Goal: Task Accomplishment & Management: Complete application form

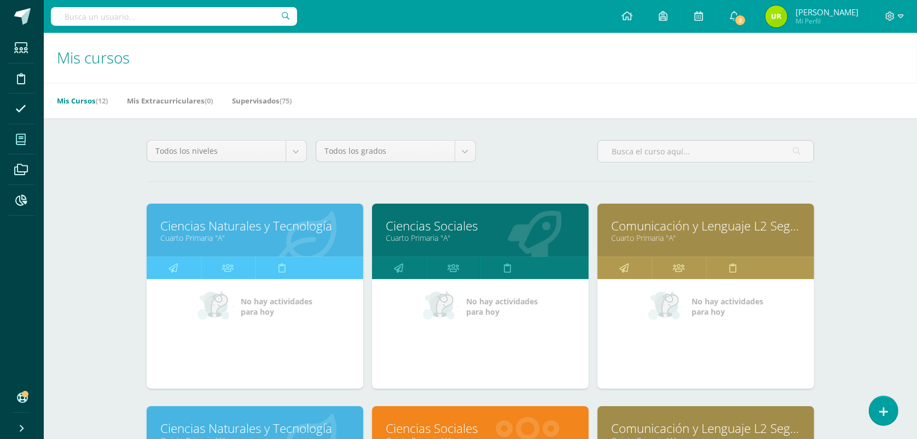
click at [893, 96] on div "Mis Cursos (12) Mis Extracurriculares (0) Supervisados (75)" at bounding box center [493, 101] width 899 height 36
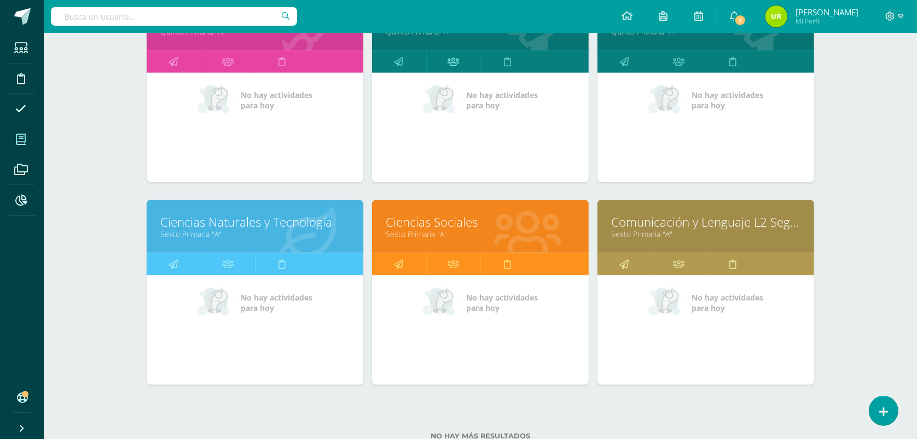
scroll to position [646, 0]
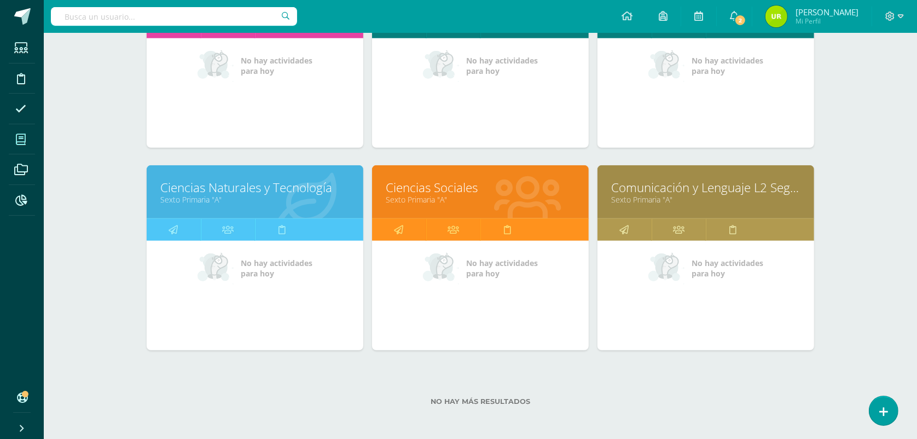
click at [345, 189] on link "Ciencias Naturales y Tecnología" at bounding box center [254, 187] width 189 height 17
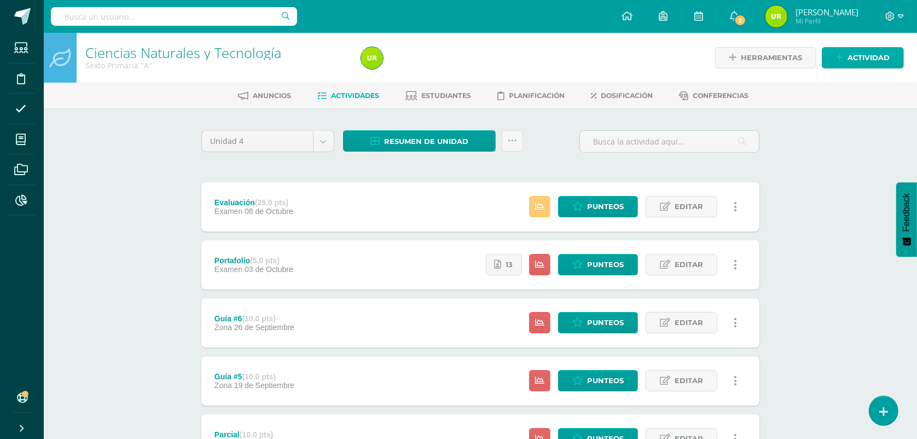
drag, startPoint x: 869, startPoint y: 151, endPoint x: 876, endPoint y: 62, distance: 89.5
click at [870, 149] on div "Ciencias Naturales y Tecnología Sexto Primaria "A" Herramientas Detalle de asis…" at bounding box center [480, 400] width 873 height 735
click at [585, 204] on link "Punteos" at bounding box center [598, 206] width 80 height 21
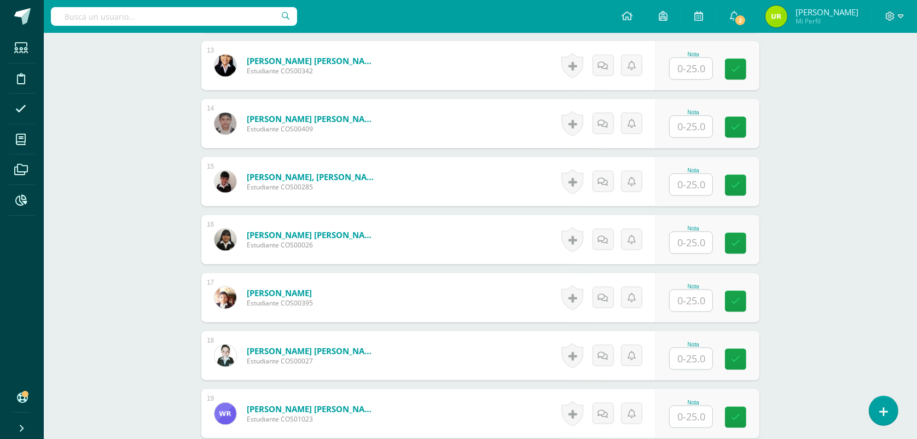
scroll to position [1038, 0]
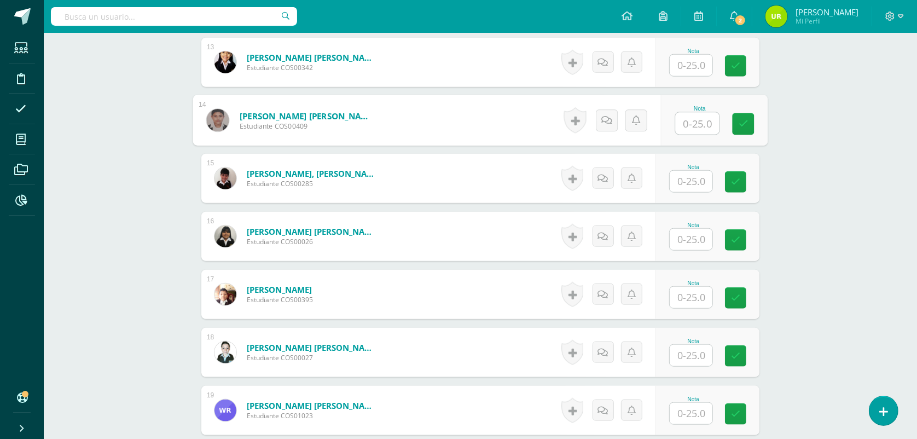
click at [696, 115] on input "text" at bounding box center [698, 124] width 44 height 22
type input "13"
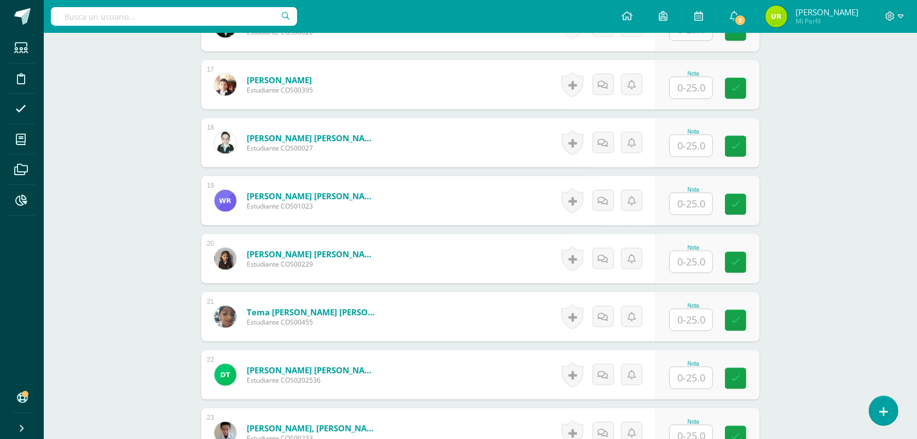
scroll to position [1243, 0]
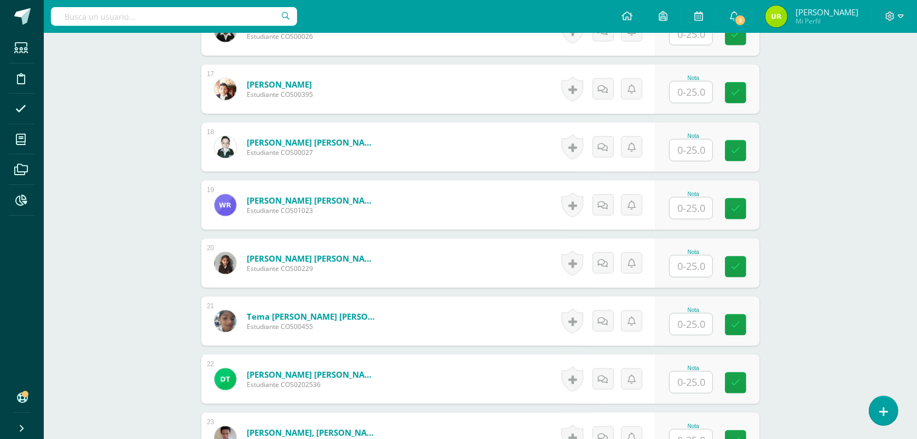
click at [710, 96] on input "text" at bounding box center [691, 92] width 43 height 21
type input "20"
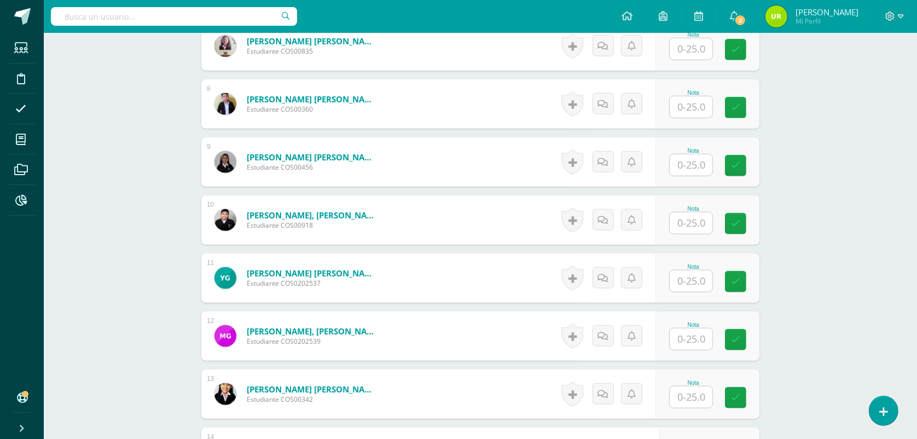
scroll to position [696, 0]
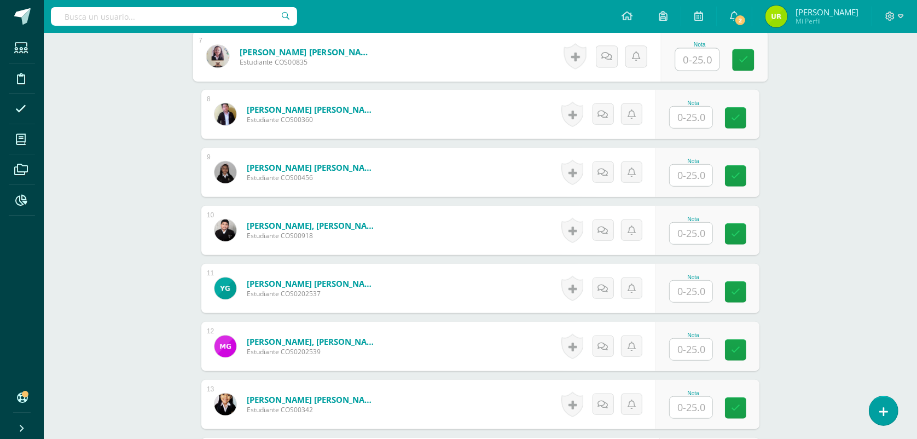
click at [709, 64] on input "text" at bounding box center [698, 60] width 44 height 22
type input "13"
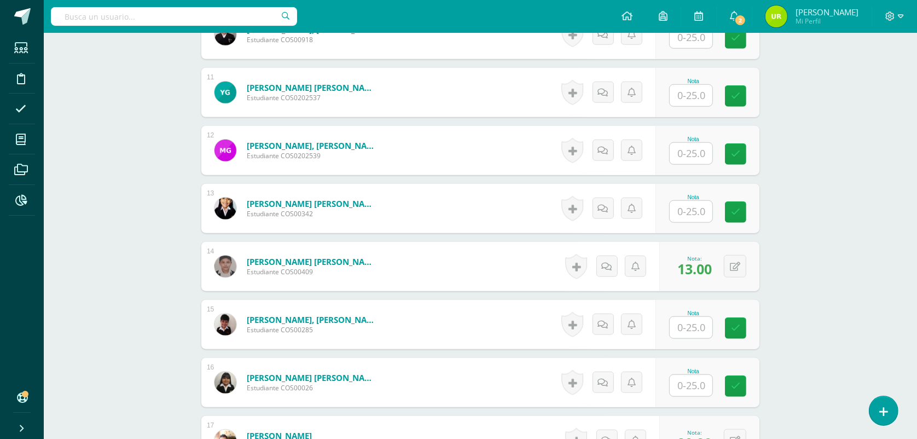
scroll to position [970, 0]
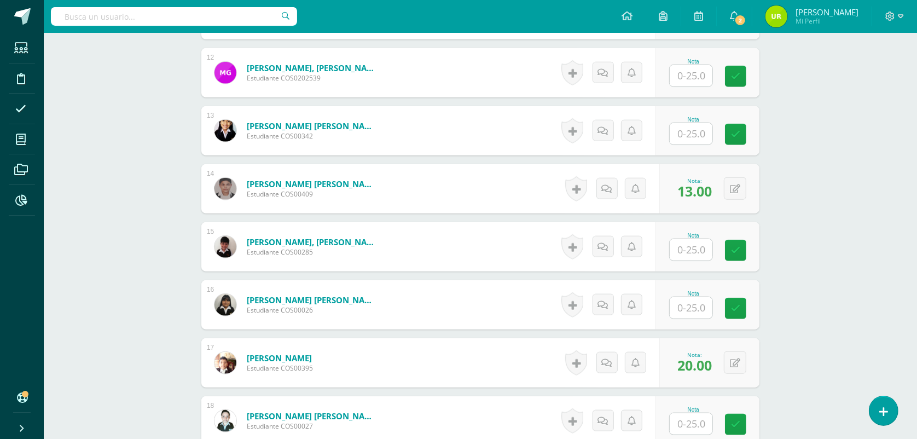
click at [698, 75] on input "text" at bounding box center [691, 75] width 43 height 21
type input "16"
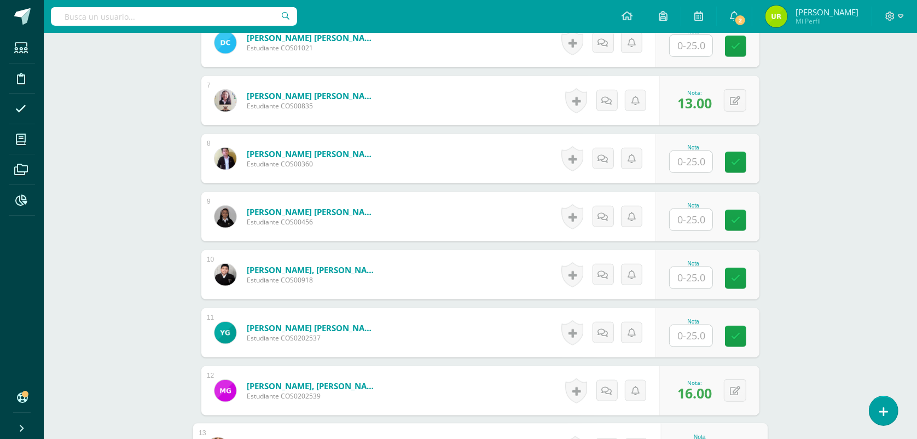
scroll to position [628, 0]
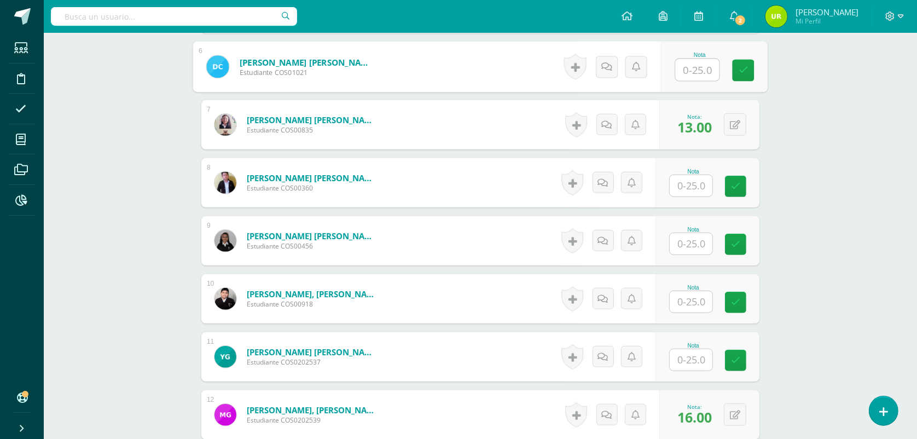
click at [698, 66] on input "text" at bounding box center [698, 70] width 44 height 22
type input "10"
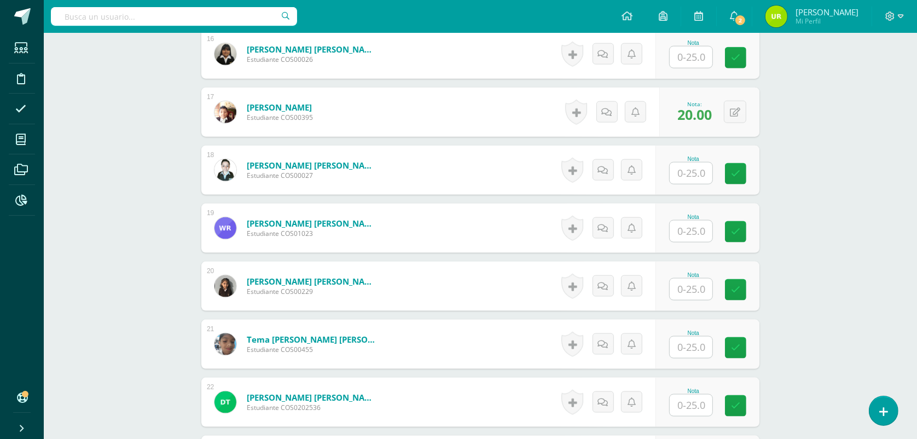
scroll to position [1243, 0]
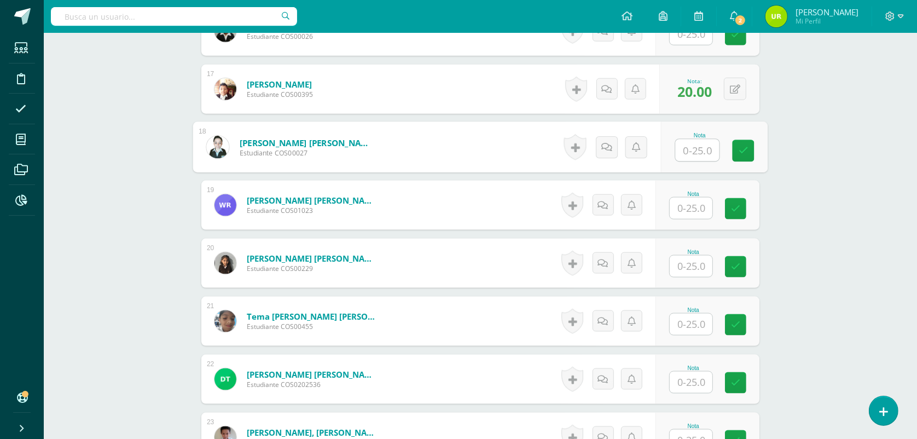
click at [687, 148] on input "text" at bounding box center [698, 151] width 44 height 22
type input "15"
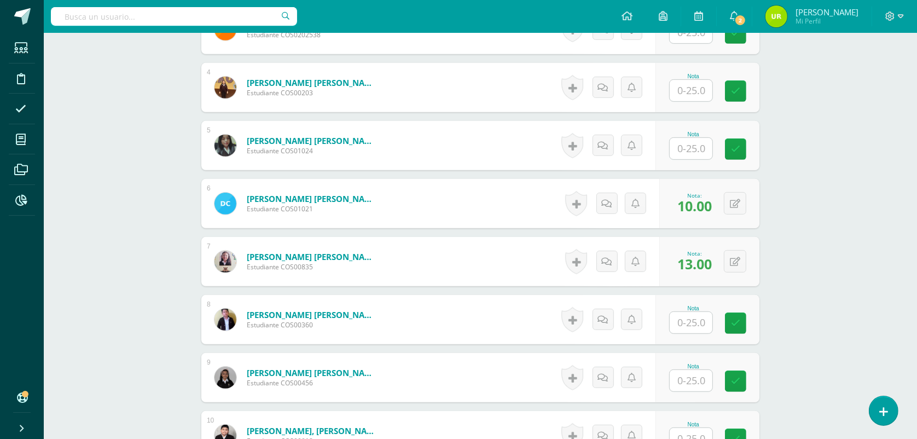
scroll to position [482, 0]
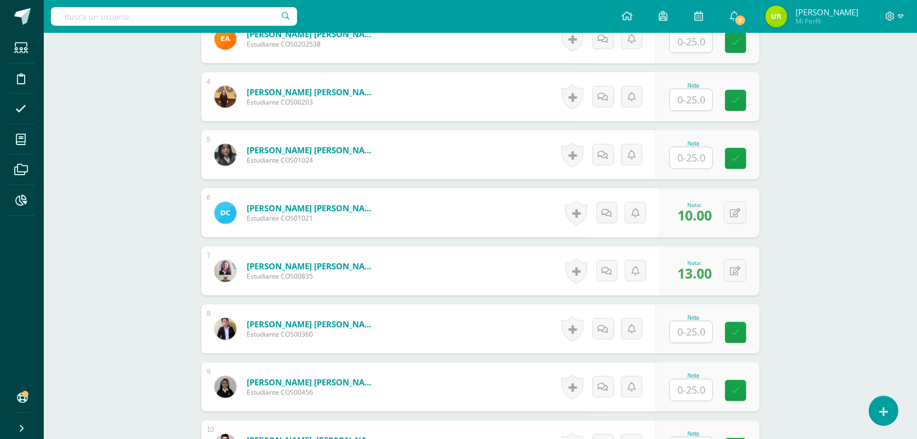
click at [698, 34] on input "text" at bounding box center [691, 41] width 43 height 21
type input "8"
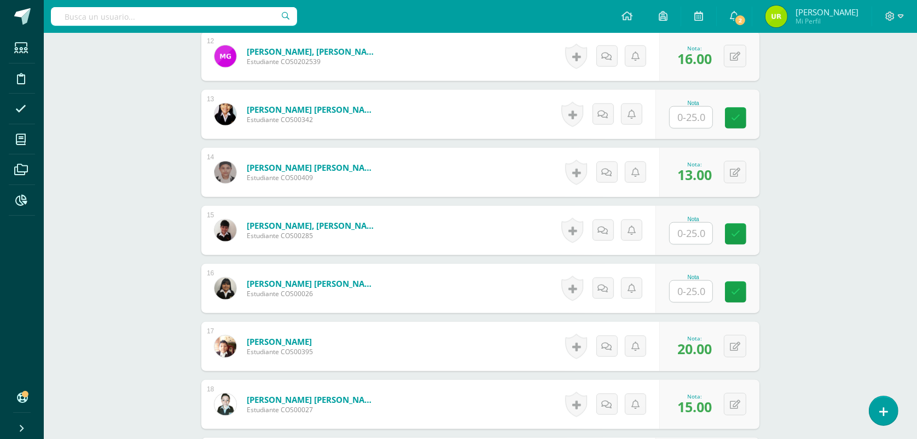
scroll to position [1029, 0]
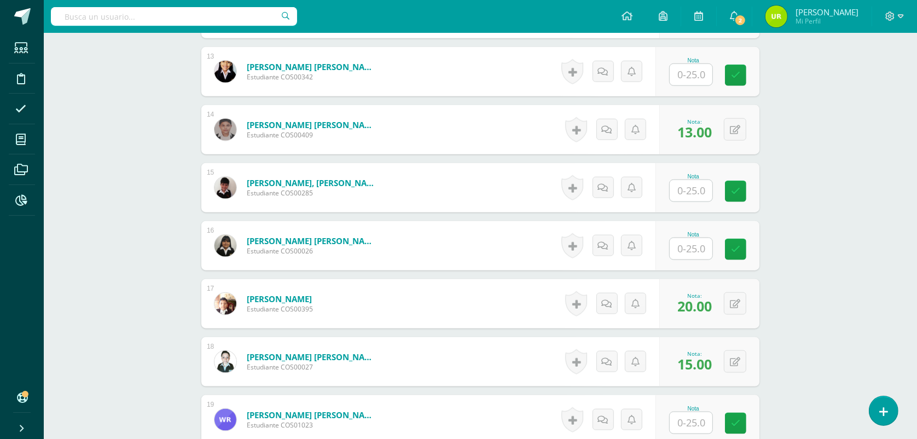
click at [695, 77] on input "text" at bounding box center [691, 74] width 43 height 21
type input "20"
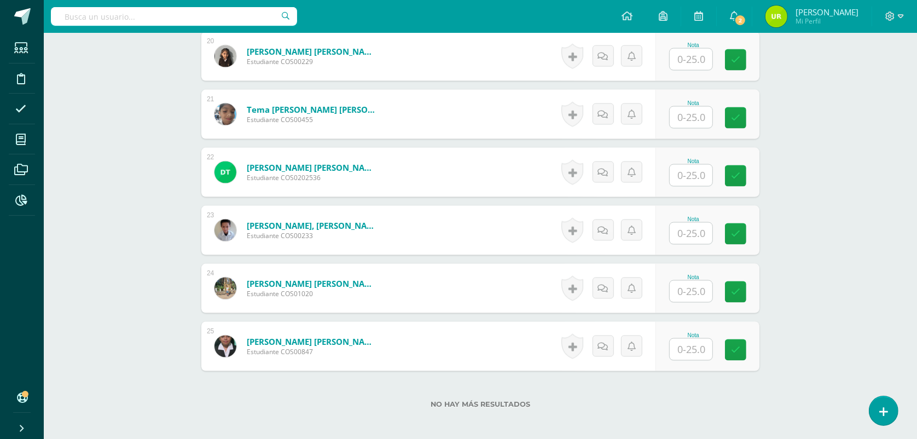
scroll to position [1508, 0]
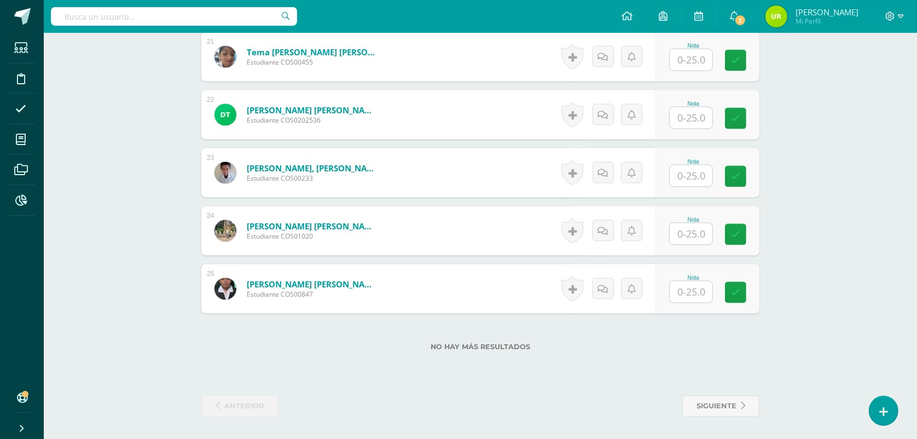
click at [706, 295] on input "text" at bounding box center [691, 291] width 43 height 21
type input "15"
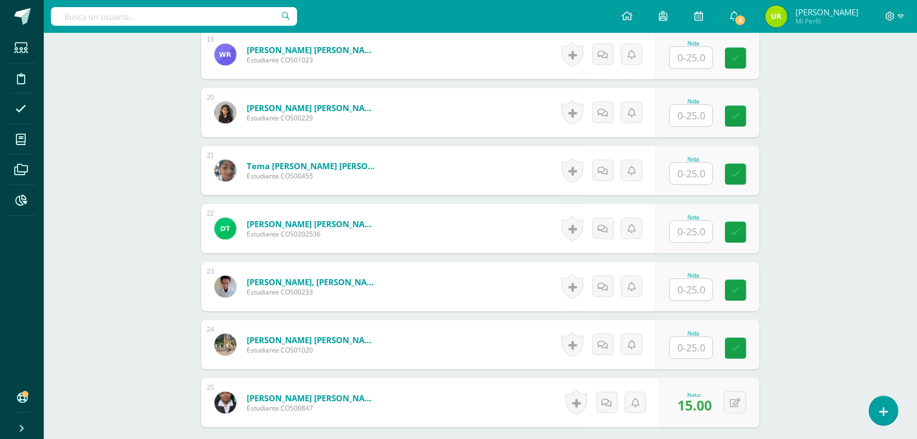
scroll to position [1371, 0]
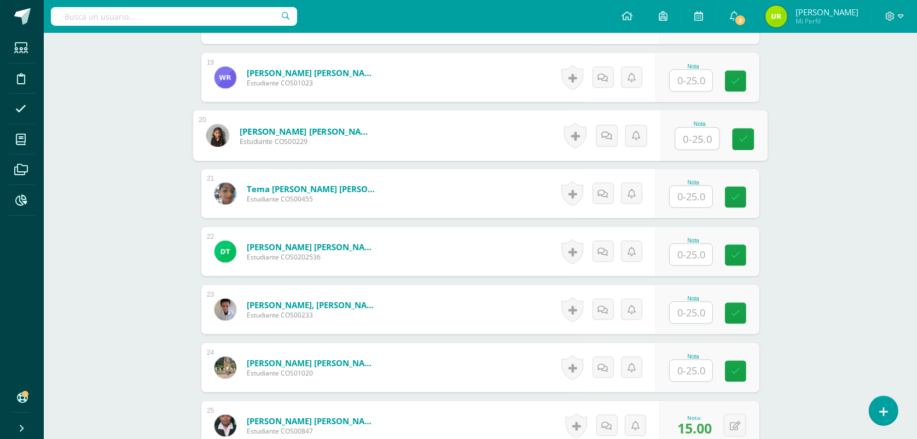
click at [708, 142] on input "text" at bounding box center [698, 139] width 44 height 22
type input "14"
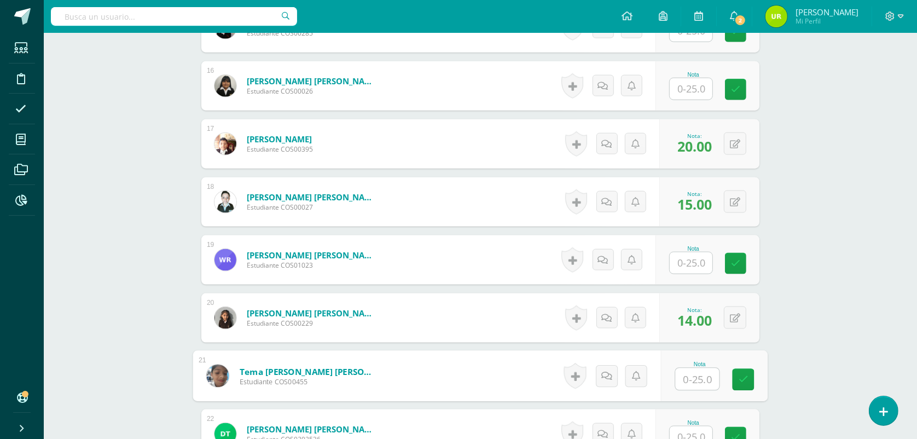
scroll to position [1166, 0]
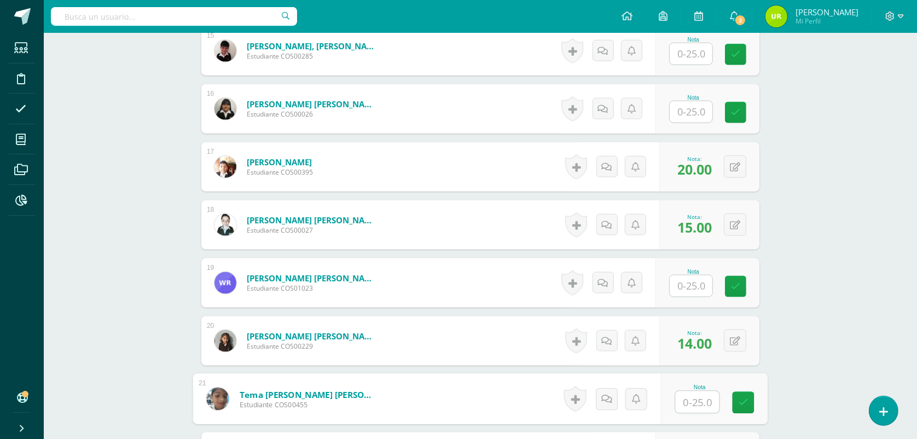
click at [702, 119] on input "text" at bounding box center [691, 111] width 43 height 21
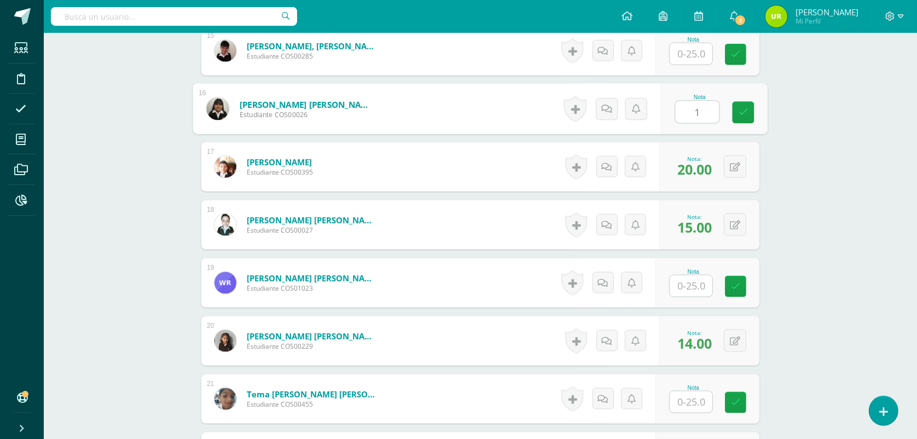
type input "19"
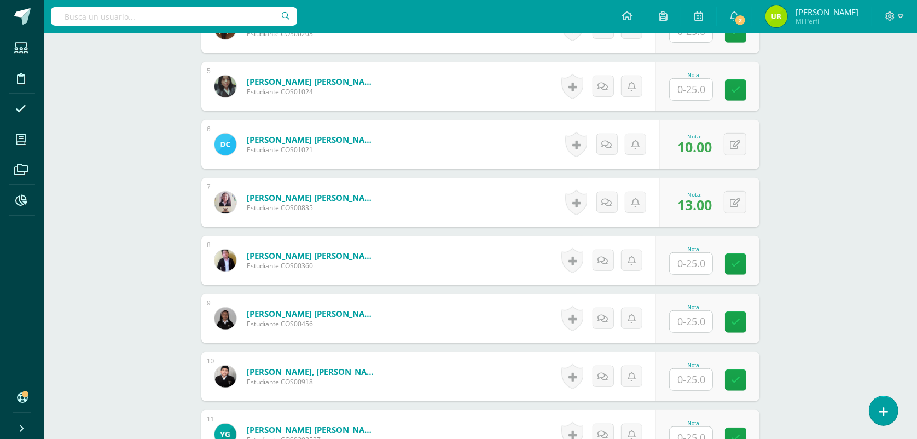
scroll to position [482, 0]
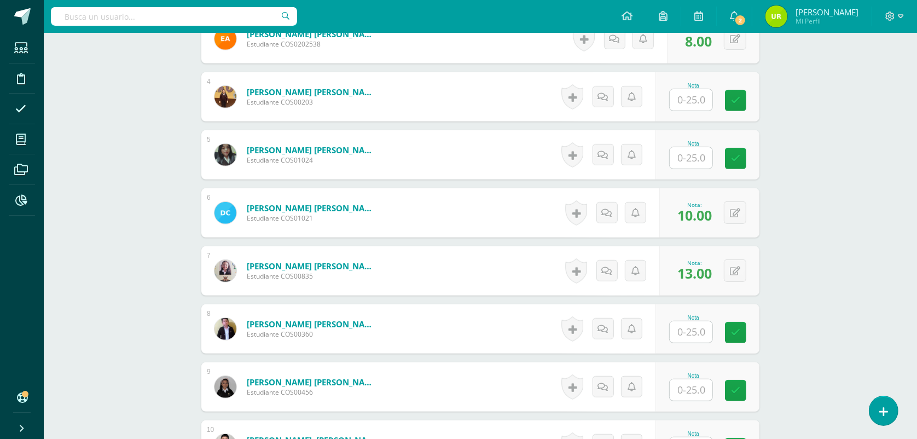
click at [703, 100] on input "text" at bounding box center [691, 99] width 43 height 21
type input "16"
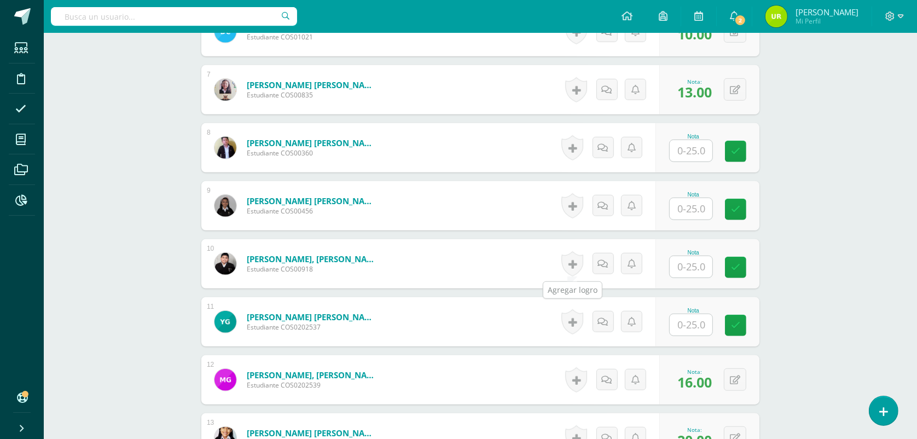
scroll to position [687, 0]
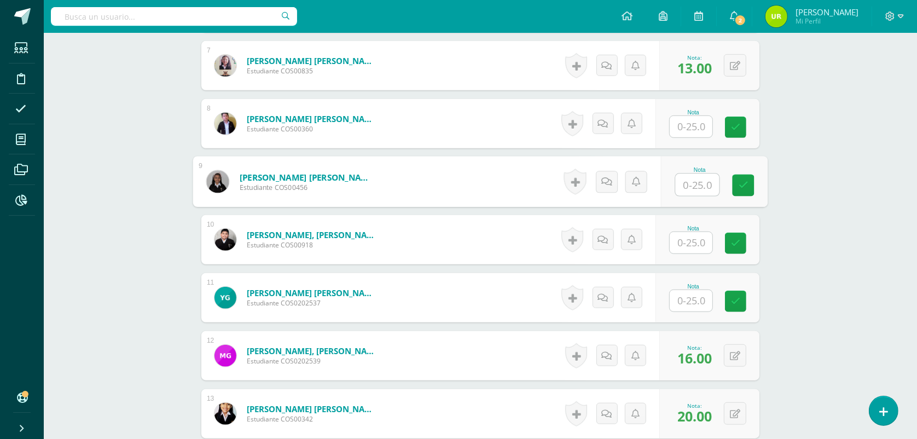
click at [685, 186] on input "text" at bounding box center [698, 185] width 44 height 22
type input "10"
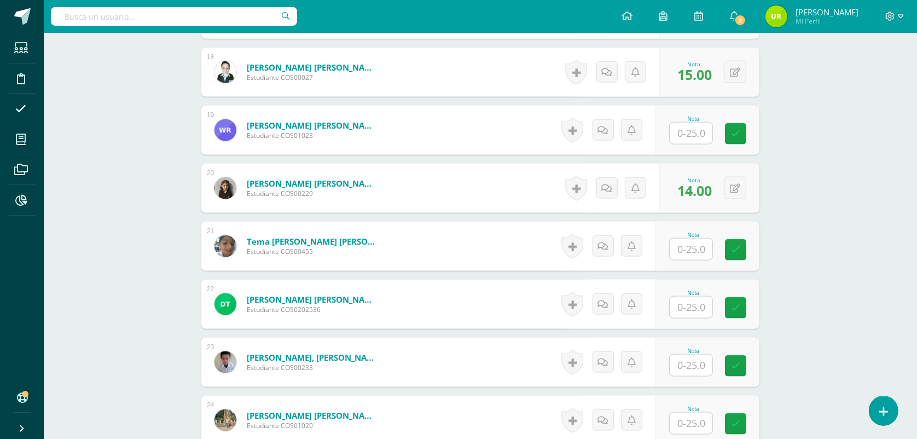
scroll to position [1371, 0]
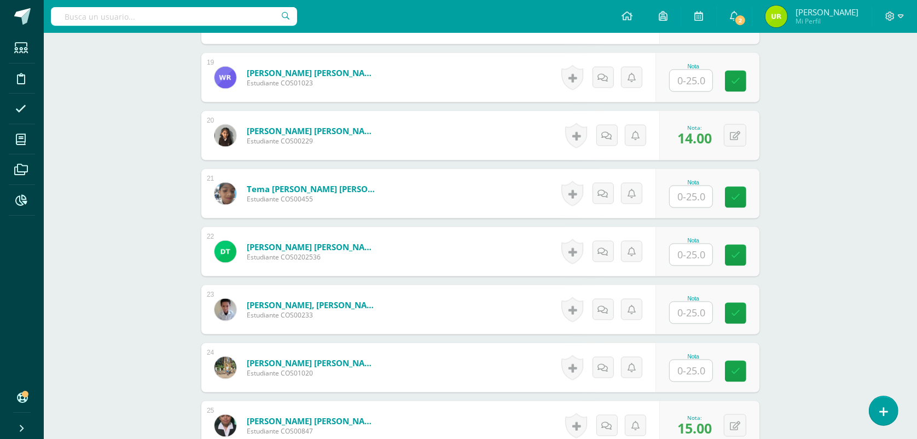
click at [701, 197] on input "text" at bounding box center [691, 196] width 43 height 21
type input "11"
type input "18"
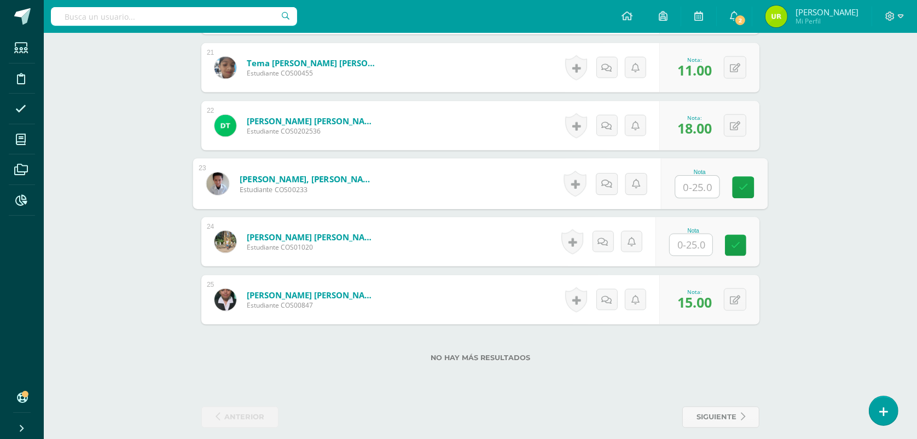
scroll to position [1508, 0]
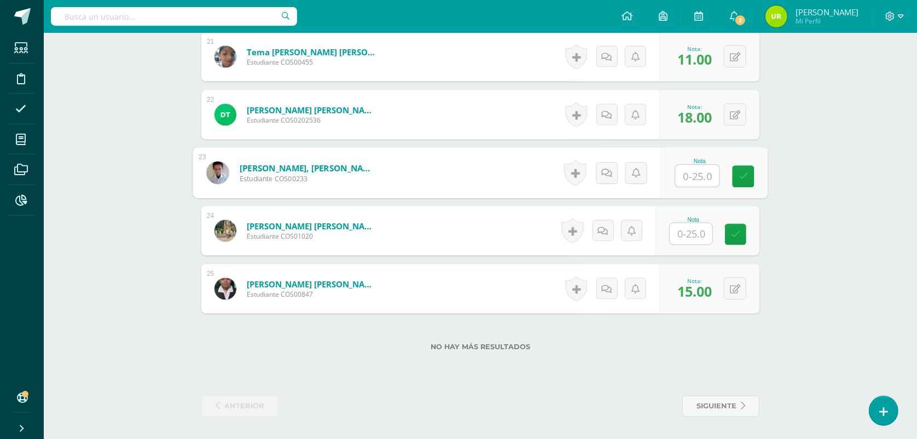
click at [699, 236] on input "text" at bounding box center [691, 233] width 43 height 21
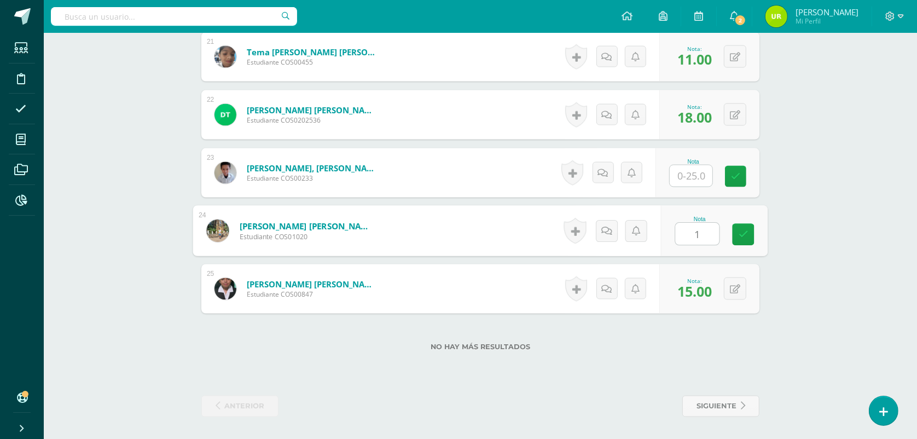
type input "15"
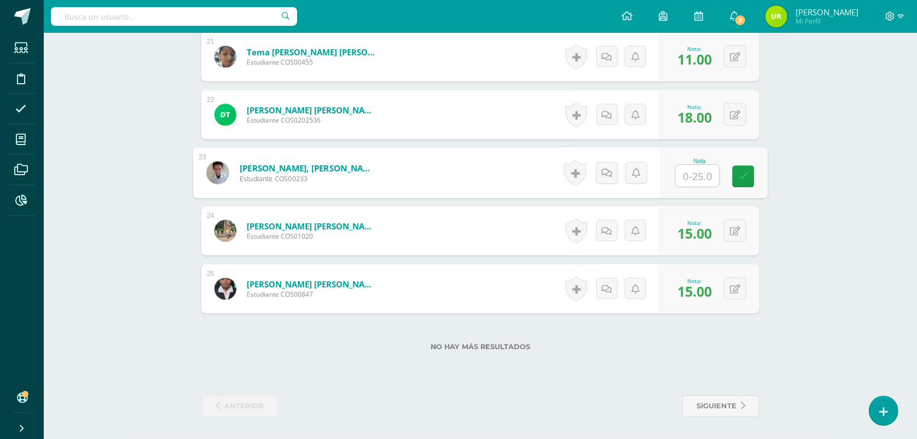
click at [687, 177] on input "text" at bounding box center [698, 176] width 44 height 22
type input "10"
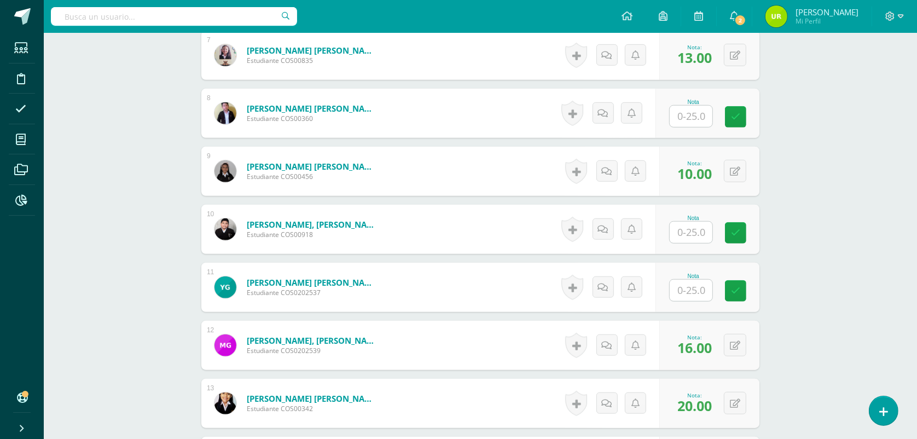
scroll to position [619, 0]
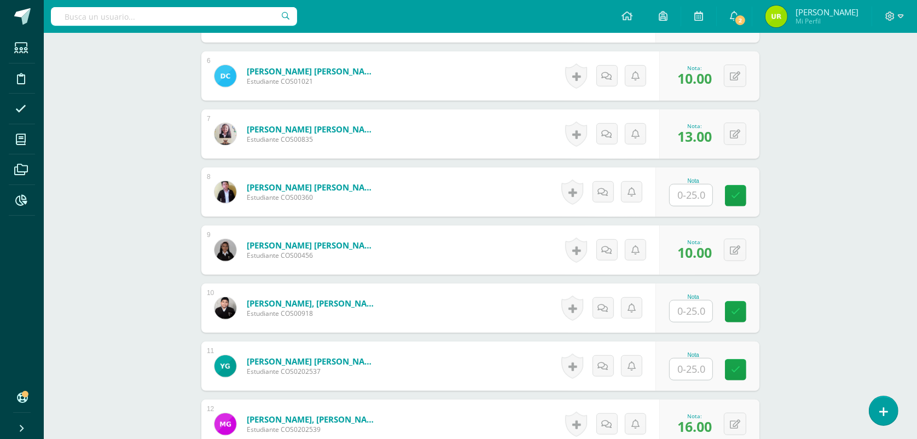
click at [711, 199] on input "text" at bounding box center [691, 194] width 43 height 21
type input "16"
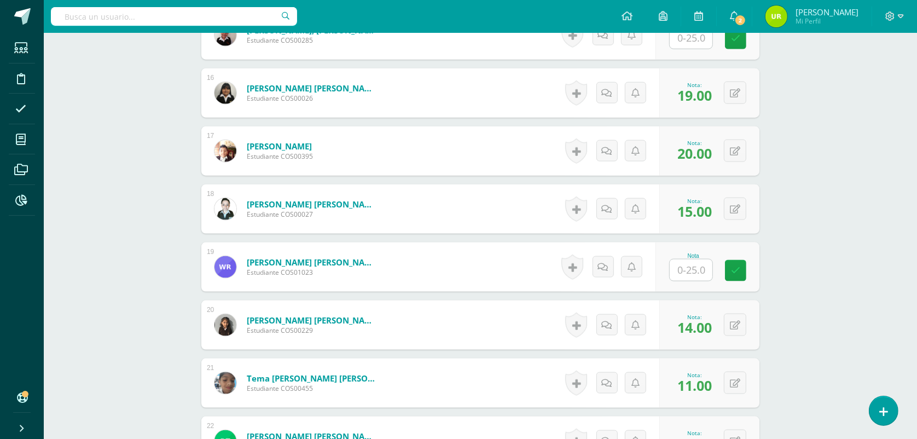
scroll to position [1371, 0]
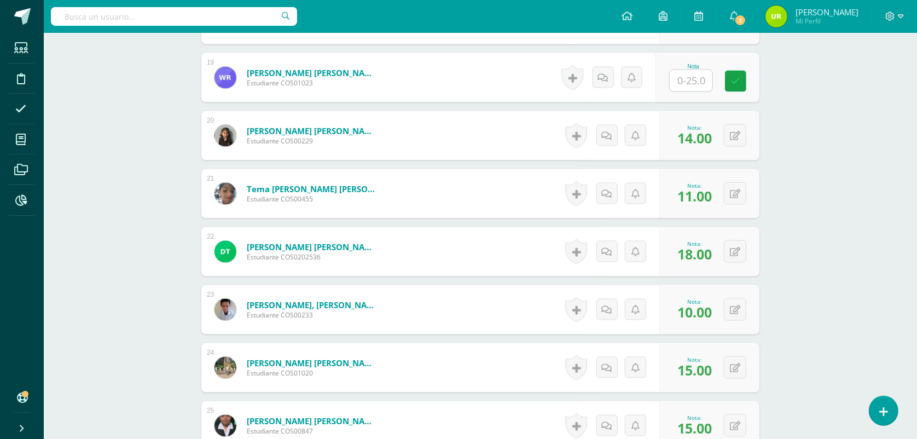
click at [707, 85] on input "text" at bounding box center [691, 80] width 43 height 21
type input "16"
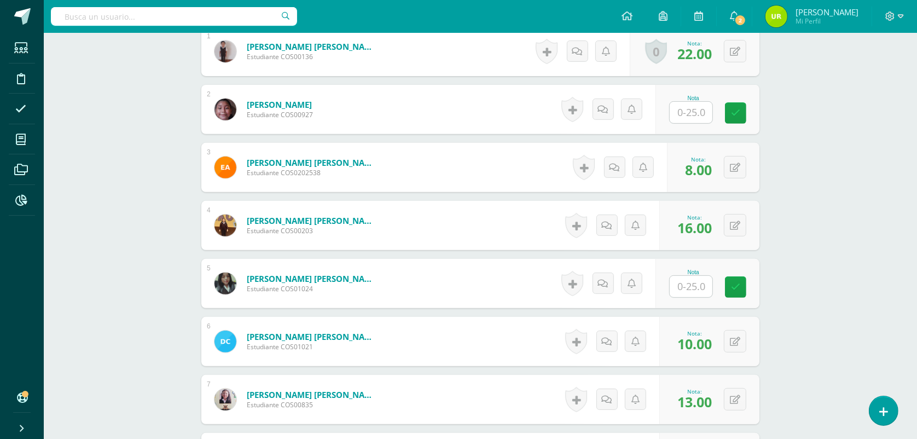
scroll to position [345, 0]
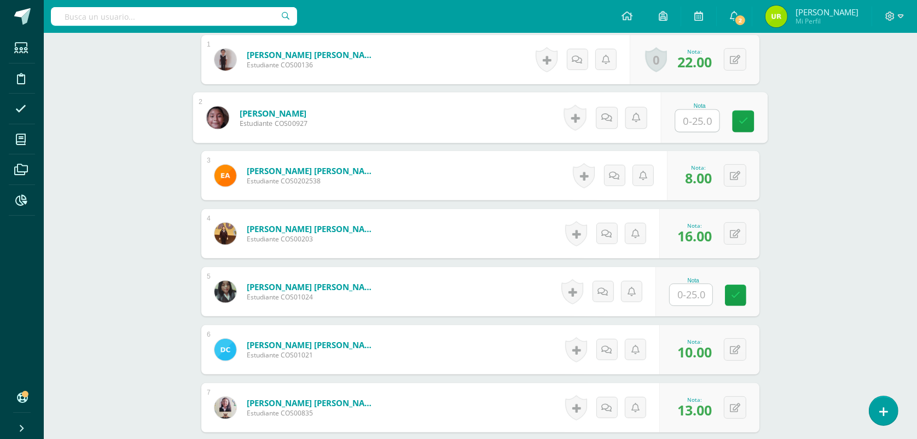
click at [691, 117] on input "text" at bounding box center [698, 121] width 44 height 22
type input "16"
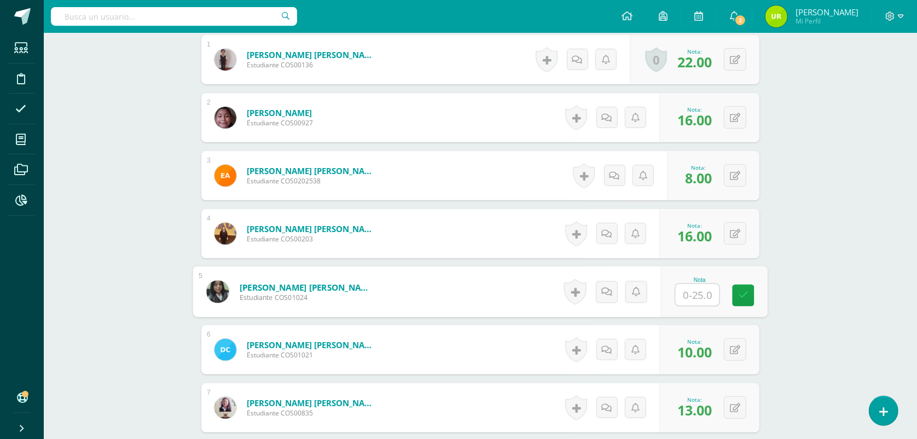
click at [707, 301] on input "text" at bounding box center [698, 295] width 44 height 22
type input "17"
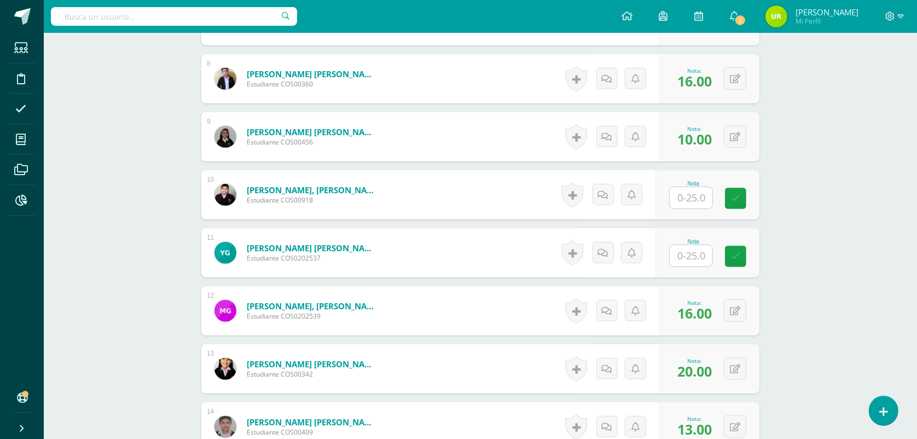
scroll to position [755, 0]
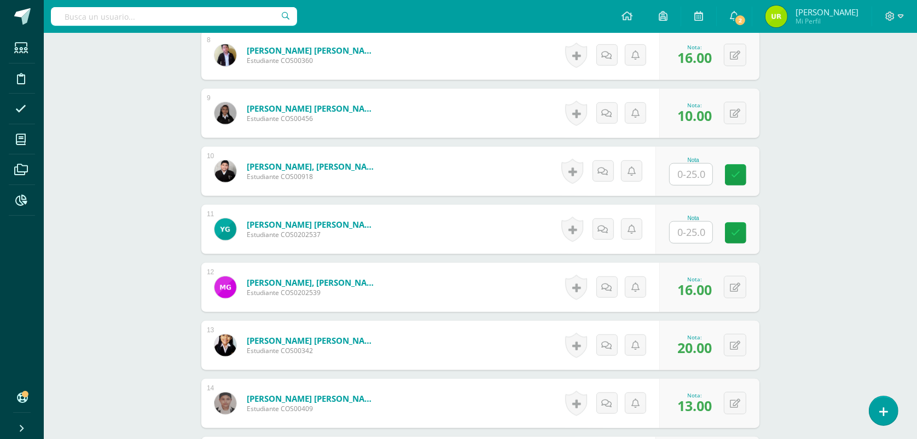
click at [693, 234] on input "text" at bounding box center [691, 232] width 43 height 21
type input "15"
click at [693, 173] on input "text" at bounding box center [691, 174] width 43 height 21
type input "8"
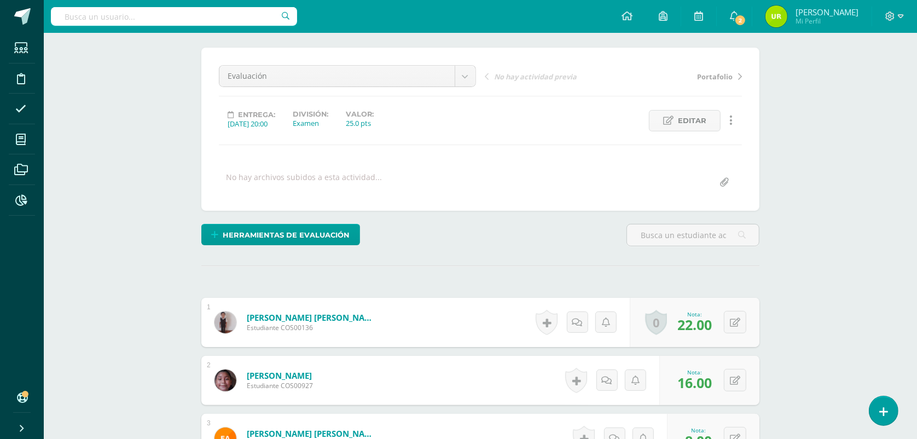
scroll to position [3, 0]
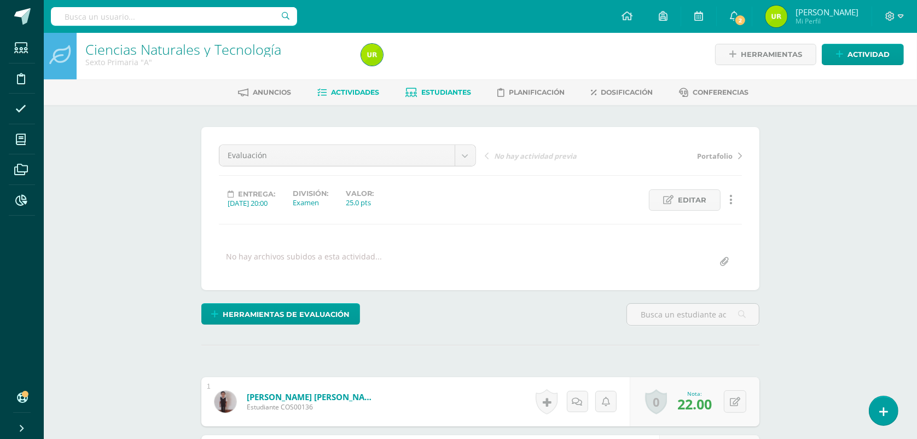
click at [427, 88] on span "Estudiantes" at bounding box center [447, 92] width 50 height 8
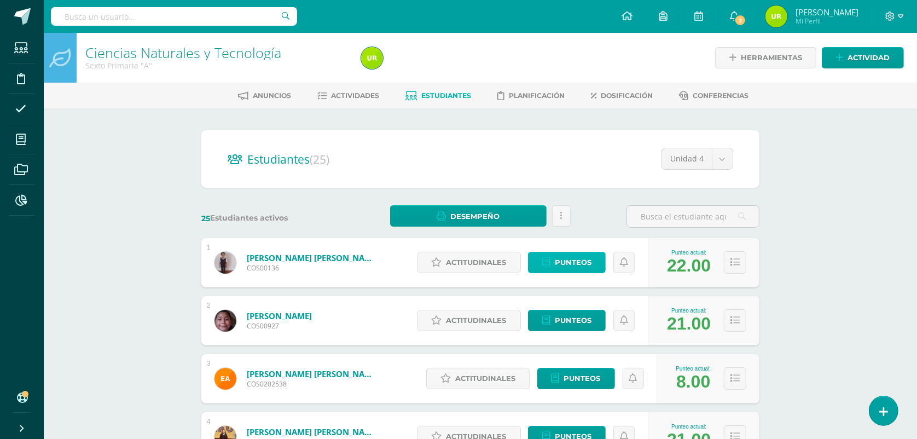
click at [565, 261] on span "Punteos" at bounding box center [573, 262] width 37 height 20
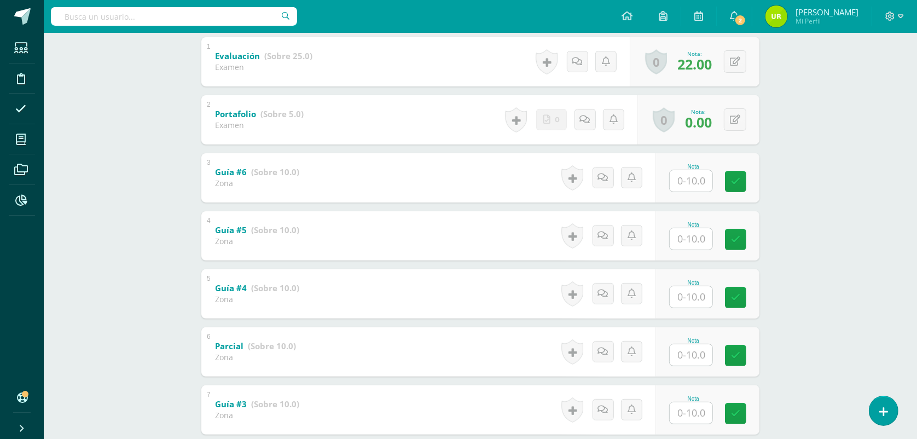
scroll to position [205, 0]
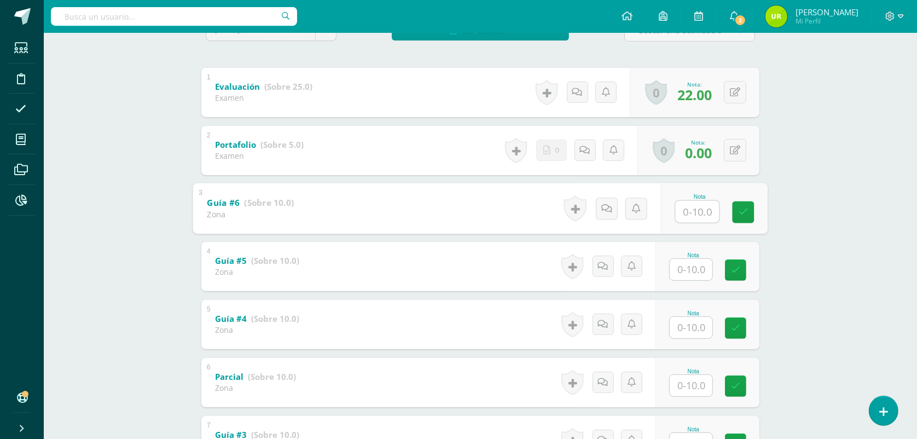
click at [687, 210] on input "text" at bounding box center [698, 211] width 44 height 22
type input "9"
type input "10"
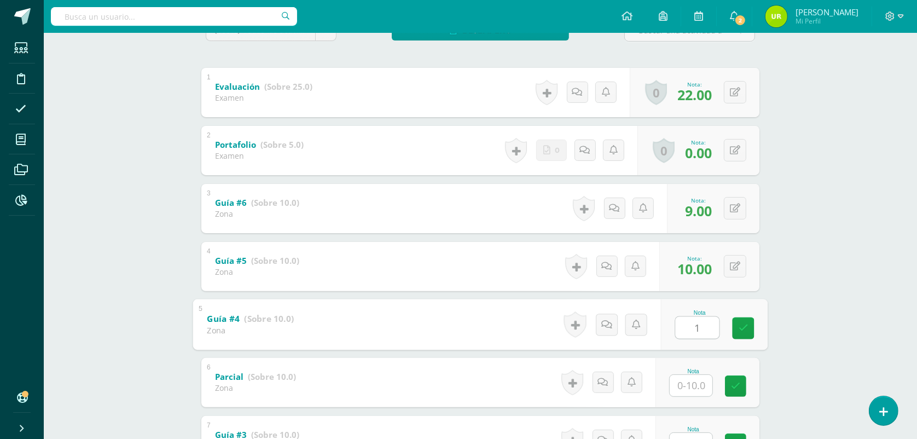
type input "10"
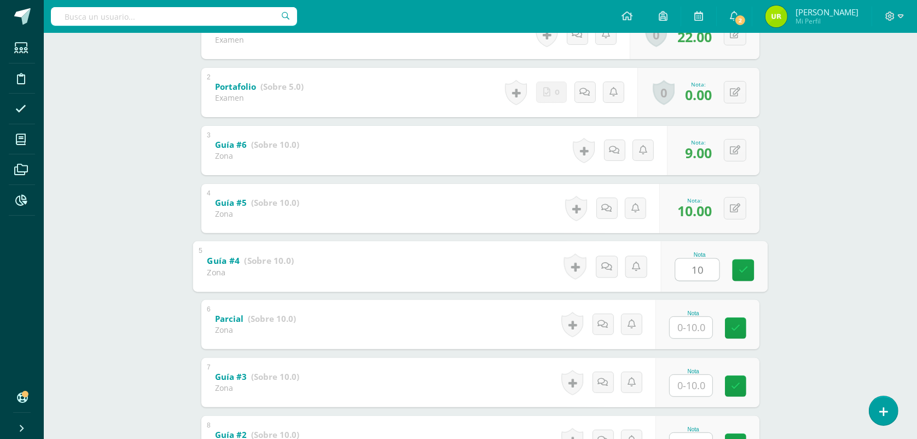
scroll to position [342, 0]
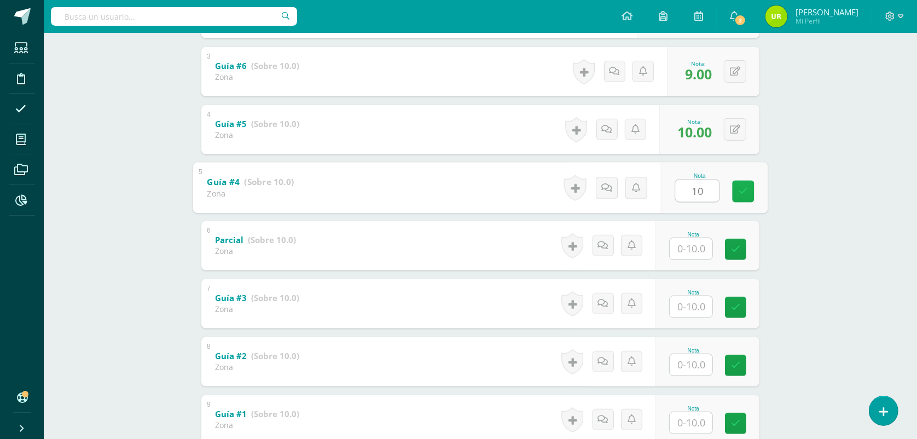
click at [740, 189] on icon at bounding box center [744, 191] width 10 height 9
click at [700, 308] on input "text" at bounding box center [698, 306] width 44 height 22
type input "5"
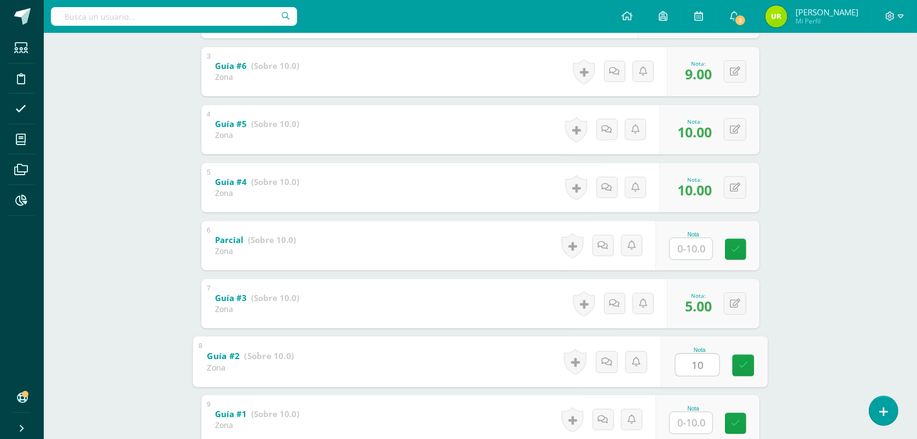
type input "10"
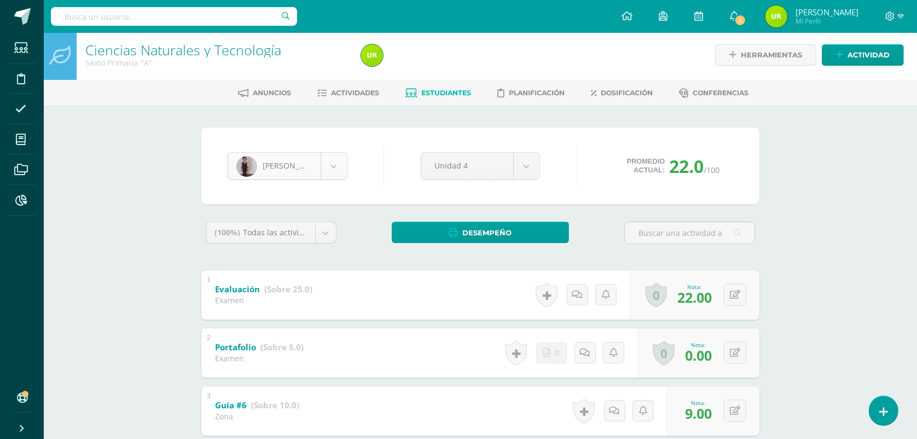
scroll to position [0, 0]
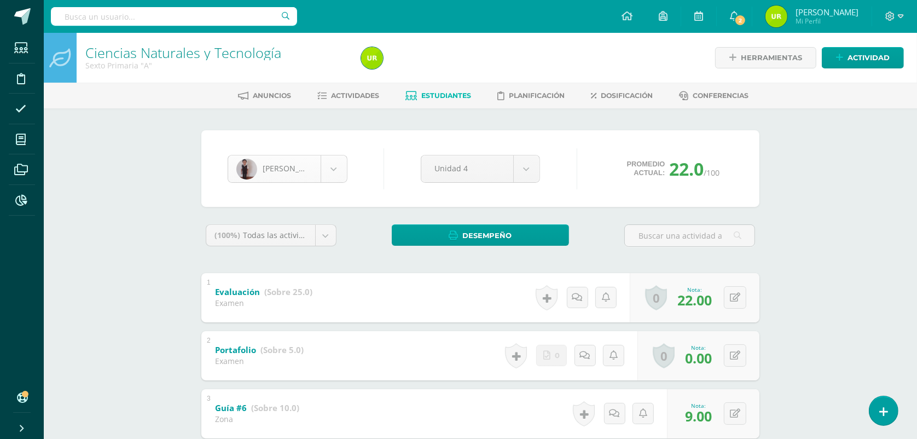
click at [331, 174] on body "Estudiantes Disciplina Asistencia Mis cursos Archivos Reportes Soporte Ayuda Re…" at bounding box center [458, 429] width 917 height 859
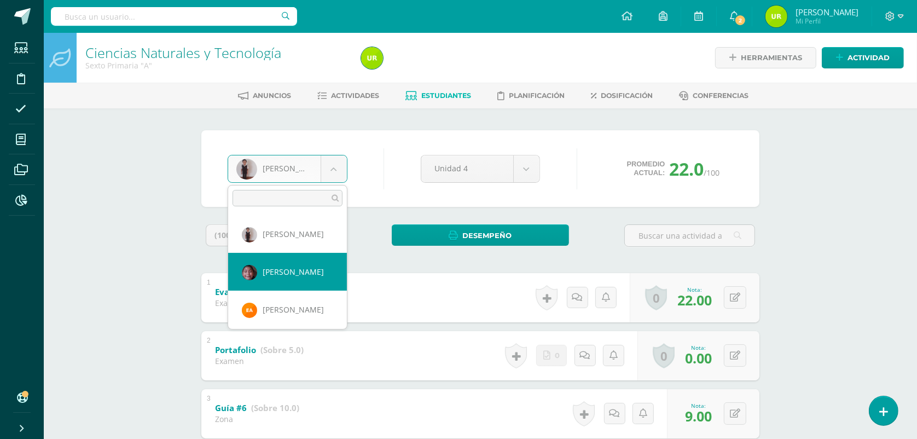
select select "1332"
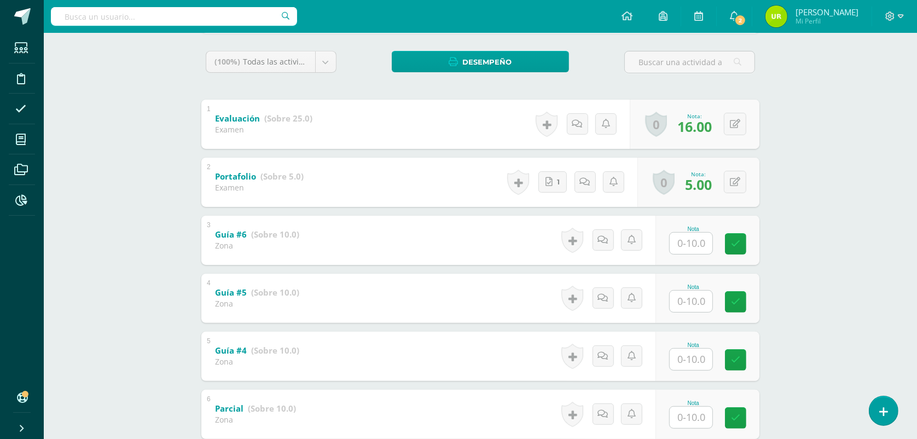
scroll to position [205, 0]
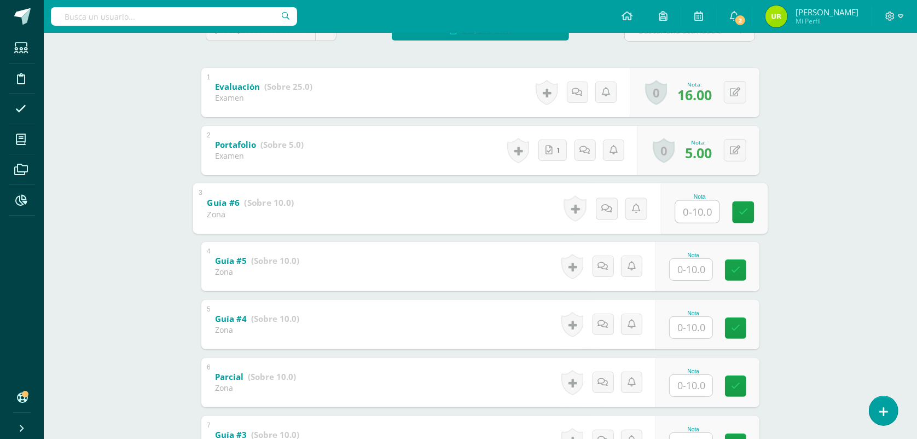
click at [700, 207] on input "text" at bounding box center [698, 211] width 44 height 22
type input "8"
type input "10"
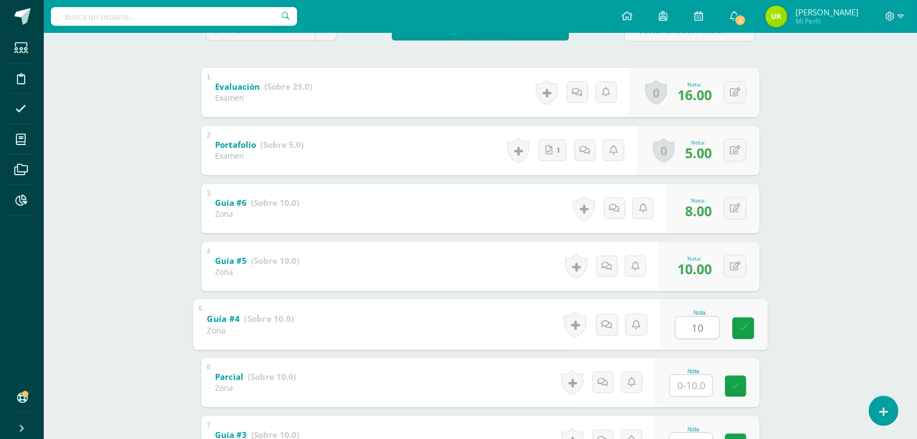
type input "10"
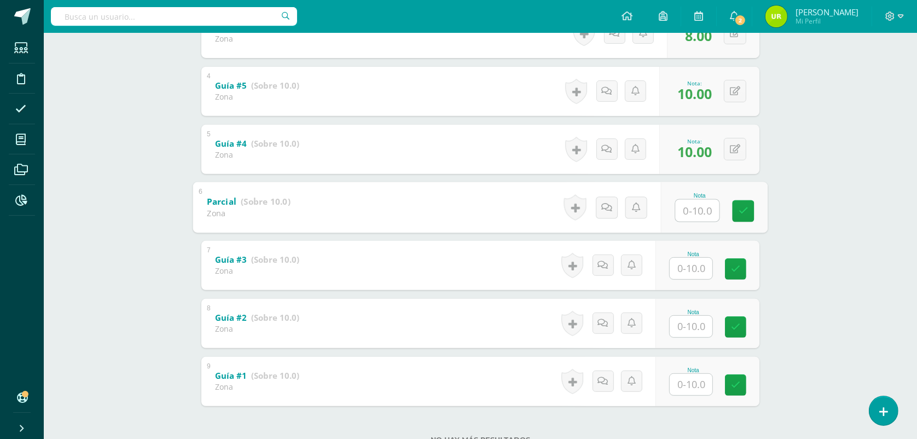
scroll to position [410, 0]
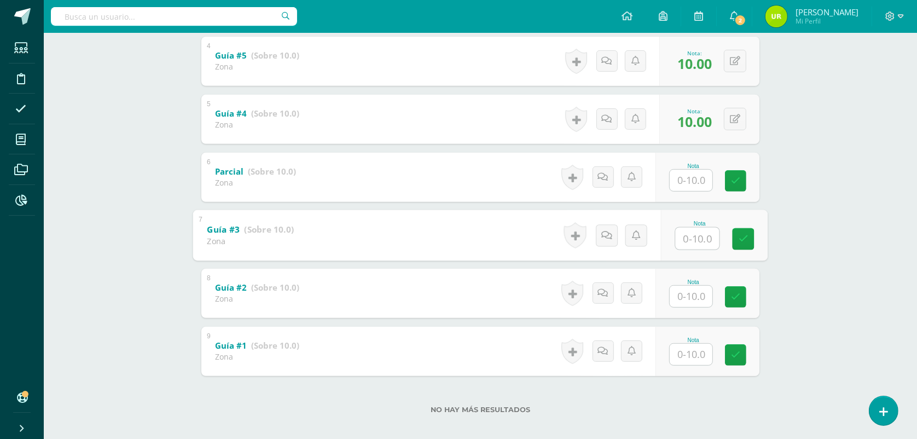
click at [688, 246] on input "text" at bounding box center [698, 238] width 44 height 22
type input "10"
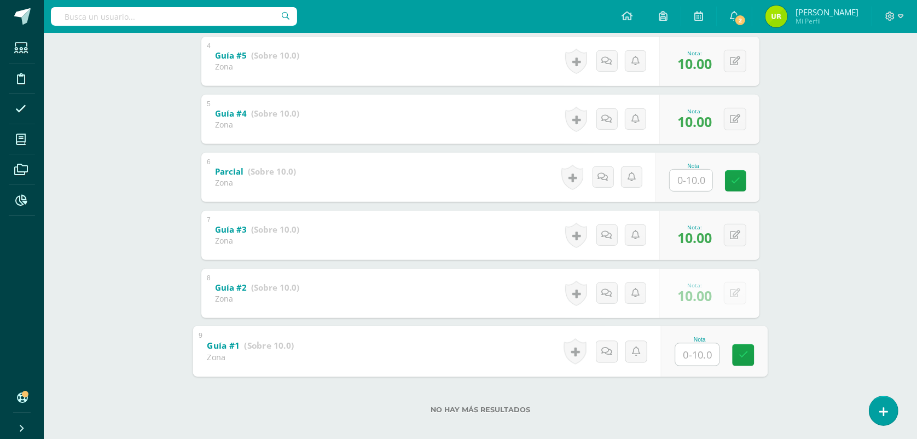
type input "9"
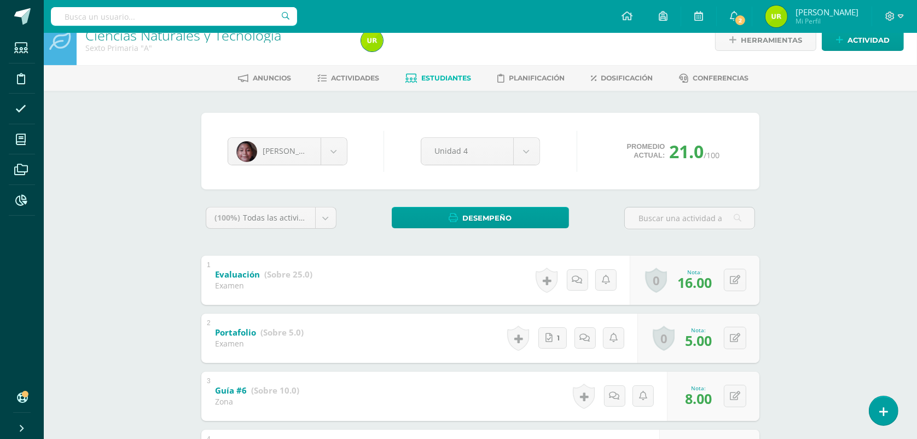
scroll to position [0, 0]
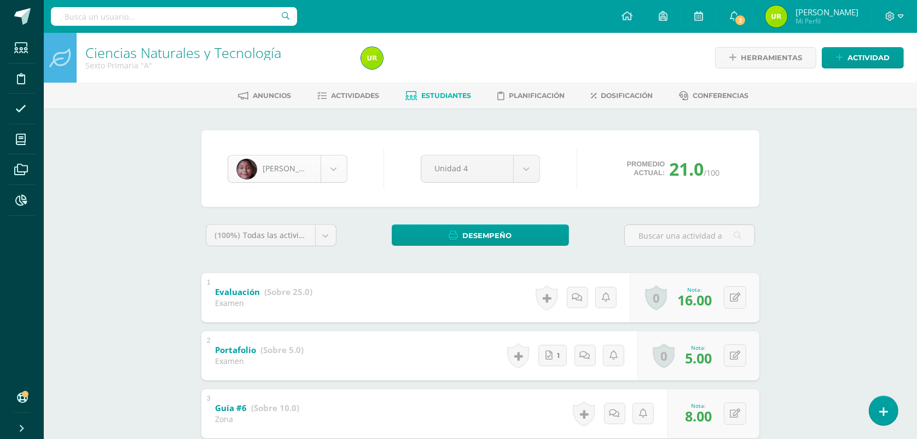
click at [338, 172] on body "Estudiantes Disciplina Asistencia Mis cursos Archivos Reportes Soporte Ayuda Re…" at bounding box center [458, 429] width 917 height 859
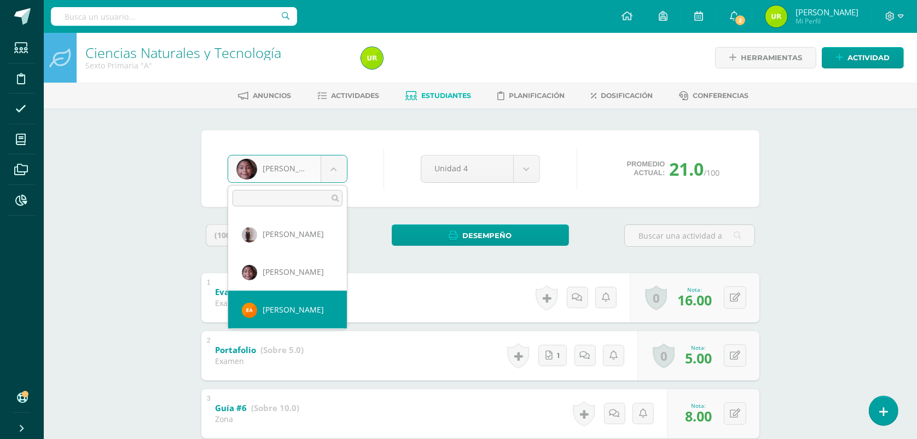
type input "."
select select "1617"
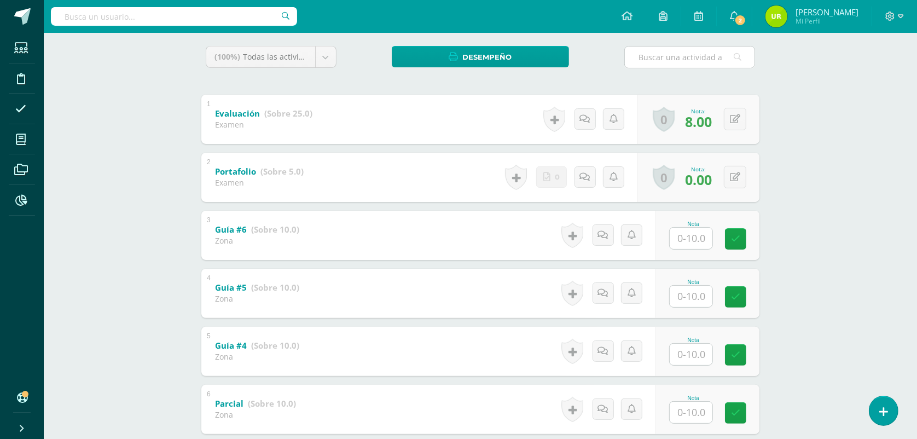
scroll to position [205, 0]
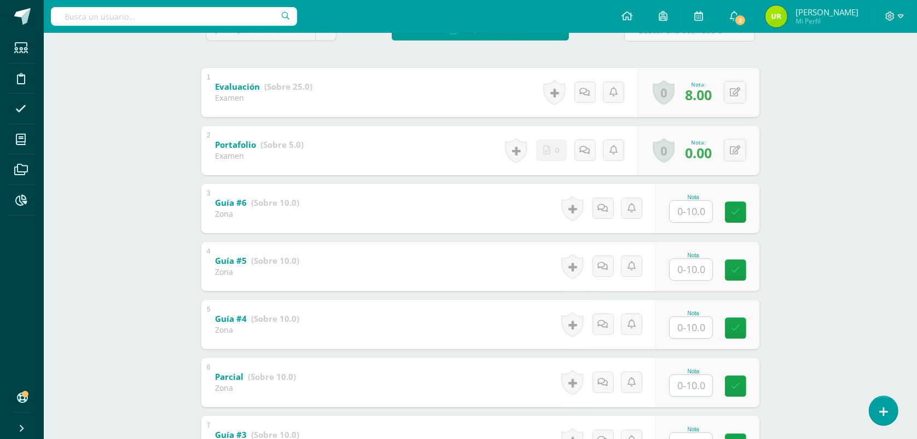
click at [698, 214] on input "text" at bounding box center [691, 211] width 43 height 21
type input "4"
type input "0"
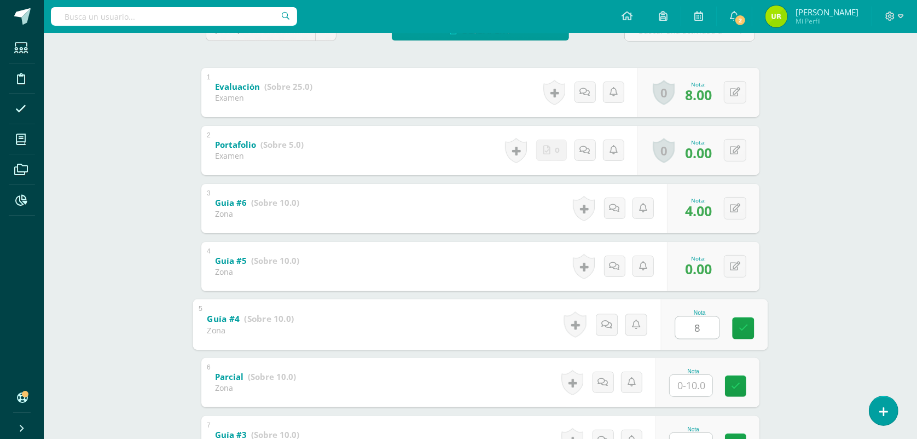
type input "8"
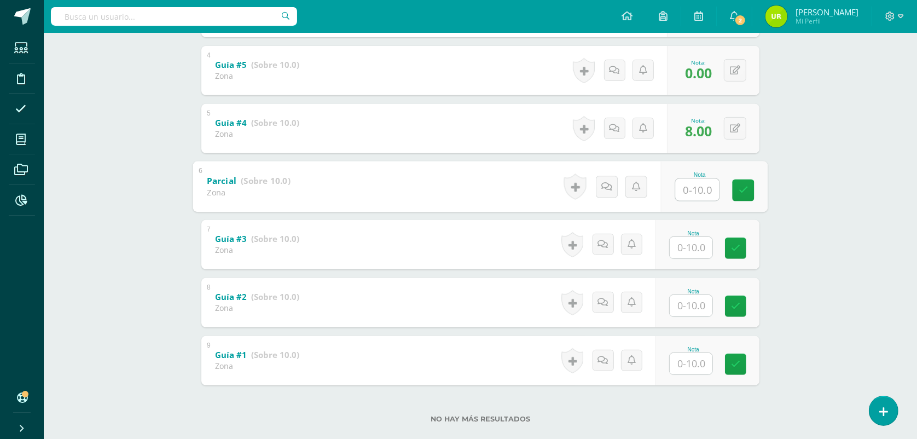
scroll to position [420, 0]
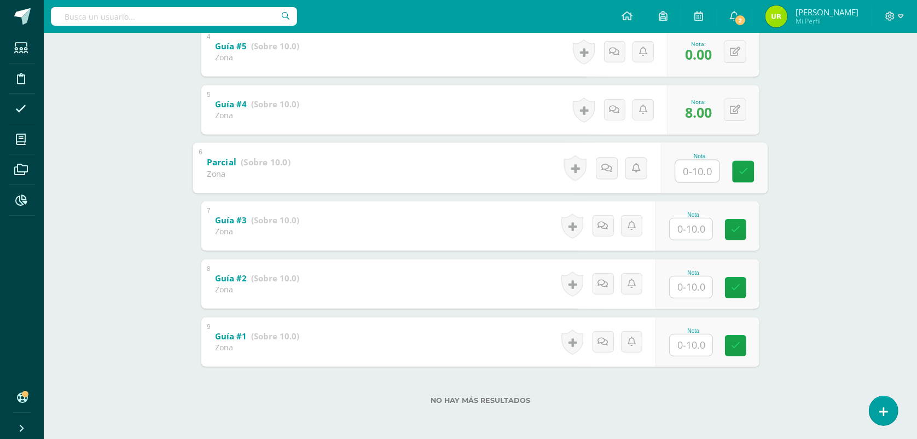
click at [705, 238] on input "text" at bounding box center [691, 228] width 43 height 21
type input "5"
type input "7"
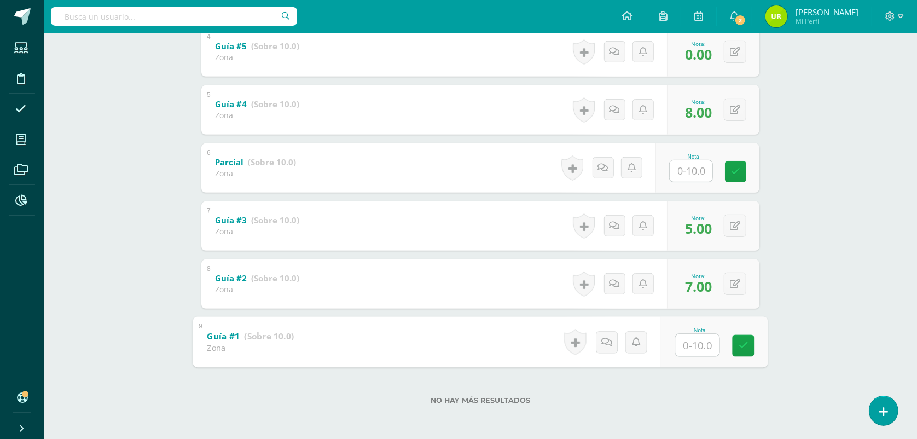
type input "8"
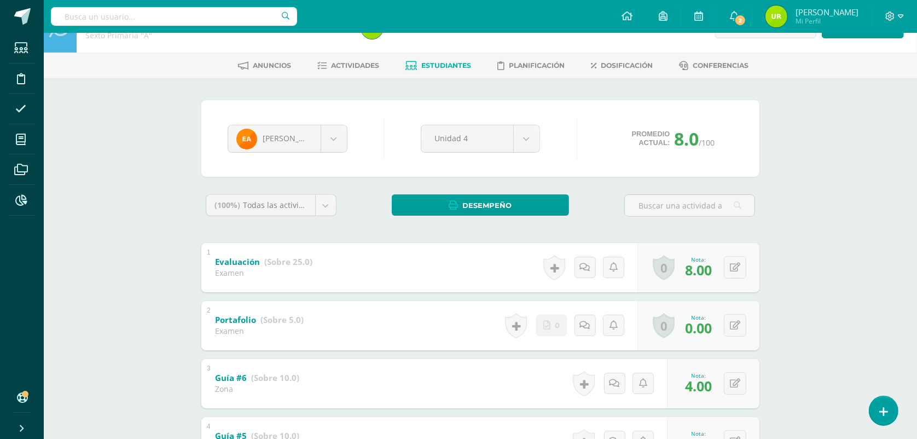
scroll to position [0, 0]
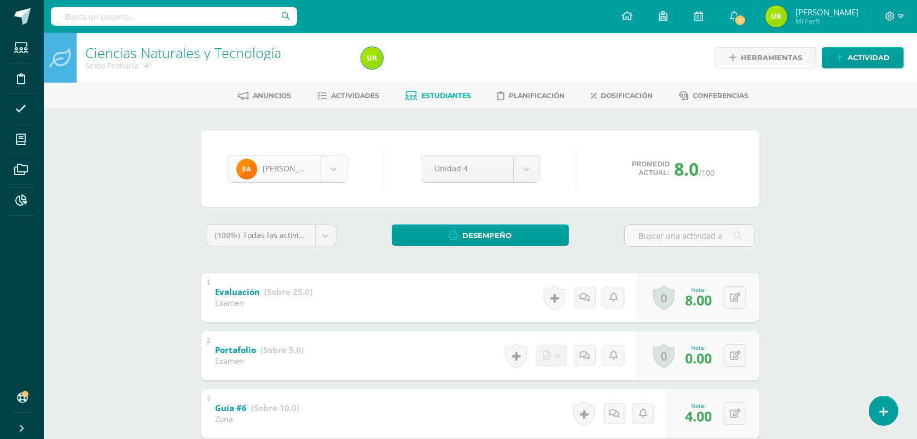
click at [305, 167] on body "Estudiantes Disciplina Asistencia Mis cursos Archivos Reportes Soporte Ayuda Re…" at bounding box center [458, 429] width 917 height 859
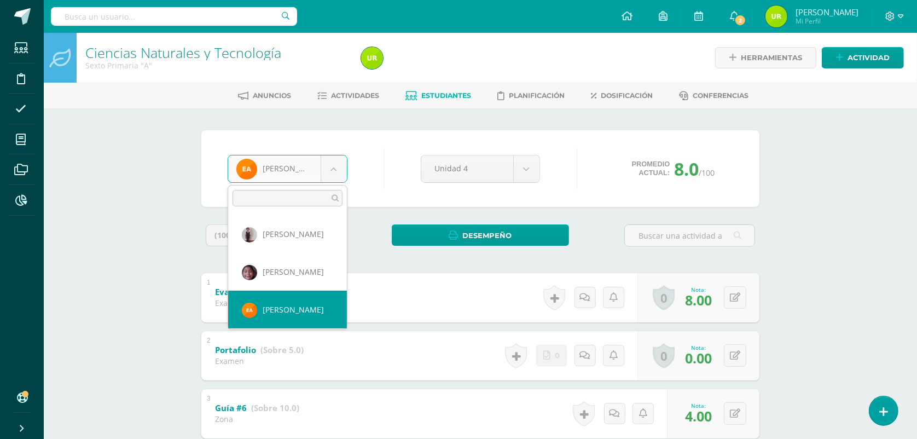
scroll to position [37, 0]
select select "52"
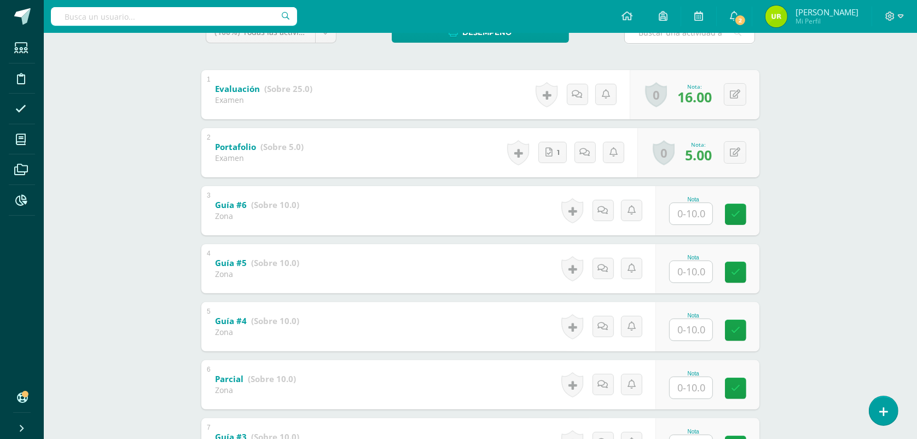
scroll to position [274, 0]
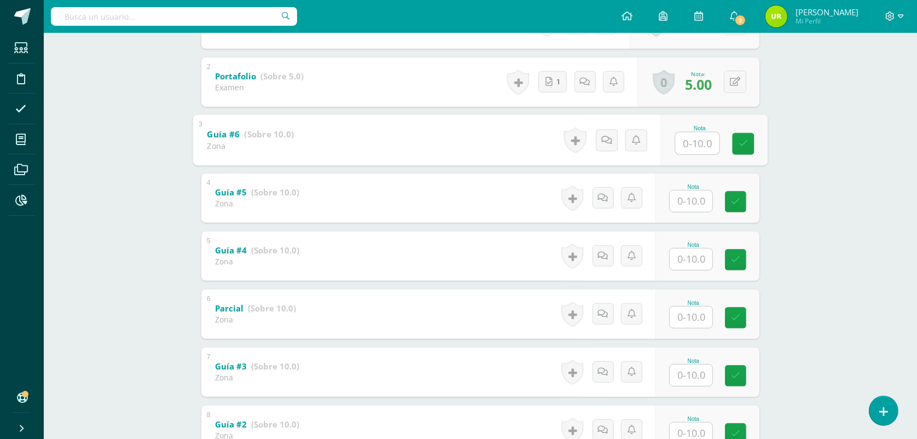
click at [699, 143] on input "text" at bounding box center [698, 143] width 44 height 22
type input "9"
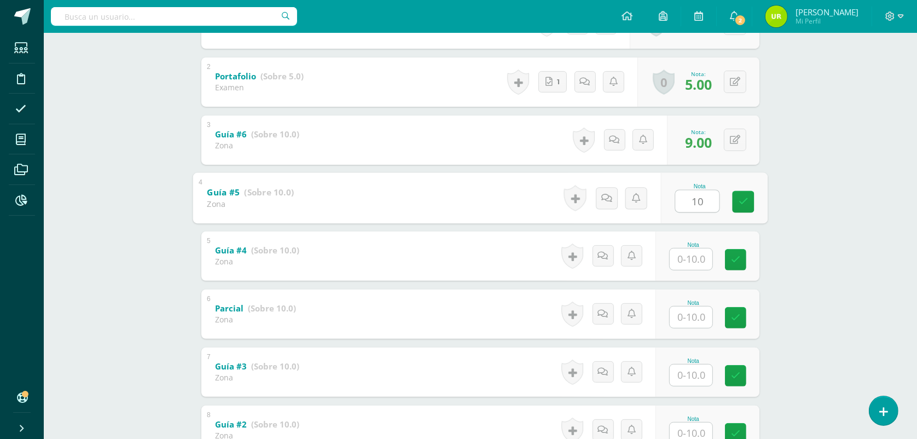
type input "10"
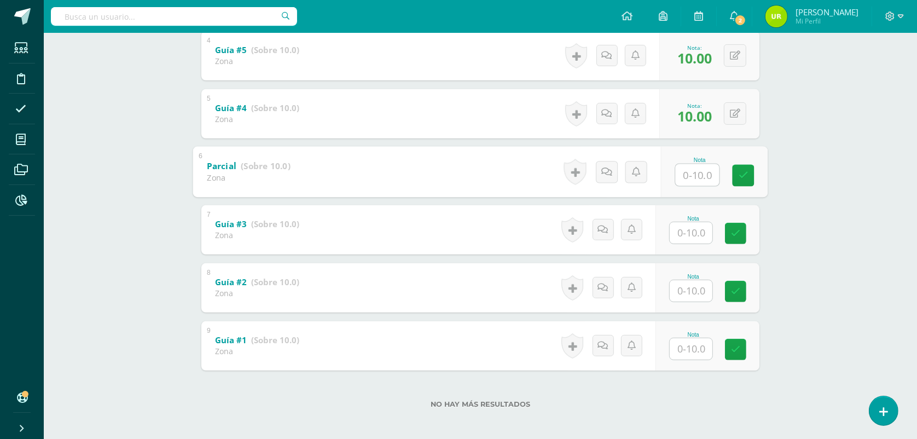
scroll to position [420, 0]
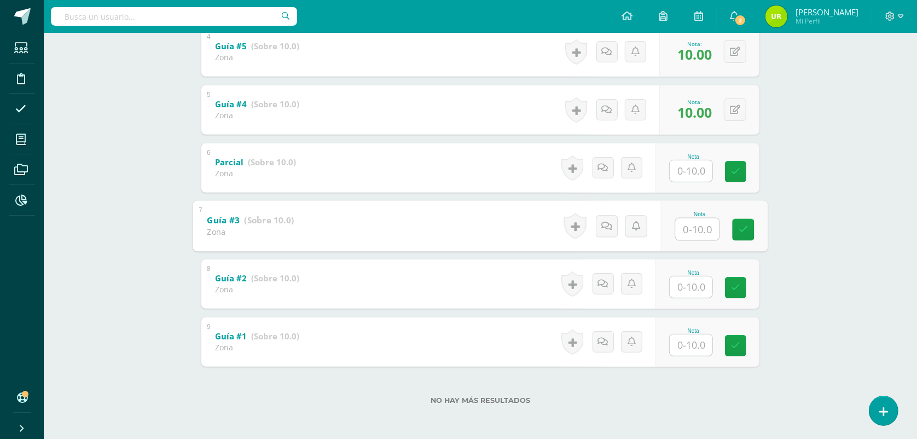
click at [702, 228] on input "text" at bounding box center [698, 229] width 44 height 22
type input "9"
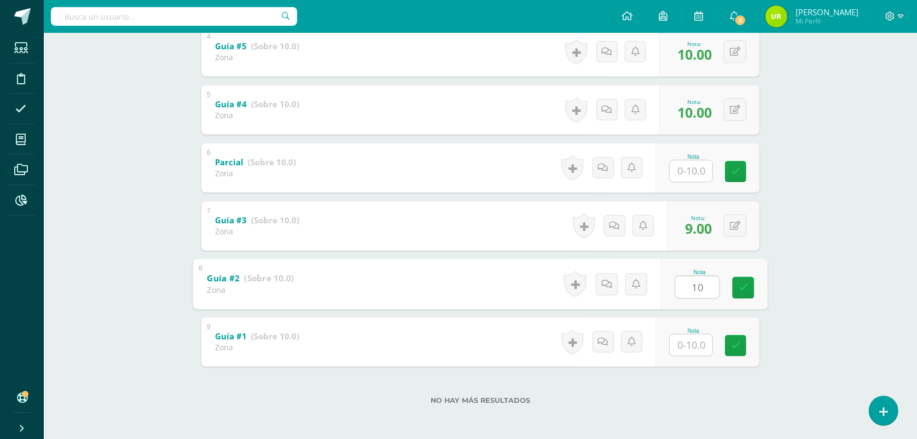
type input "10"
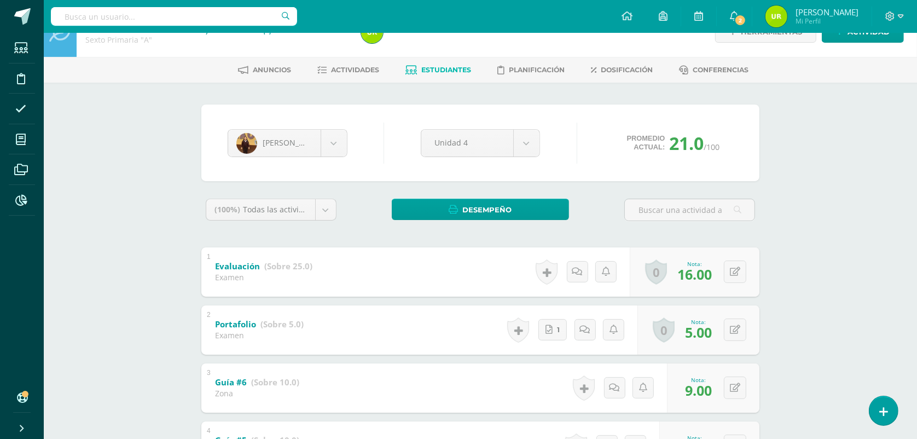
scroll to position [0, 0]
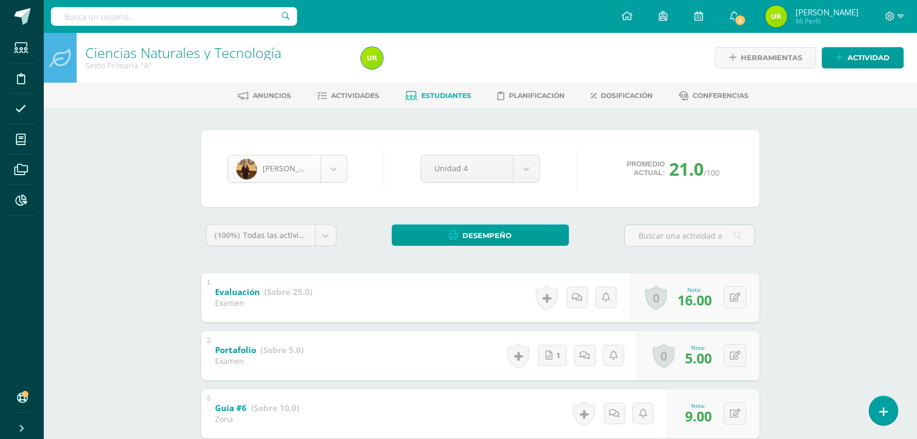
click at [338, 179] on body "Estudiantes Disciplina Asistencia Mis cursos Archivos Reportes Soporte Ayuda Re…" at bounding box center [458, 429] width 917 height 859
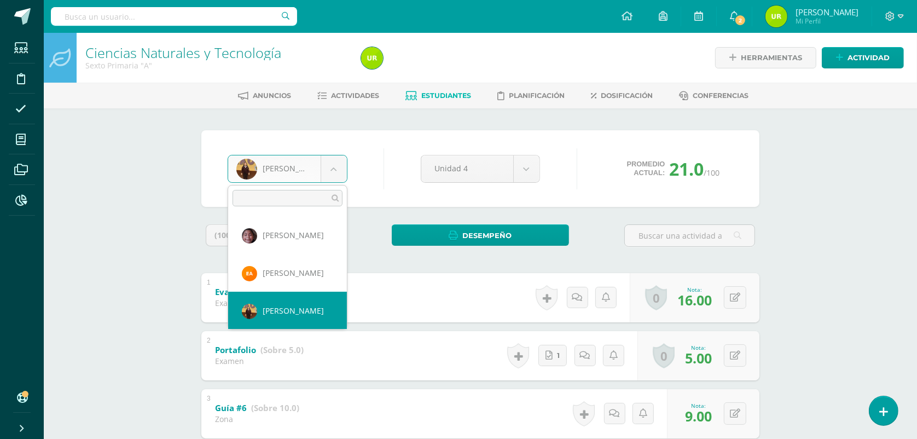
scroll to position [75, 0]
select select "1450"
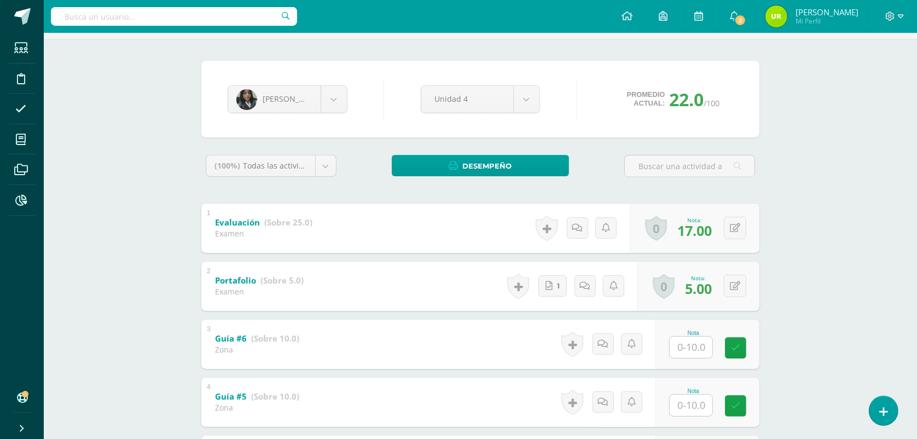
scroll to position [205, 0]
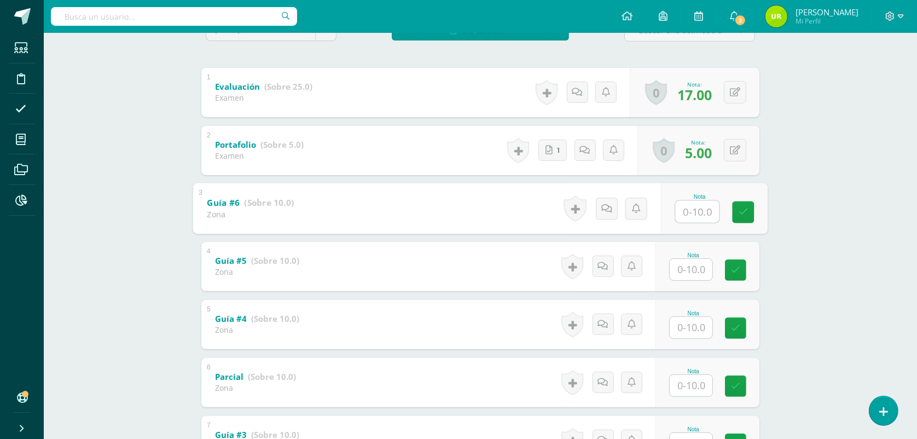
click at [706, 214] on input "text" at bounding box center [698, 211] width 44 height 22
type input "10"
type input "9"
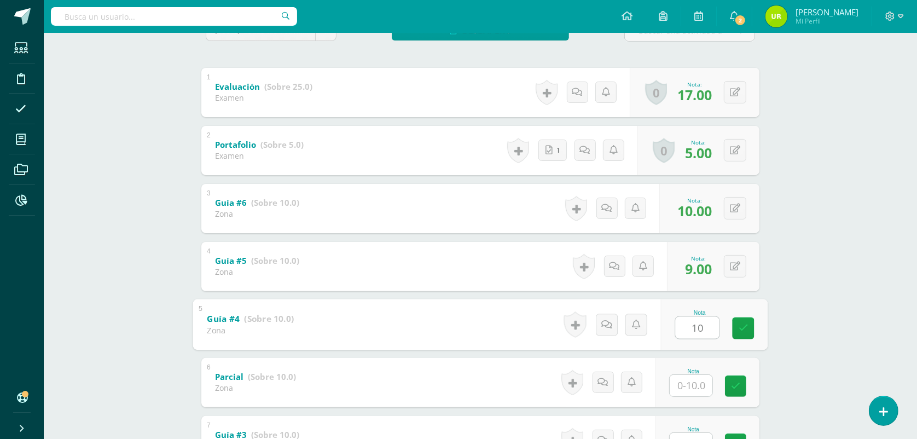
type input "10"
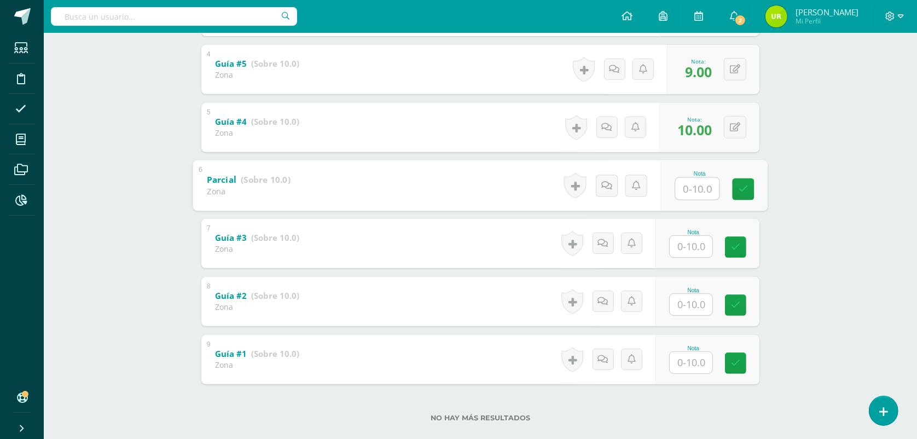
scroll to position [420, 0]
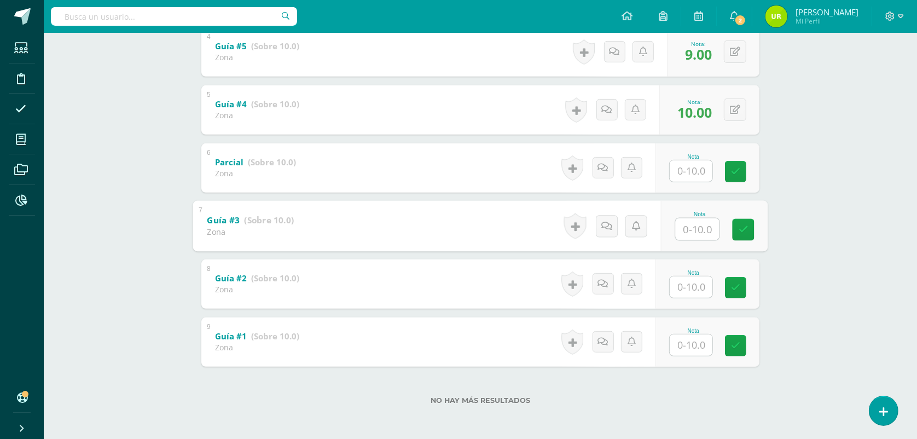
click at [695, 233] on input "text" at bounding box center [698, 229] width 44 height 22
type input "9"
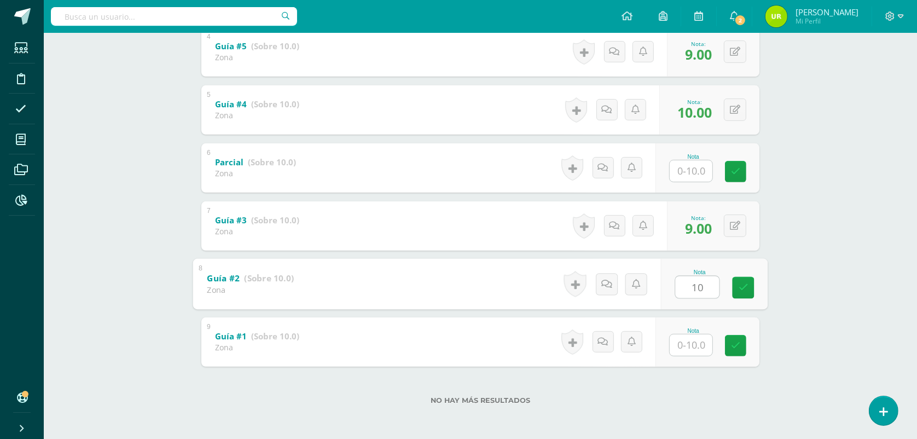
type input "10"
type input "9"
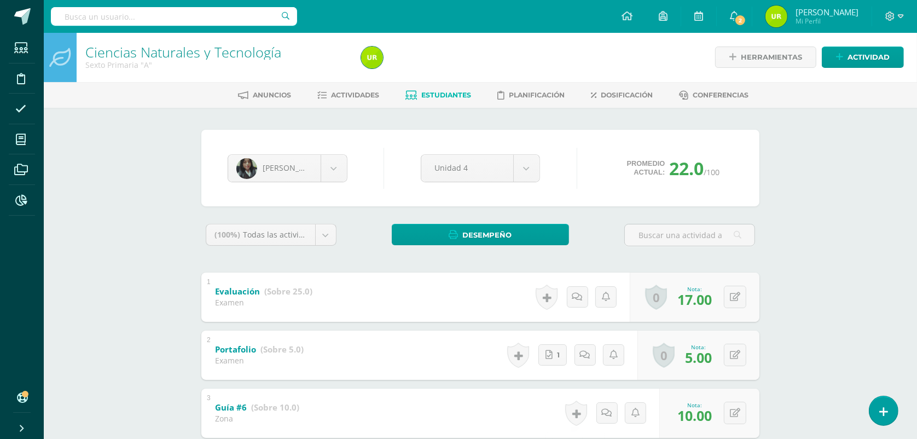
scroll to position [0, 0]
click at [344, 167] on body "Estudiantes Disciplina Asistencia Mis cursos Archivos Reportes Soporte Ayuda Re…" at bounding box center [458, 429] width 917 height 859
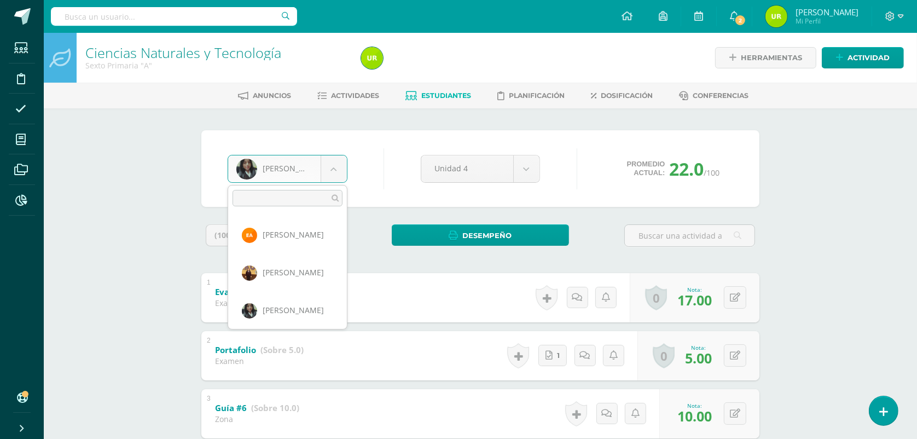
scroll to position [113, 0]
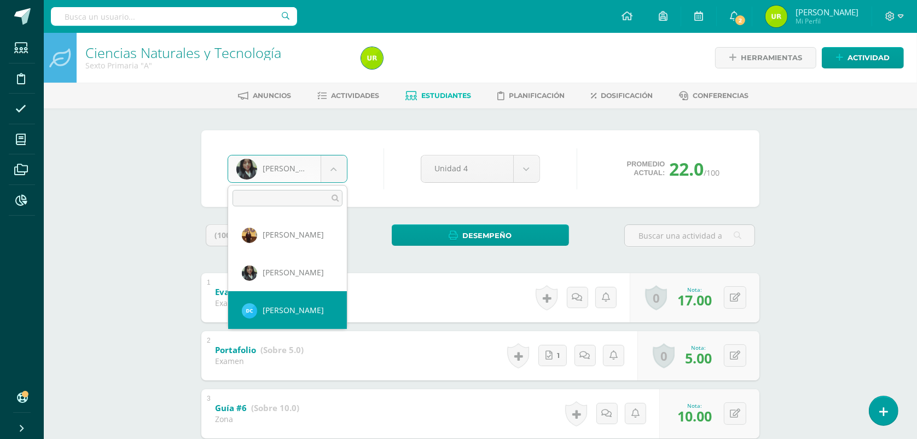
select select "1442"
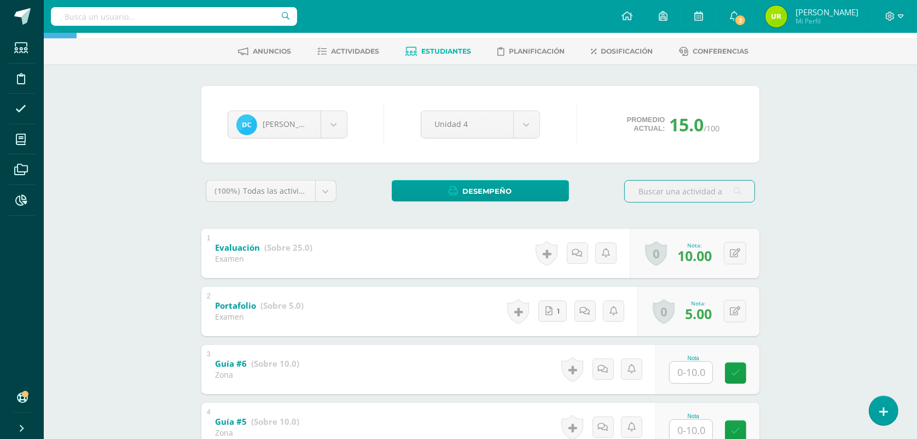
scroll to position [68, 0]
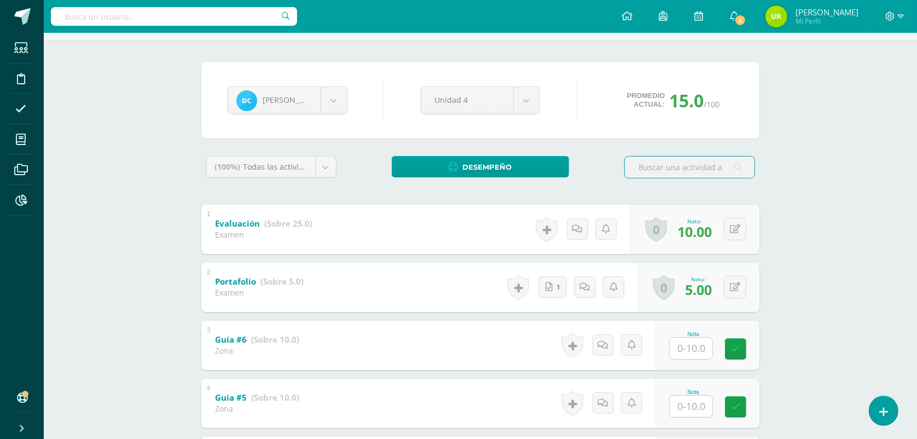
click at [690, 356] on input "text" at bounding box center [691, 348] width 43 height 21
type input "10"
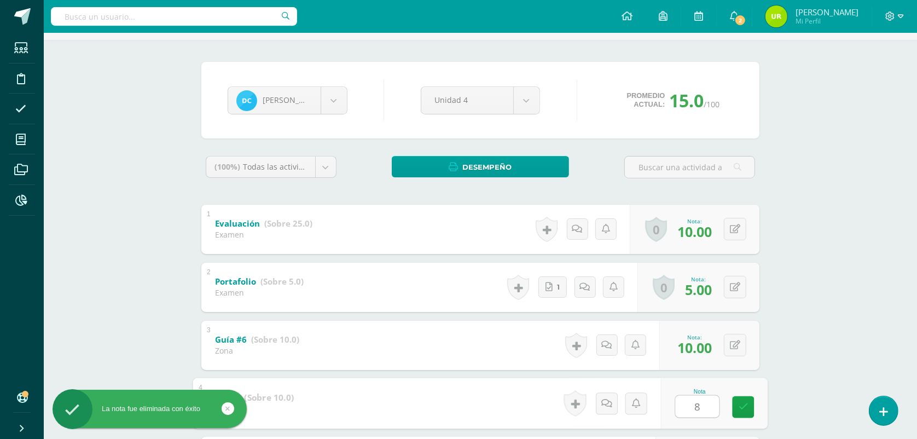
type input "8"
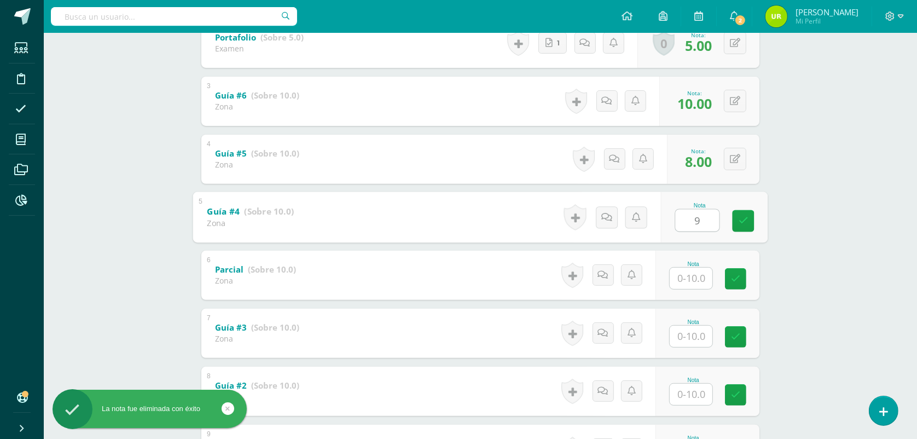
type input "9"
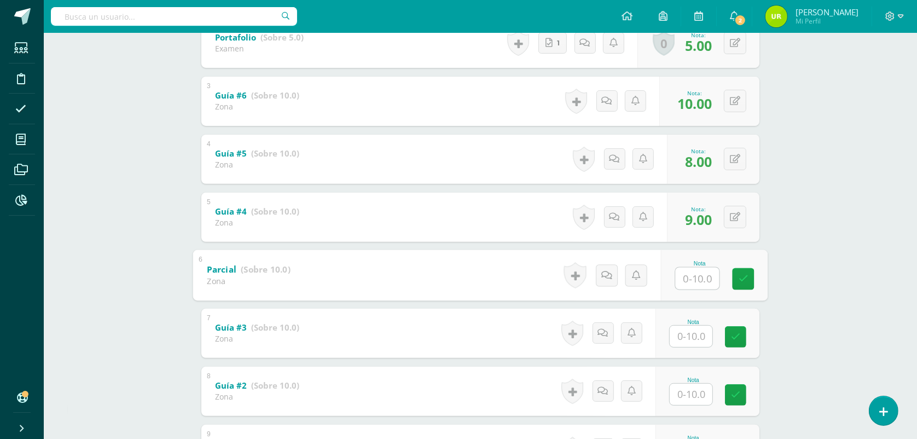
click at [689, 390] on input "text" at bounding box center [691, 393] width 43 height 21
type input "9"
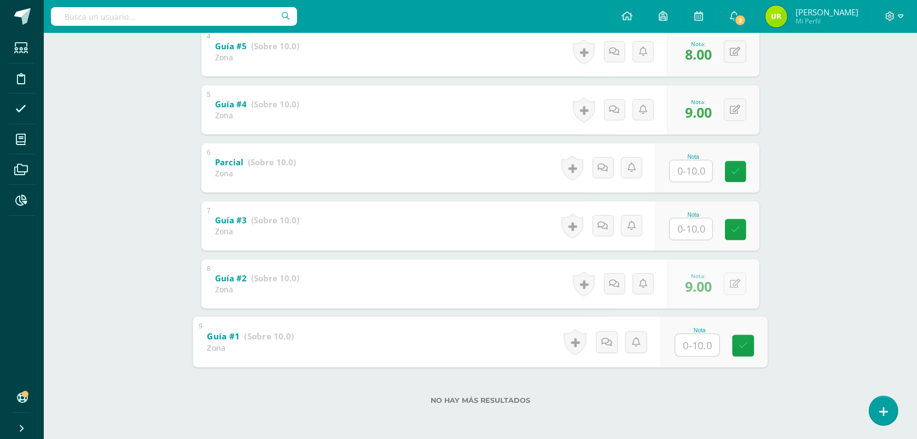
type input "8"
click at [698, 229] on input "text" at bounding box center [691, 228] width 43 height 21
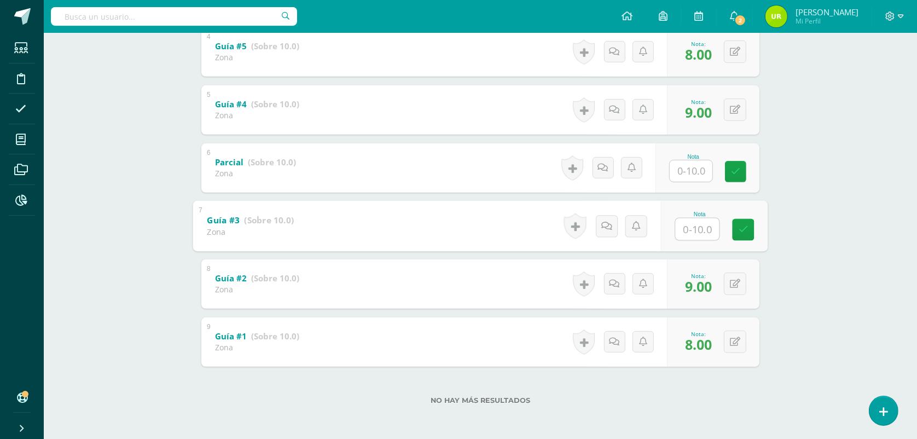
type input "9"
click at [737, 284] on icon at bounding box center [735, 283] width 10 height 9
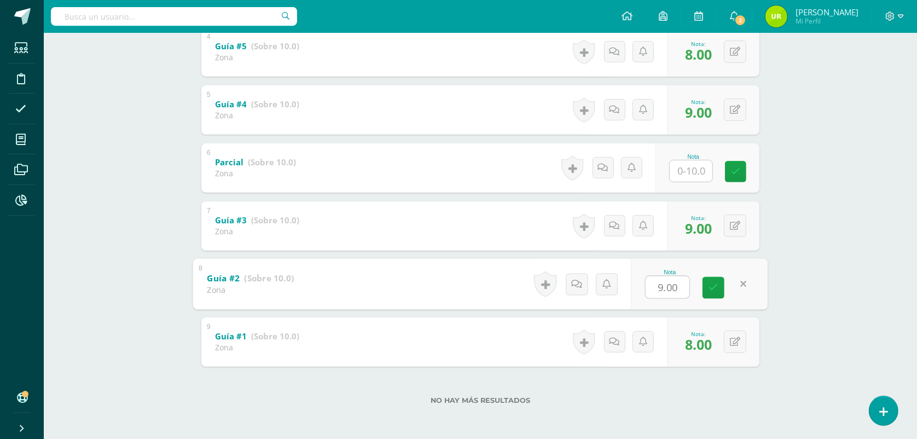
type input "8"
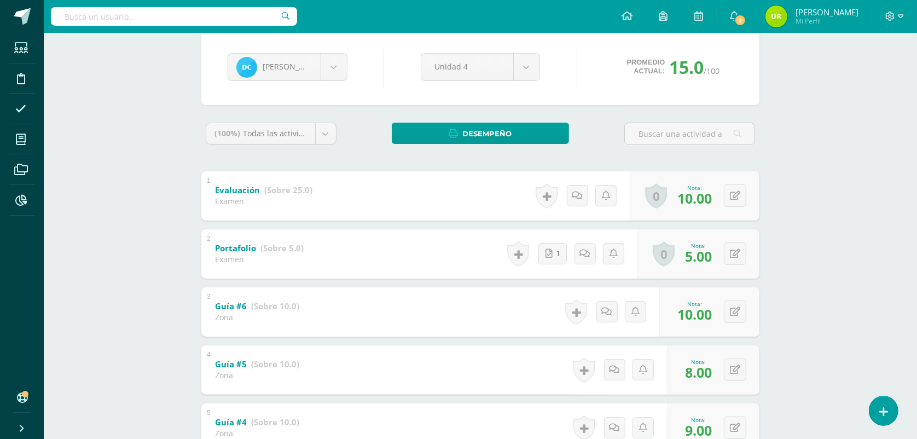
scroll to position [78, 0]
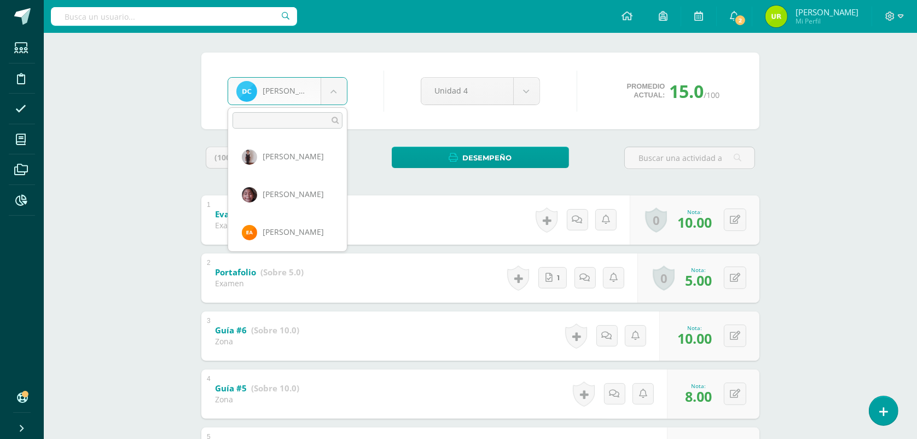
click at [339, 90] on body "La nota fue eliminada con éxito Estudiantes Disciplina Asistencia Mis cursos Ar…" at bounding box center [458, 351] width 917 height 859
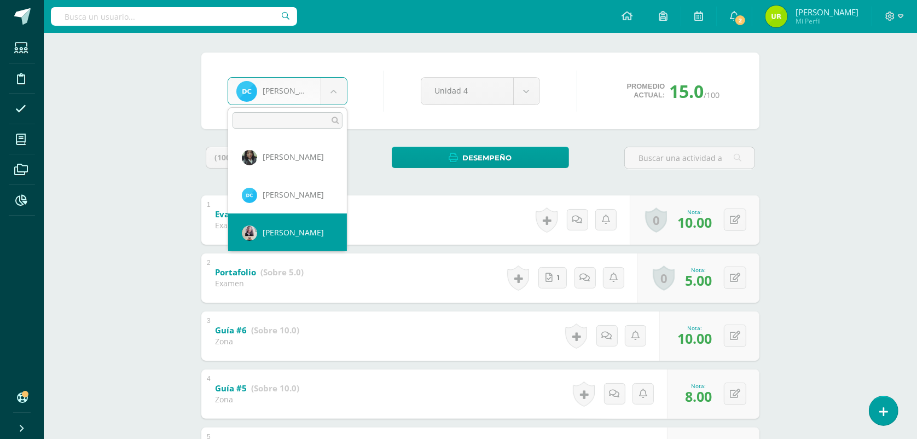
select select "1285"
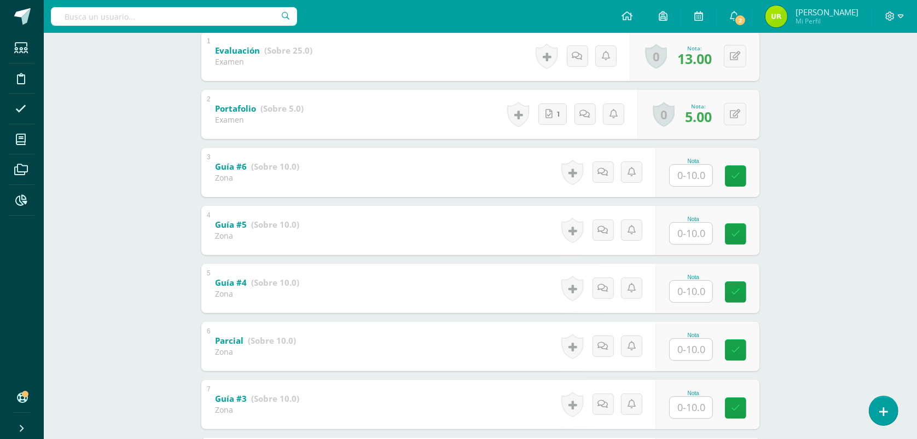
scroll to position [274, 0]
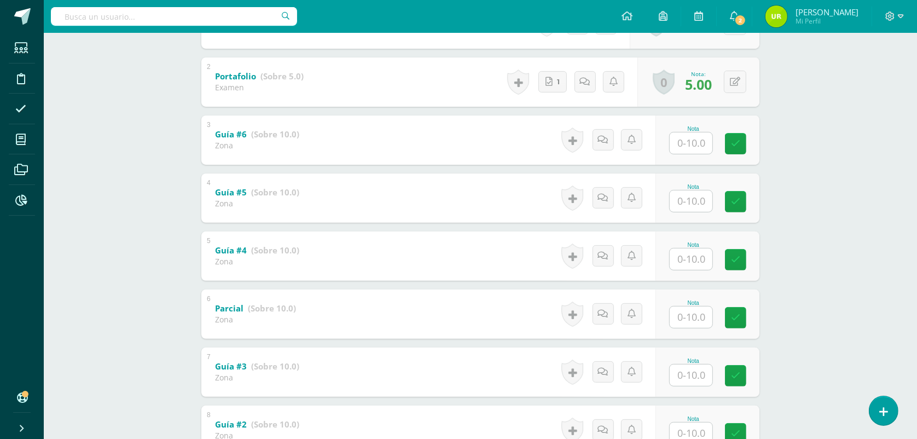
click at [698, 148] on input "text" at bounding box center [691, 142] width 43 height 21
type input "9"
type input "8"
type input "9"
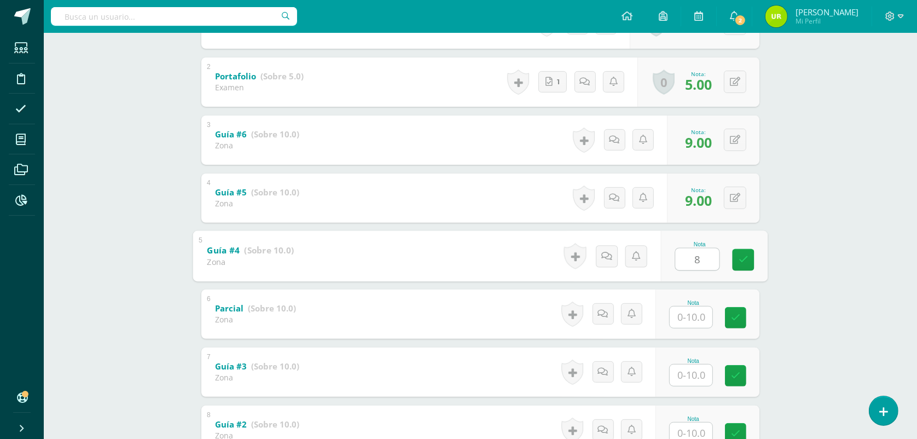
type input "8"
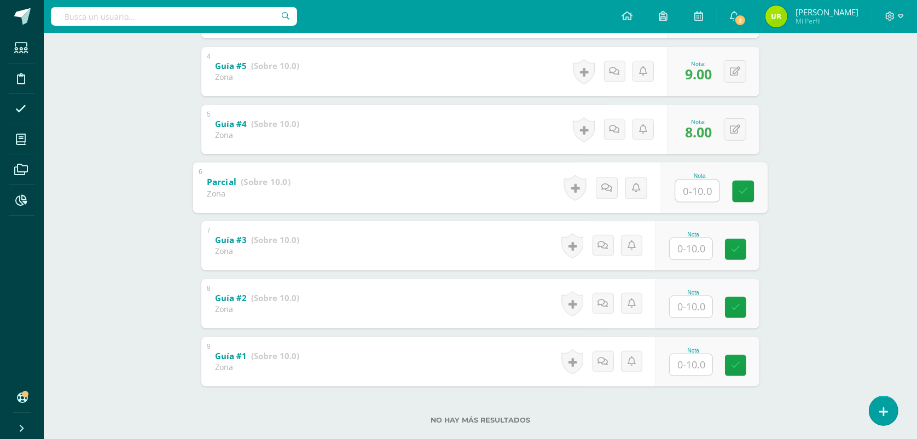
scroll to position [410, 0]
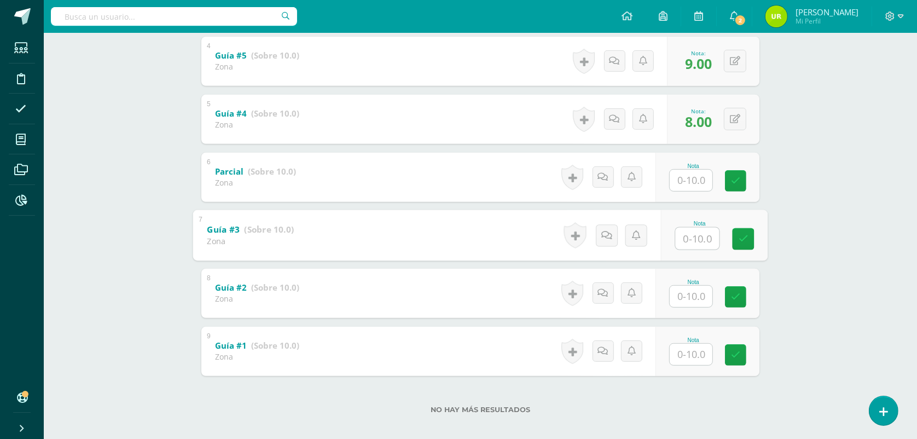
click at [699, 242] on input "text" at bounding box center [698, 238] width 44 height 22
type input "10"
type input "6"
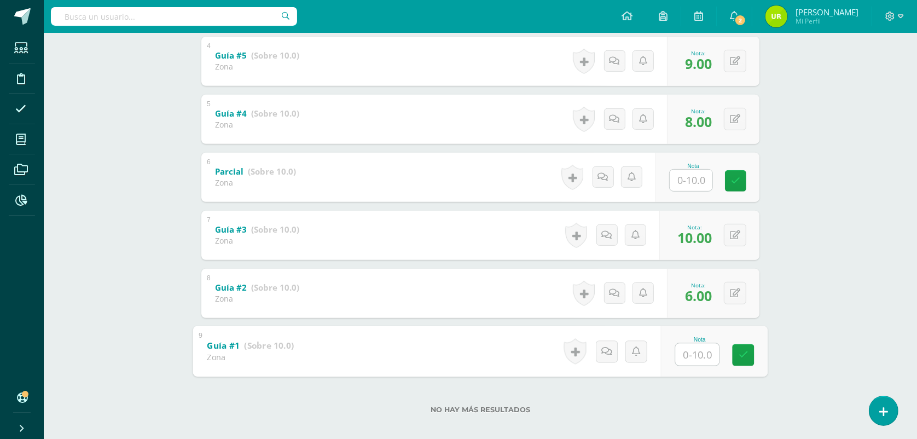
type input "9"
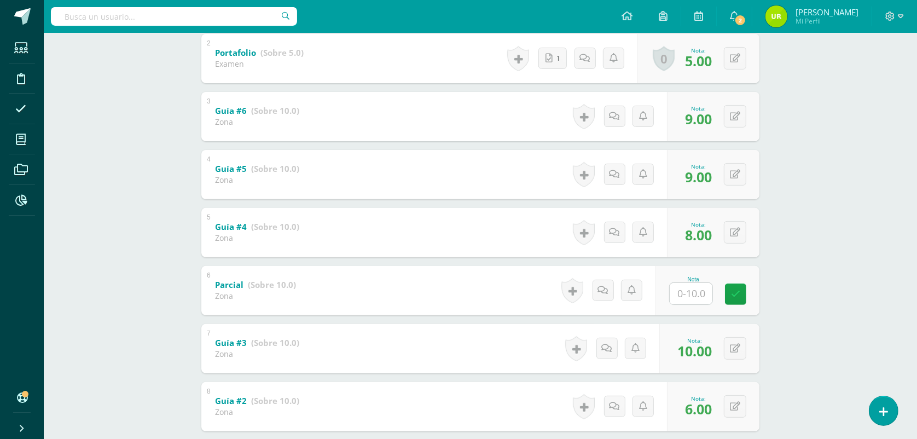
scroll to position [68, 0]
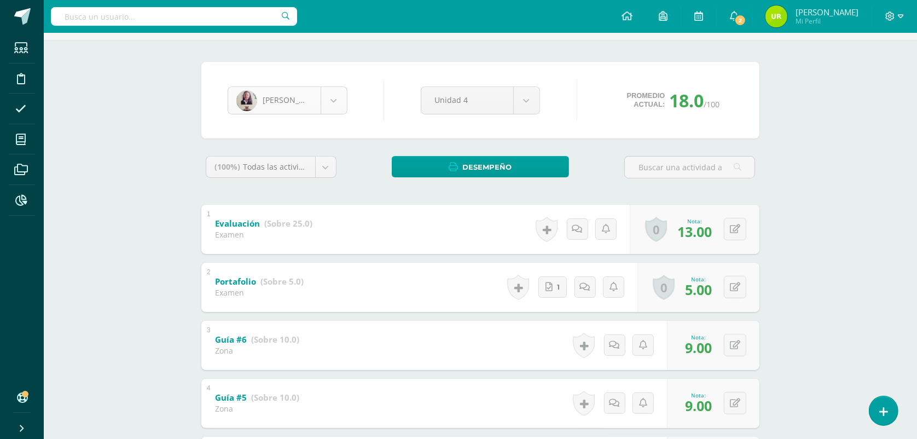
click at [343, 102] on body "Estudiantes Disciplina Asistencia Mis cursos Archivos Reportes Soporte Ayuda Re…" at bounding box center [458, 361] width 917 height 859
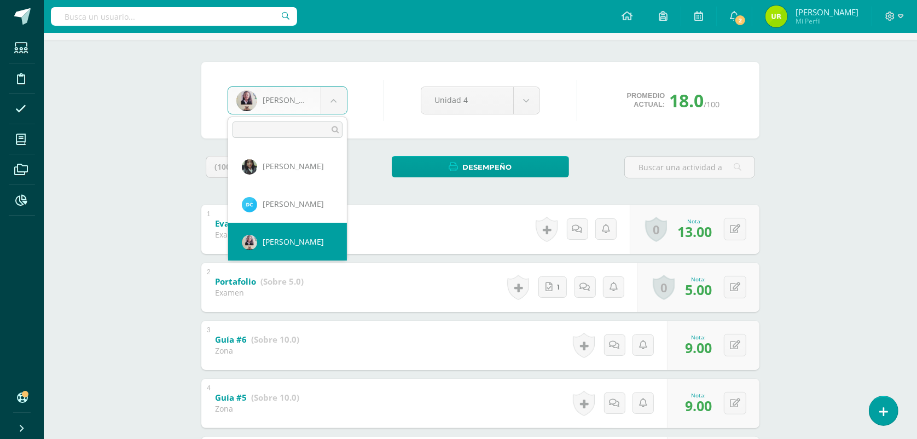
scroll to position [188, 0]
select select "835"
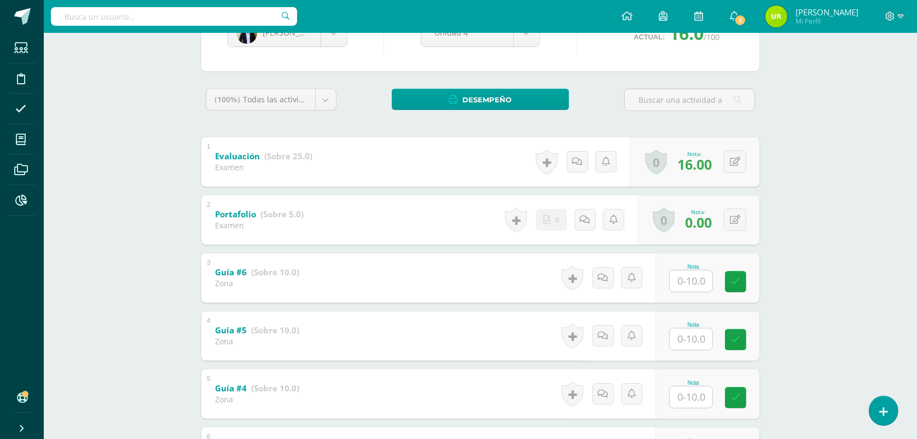
scroll to position [137, 0]
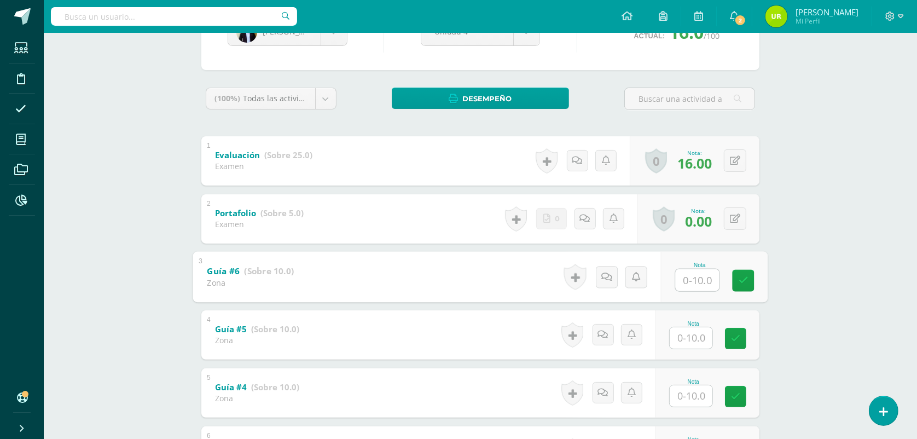
drag, startPoint x: 698, startPoint y: 275, endPoint x: 717, endPoint y: 274, distance: 18.6
click at [698, 275] on input "text" at bounding box center [698, 280] width 44 height 22
type input "9"
type input "0"
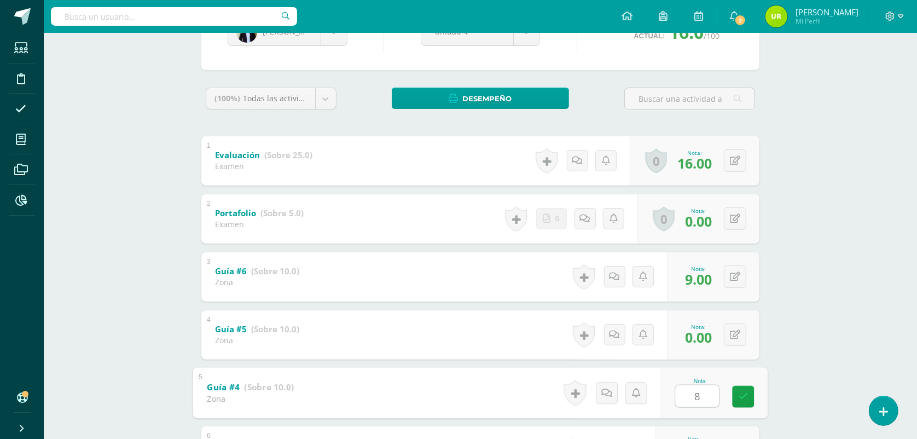
type input "8"
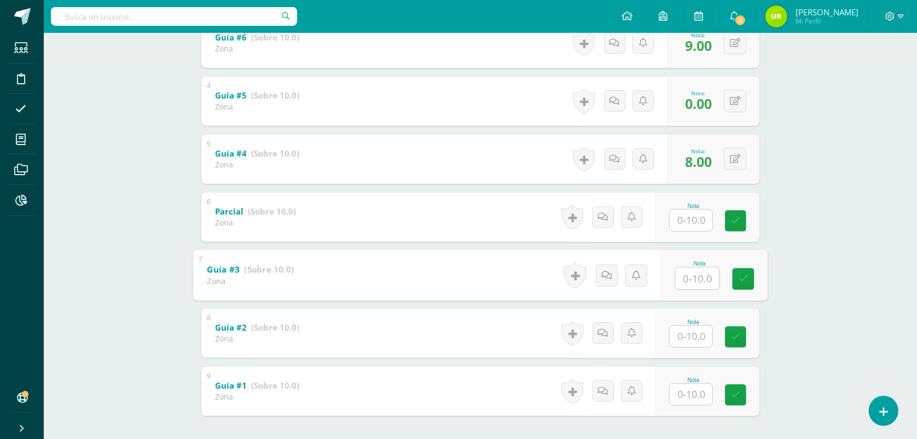
click at [684, 277] on input "text" at bounding box center [698, 278] width 44 height 22
type input "4"
type input "0"
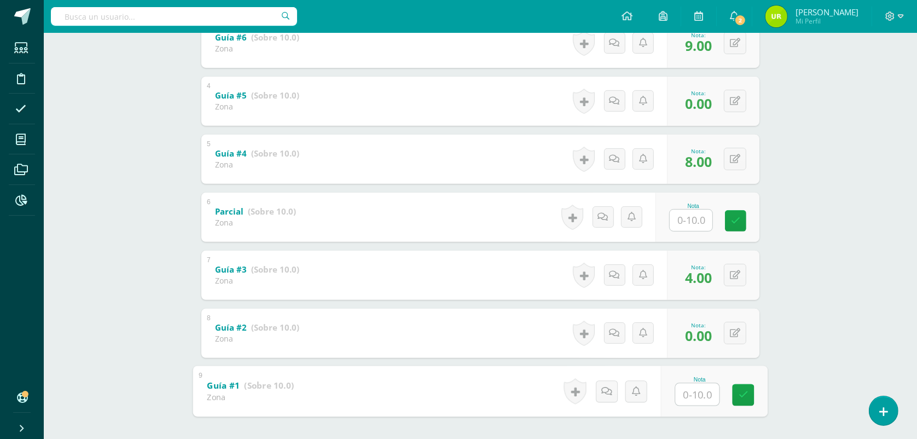
type input "7"
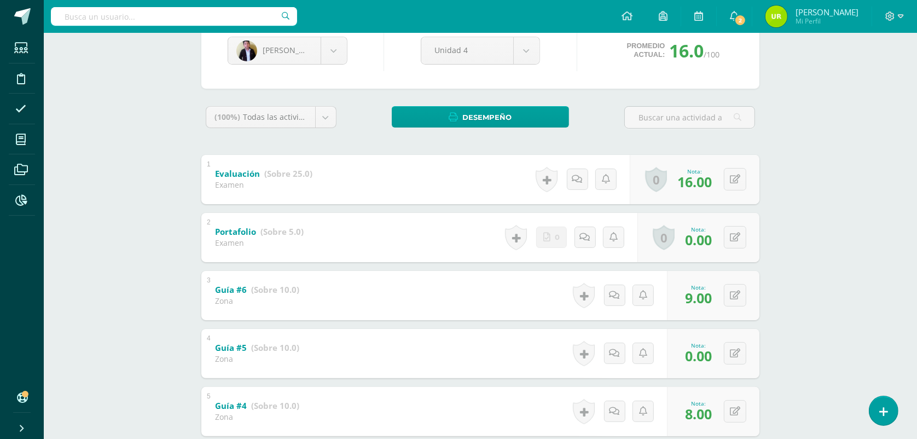
scroll to position [0, 0]
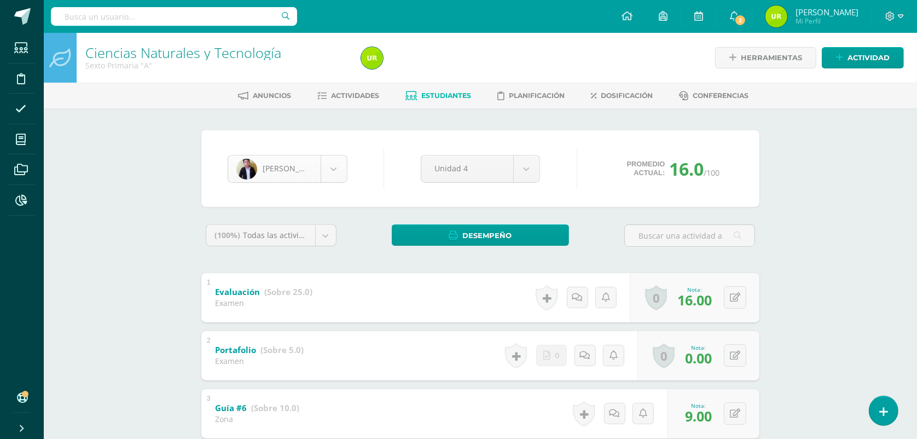
click at [321, 179] on body "Estudiantes Disciplina Asistencia Mis cursos Archivos Reportes Soporte Ayuda Re…" at bounding box center [458, 429] width 917 height 859
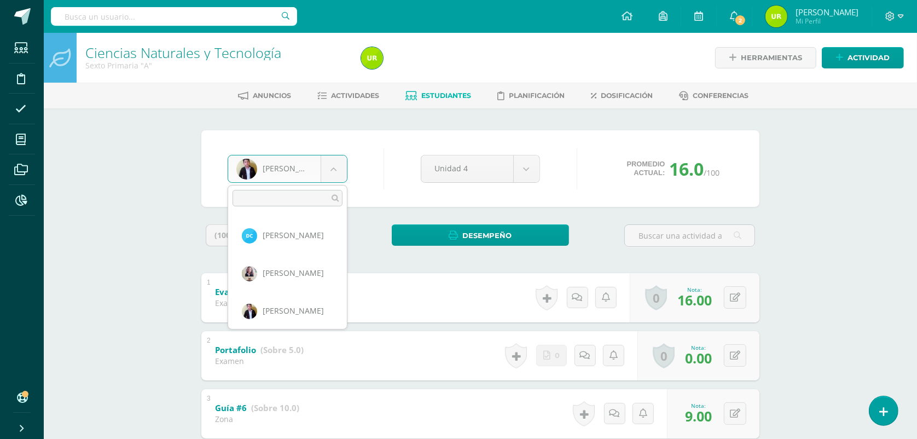
scroll to position [225, 0]
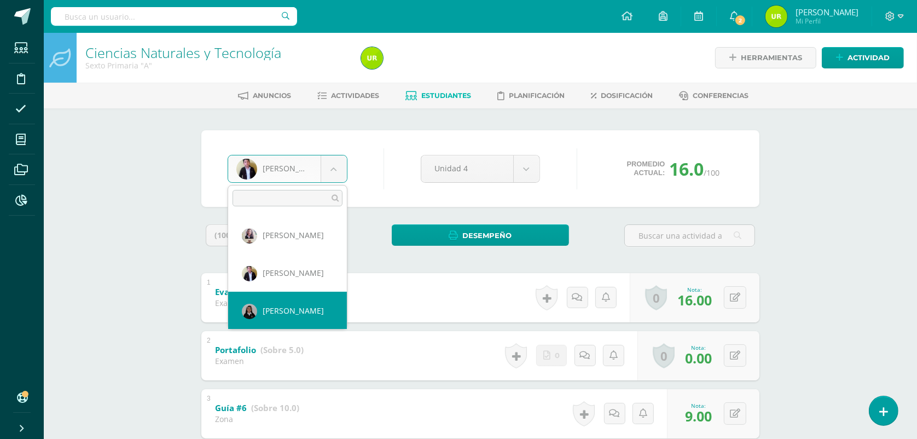
select select "831"
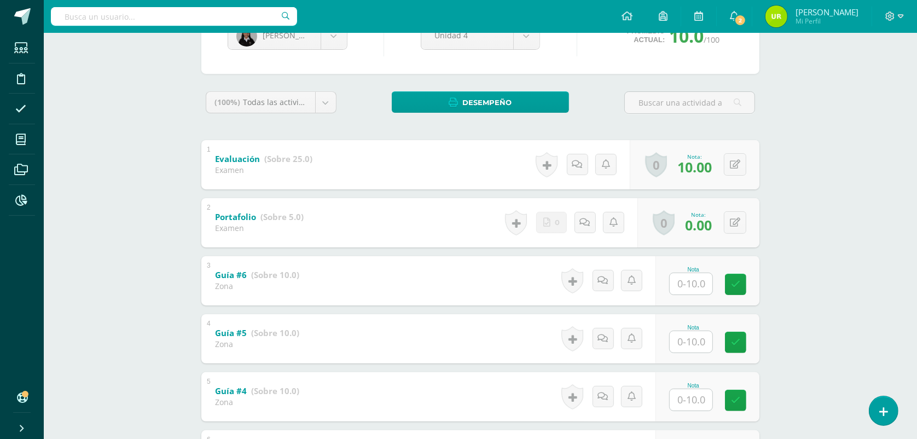
scroll to position [137, 0]
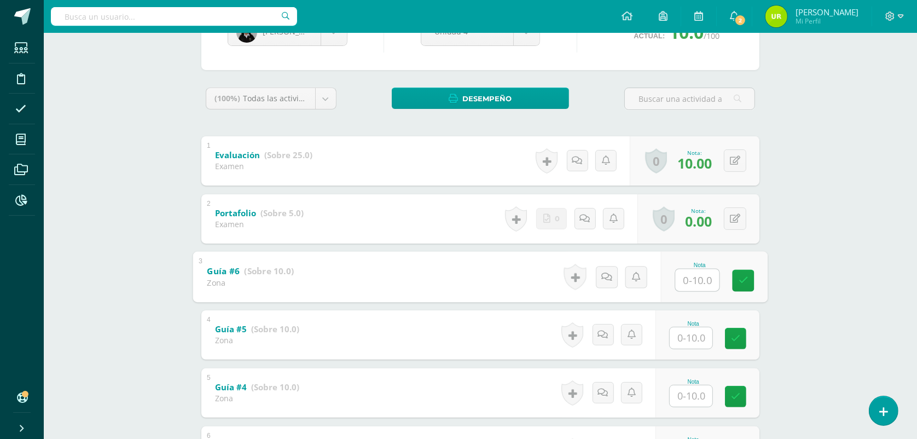
click at [698, 285] on input "text" at bounding box center [698, 280] width 44 height 22
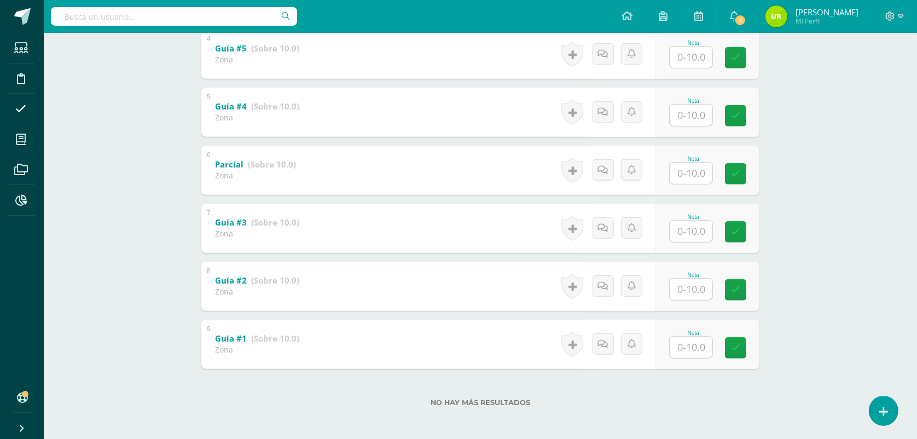
scroll to position [420, 0]
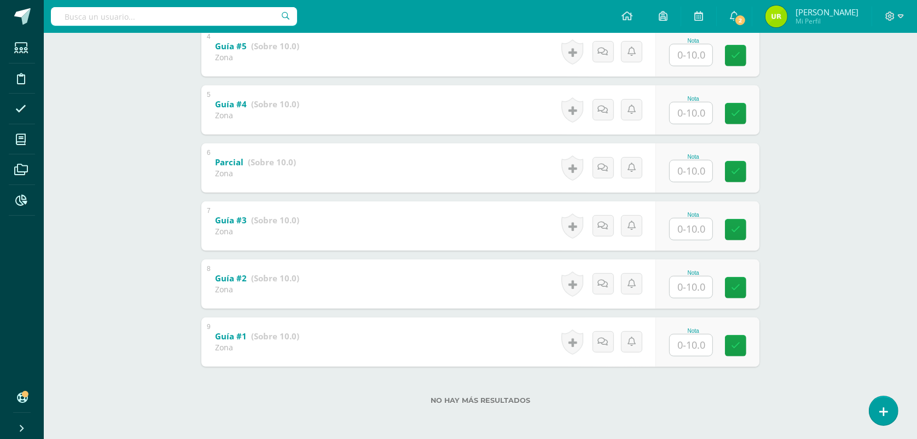
click at [702, 340] on input "text" at bounding box center [691, 344] width 43 height 21
type input "6"
click at [701, 281] on input "text" at bounding box center [698, 287] width 44 height 22
type input "8"
click at [693, 230] on input "text" at bounding box center [691, 228] width 43 height 21
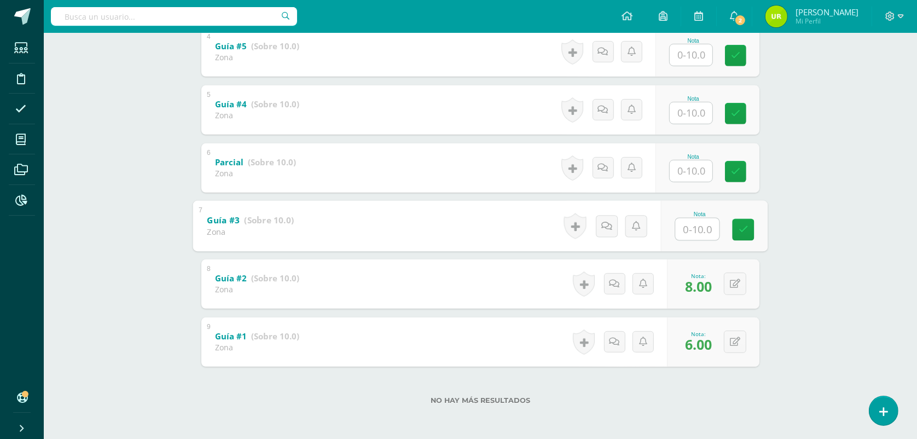
type input "5"
click at [693, 113] on input "text" at bounding box center [691, 112] width 43 height 21
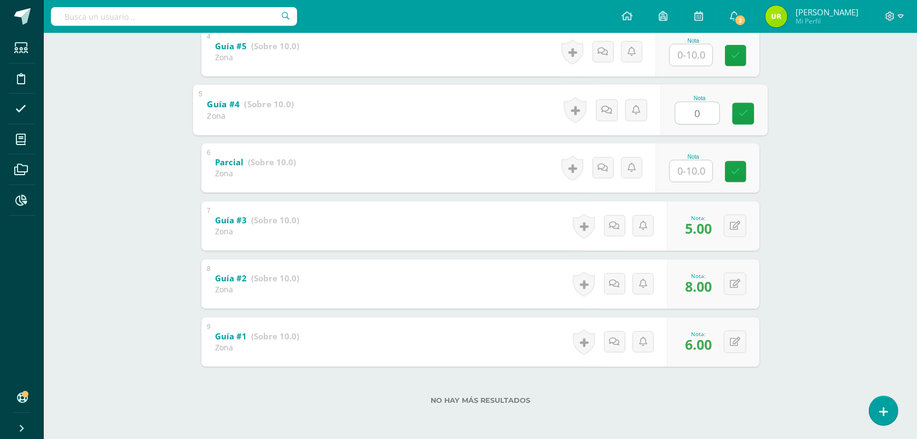
type input "0"
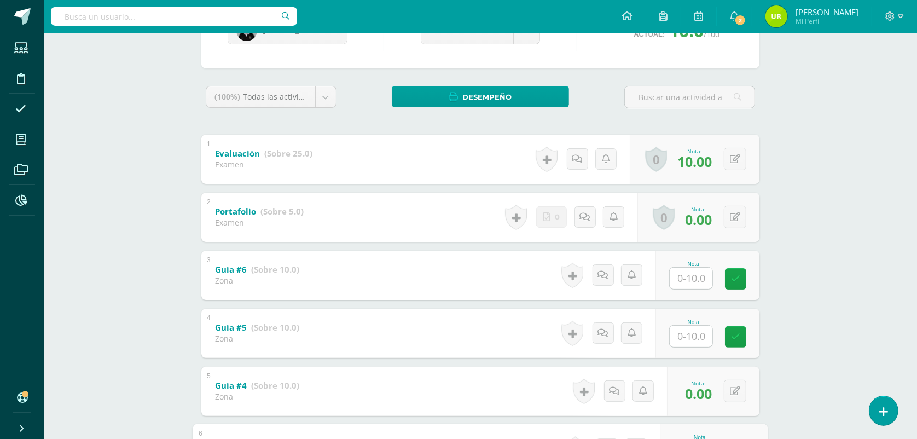
scroll to position [9, 0]
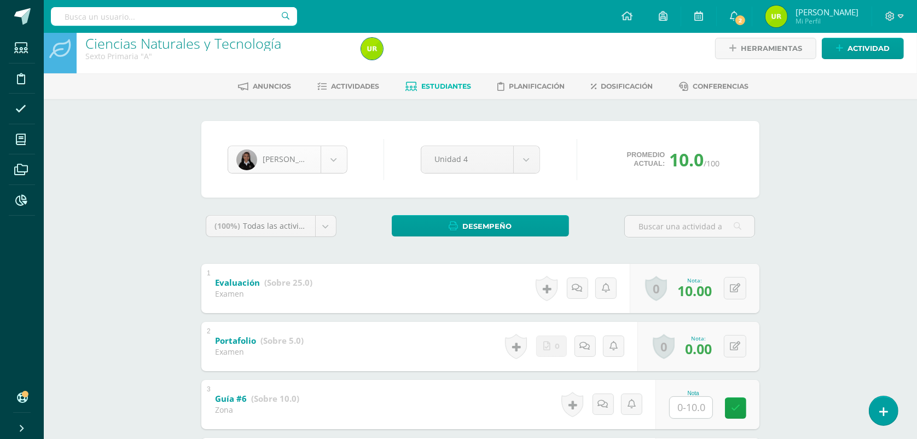
click at [329, 161] on body "Estudiantes Disciplina Asistencia Mis cursos Archivos Reportes Soporte Ayuda Re…" at bounding box center [458, 420] width 917 height 859
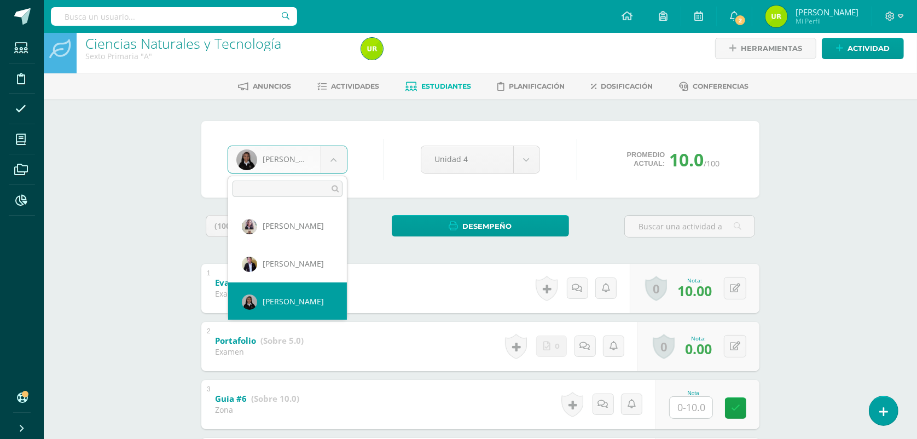
scroll to position [263, 0]
select select "1275"
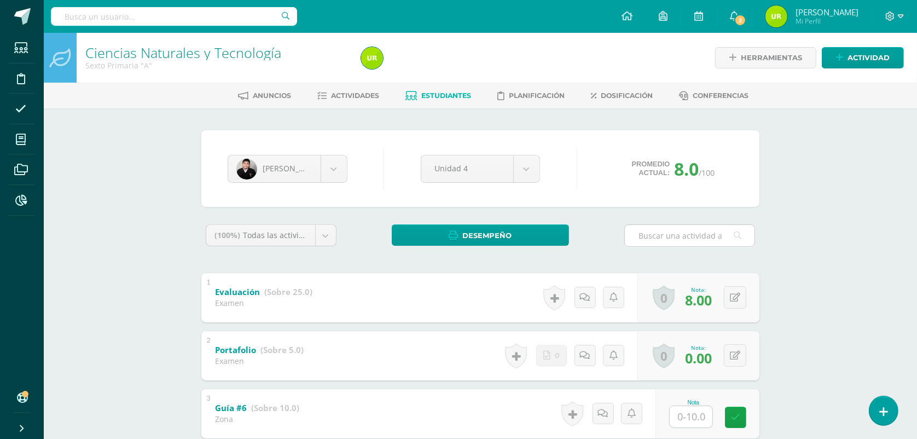
scroll to position [205, 0]
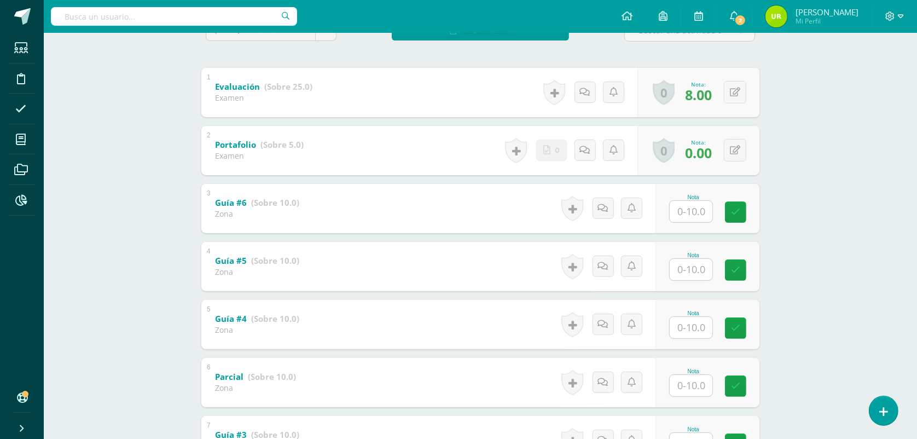
click at [690, 195] on div "Nota" at bounding box center [693, 197] width 48 height 6
click at [692, 210] on input "text" at bounding box center [691, 211] width 43 height 21
type input "0"
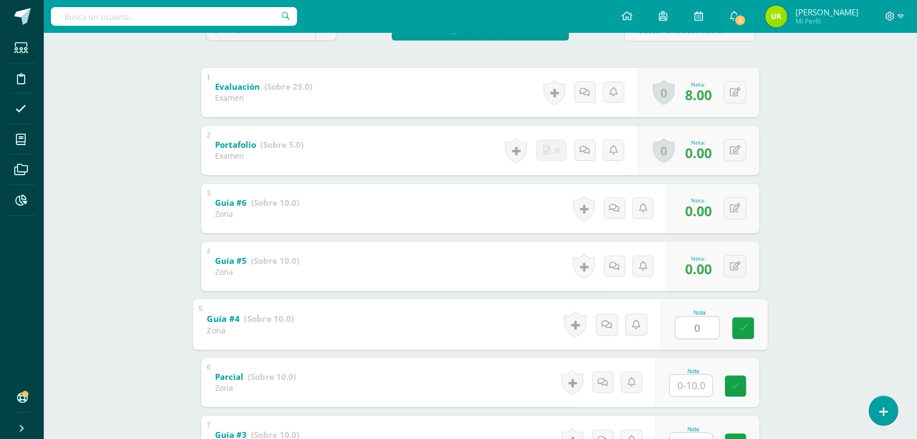
type input "0"
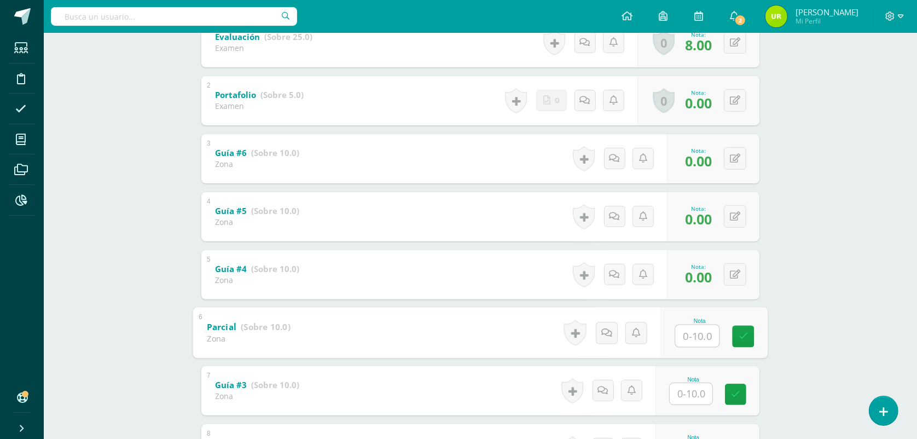
scroll to position [420, 0]
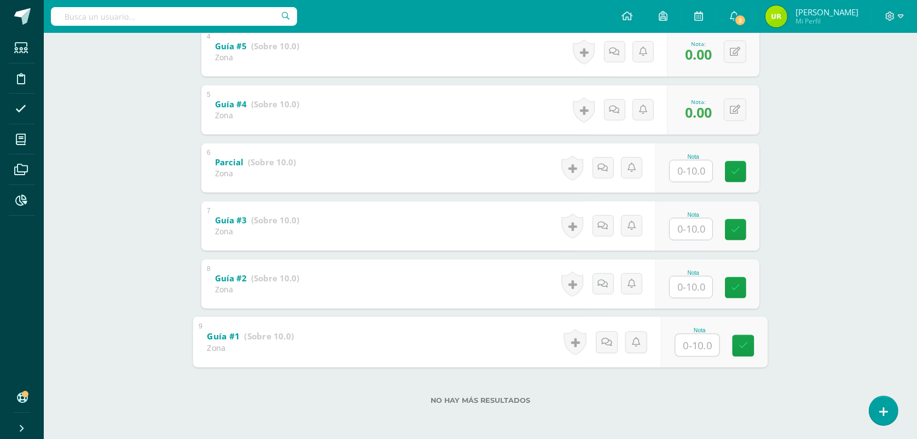
click at [705, 354] on input "text" at bounding box center [698, 345] width 44 height 22
type input "4"
click at [699, 280] on input "text" at bounding box center [698, 287] width 44 height 22
type input "5"
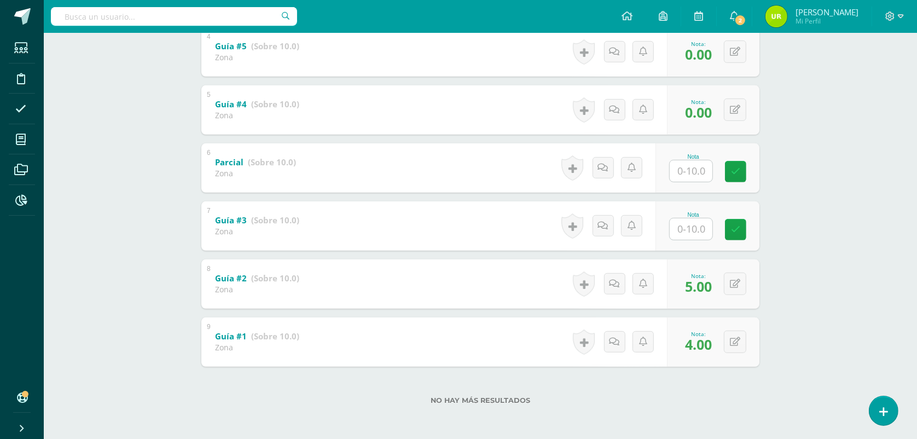
click at [705, 230] on input "text" at bounding box center [691, 228] width 43 height 21
type input "0"
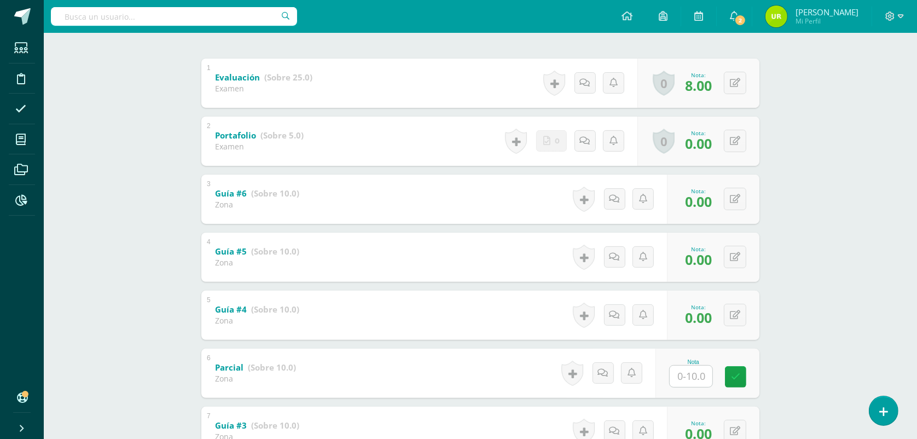
scroll to position [9, 0]
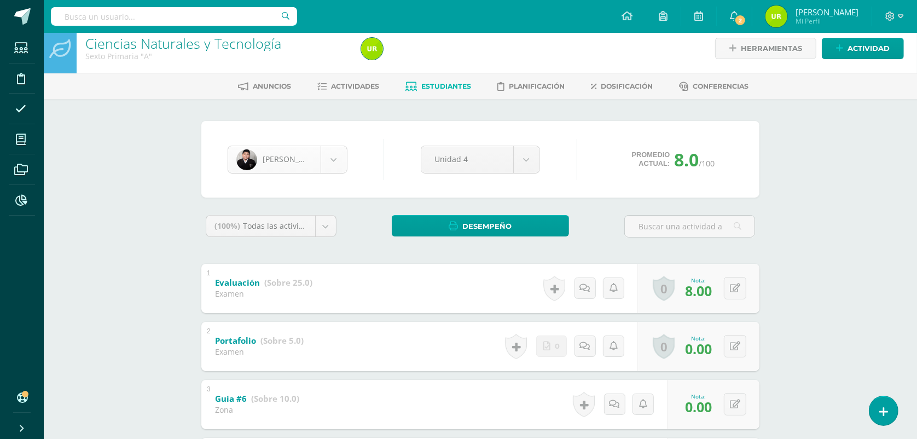
click at [334, 154] on body "Estudiantes Disciplina Asistencia Mis cursos Archivos Reportes Soporte Ayuda Re…" at bounding box center [458, 420] width 917 height 859
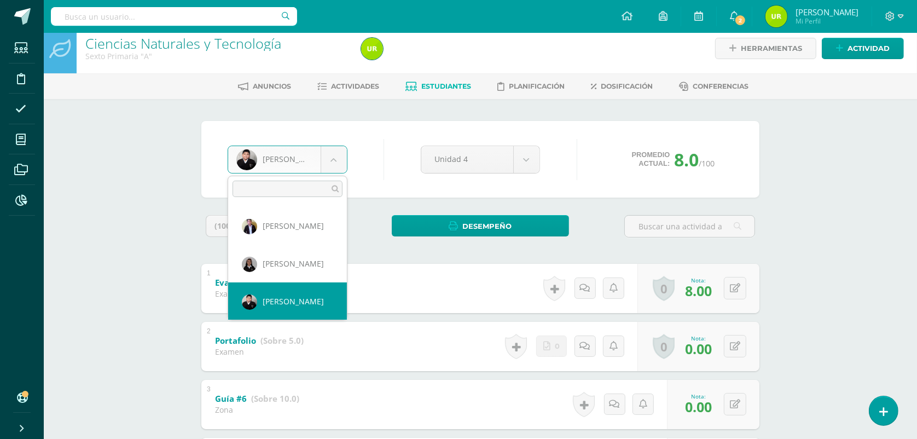
scroll to position [301, 0]
select select "1616"
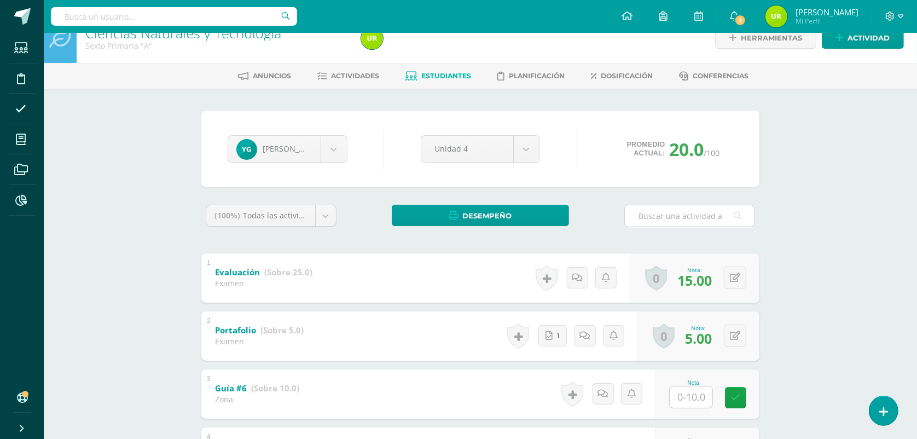
scroll to position [205, 0]
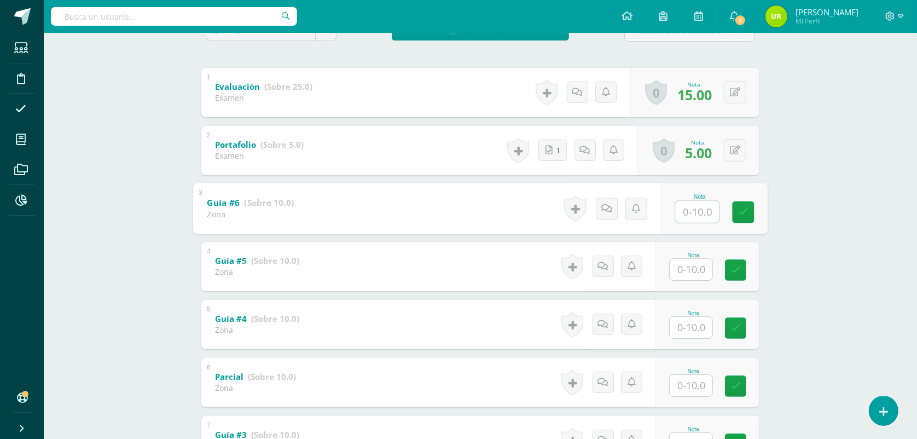
click at [699, 219] on input "text" at bounding box center [698, 211] width 44 height 22
type input "8"
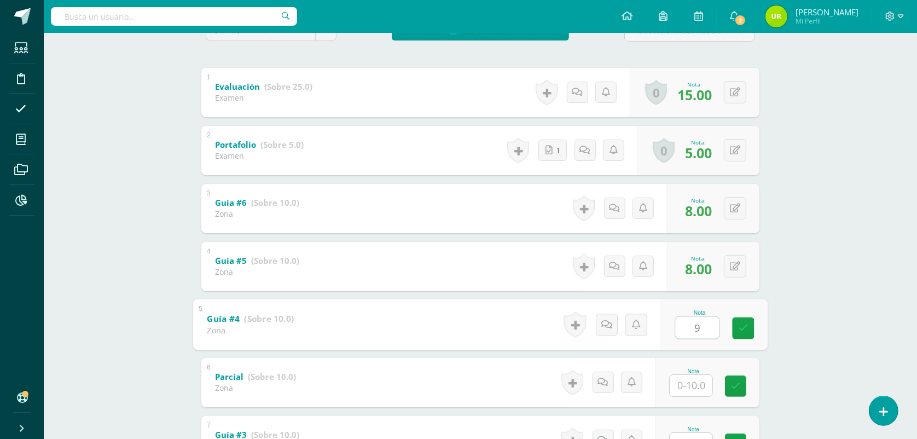
type input "9"
type input "10"
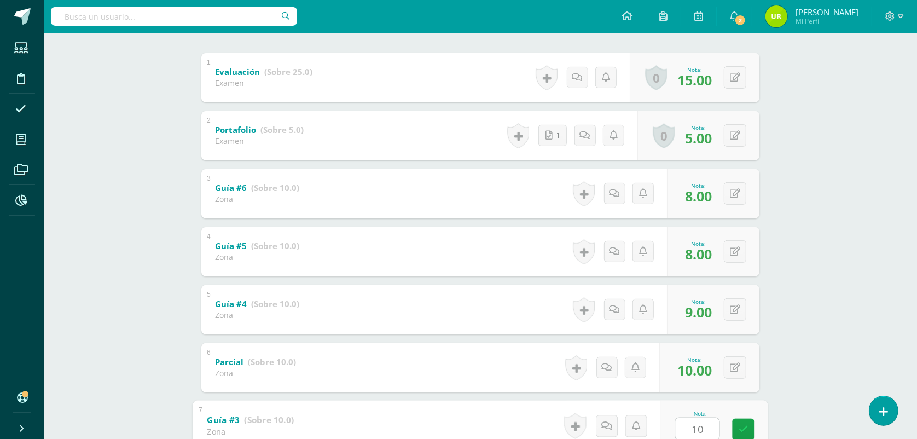
type input "10"
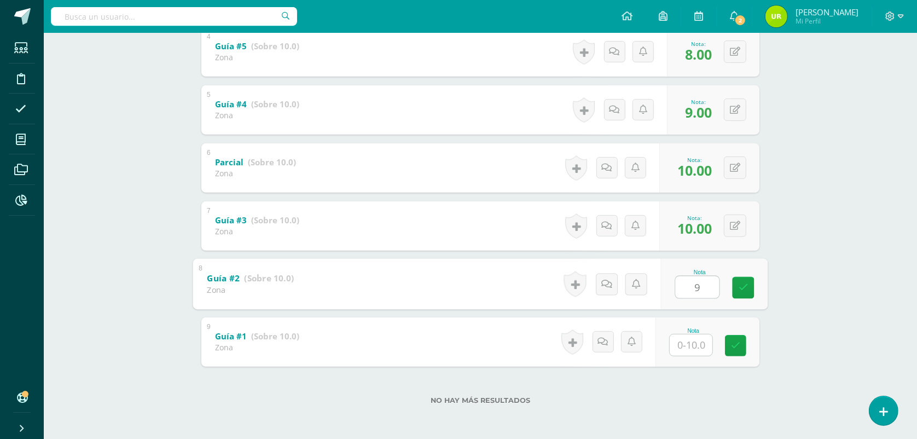
type input "9"
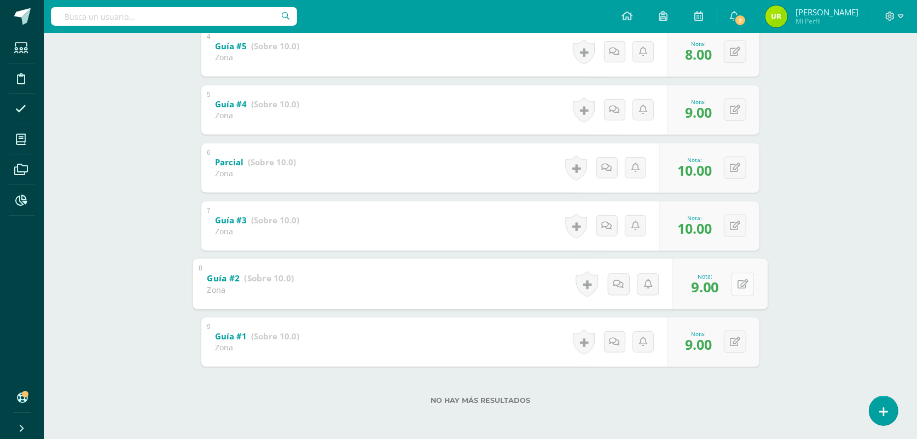
click at [728, 281] on div "0 [GEOGRAPHIC_DATA] Logros obtenidos Aún no hay logros agregados Nota: 9.00" at bounding box center [720, 283] width 95 height 51
click at [743, 284] on icon at bounding box center [742, 283] width 11 height 9
type input "10"
click at [734, 170] on button at bounding box center [742, 167] width 23 height 23
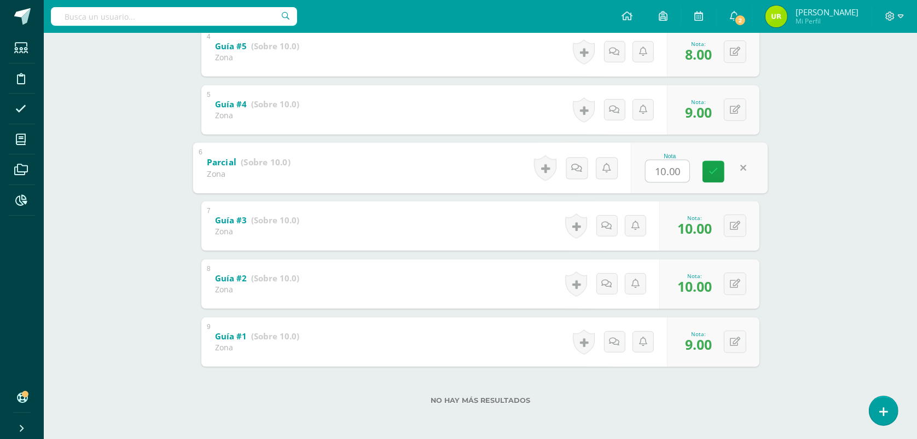
type input "0"
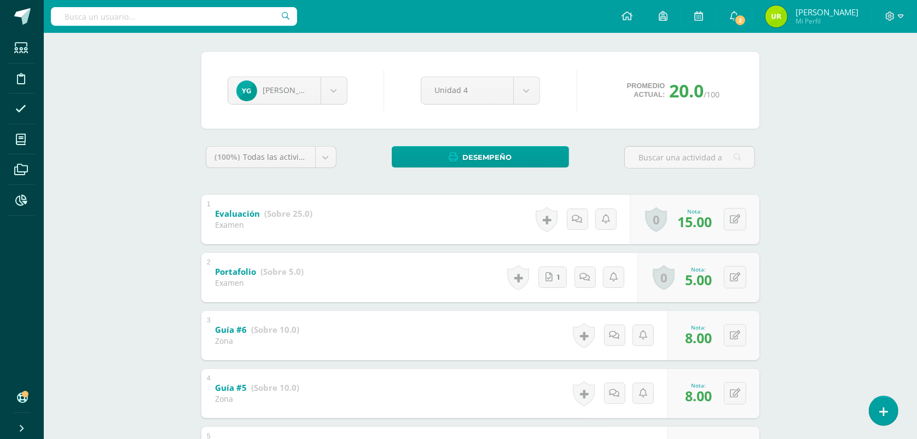
scroll to position [78, 0]
click at [335, 88] on body "Estudiantes Disciplina Asistencia Mis cursos Archivos Reportes Soporte Ayuda Re…" at bounding box center [458, 351] width 917 height 859
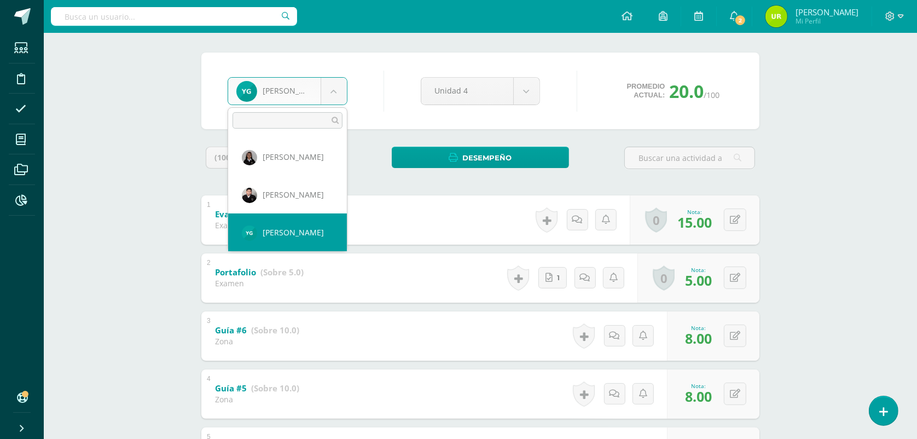
scroll to position [339, 0]
select select "1618"
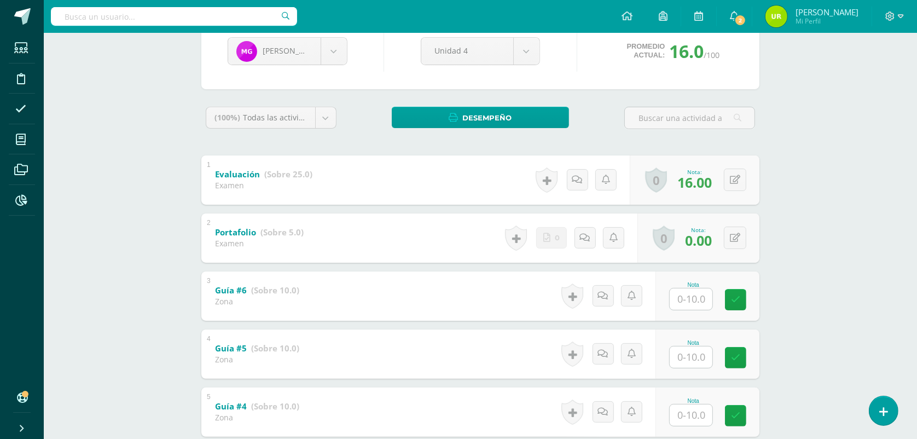
scroll to position [205, 0]
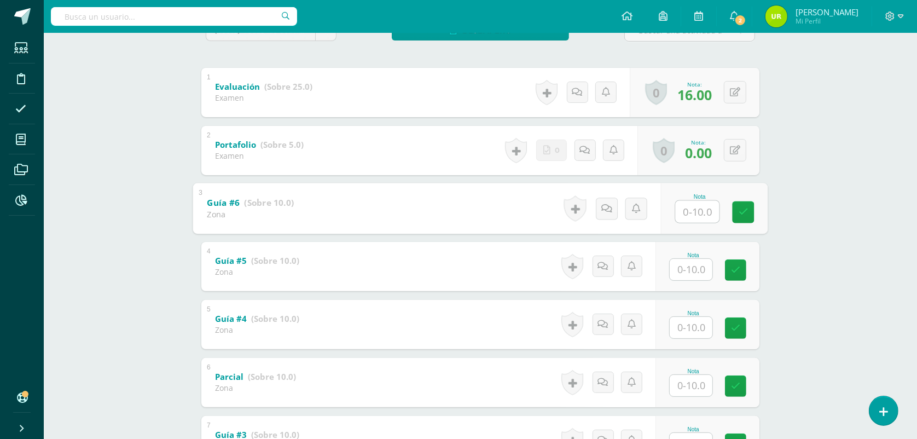
click at [696, 217] on input "text" at bounding box center [698, 211] width 44 height 22
type input "8"
type input "0"
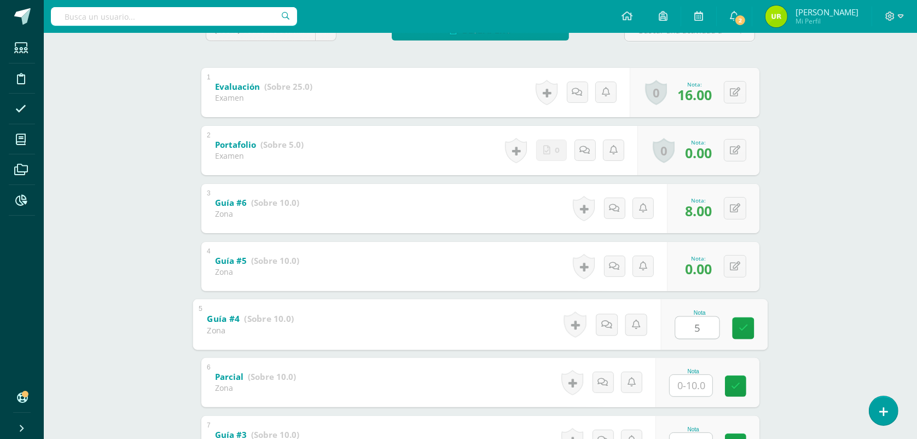
type input "5"
type input "1"
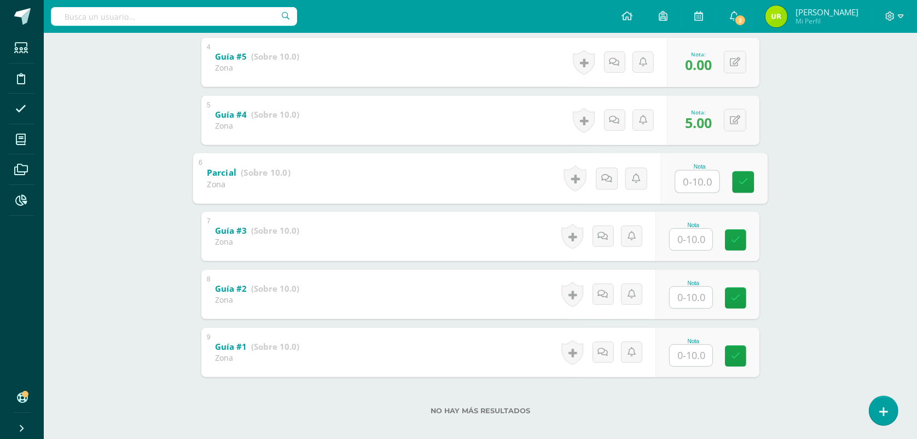
scroll to position [410, 0]
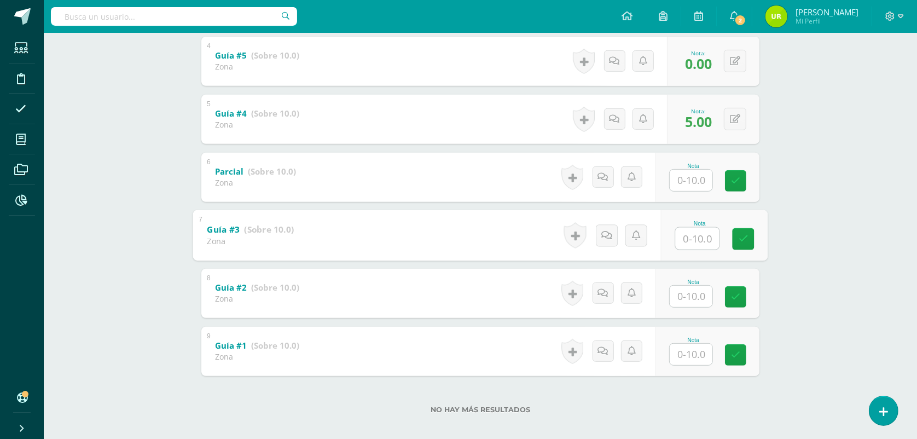
click at [695, 238] on input "text" at bounding box center [698, 238] width 44 height 22
type input "10"
type input "0"
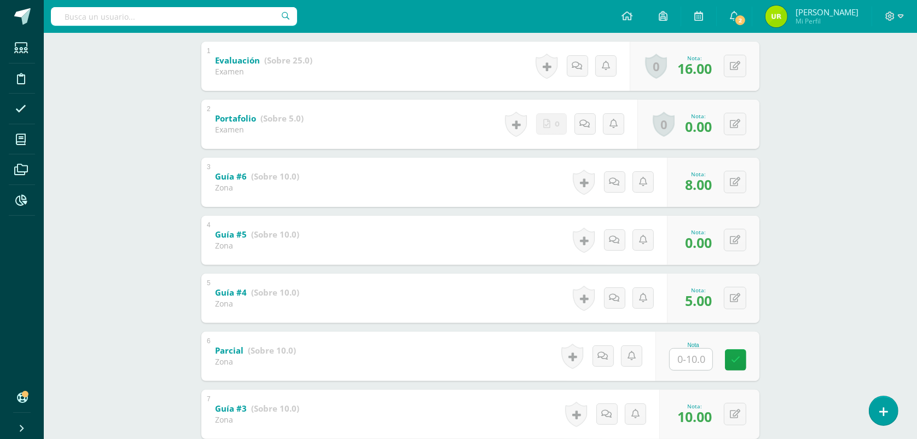
scroll to position [0, 0]
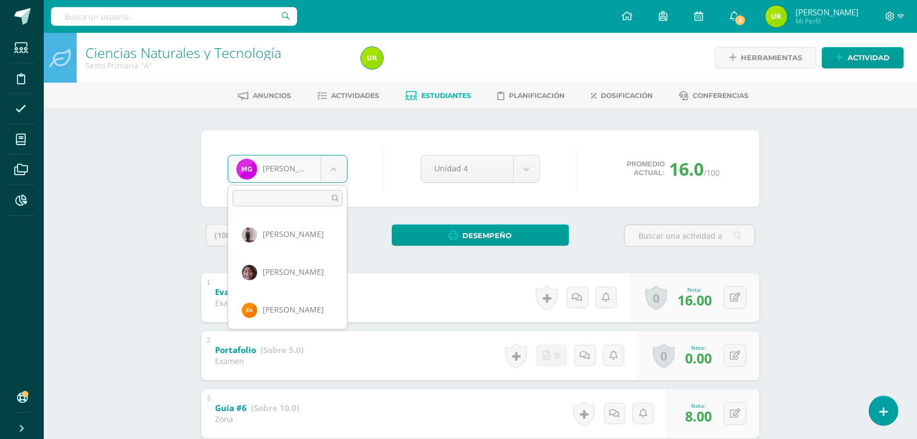
click at [334, 170] on body "Estudiantes Disciplina Asistencia Mis cursos Archivos Reportes Soporte Ayuda Re…" at bounding box center [458, 429] width 917 height 859
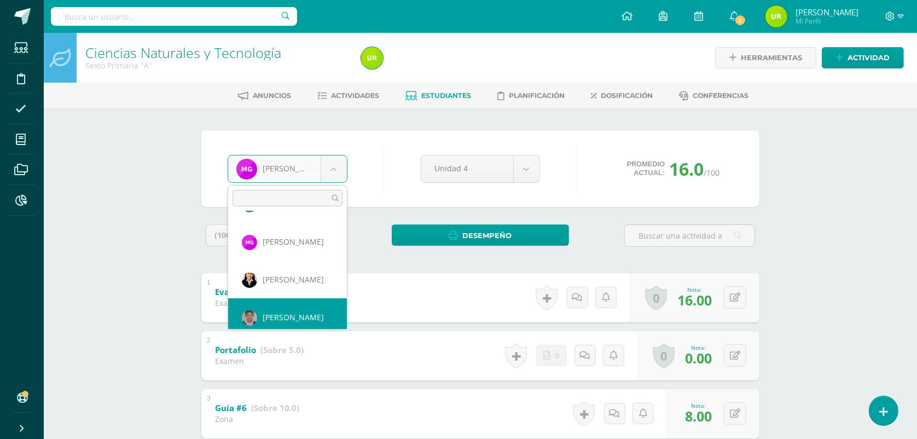
scroll to position [414, 0]
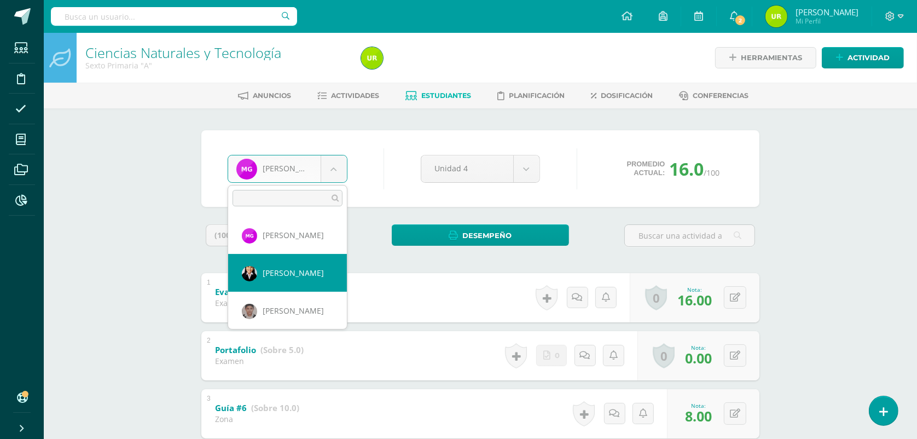
select select "829"
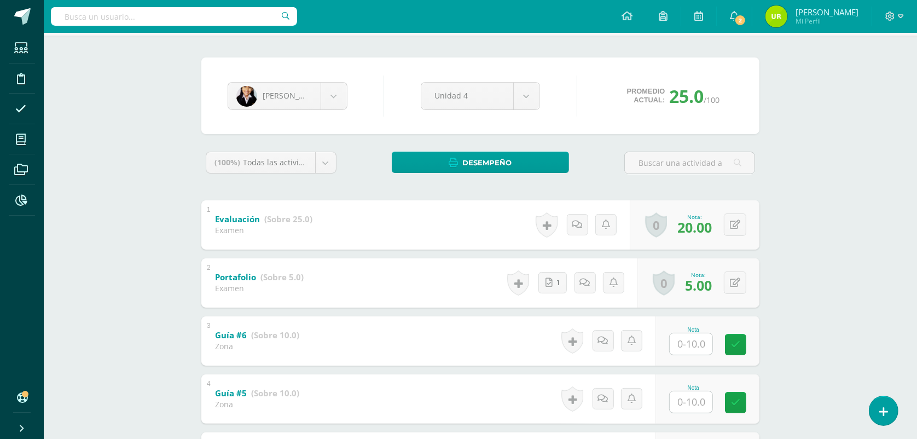
scroll to position [137, 0]
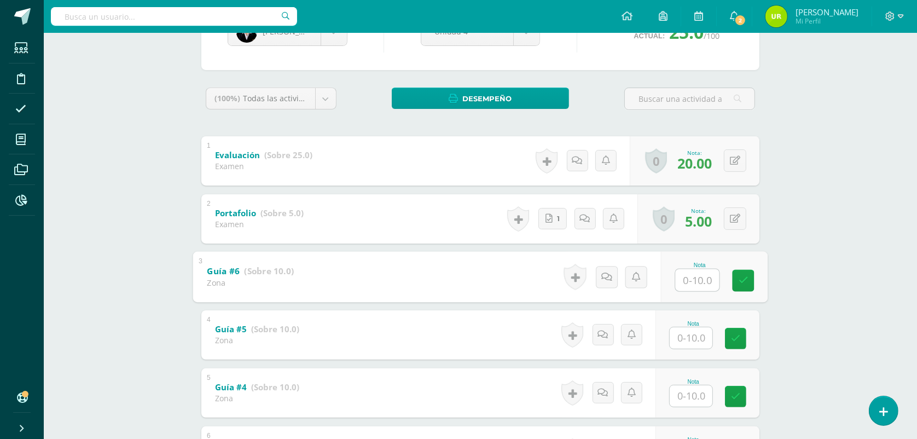
click at [693, 279] on input "text" at bounding box center [698, 280] width 44 height 22
type input "10"
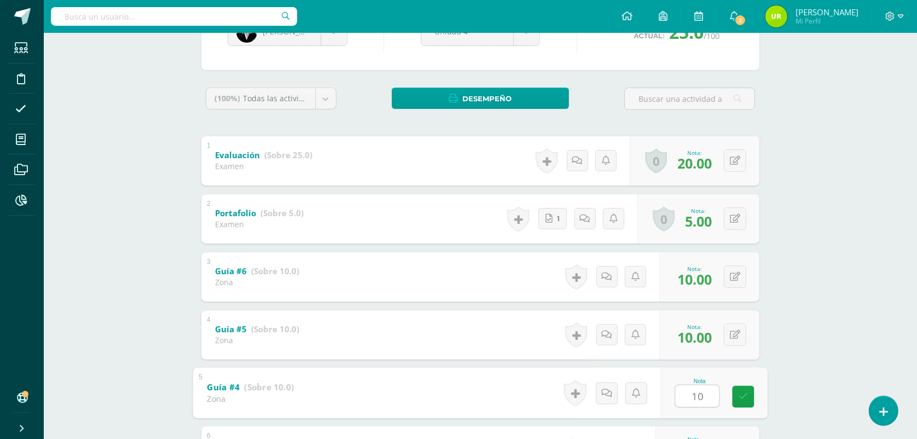
type input "10"
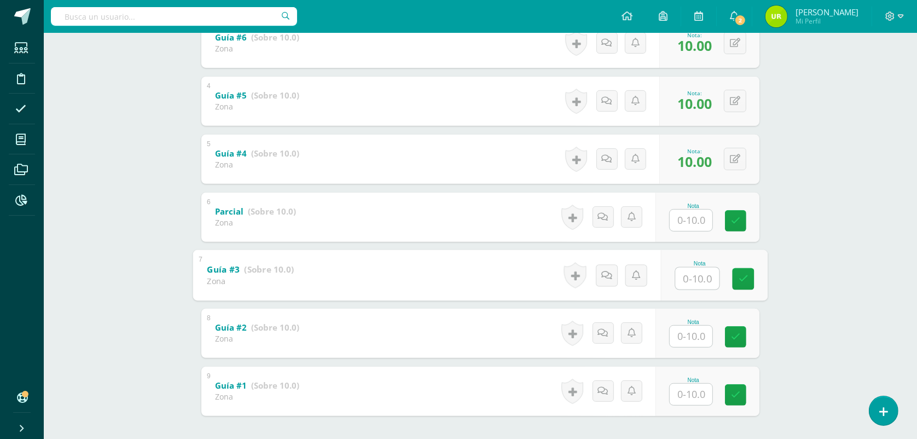
click at [693, 277] on input "text" at bounding box center [698, 278] width 44 height 22
type input "10"
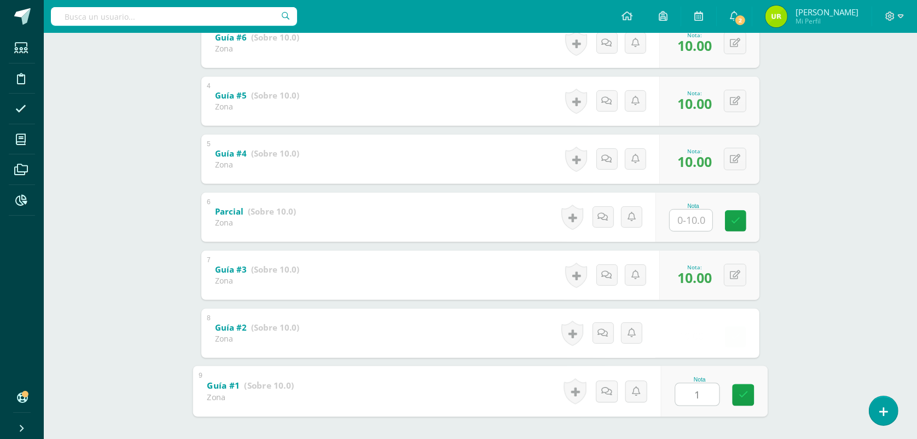
type input "10"
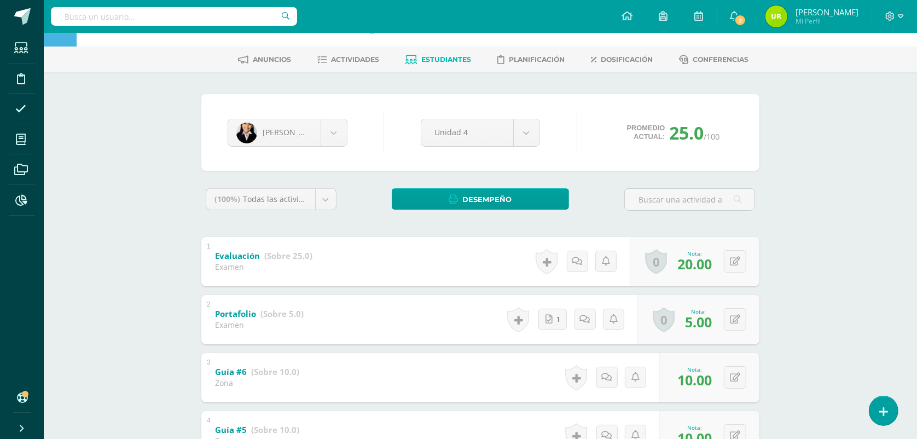
scroll to position [28, 0]
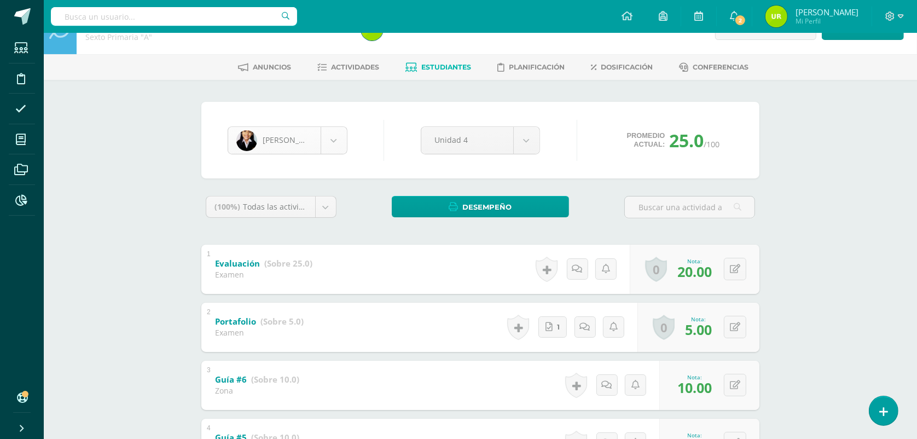
click at [340, 141] on body "Estudiantes Disciplina Asistencia Mis cursos Archivos Reportes Soporte Ayuda Re…" at bounding box center [458, 401] width 917 height 859
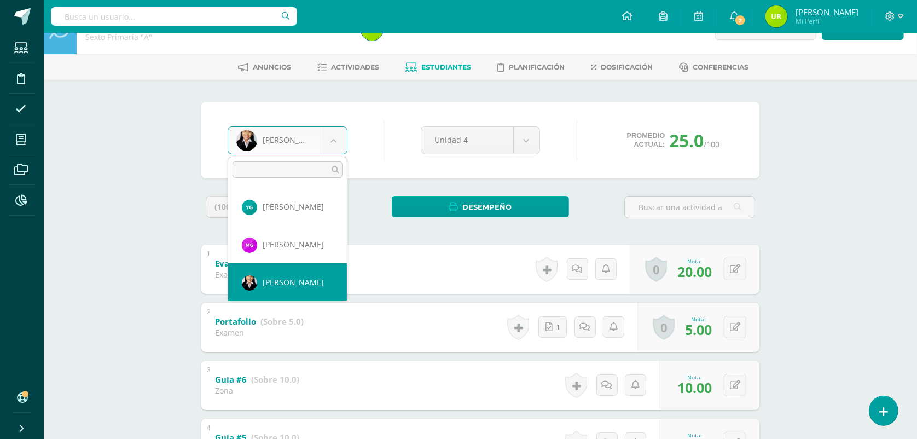
scroll to position [414, 0]
select select "815"
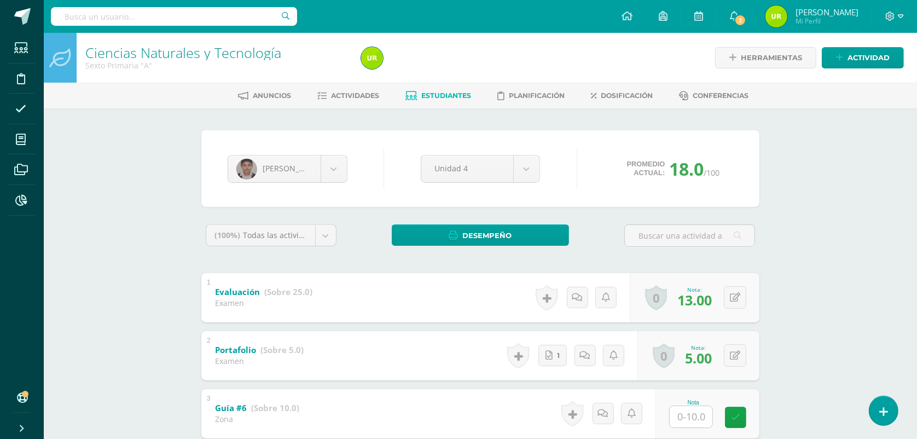
scroll to position [205, 0]
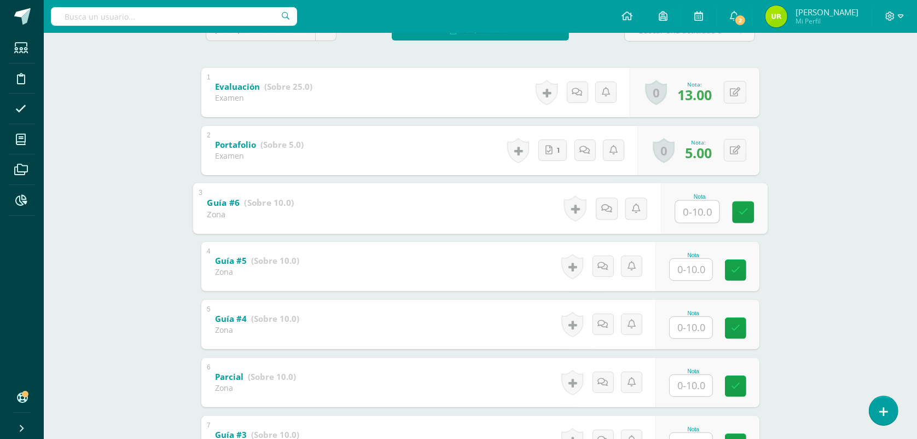
click at [701, 212] on input "text" at bounding box center [698, 211] width 44 height 22
type input "0"
type input "7"
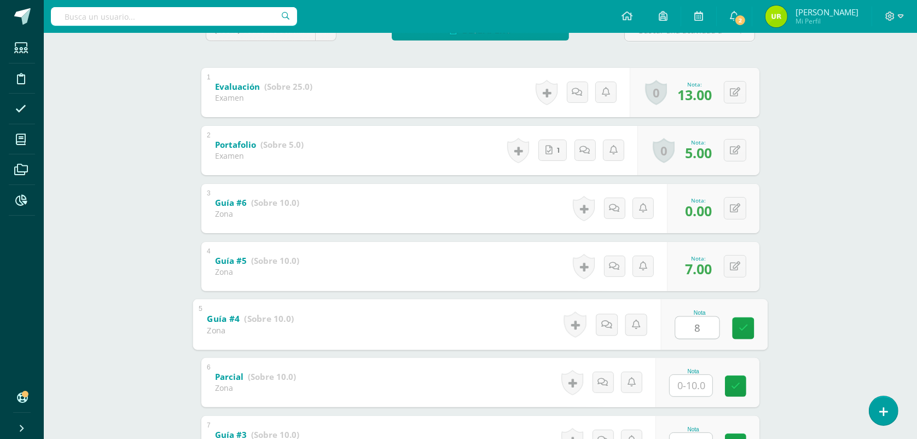
type input "8"
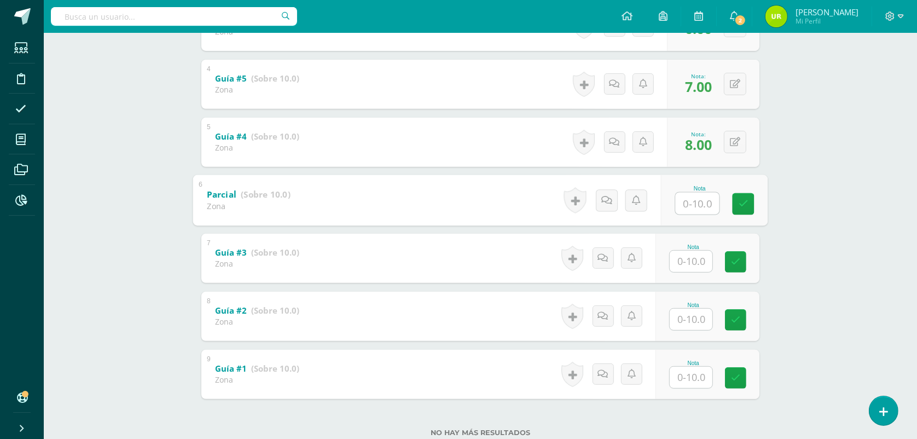
scroll to position [410, 0]
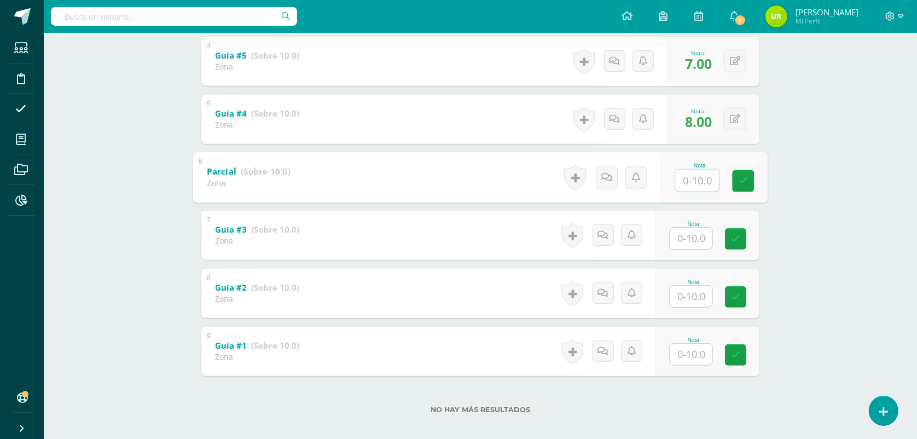
click at [702, 239] on input "text" at bounding box center [691, 238] width 43 height 21
type input "7"
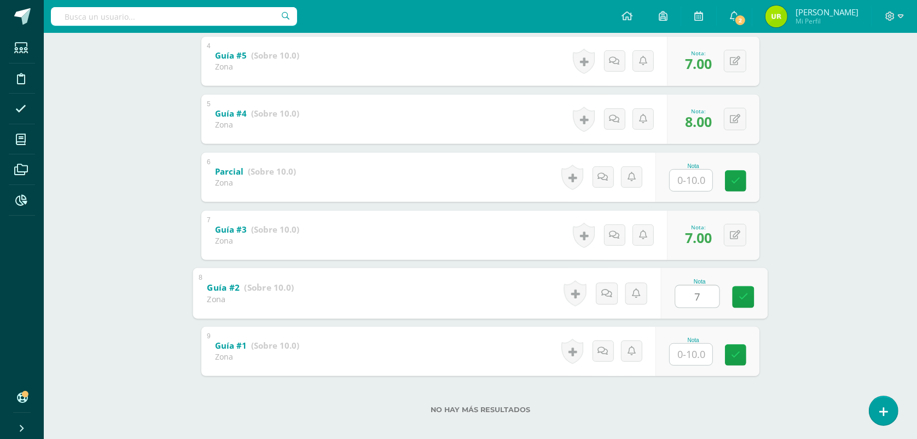
type input "7"
type input "8"
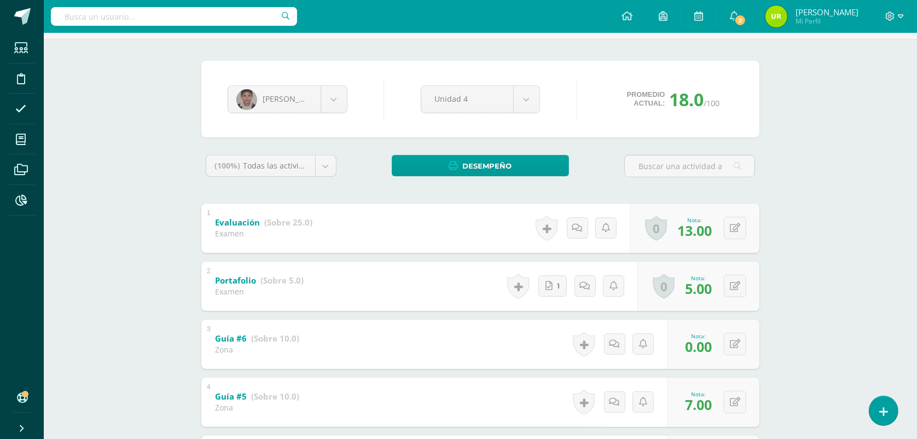
scroll to position [68, 0]
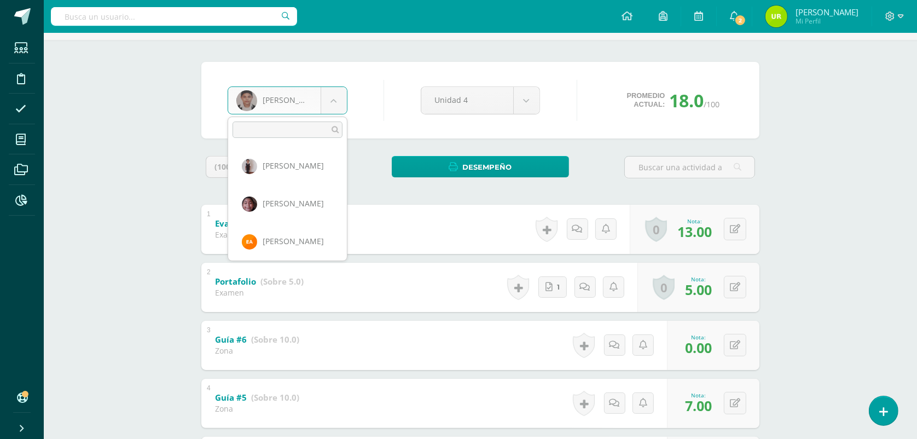
click at [331, 94] on body "Estudiantes Disciplina Asistencia Mis cursos Archivos Reportes Soporte Ayuda Re…" at bounding box center [458, 361] width 917 height 859
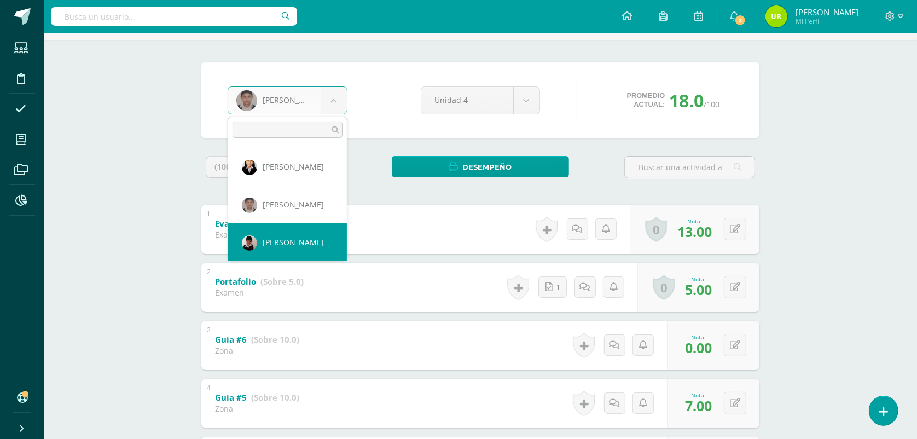
type input "."
select select "697"
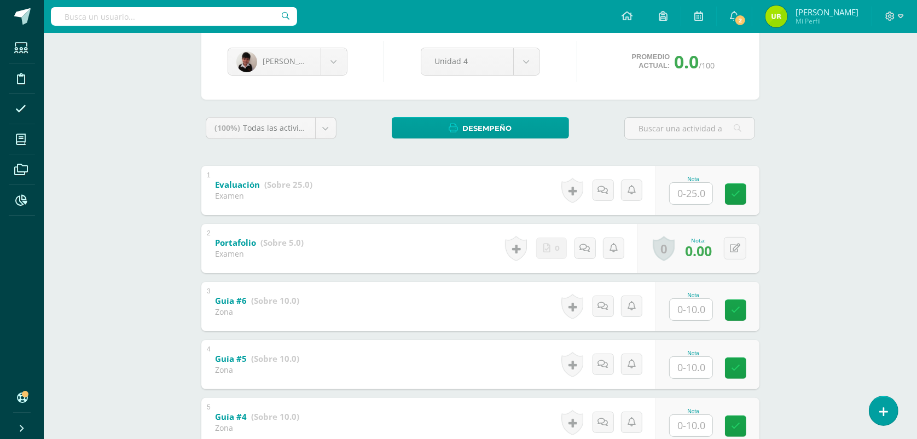
scroll to position [274, 0]
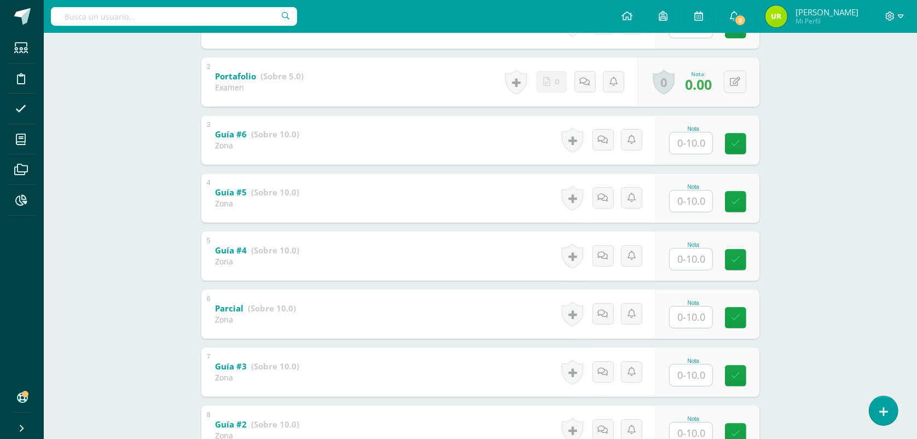
click at [695, 149] on input "text" at bounding box center [691, 142] width 43 height 21
type input "8"
type input "9"
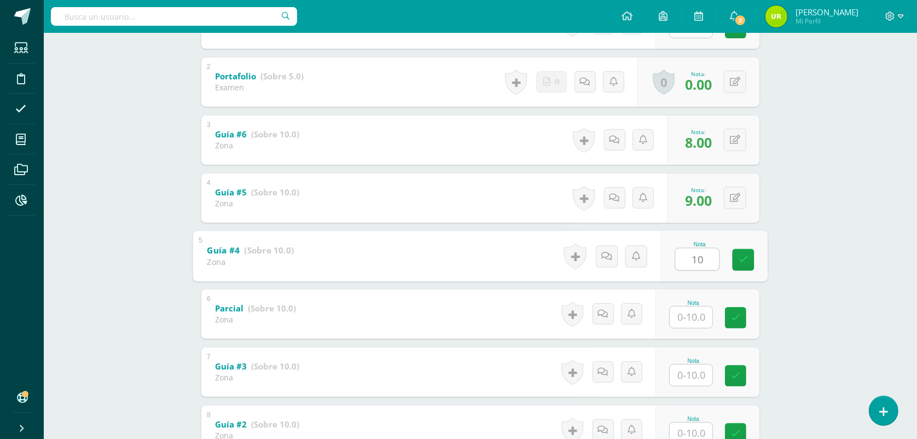
type input "10"
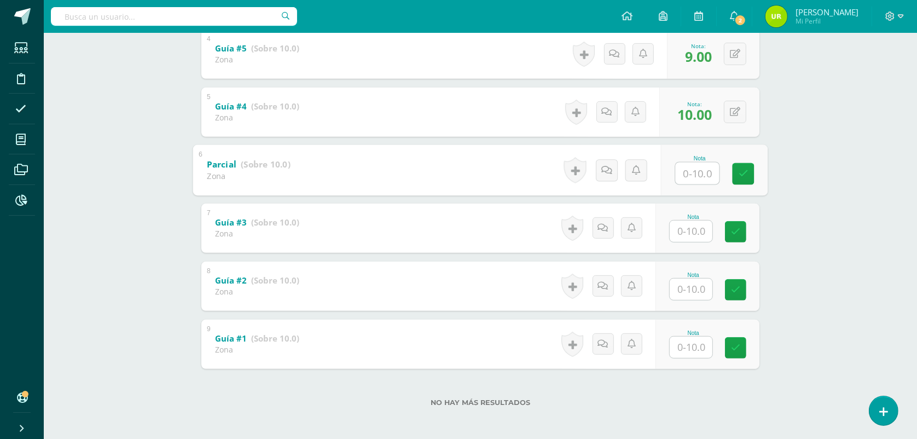
scroll to position [420, 0]
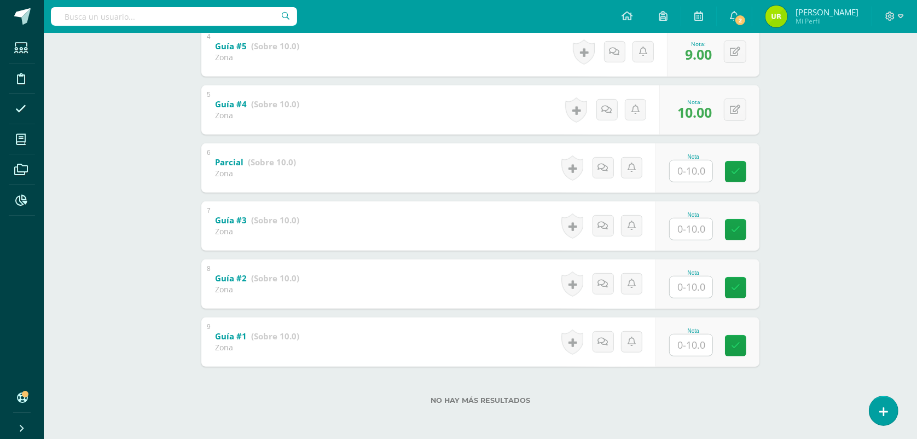
click at [687, 241] on div "Nota" at bounding box center [707, 225] width 104 height 49
click at [693, 228] on input "text" at bounding box center [698, 229] width 44 height 22
type input "9"
type input "8"
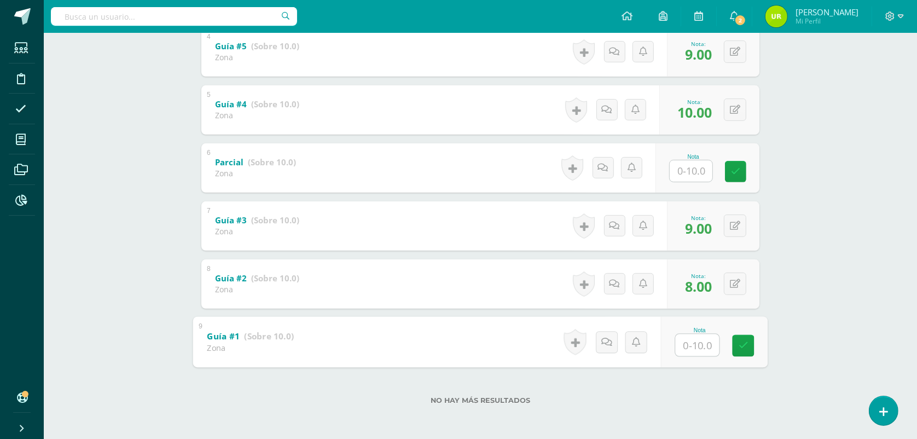
type input "9"
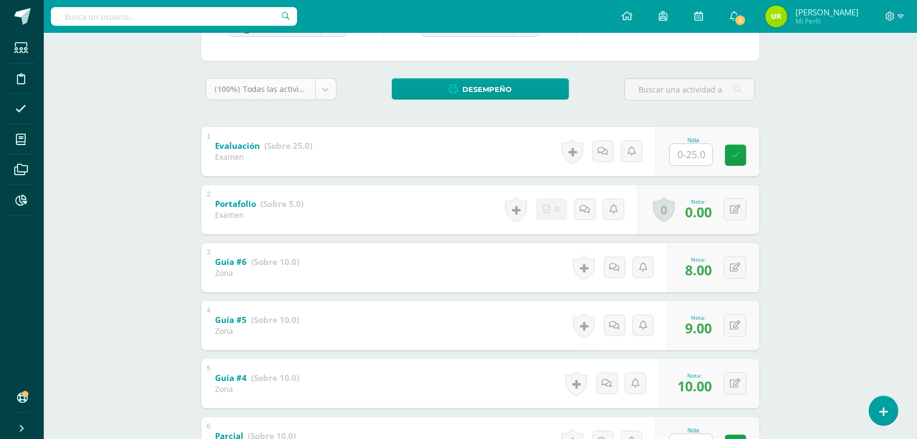
scroll to position [78, 0]
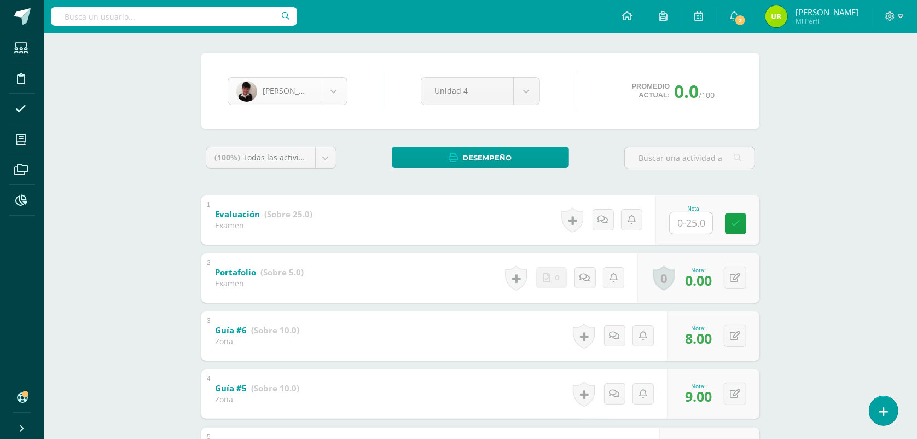
click at [332, 90] on body "Estudiantes Disciplina Asistencia Mis cursos Archivos Reportes Soporte Ayuda Re…" at bounding box center [458, 351] width 917 height 859
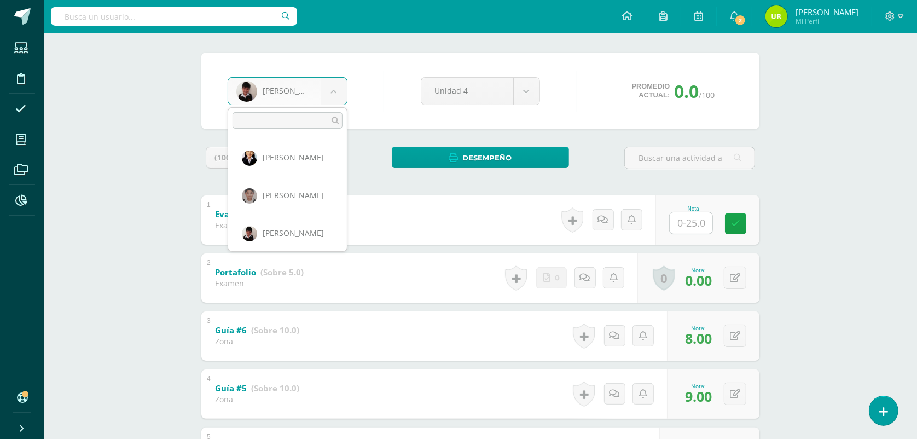
scroll to position [490, 0]
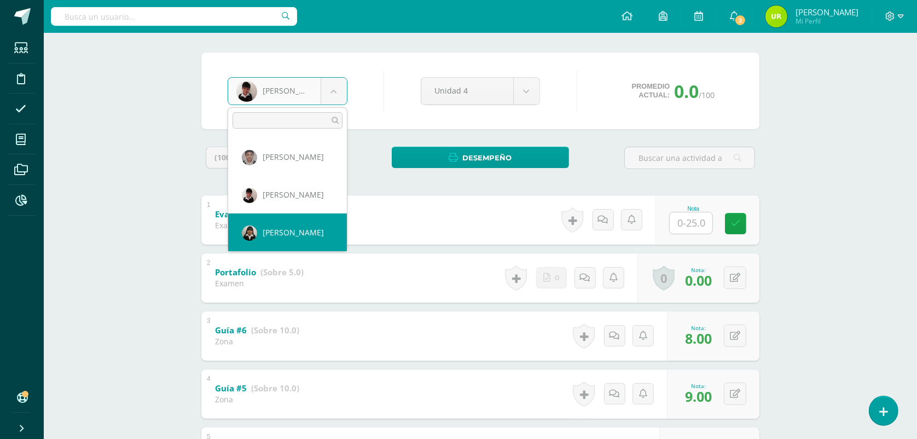
select select "46"
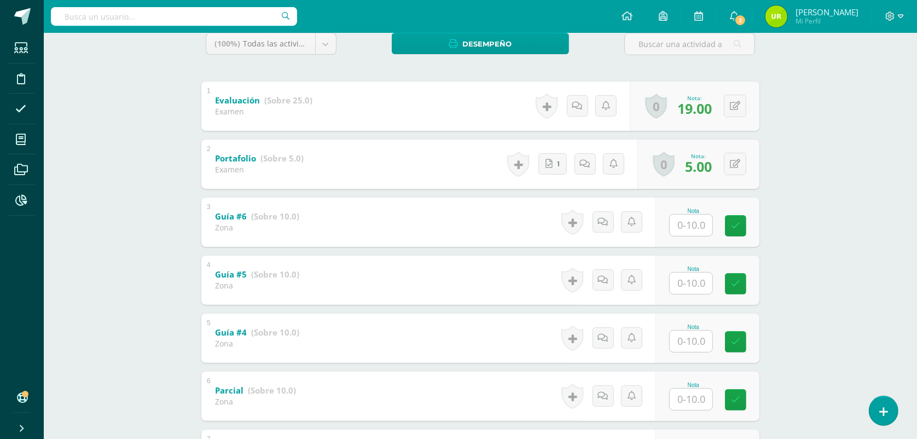
scroll to position [205, 0]
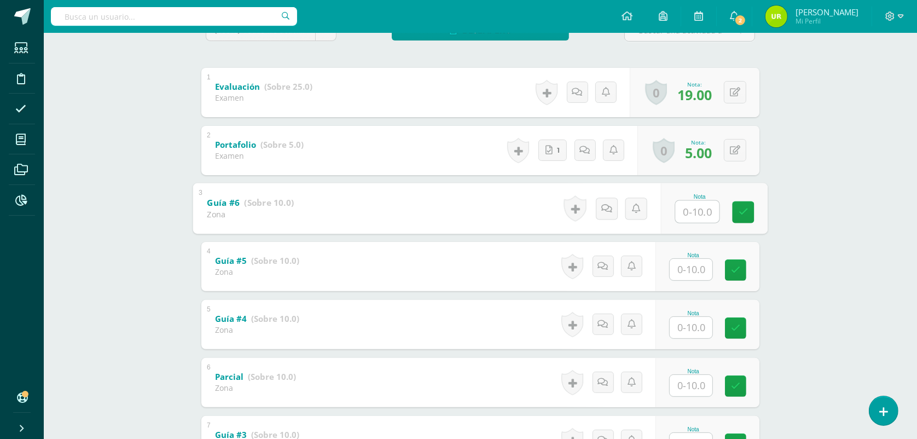
click at [695, 212] on input "text" at bounding box center [698, 211] width 44 height 22
type input "9"
type input "10"
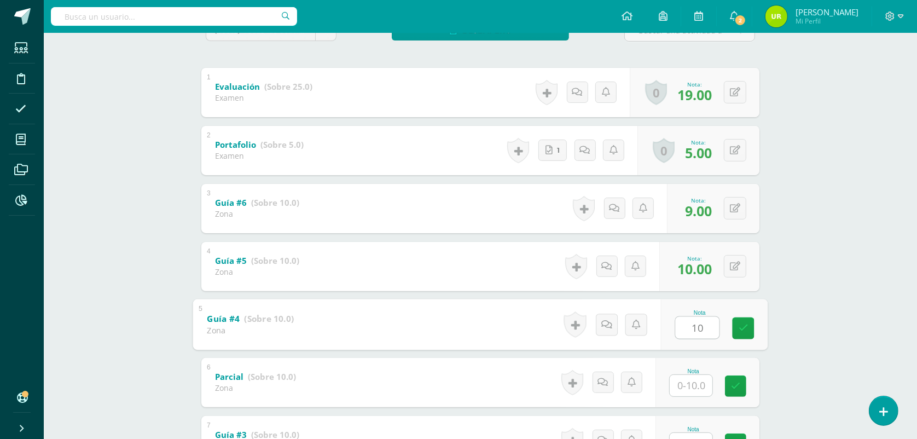
type input "10"
type input "1"
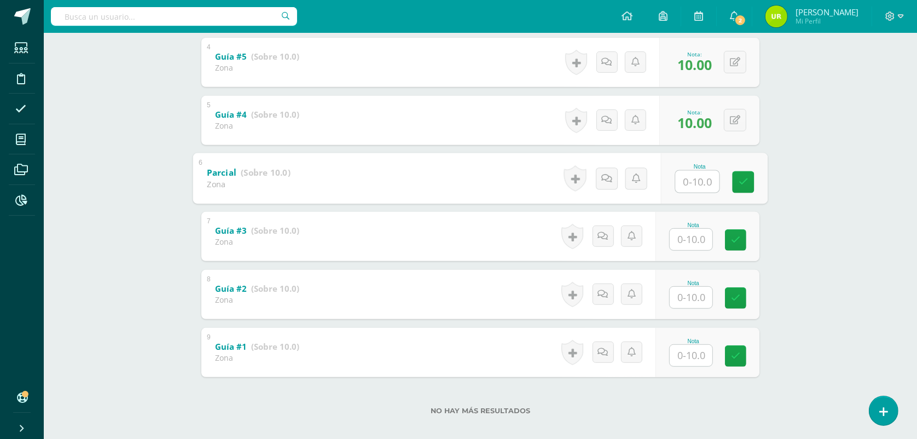
scroll to position [410, 0]
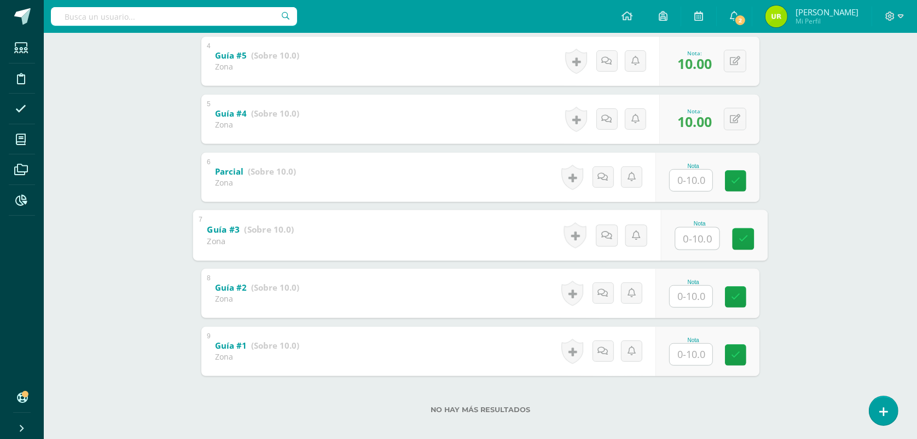
click at [707, 233] on input "text" at bounding box center [698, 238] width 44 height 22
type input "10"
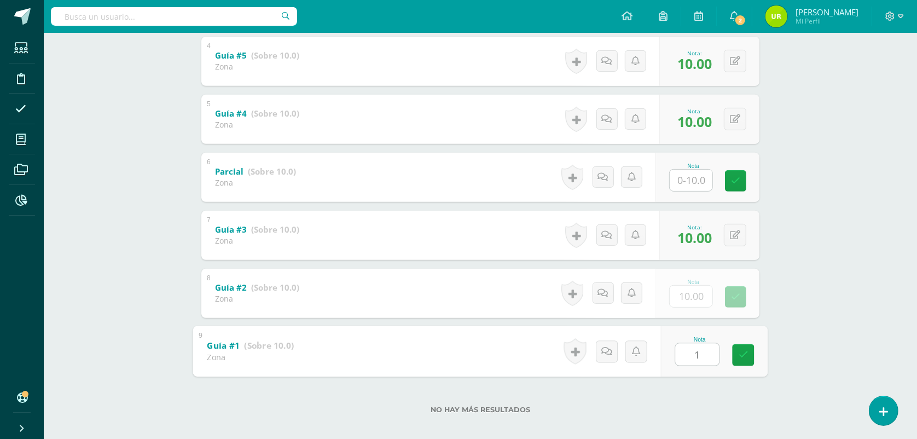
type input "10"
click at [735, 350] on link at bounding box center [744, 355] width 22 height 22
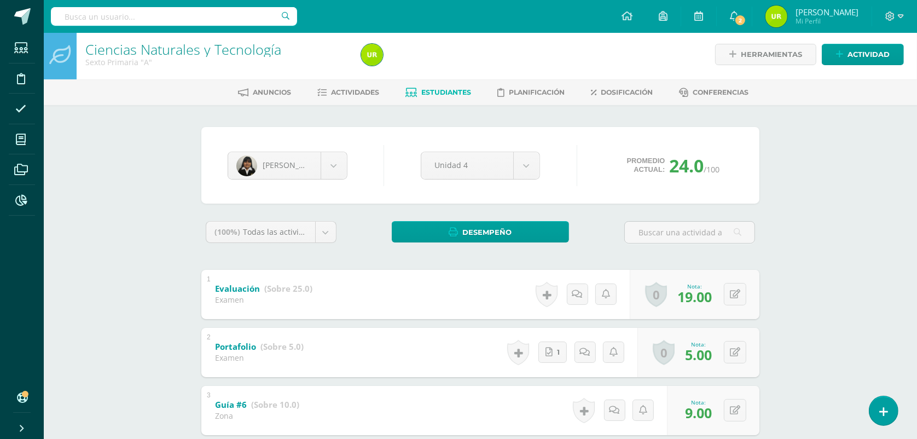
scroll to position [0, 0]
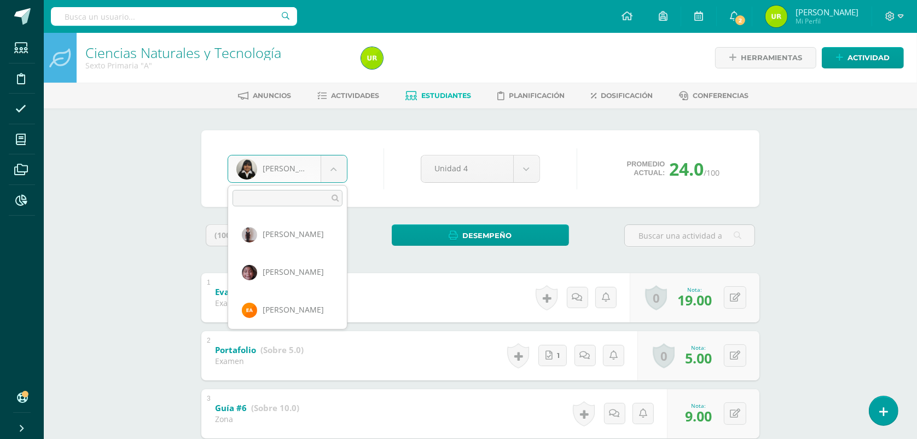
click at [319, 176] on body "Estudiantes Disciplina Asistencia Mis cursos Archivos Reportes Soporte Ayuda Re…" at bounding box center [458, 429] width 917 height 859
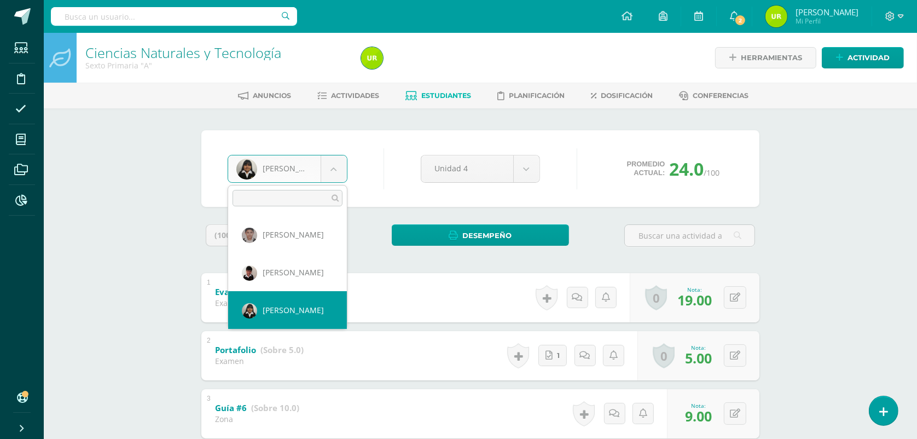
scroll to position [528, 0]
select select "801"
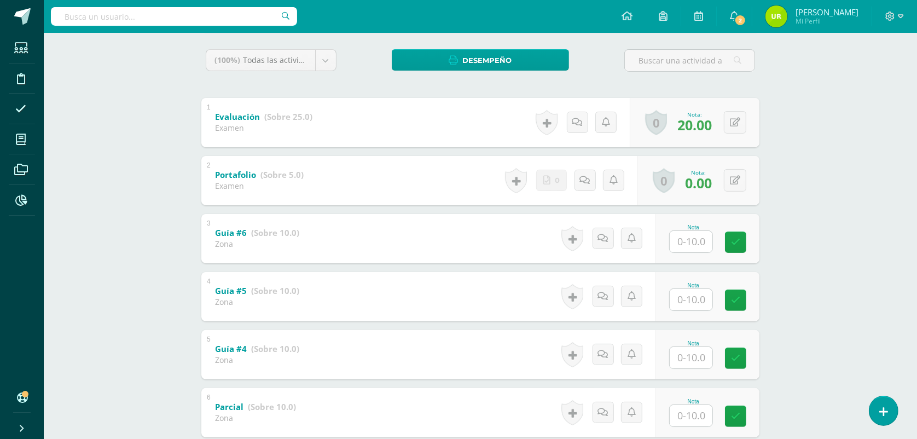
scroll to position [205, 0]
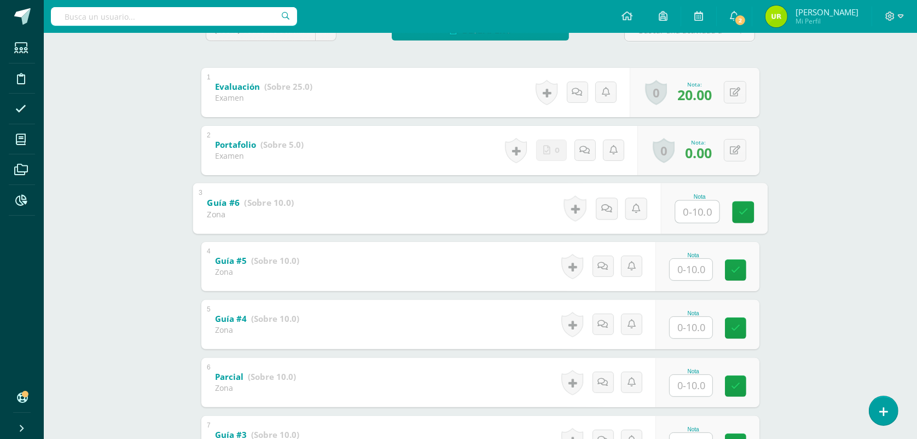
click at [693, 213] on input "text" at bounding box center [698, 211] width 44 height 22
type input "7"
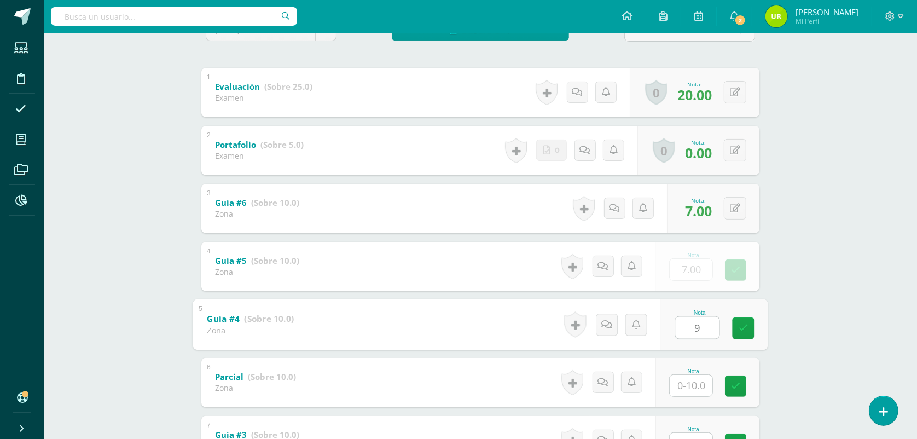
type input "9"
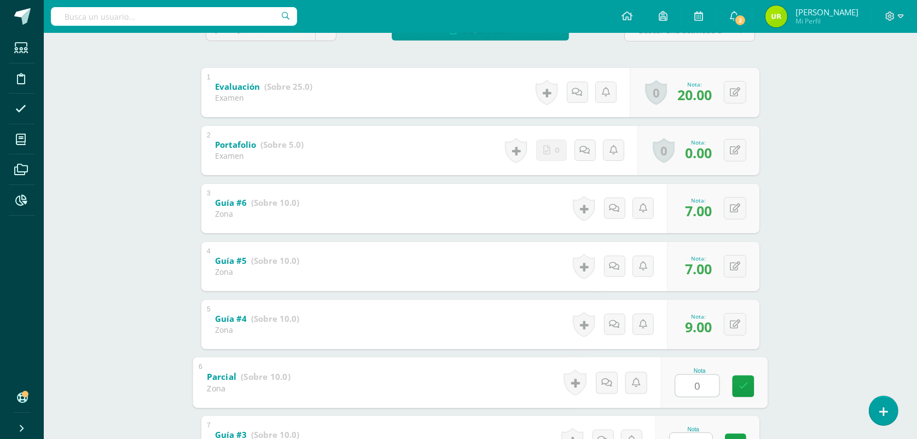
type input "0"
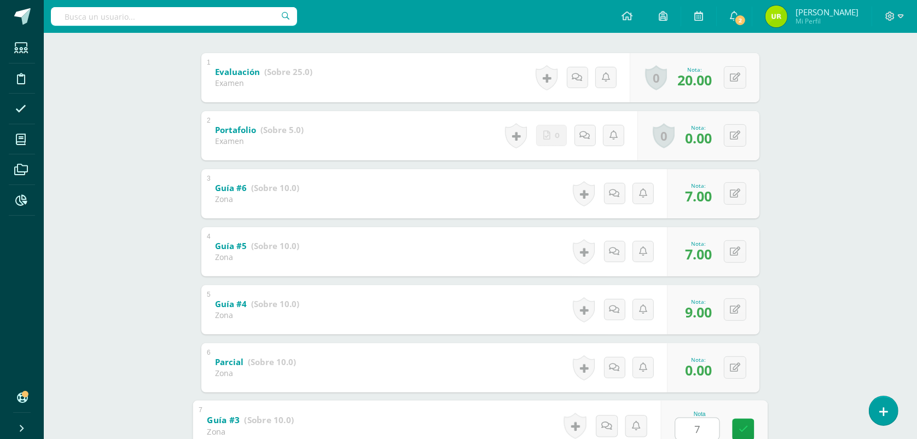
type input "7"
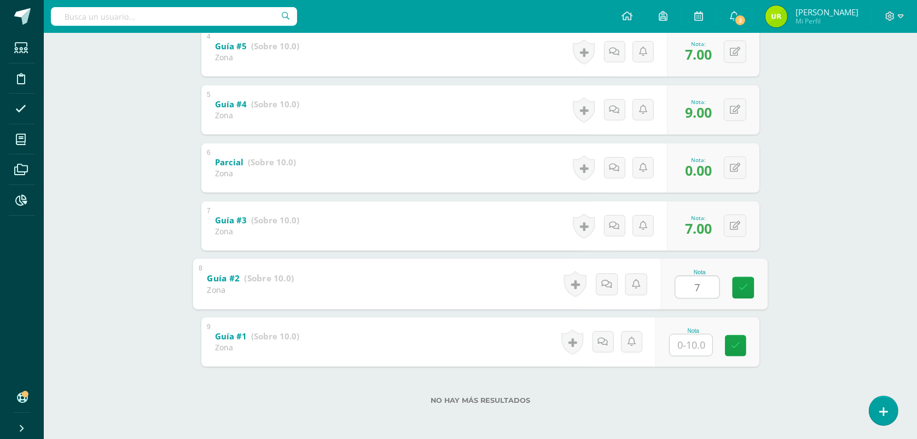
type input "7"
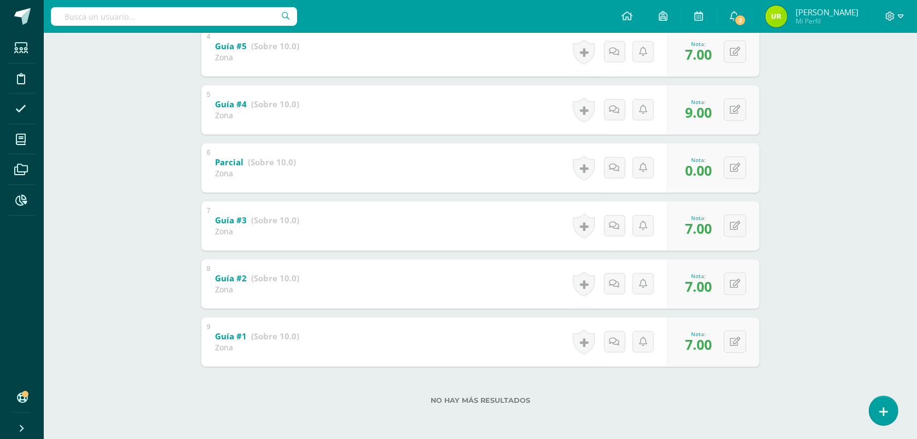
click at [734, 208] on div "0 [GEOGRAPHIC_DATA] Logros obtenidos Aún no hay logros agregados Nota: 7.00" at bounding box center [713, 225] width 92 height 49
click at [740, 225] on button at bounding box center [742, 225] width 23 height 23
type input "0"
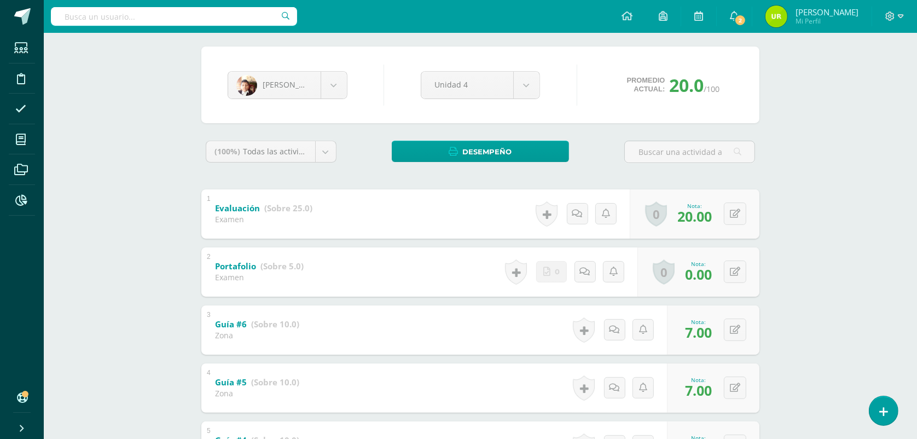
scroll to position [0, 0]
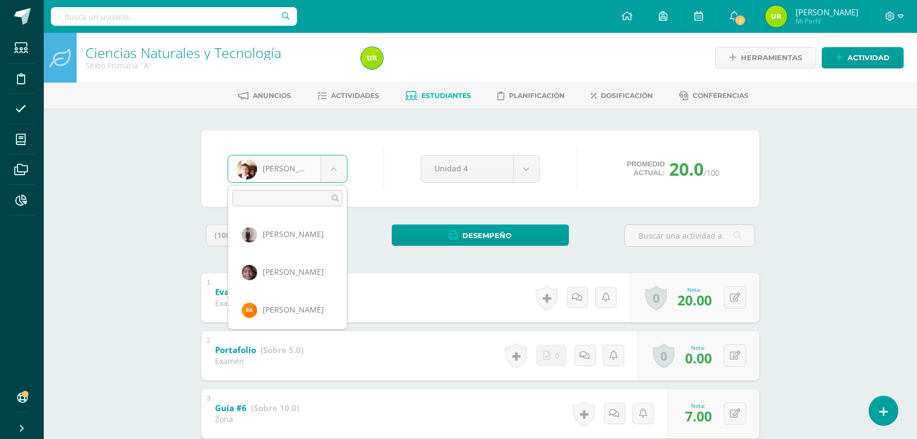
click at [328, 165] on body "Estudiantes Disciplina Asistencia Mis cursos Archivos Reportes Soporte Ayuda Re…" at bounding box center [458, 429] width 917 height 859
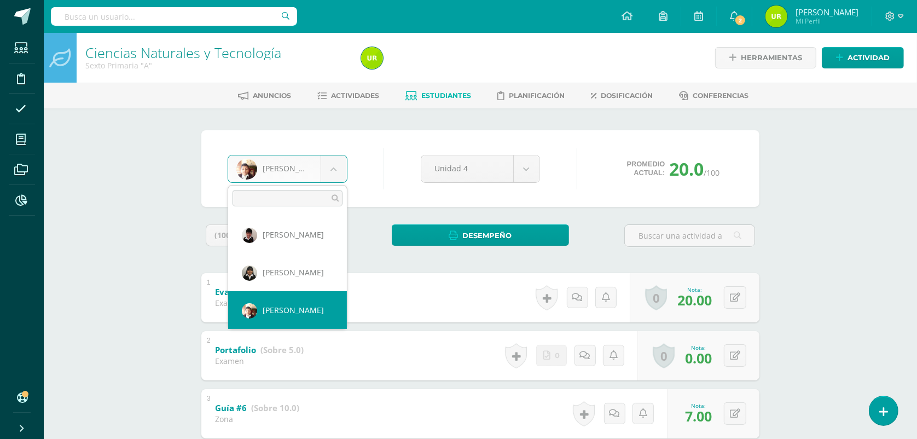
scroll to position [565, 0]
select select "45"
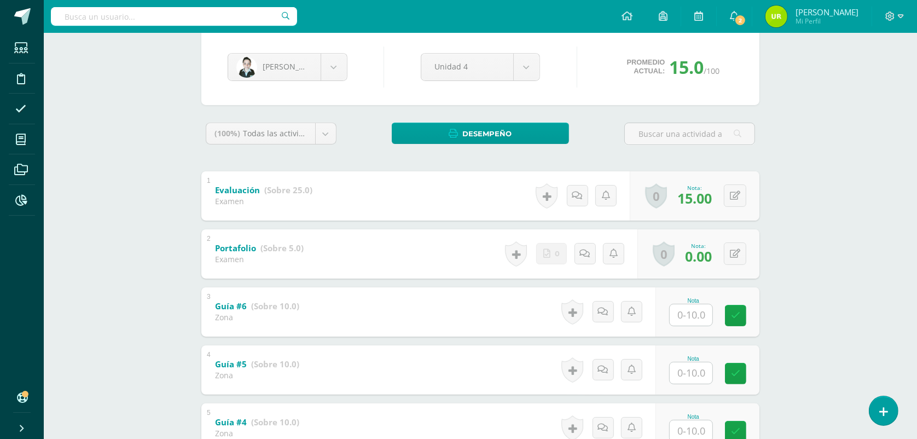
scroll to position [205, 0]
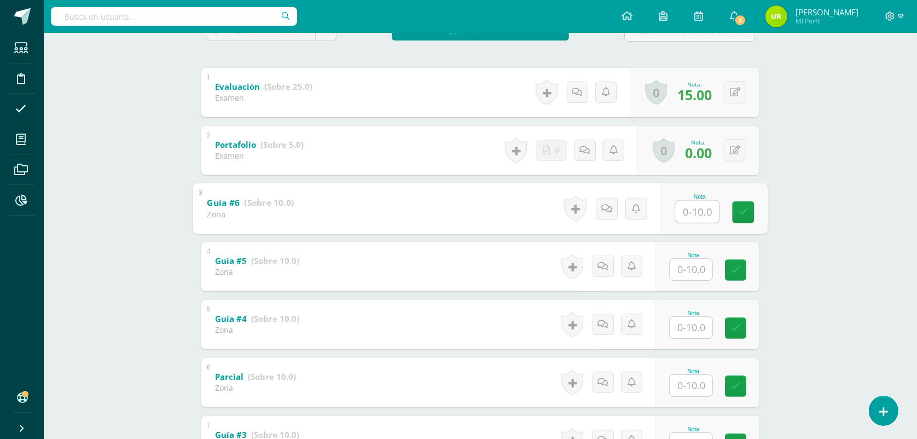
click at [700, 206] on input "text" at bounding box center [698, 211] width 44 height 22
type input "0"
type input "10"
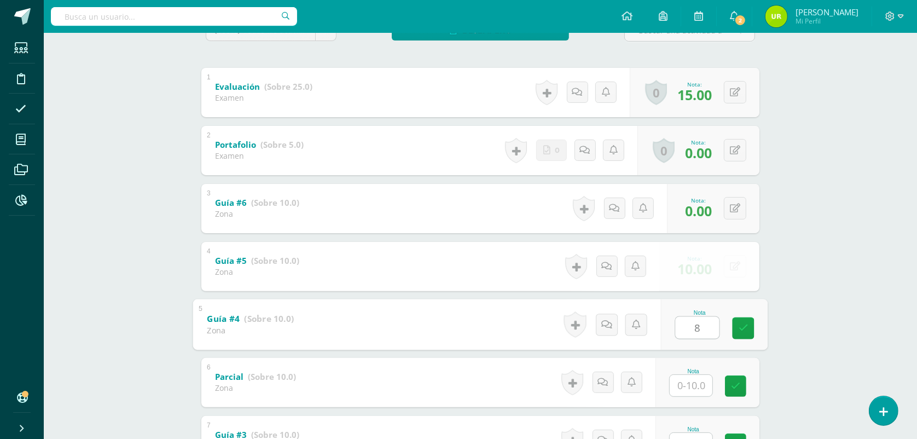
type input "8"
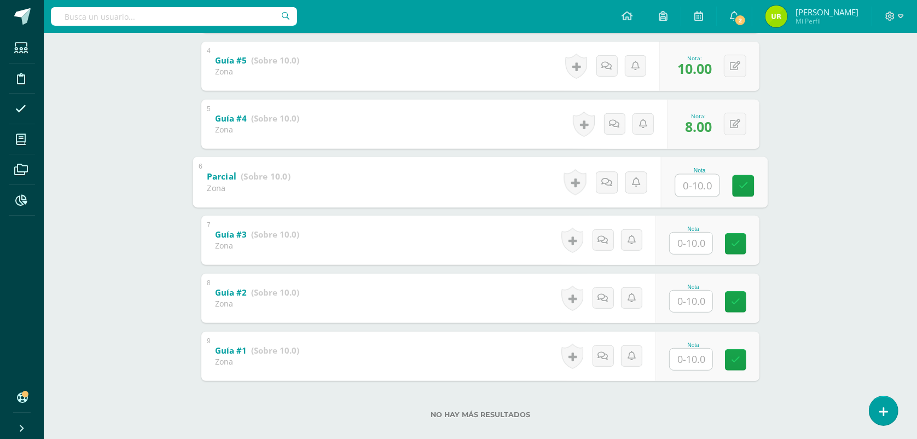
scroll to position [410, 0]
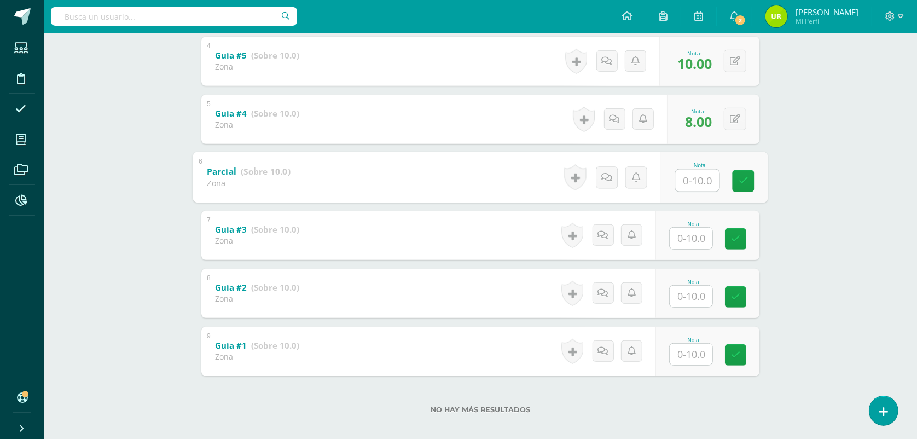
click at [698, 241] on input "text" at bounding box center [691, 238] width 43 height 21
type input "8"
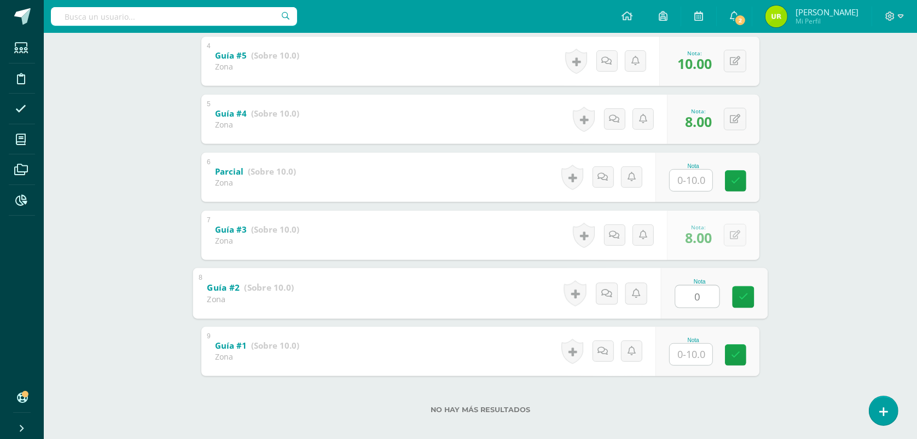
type input "0"
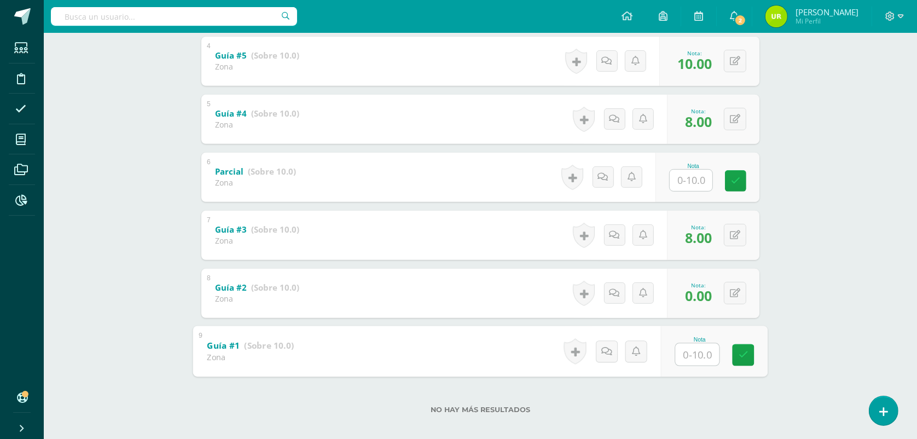
type input "8"
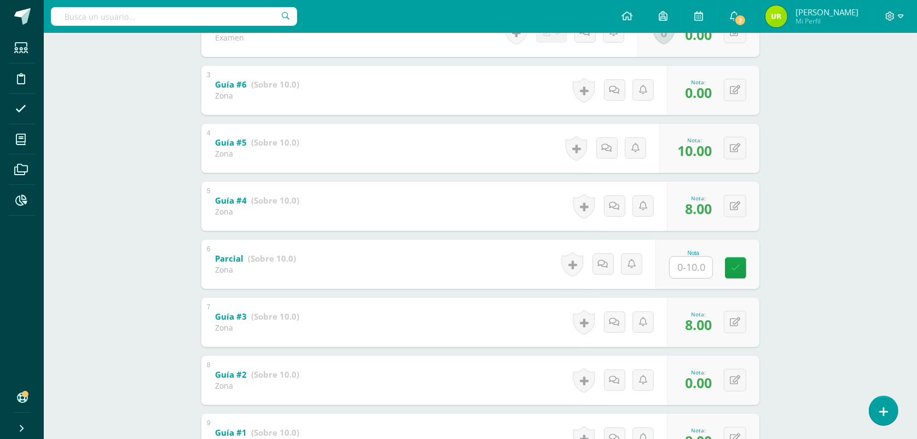
scroll to position [68, 0]
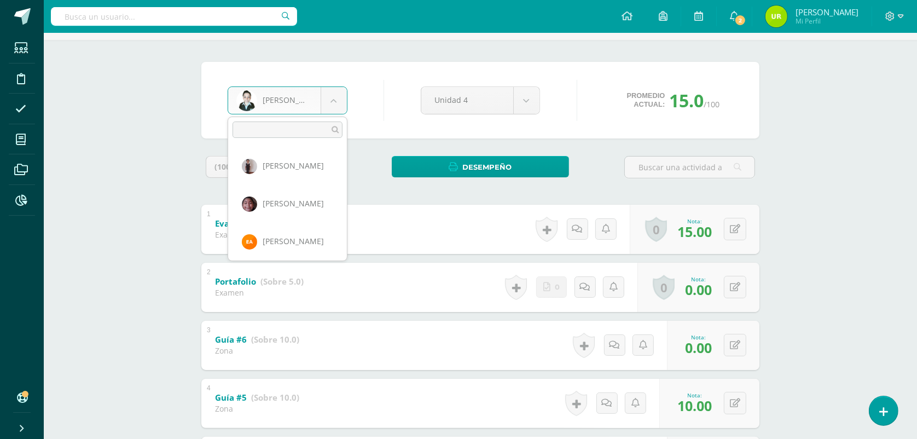
click at [329, 100] on body "Estudiantes Disciplina Asistencia Mis cursos Archivos Reportes Soporte Ayuda Re…" at bounding box center [458, 361] width 917 height 859
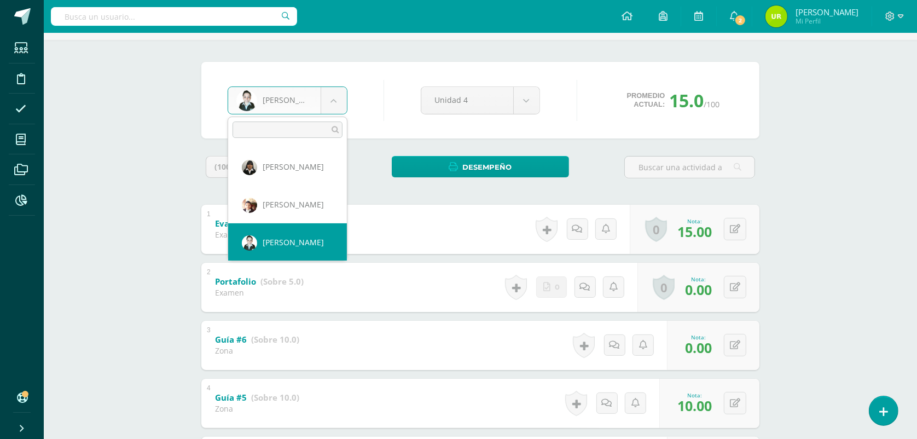
scroll to position [603, 0]
select select "1444"
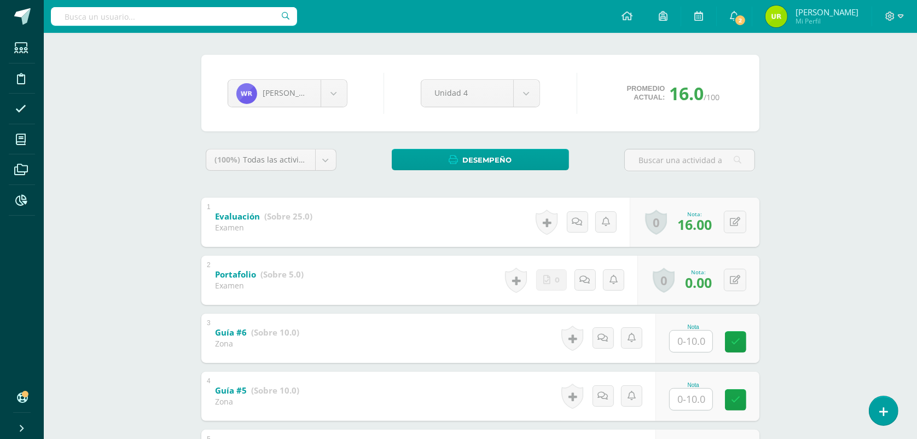
scroll to position [137, 0]
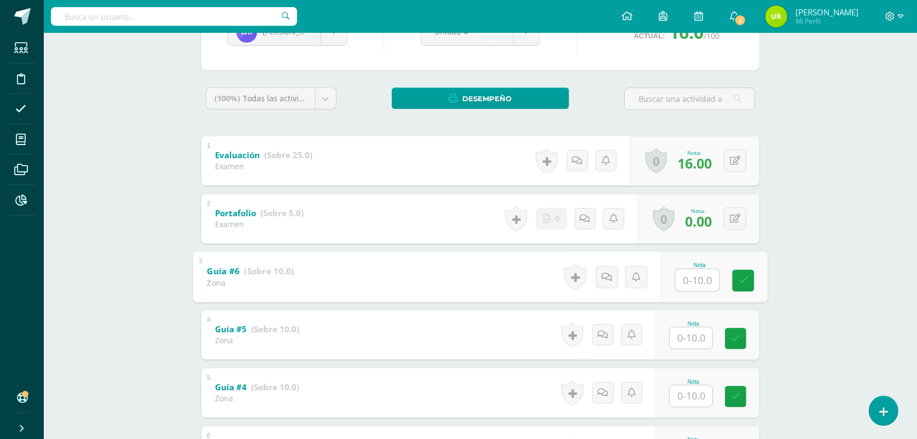
click at [701, 280] on input "text" at bounding box center [698, 280] width 44 height 22
type input "7"
type input "9"
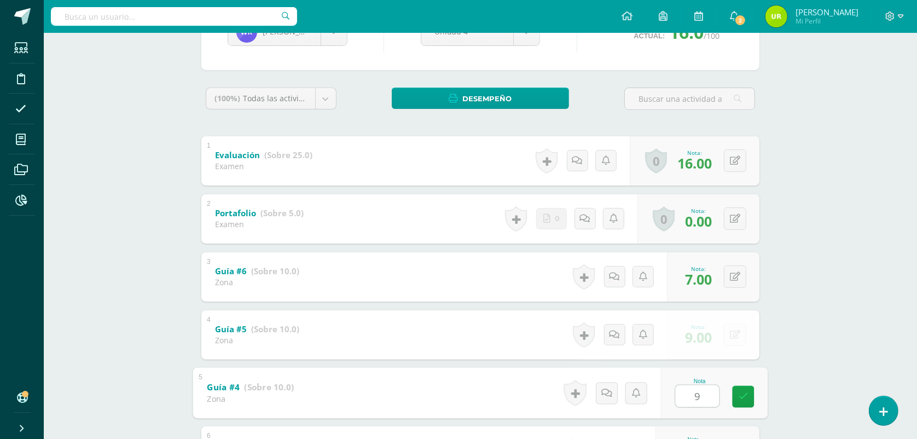
type input "9"
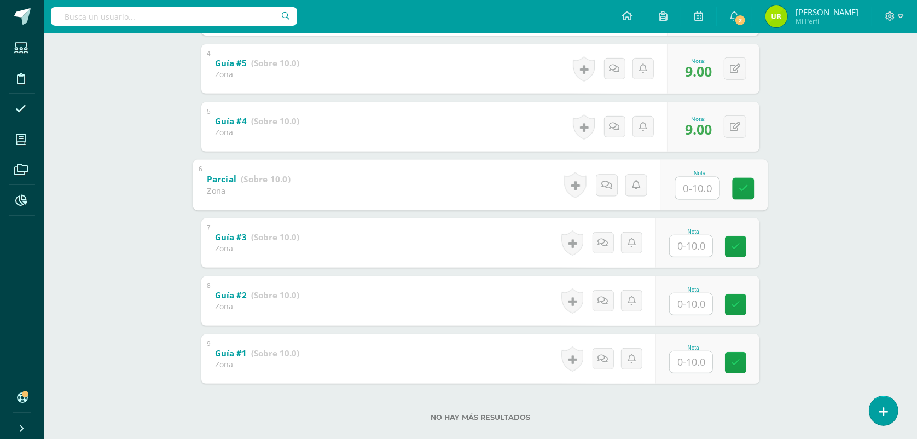
scroll to position [420, 0]
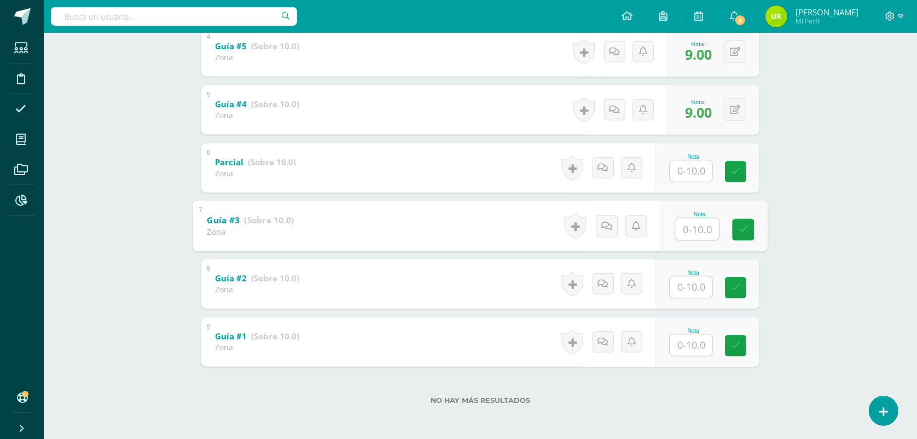
click at [701, 234] on input "text" at bounding box center [698, 229] width 44 height 22
type input "8"
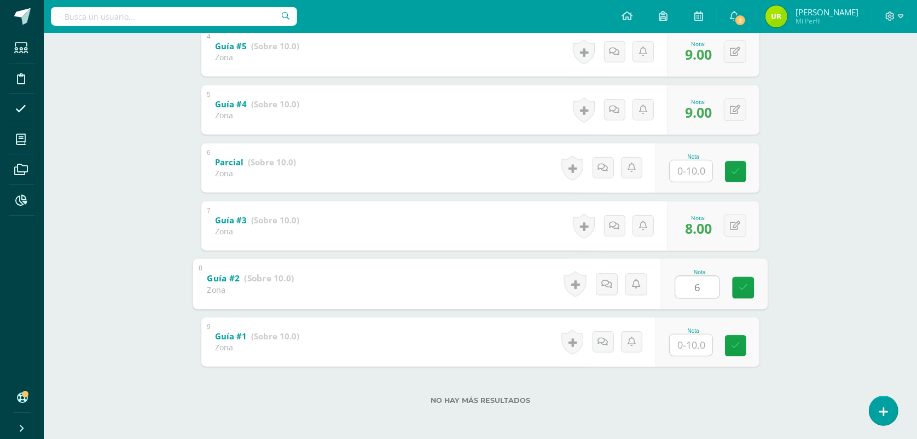
type input "6"
type input "7"
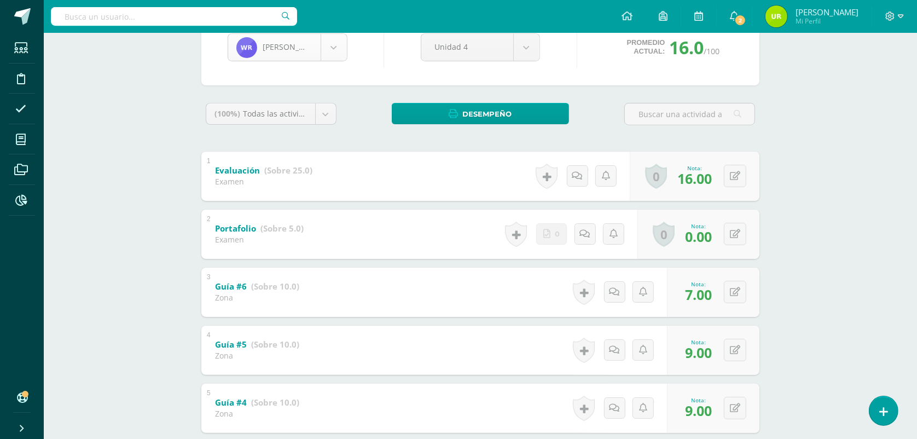
scroll to position [78, 0]
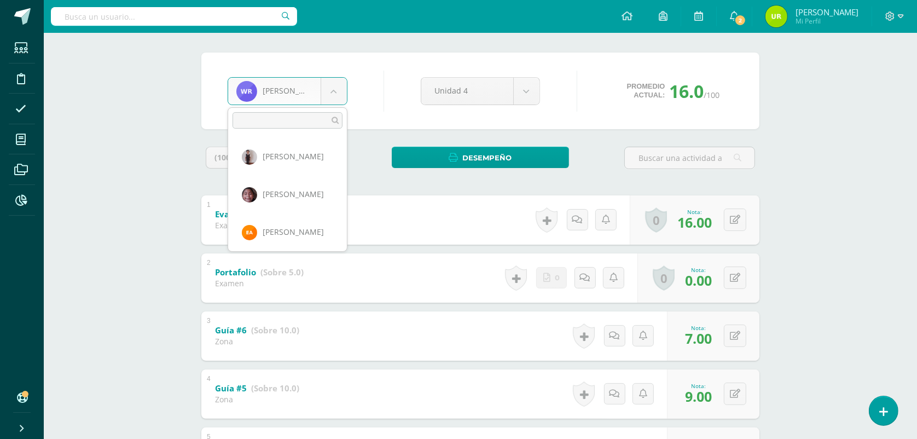
click at [326, 97] on body "Estudiantes Disciplina Asistencia Mis cursos Archivos Reportes Soporte Ayuda Re…" at bounding box center [458, 351] width 917 height 859
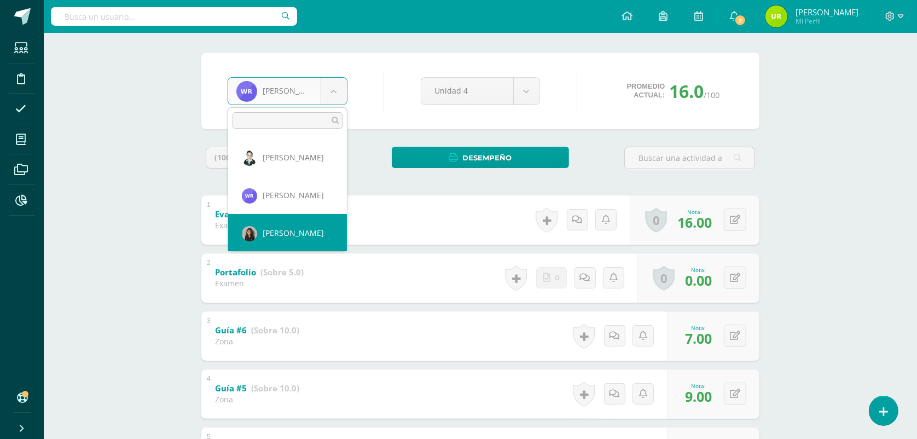
select select "44"
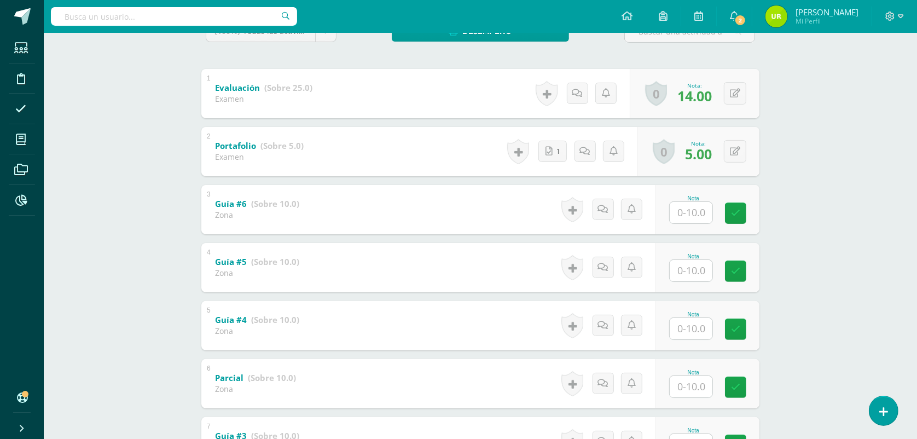
scroll to position [205, 0]
click at [685, 217] on input "text" at bounding box center [691, 211] width 43 height 21
type input "8"
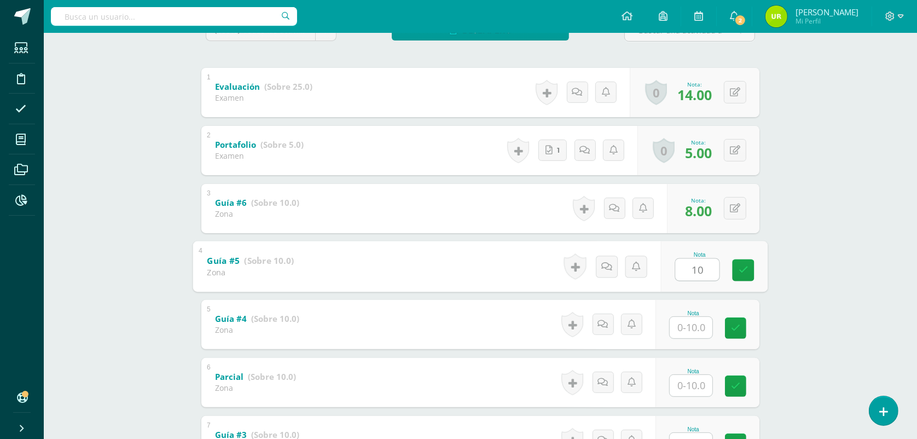
type input "10"
type input "8"
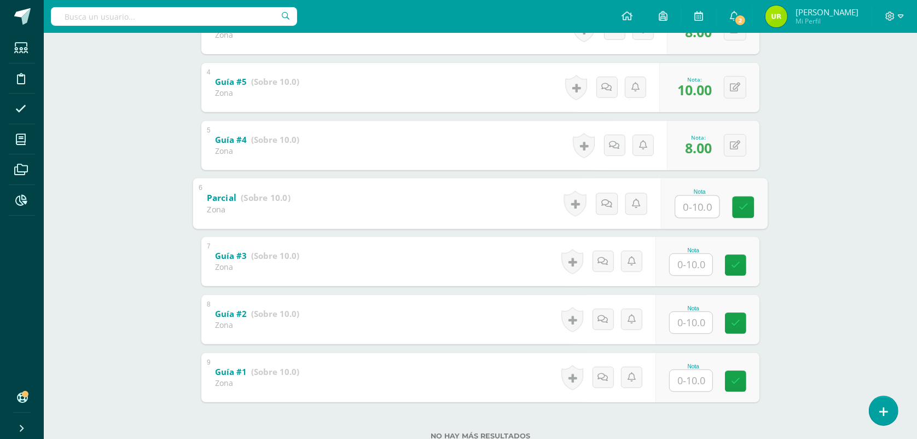
scroll to position [410, 0]
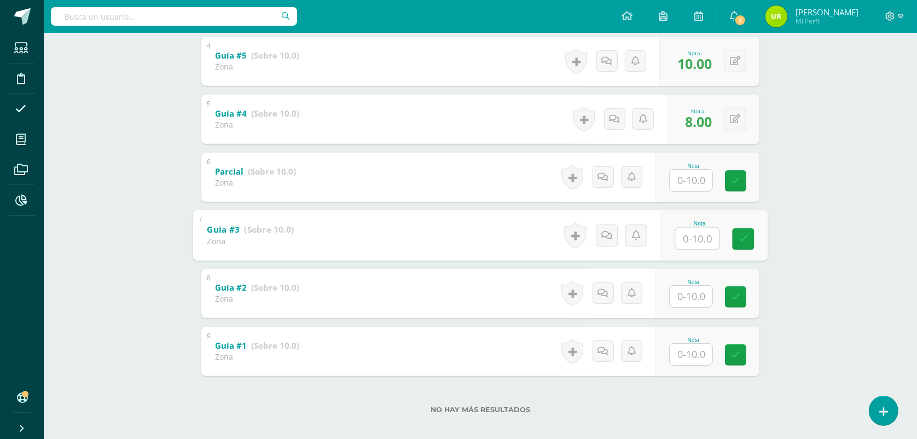
click at [701, 248] on input "text" at bounding box center [698, 238] width 44 height 22
type input "9"
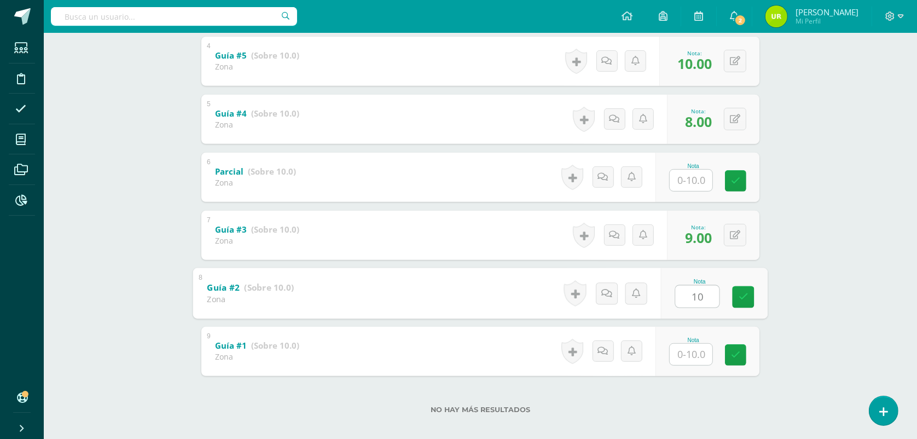
type input "10"
type input "9"
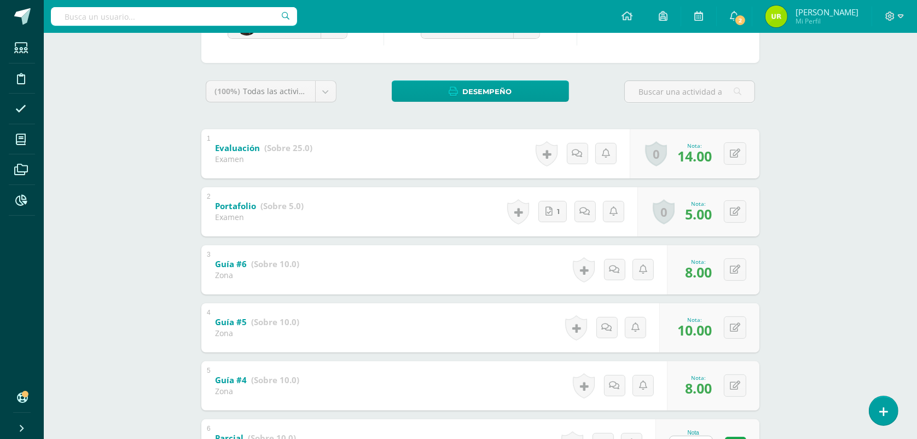
scroll to position [137, 0]
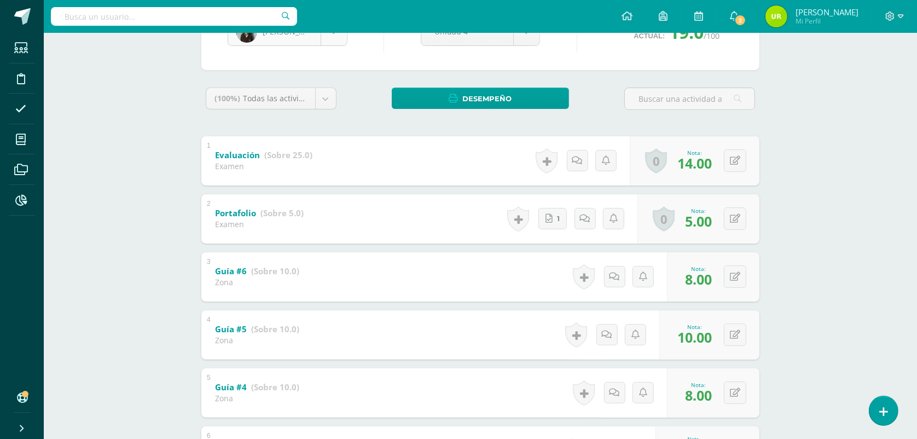
click at [335, 44] on body "Estudiantes Disciplina Asistencia Mis cursos Archivos Reportes Soporte Ayuda Re…" at bounding box center [458, 292] width 917 height 859
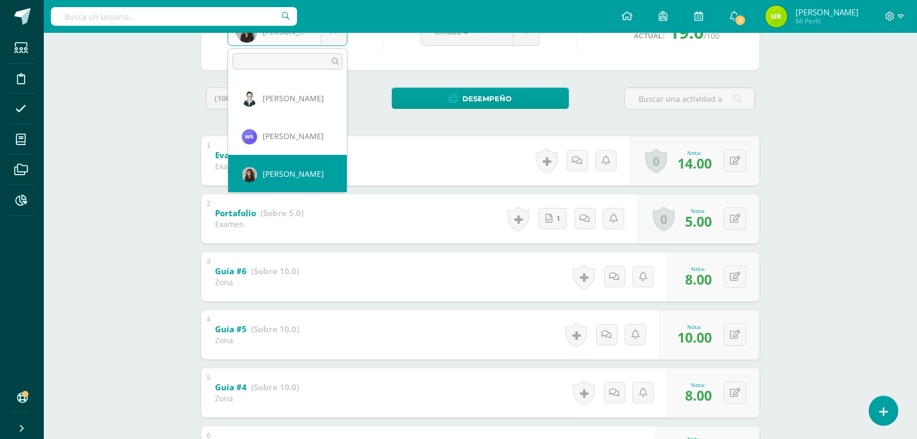
scroll to position [679, 0]
select select "832"
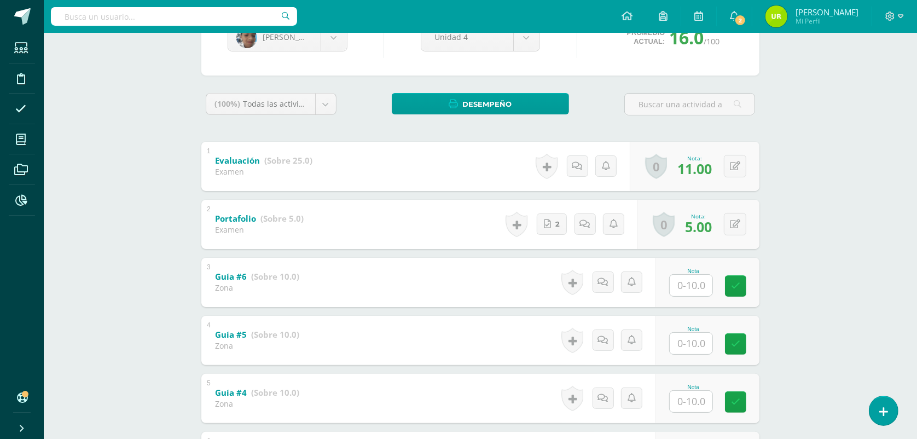
scroll to position [137, 0]
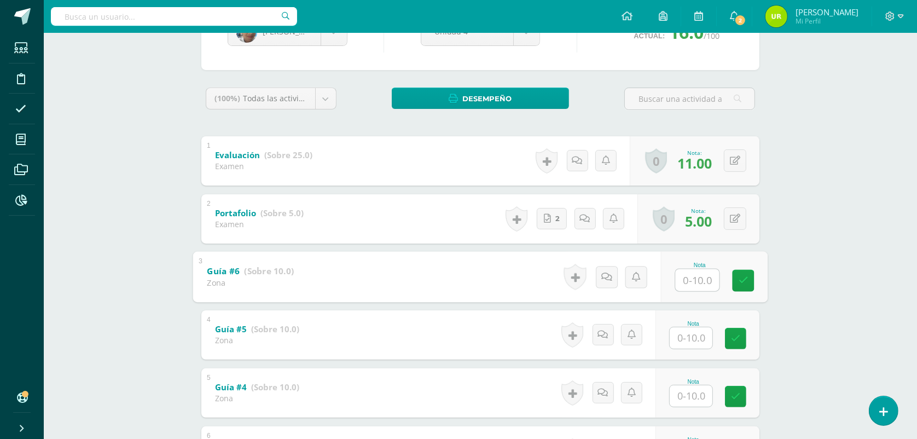
click at [685, 285] on input "text" at bounding box center [698, 280] width 44 height 22
type input "6"
type input "5"
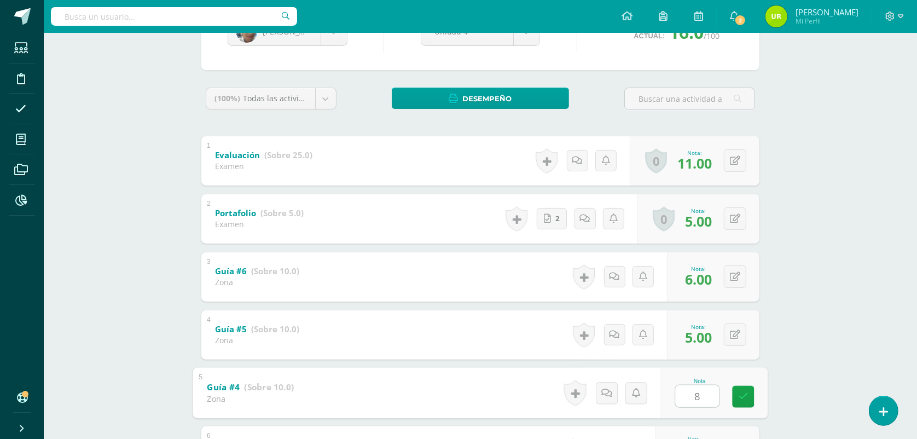
type input "8"
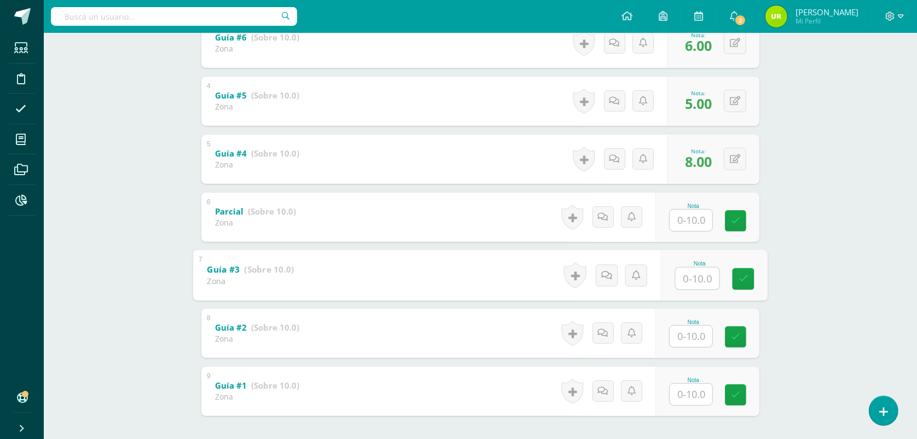
click at [685, 283] on input "text" at bounding box center [698, 278] width 44 height 22
type input "7"
type input "8"
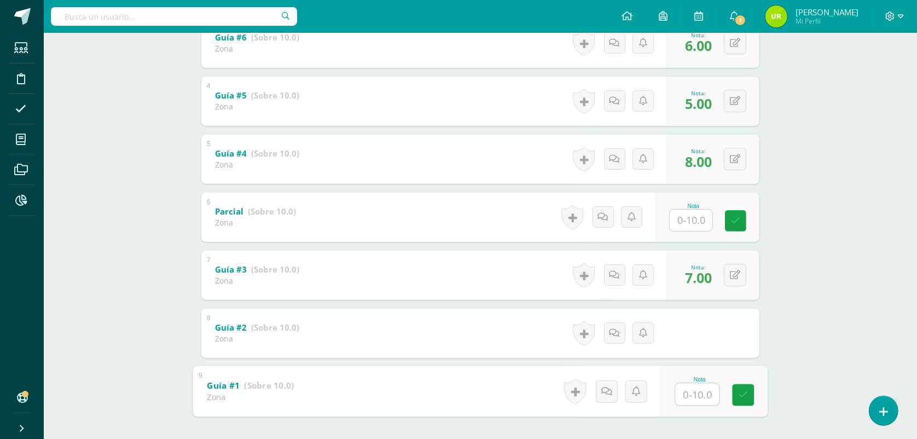
type input "8"
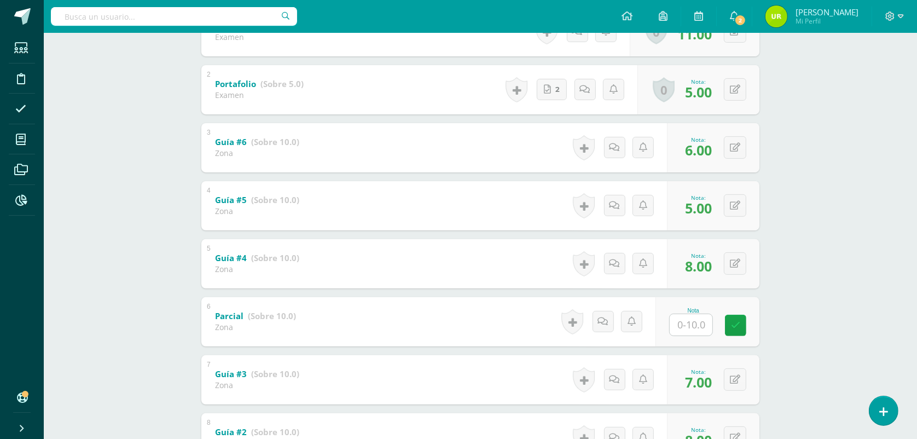
scroll to position [97, 0]
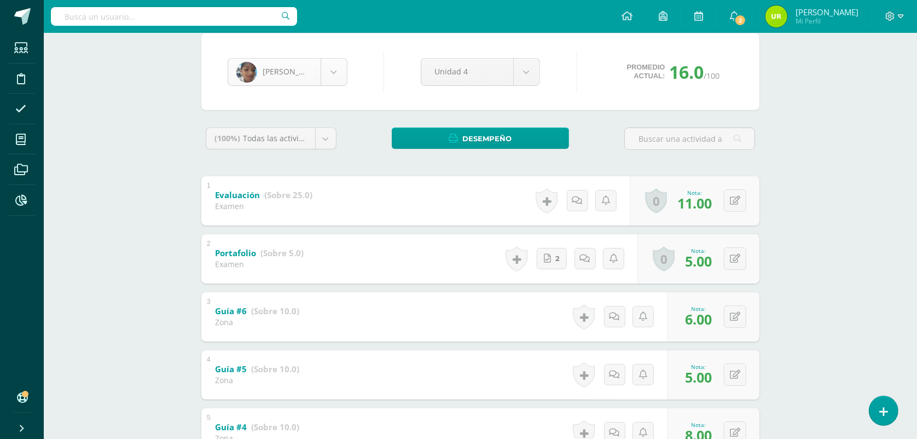
click at [330, 79] on body "Estudiantes Disciplina Asistencia Mis cursos Archivos Reportes Soporte Ayuda Re…" at bounding box center [458, 332] width 917 height 859
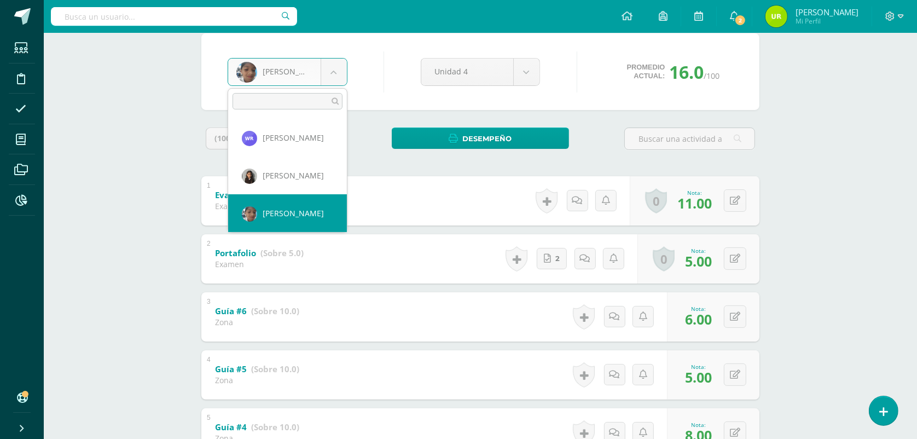
scroll to position [717, 0]
select select "1615"
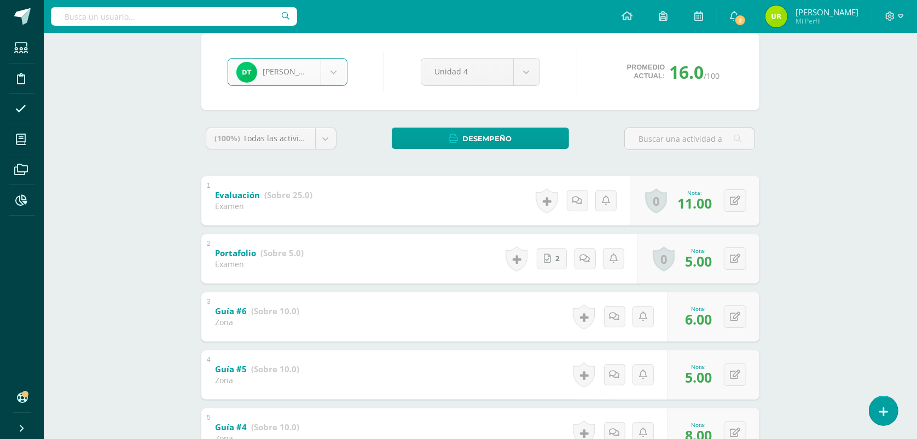
type input "."
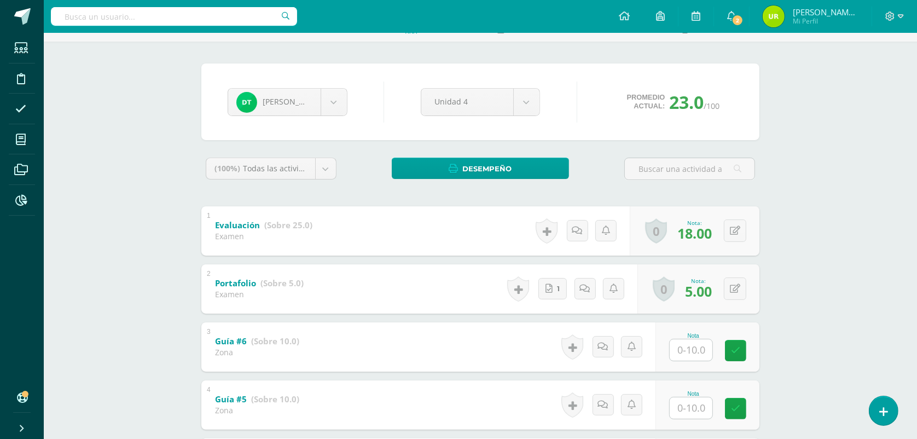
scroll to position [205, 0]
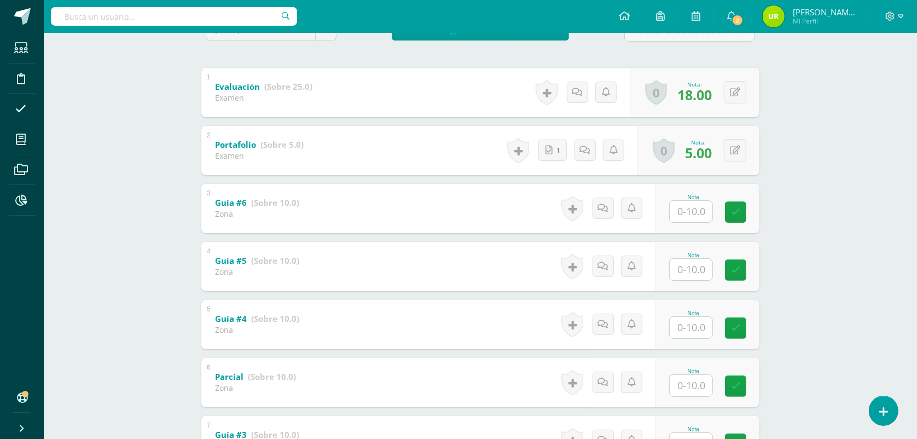
click at [688, 210] on input "text" at bounding box center [691, 211] width 43 height 21
click at [688, 208] on input "text" at bounding box center [691, 211] width 43 height 21
type input "8"
type input "10"
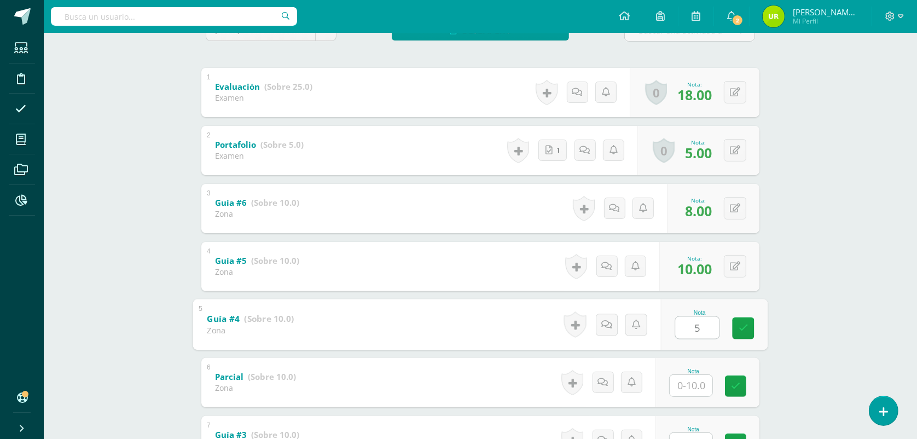
type input "5"
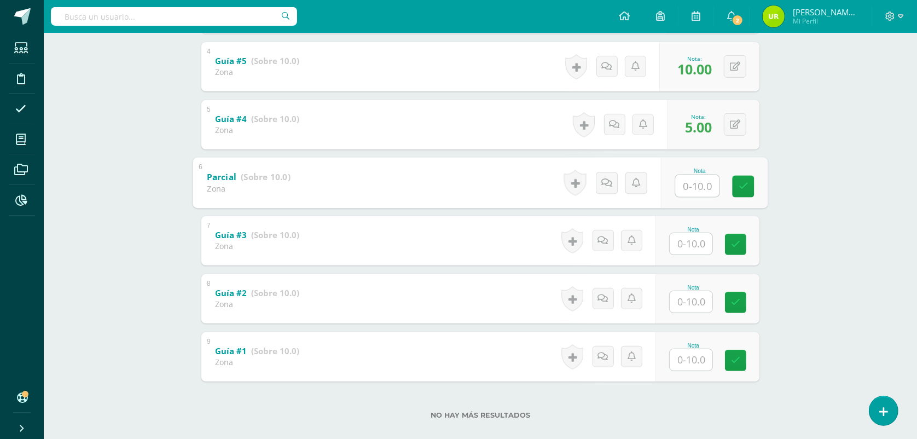
scroll to position [410, 0]
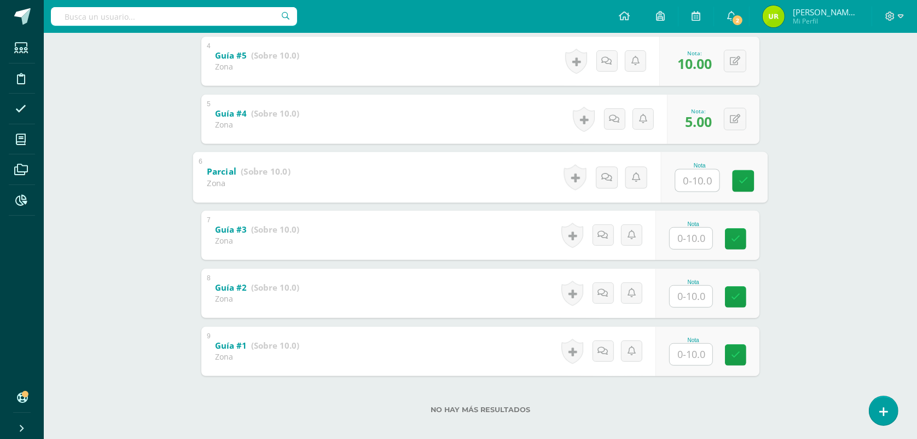
click at [704, 234] on input "text" at bounding box center [691, 238] width 43 height 21
type input "7"
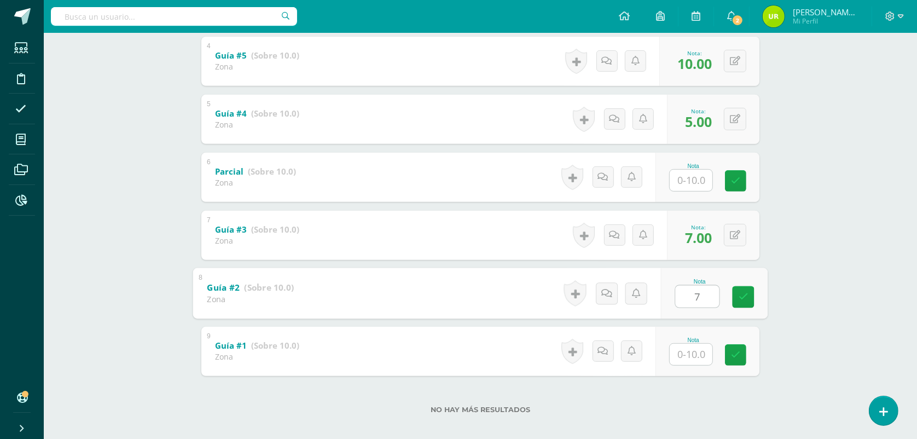
type input "7"
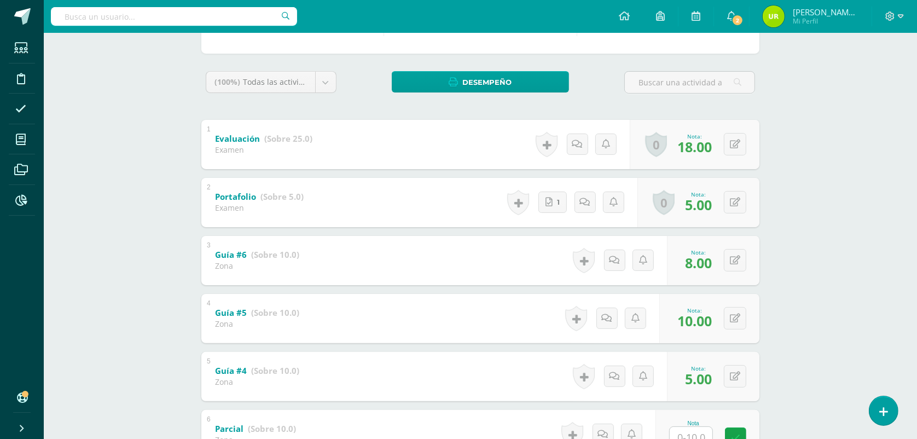
scroll to position [68, 0]
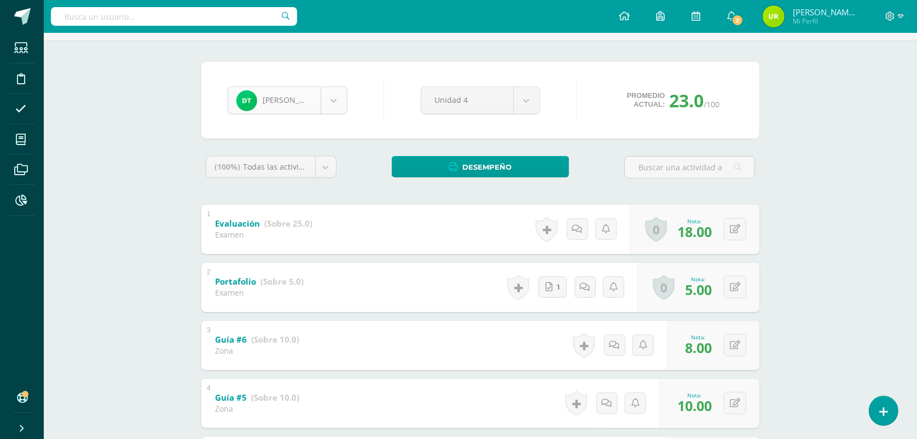
click at [330, 102] on body "Estudiantes Disciplina Asistencia Mis cursos Archivos Reportes Soporte Ayuda Re…" at bounding box center [458, 361] width 917 height 859
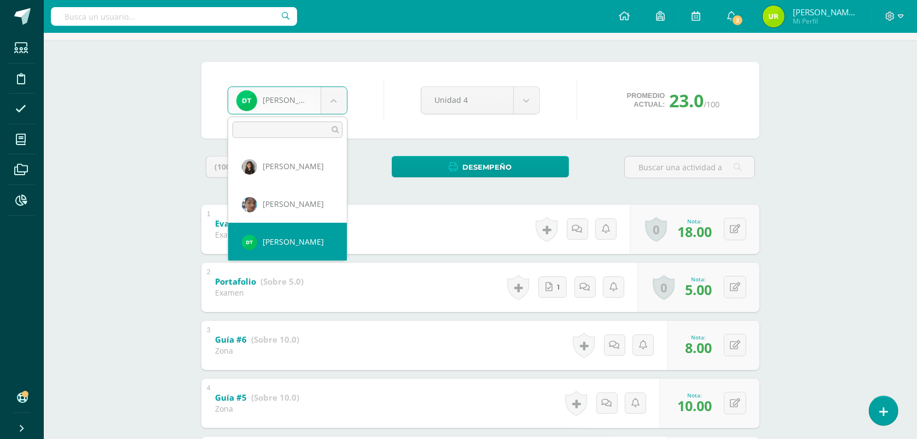
scroll to position [754, 0]
select select "233"
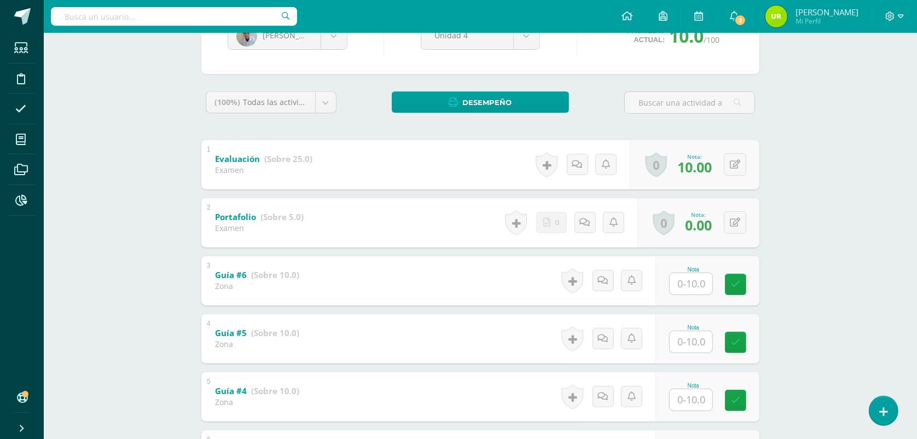
scroll to position [137, 0]
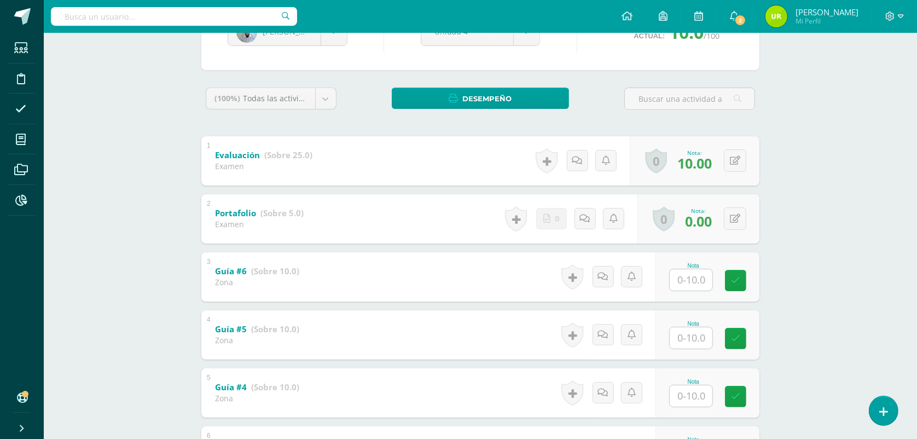
click at [687, 280] on input "text" at bounding box center [691, 279] width 43 height 21
type input "8"
type input "10"
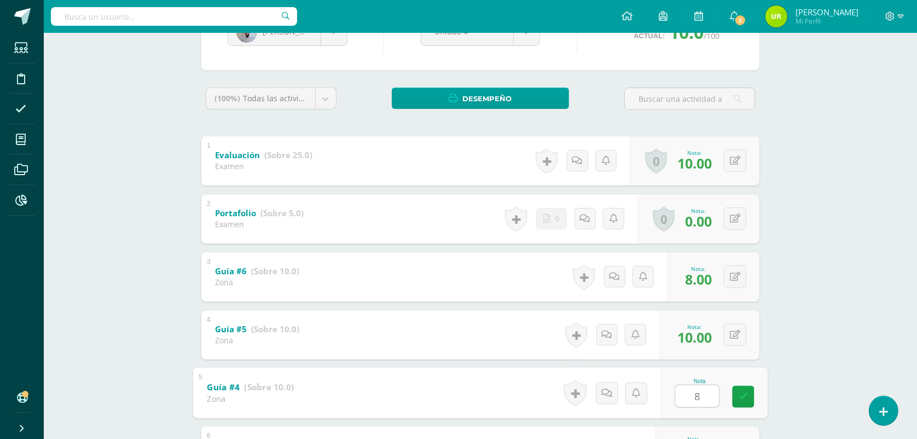
type input "8"
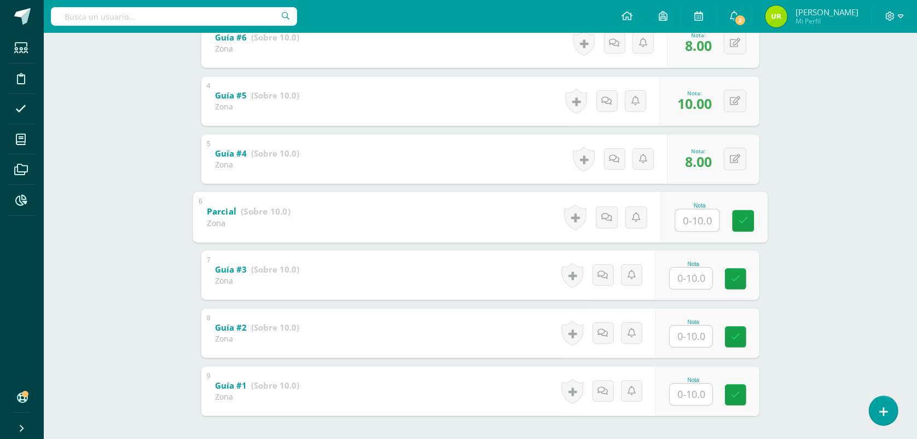
click at [687, 280] on input "text" at bounding box center [691, 278] width 43 height 21
type input "10"
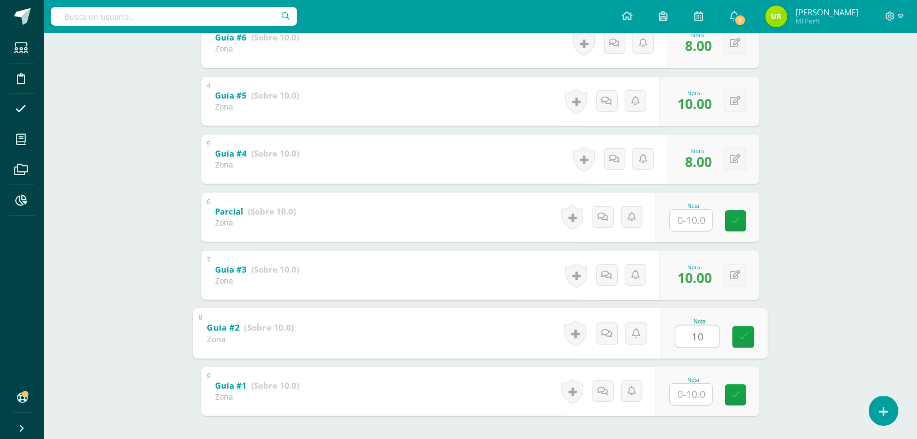
type input "10"
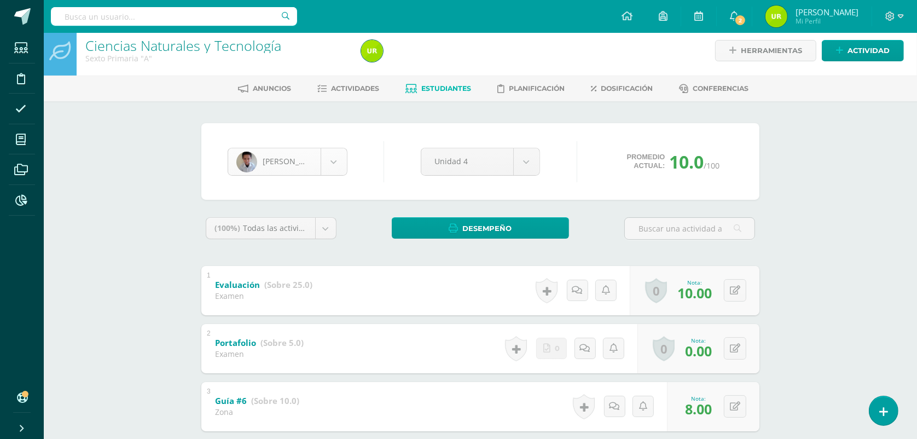
scroll to position [0, 0]
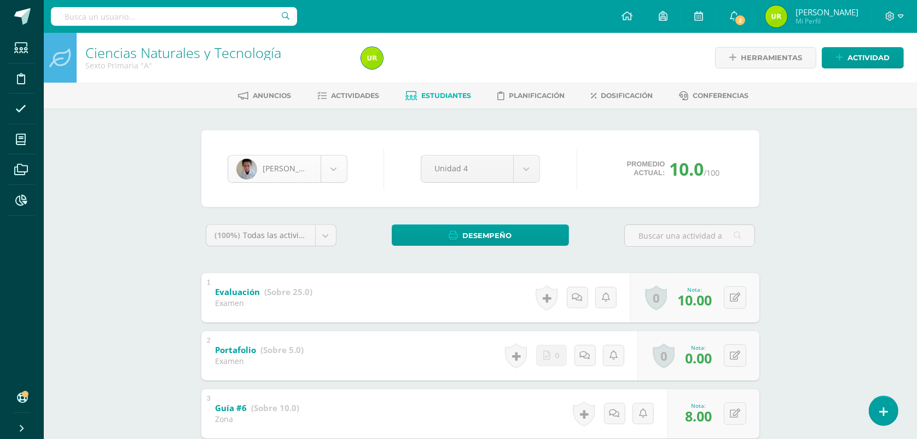
click at [338, 170] on body "Estudiantes Disciplina Asistencia Mis cursos Archivos Reportes Soporte Ayuda Re…" at bounding box center [458, 429] width 917 height 859
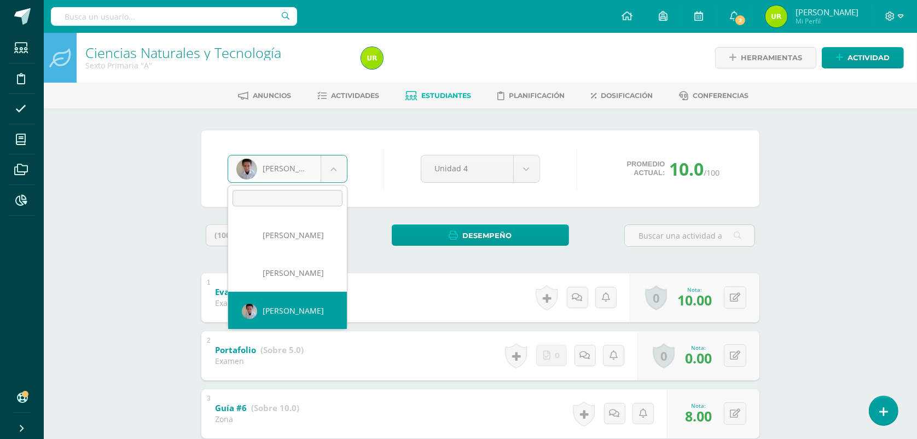
scroll to position [792, 0]
select select "1441"
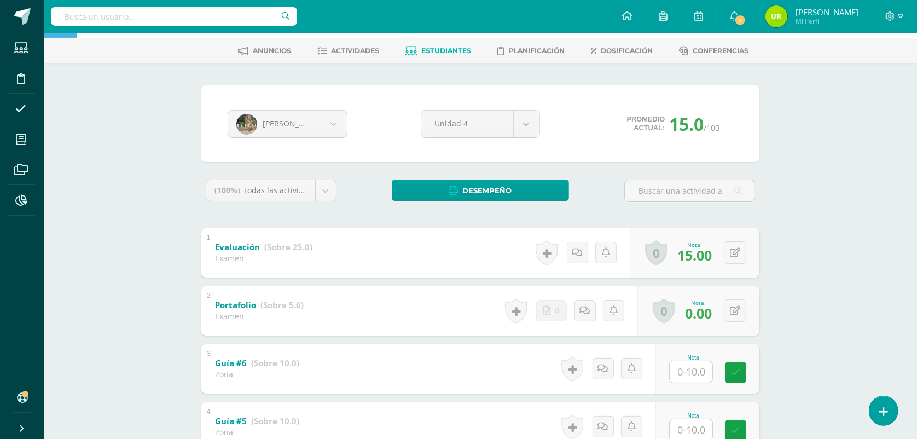
scroll to position [68, 0]
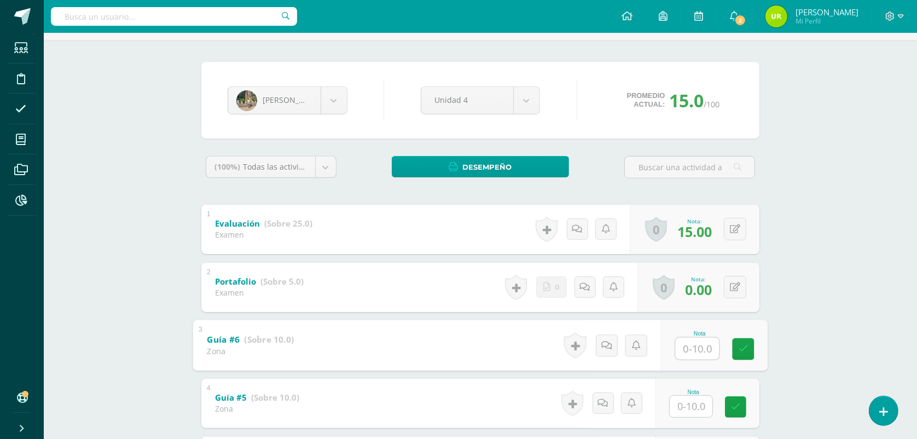
click at [702, 339] on input "text" at bounding box center [698, 348] width 44 height 22
type input "4"
type input "8"
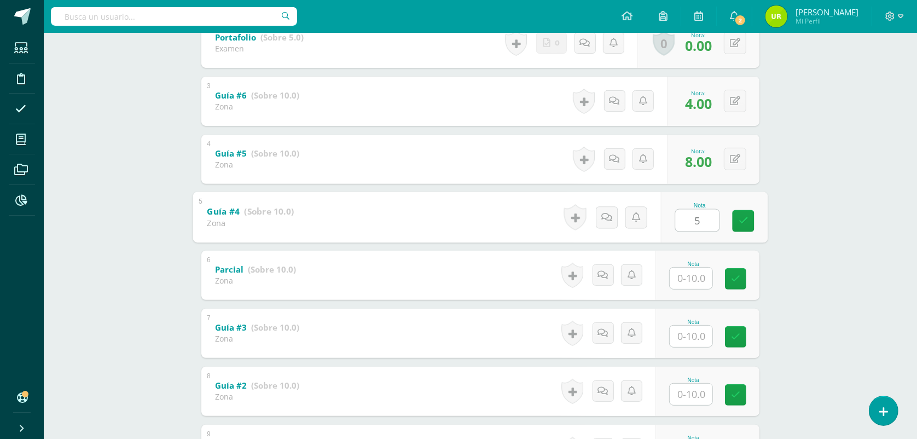
type input "5"
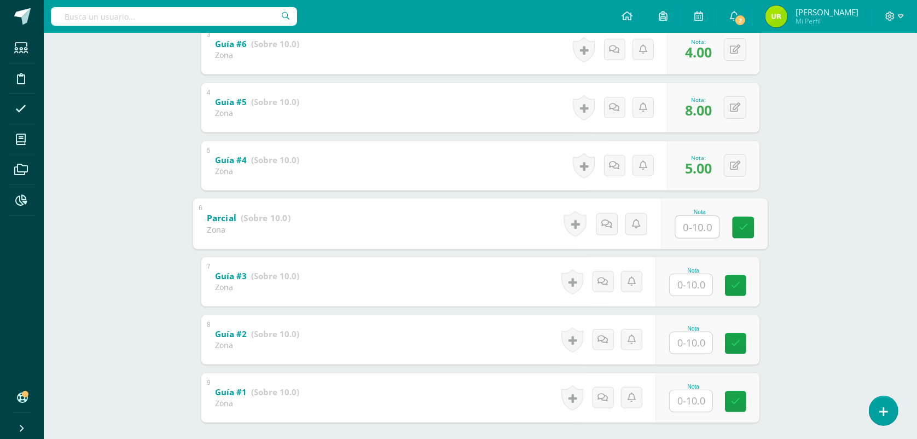
scroll to position [420, 0]
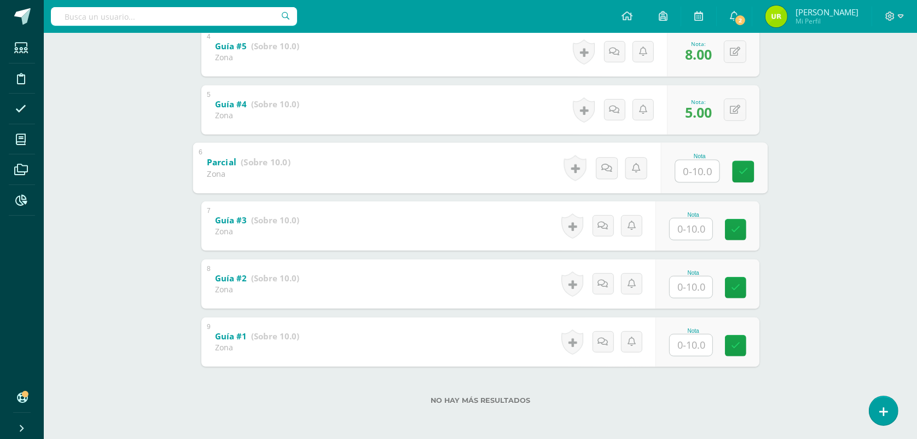
click at [691, 234] on input "text" at bounding box center [691, 228] width 43 height 21
type input "0"
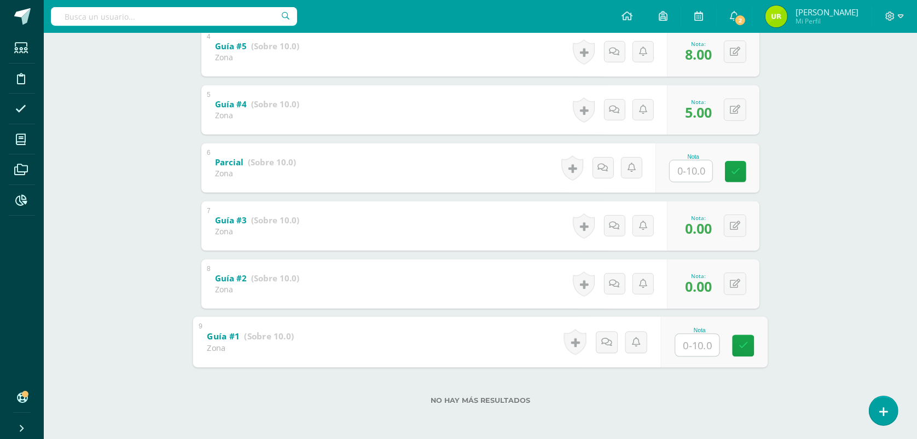
type input "8"
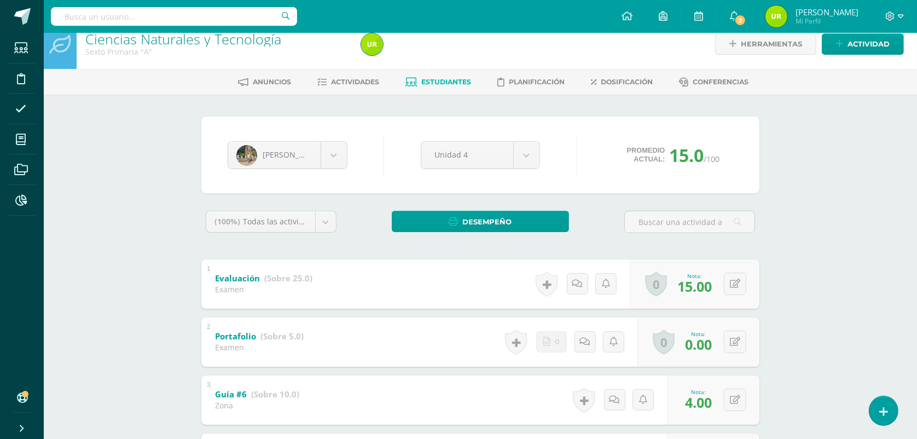
scroll to position [9, 0]
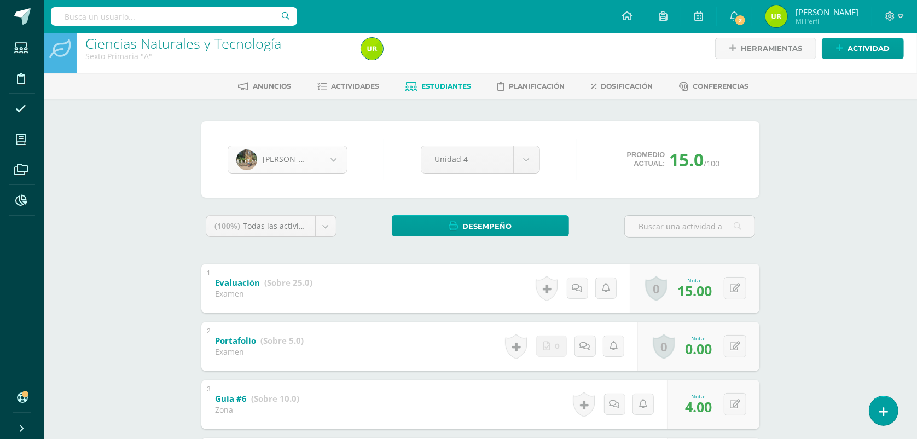
click at [343, 149] on body "Estudiantes Disciplina Asistencia Mis cursos Archivos Reportes Soporte Ayuda Re…" at bounding box center [458, 420] width 917 height 859
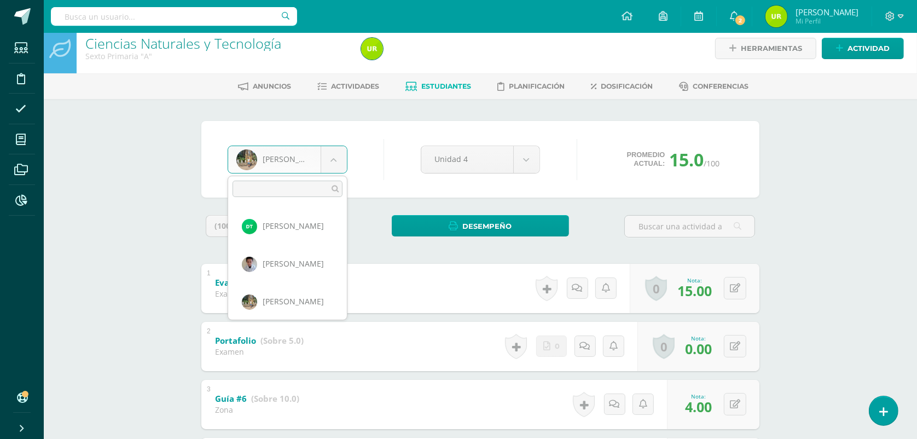
scroll to position [829, 0]
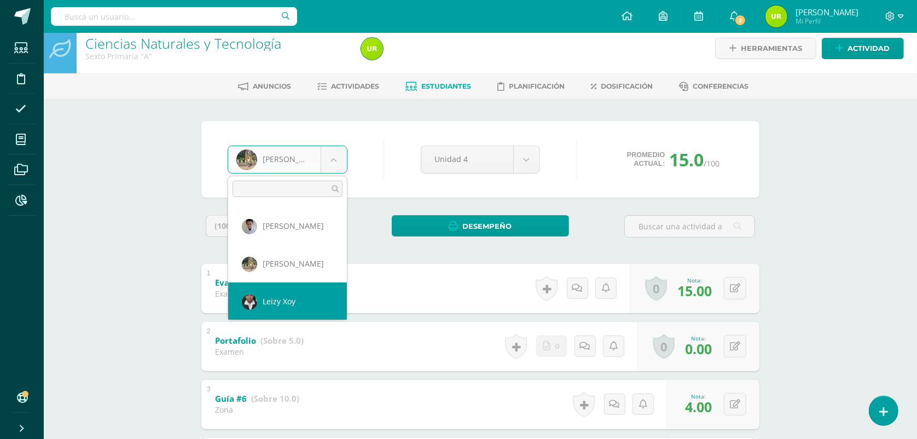
select select "1304"
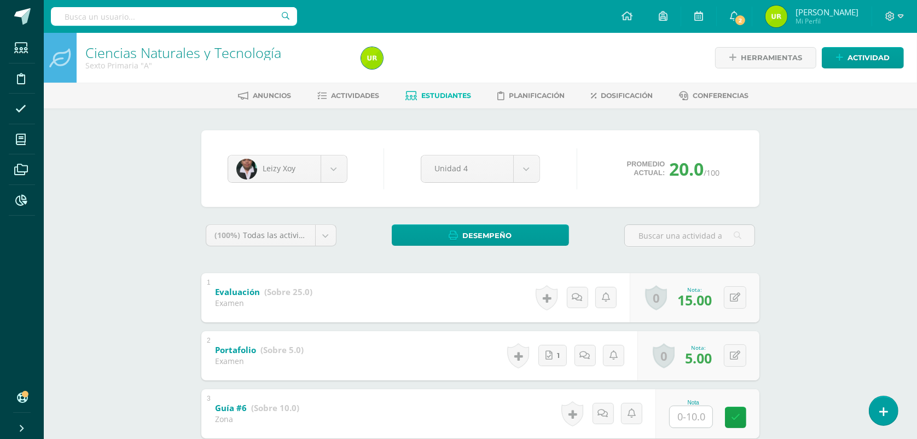
scroll to position [205, 0]
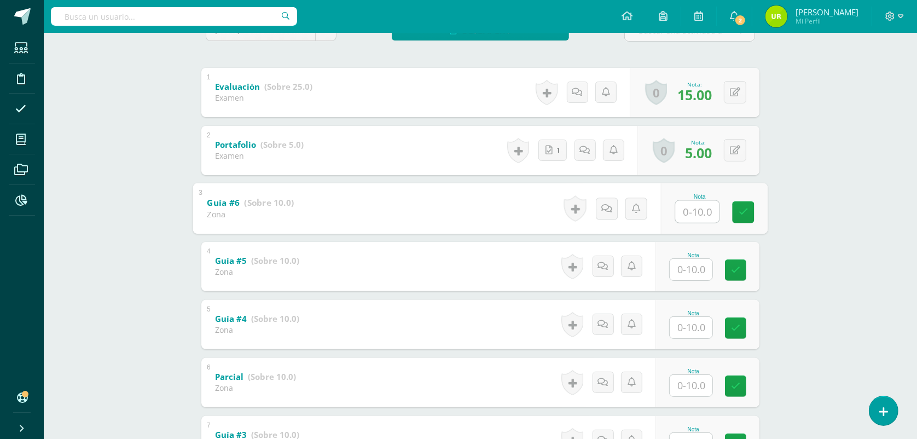
click at [698, 204] on input "text" at bounding box center [698, 211] width 44 height 22
type input "10"
type input "9"
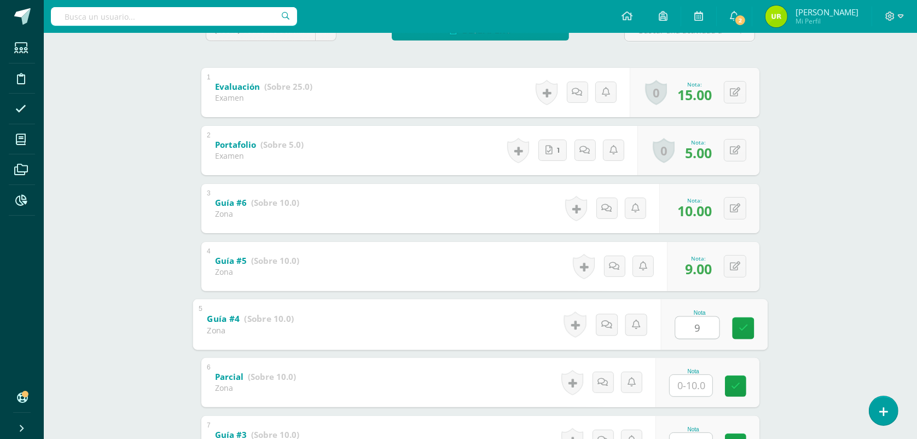
type input "9"
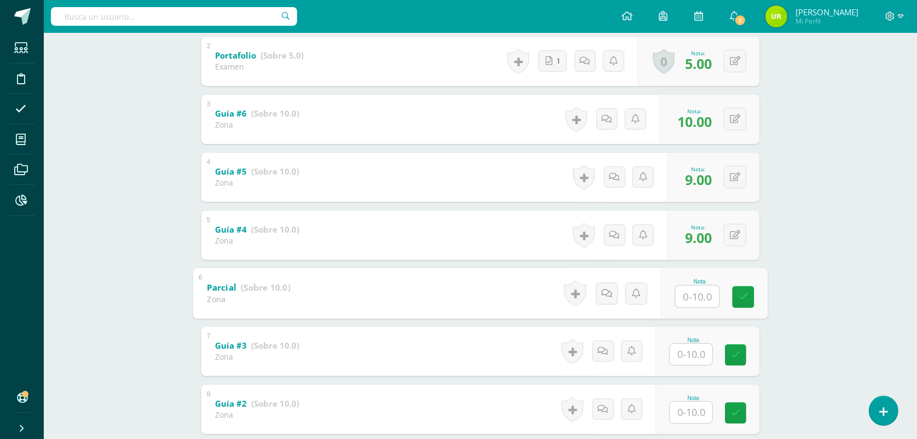
scroll to position [410, 0]
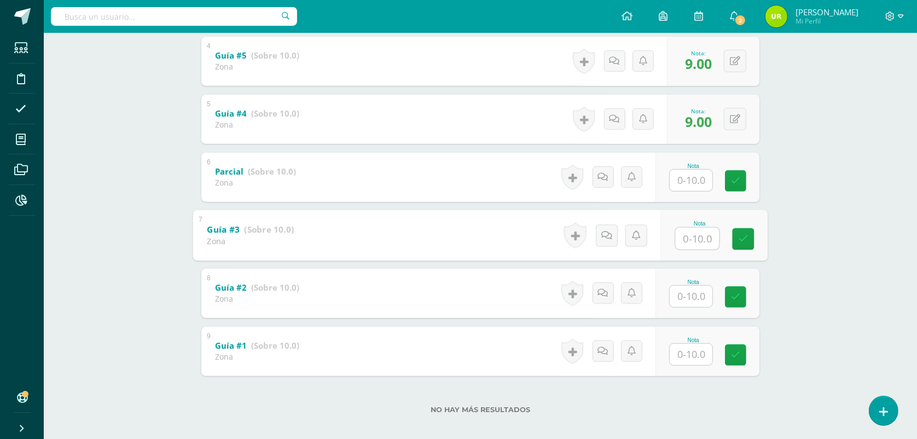
click at [693, 242] on input "text" at bounding box center [698, 238] width 44 height 22
type input "10"
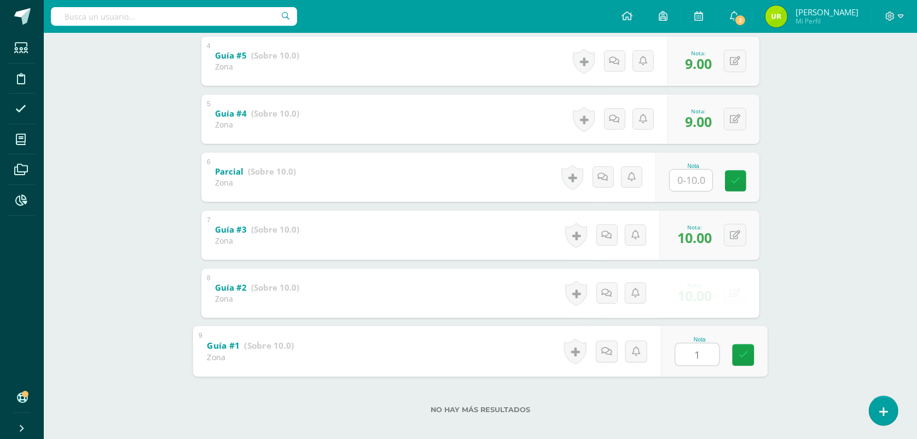
type input "10"
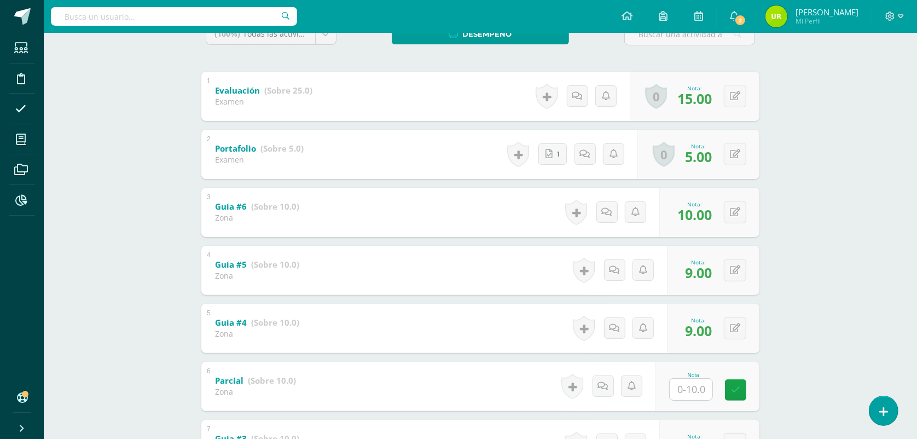
scroll to position [0, 0]
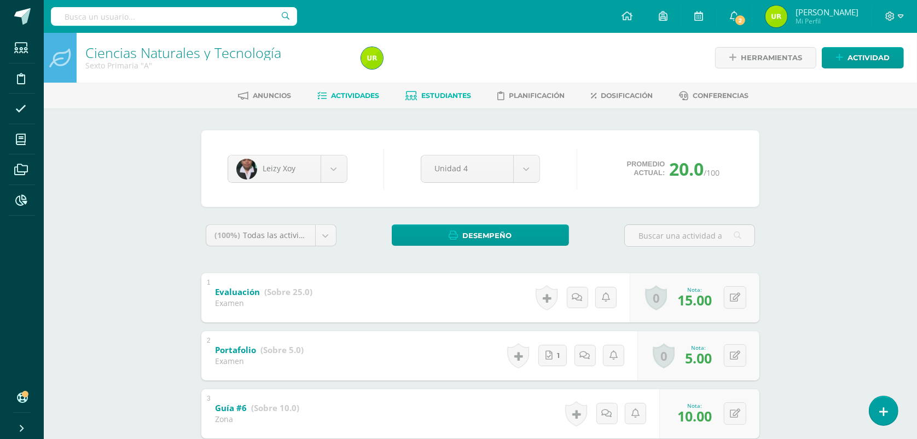
click at [350, 98] on span "Actividades" at bounding box center [356, 95] width 48 height 8
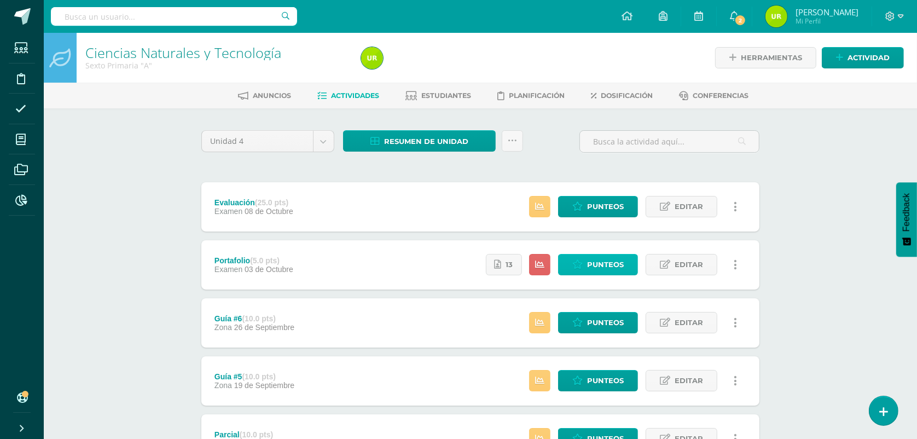
click at [587, 269] on span "Punteos" at bounding box center [605, 264] width 37 height 20
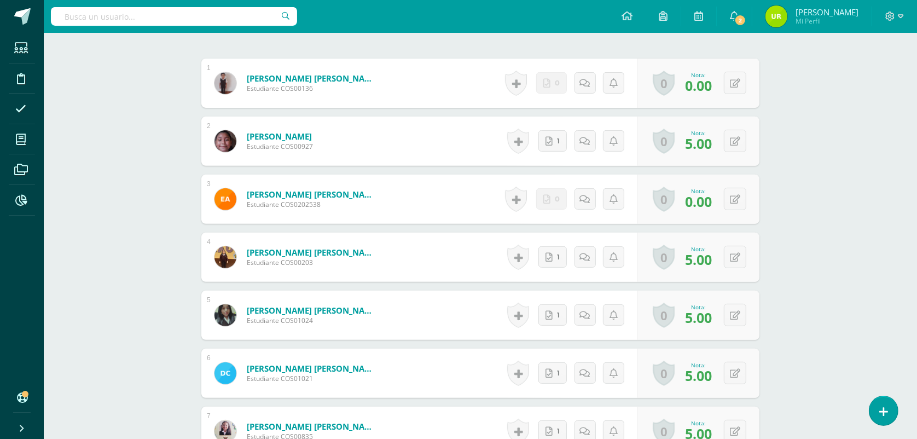
scroll to position [1, 0]
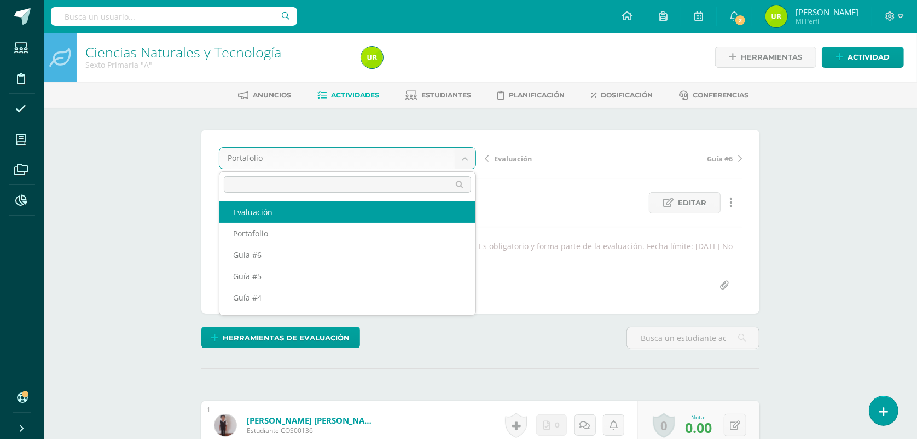
scroll to position [82, 0]
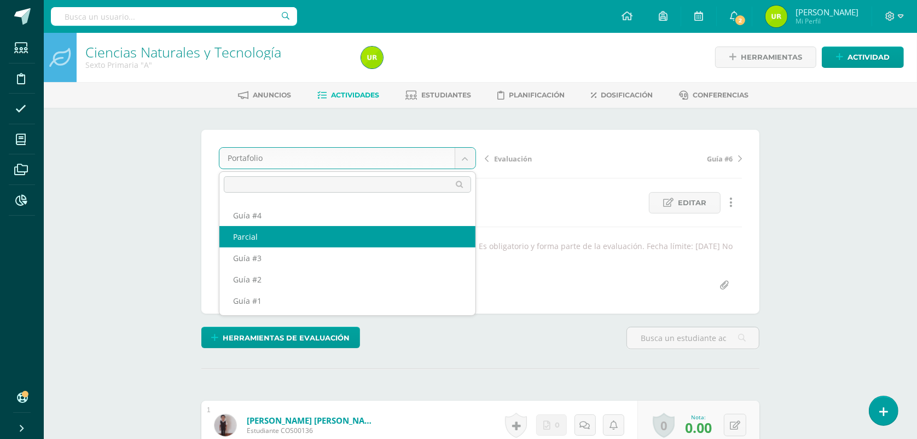
select select "/dashboard/teacher/grade-activity/124216/"
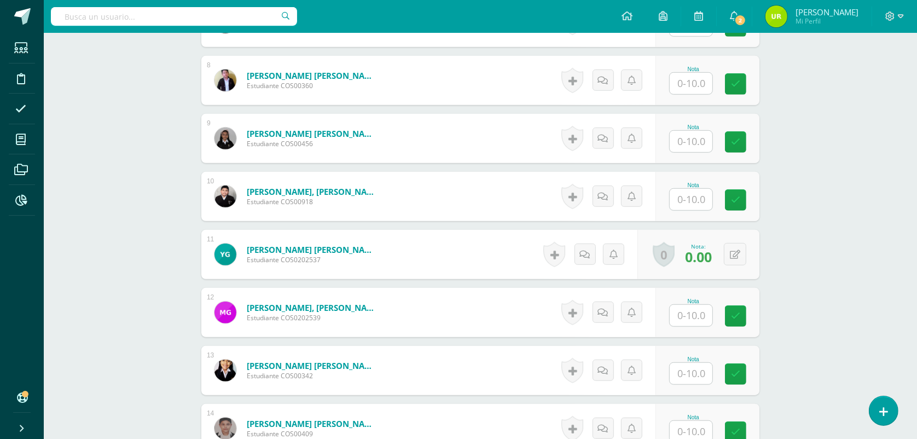
scroll to position [754, 0]
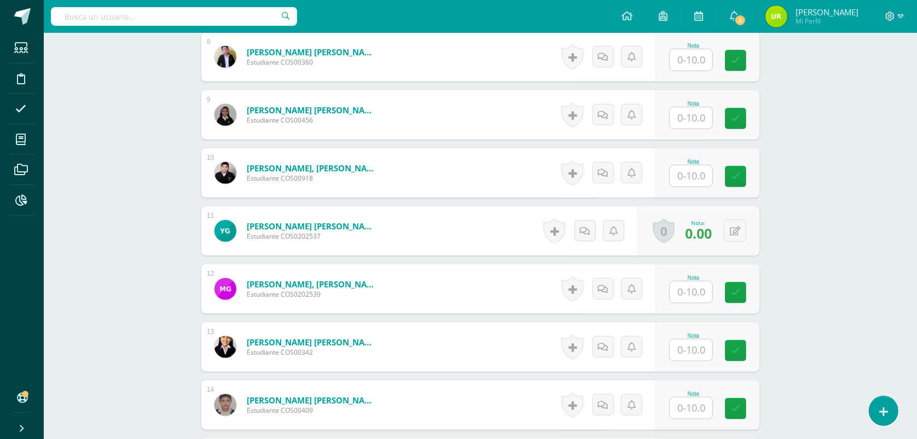
click at [690, 362] on div "Nota" at bounding box center [707, 346] width 104 height 49
click at [690, 363] on div "Nota" at bounding box center [707, 346] width 104 height 49
click at [699, 351] on input "text" at bounding box center [698, 350] width 44 height 22
type input "8"
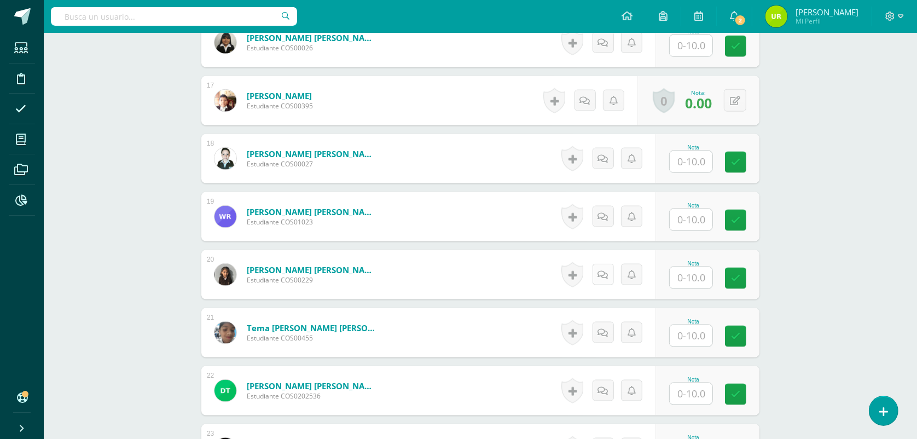
scroll to position [1233, 0]
click at [682, 222] on input "text" at bounding box center [691, 218] width 43 height 21
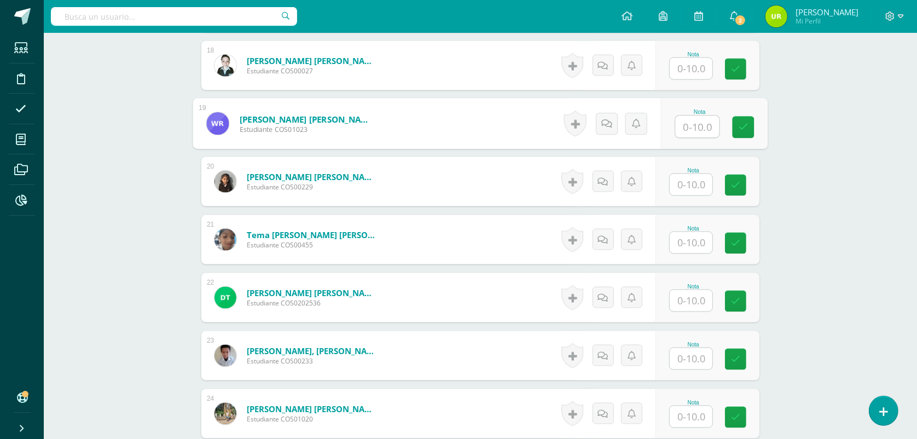
scroll to position [1301, 0]
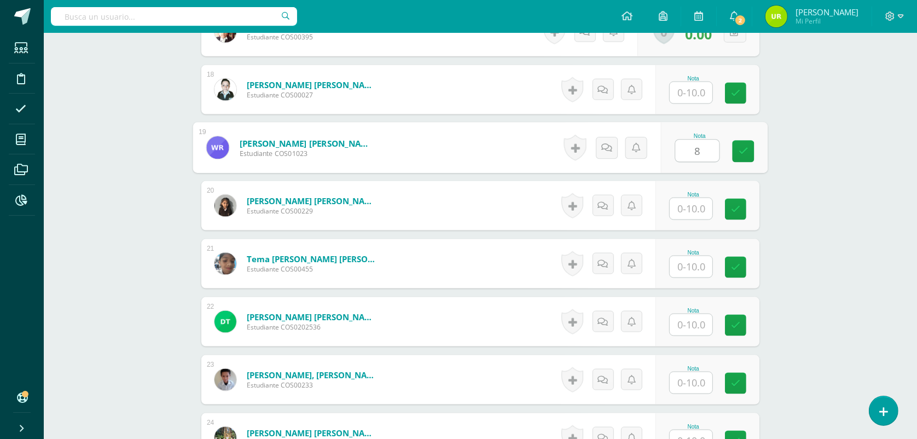
type input "8"
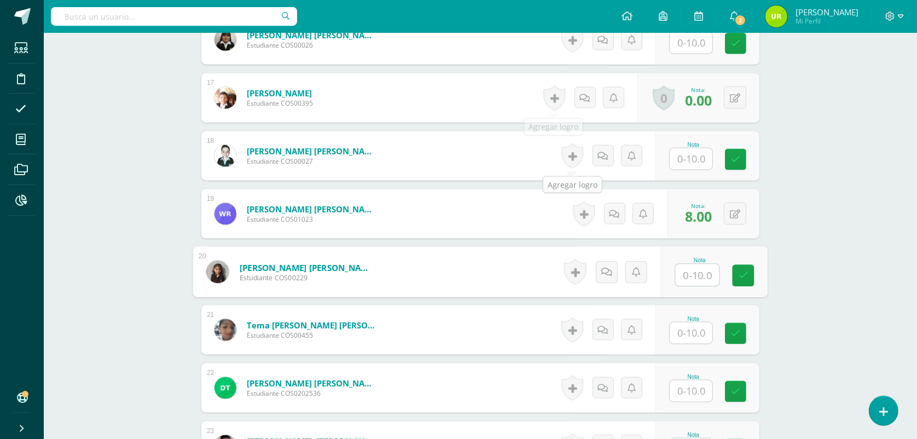
scroll to position [1164, 0]
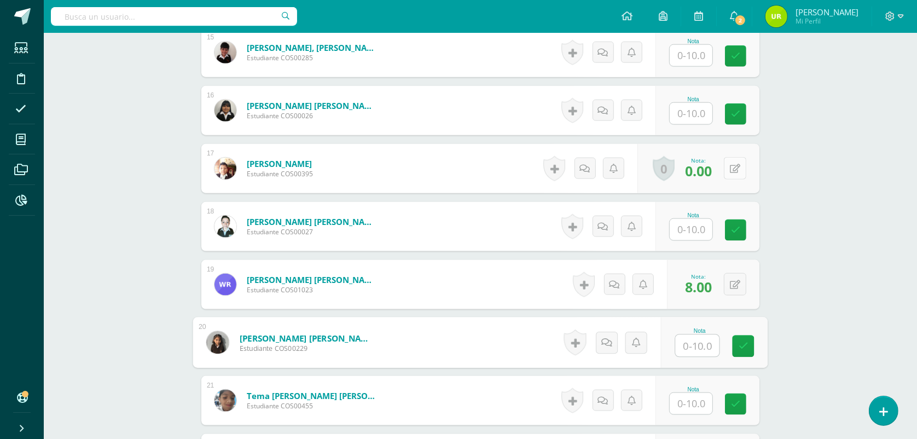
click at [742, 165] on button at bounding box center [735, 168] width 22 height 22
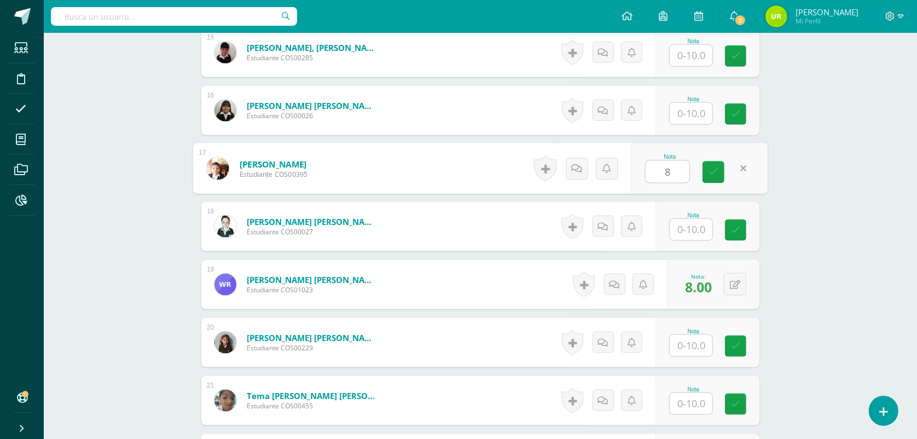
type input "8"
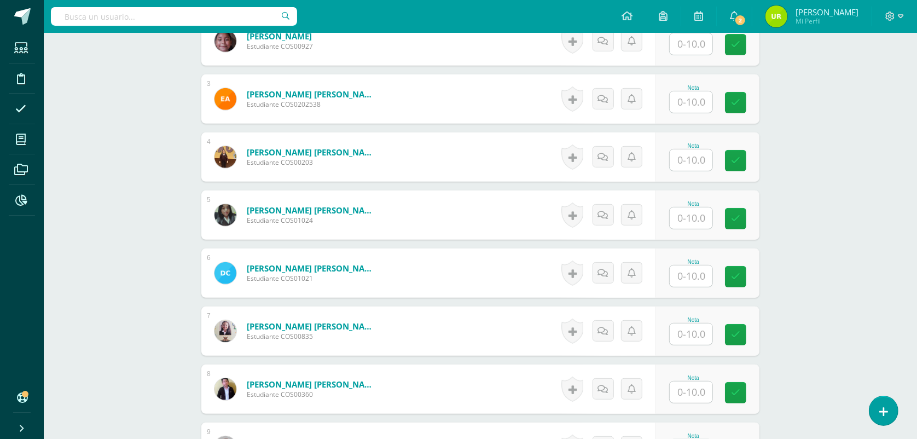
scroll to position [275, 0]
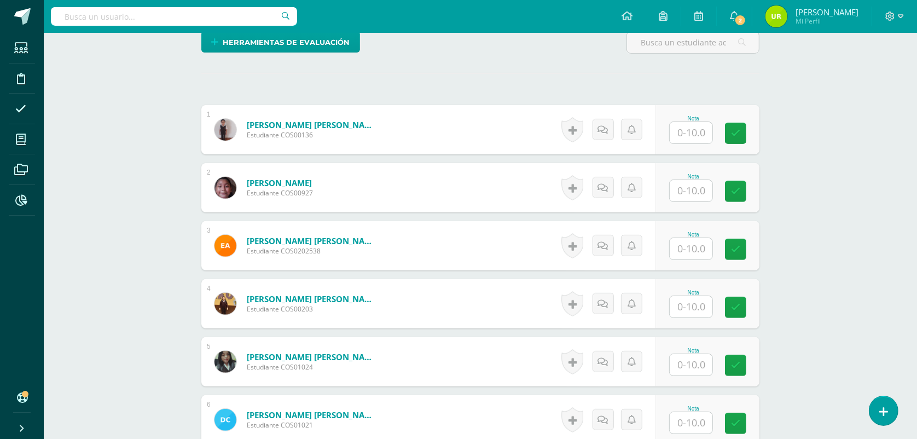
click at [704, 130] on input "text" at bounding box center [691, 132] width 43 height 21
type input "9"
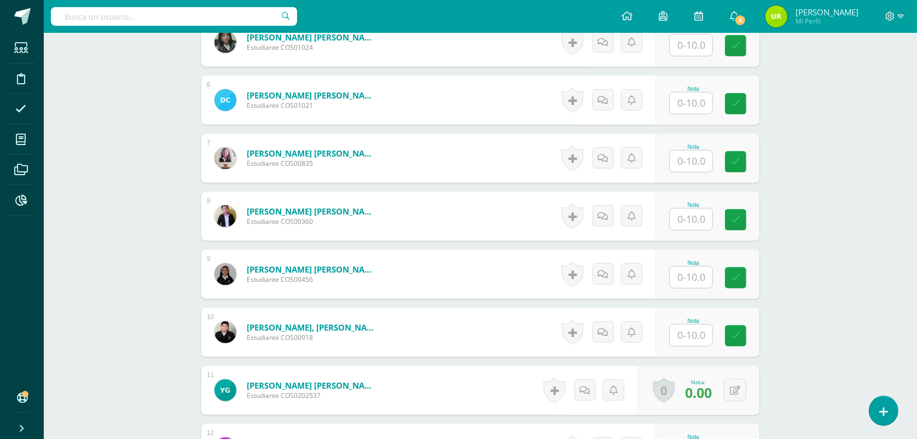
scroll to position [617, 0]
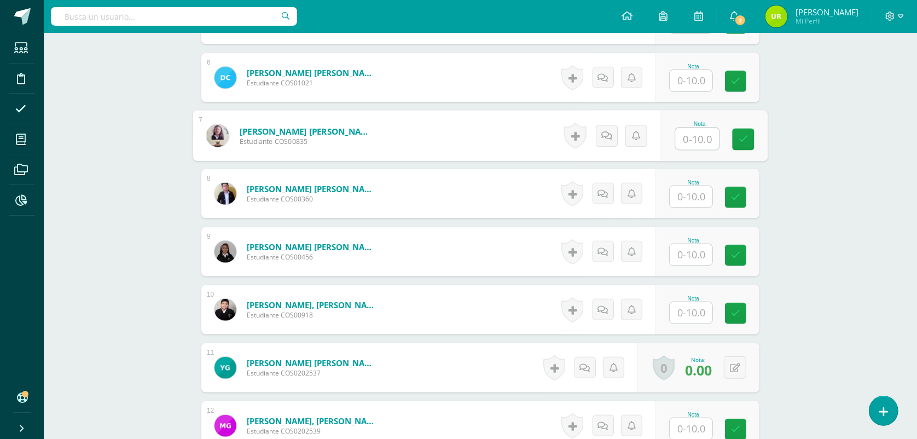
click at [694, 134] on input "text" at bounding box center [698, 139] width 44 height 22
type input "8"
type input "7"
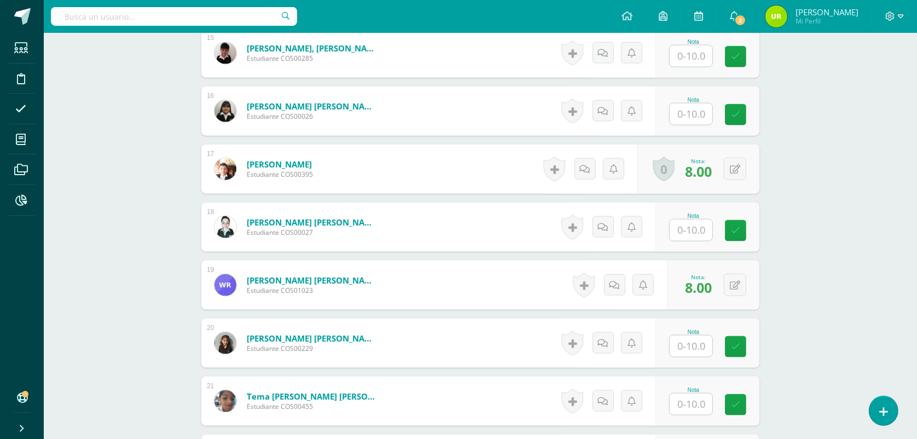
scroll to position [1164, 0]
click at [695, 231] on input "text" at bounding box center [691, 229] width 43 height 21
type input "4"
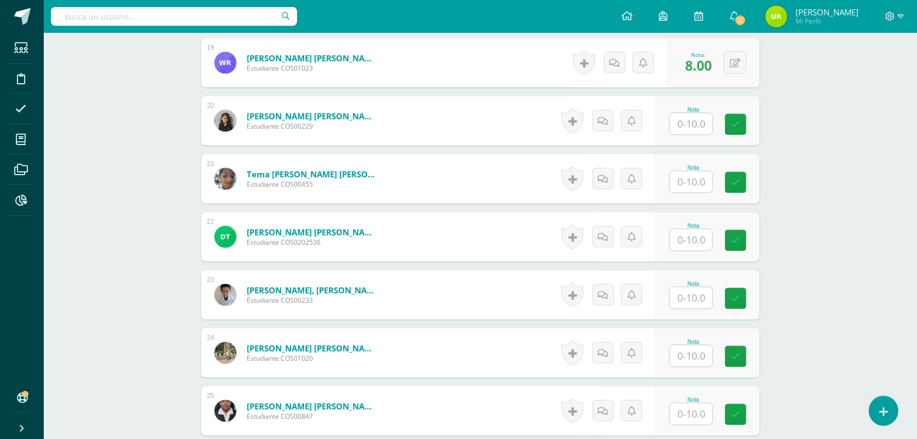
scroll to position [1438, 0]
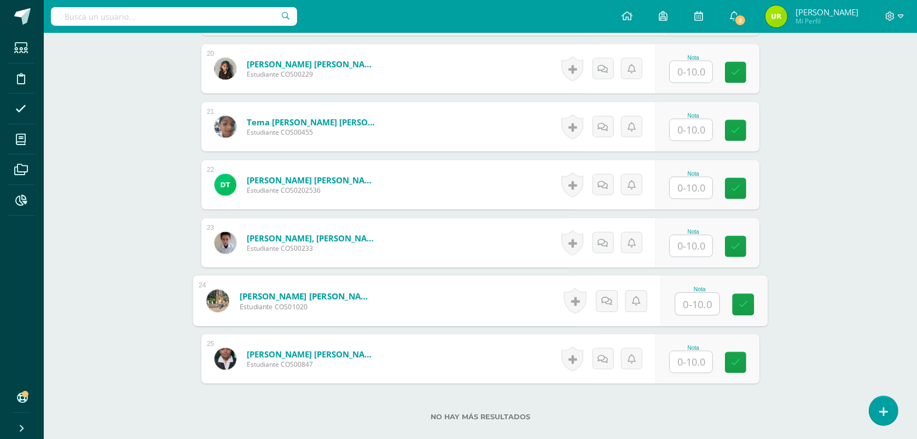
click at [705, 305] on input "text" at bounding box center [698, 304] width 44 height 22
type input "6"
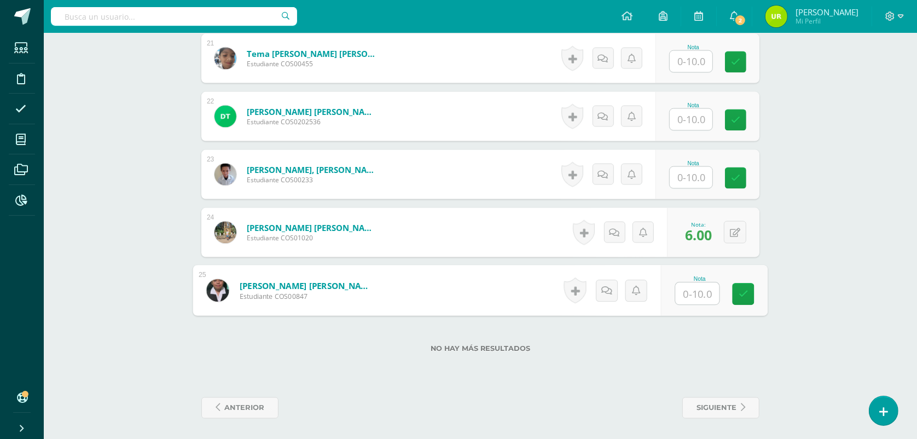
scroll to position [1508, 0]
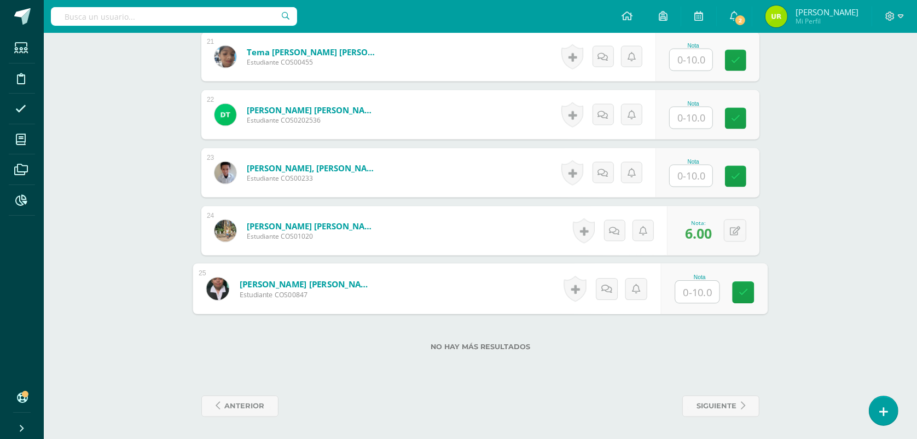
click at [679, 171] on input "text" at bounding box center [691, 175] width 43 height 21
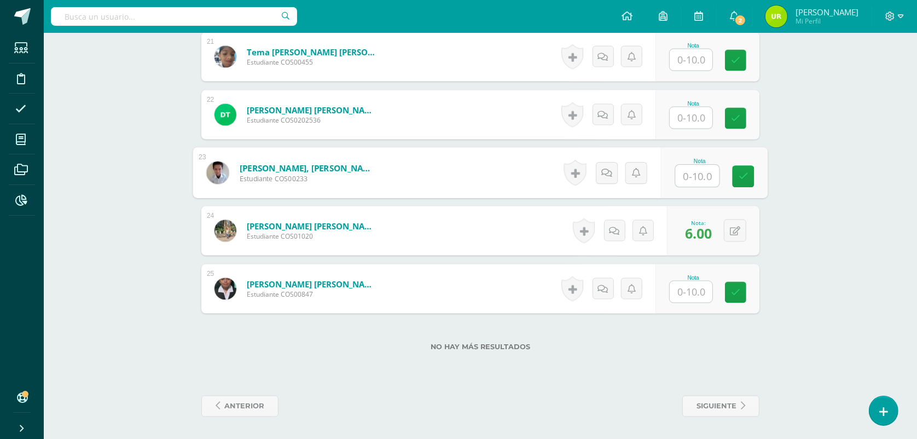
type input "7"
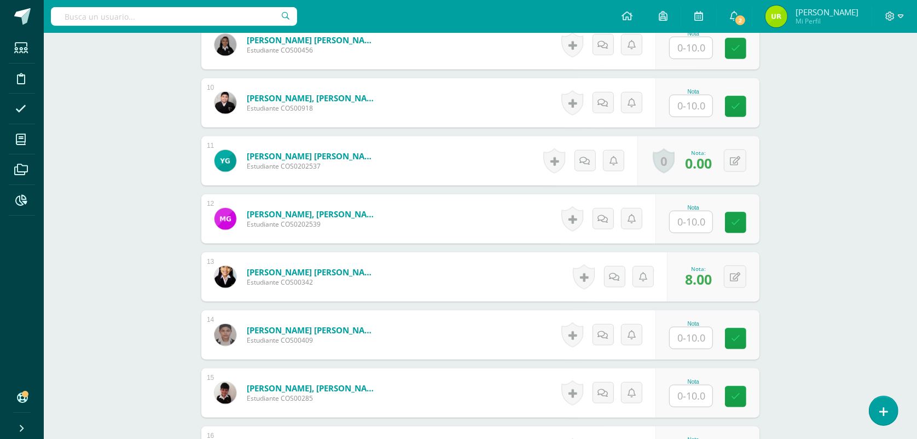
scroll to position [755, 0]
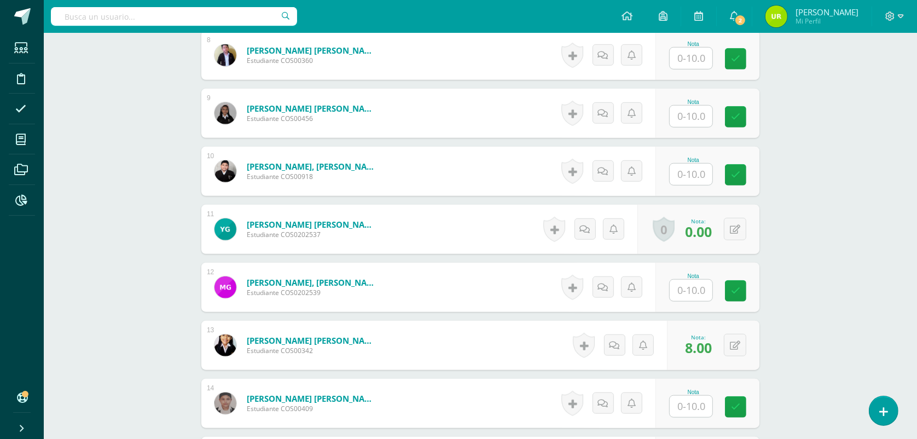
click at [693, 113] on input "text" at bounding box center [691, 116] width 43 height 21
type input "4"
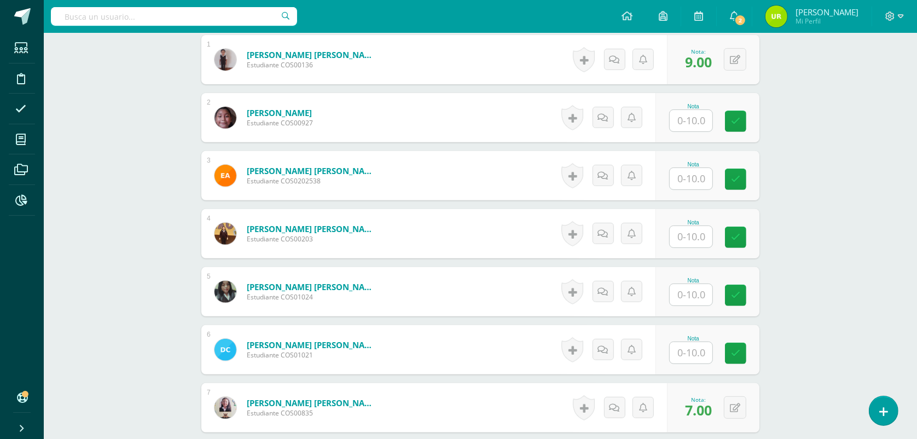
scroll to position [414, 0]
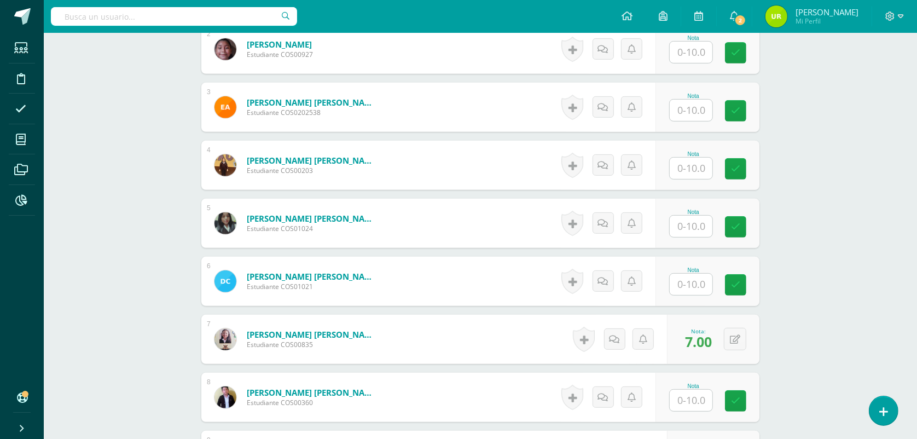
click at [693, 286] on input "text" at bounding box center [691, 284] width 43 height 21
type input "4"
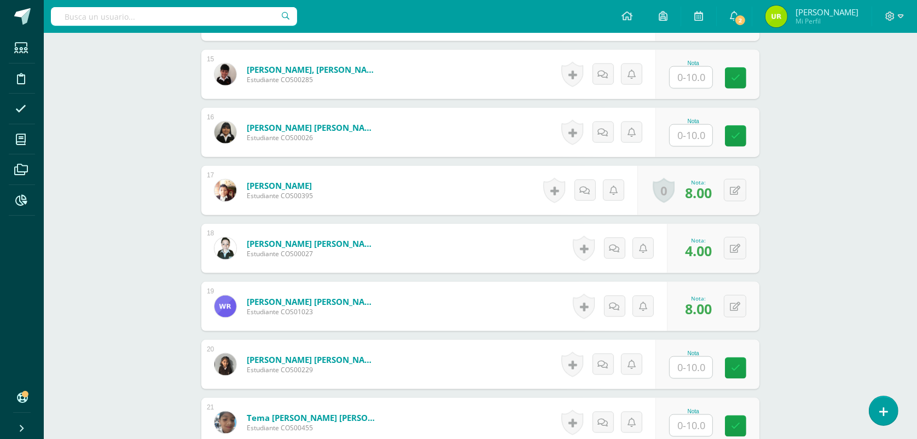
scroll to position [1166, 0]
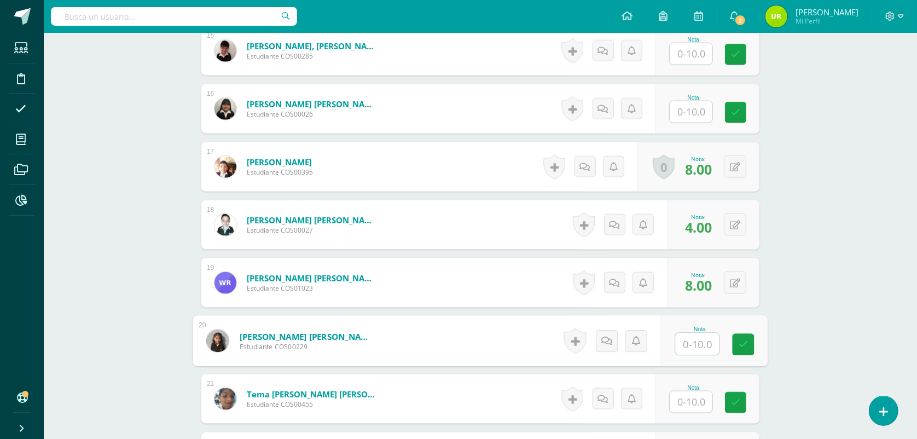
click at [687, 346] on input "text" at bounding box center [698, 344] width 44 height 22
type input "2"
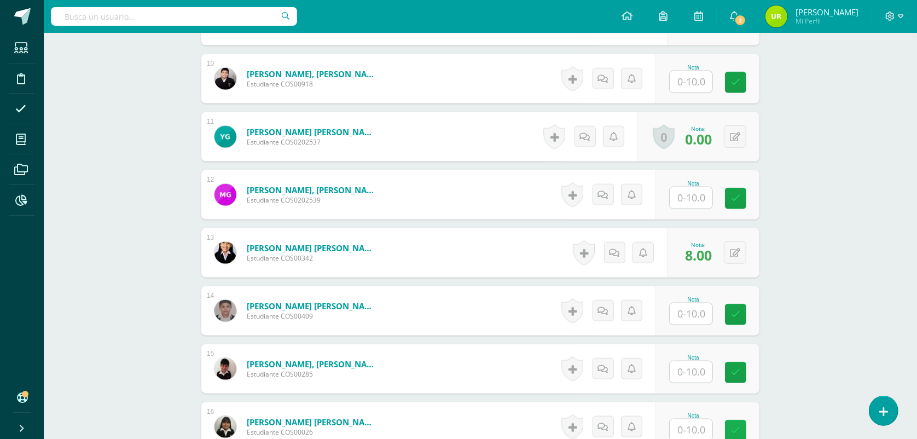
scroll to position [824, 0]
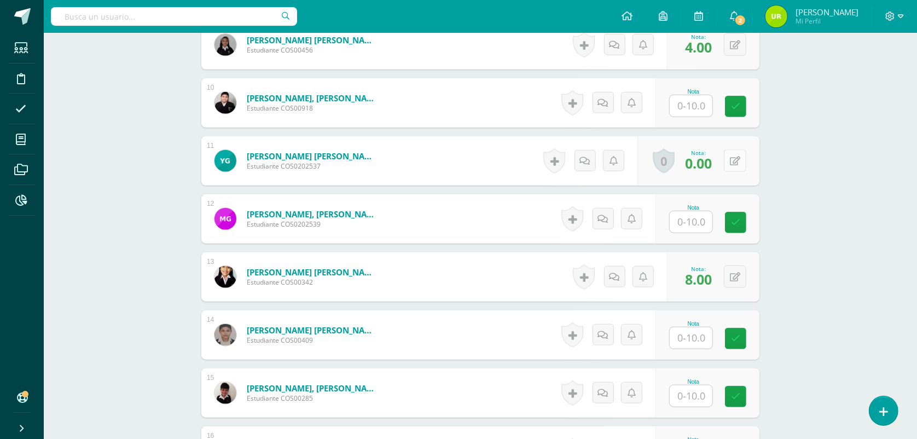
click at [732, 162] on button at bounding box center [735, 160] width 22 height 22
type input "8"
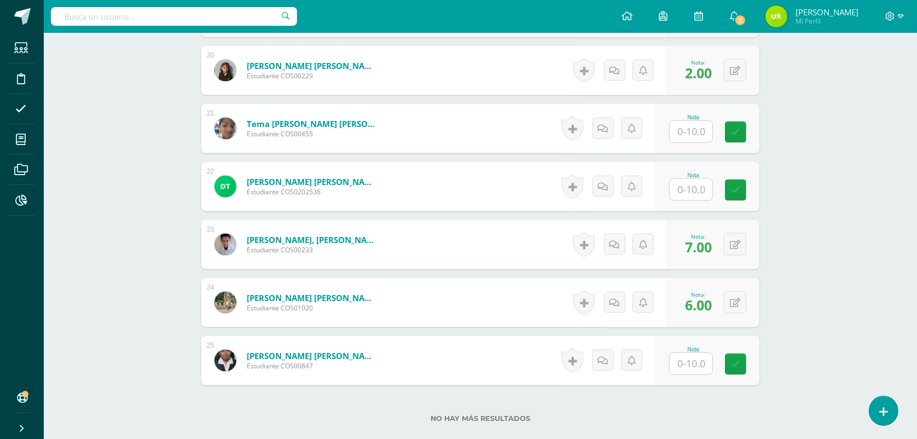
scroll to position [1371, 0]
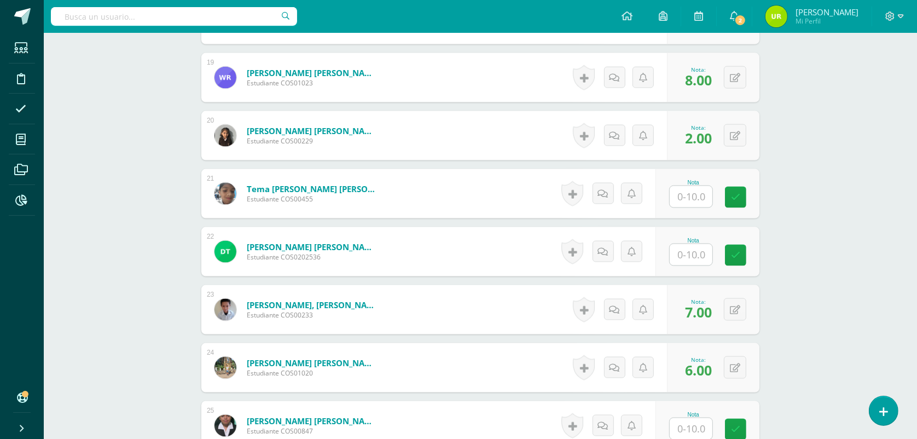
click at [704, 196] on input "text" at bounding box center [691, 196] width 43 height 21
type input "4"
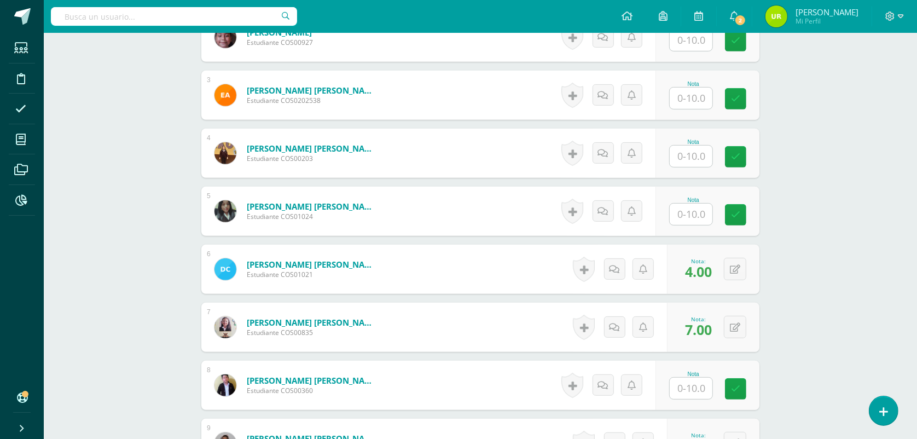
scroll to position [414, 0]
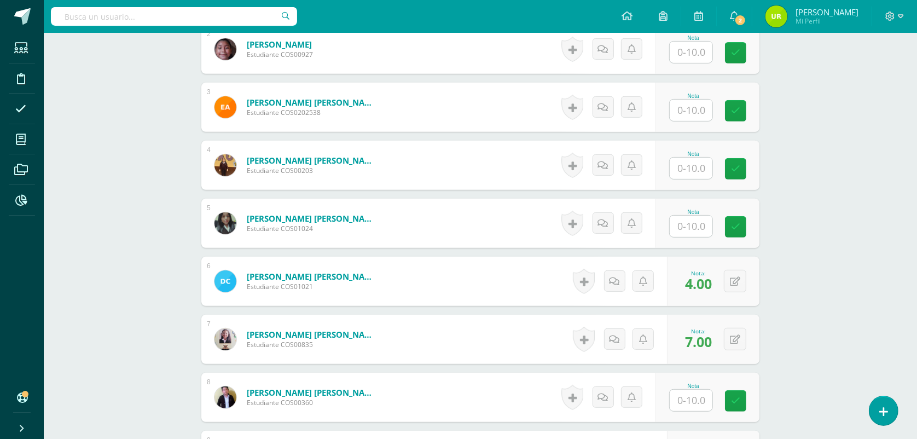
click at [684, 112] on input "text" at bounding box center [691, 110] width 43 height 21
type input "5"
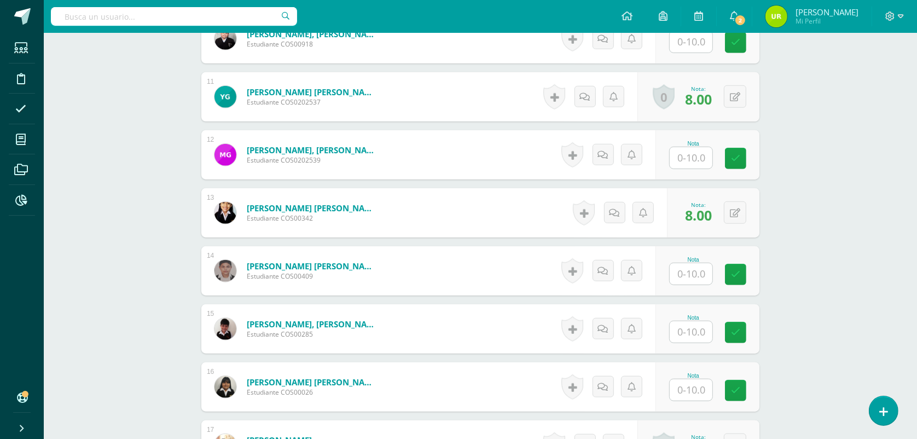
scroll to position [892, 0]
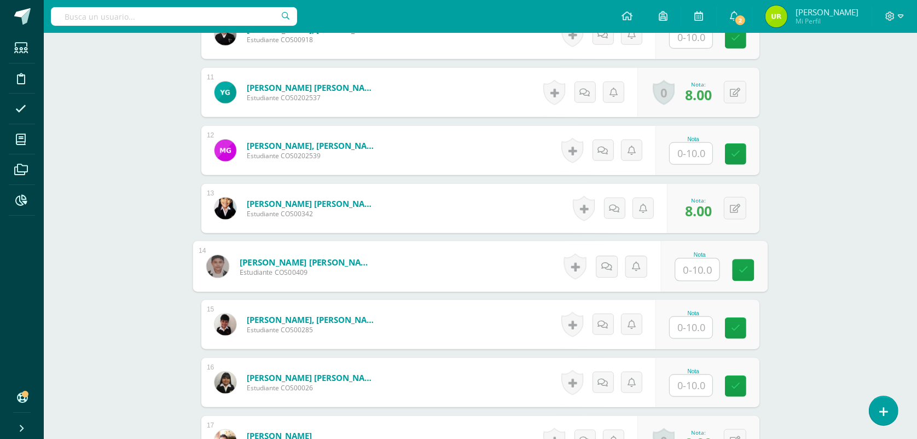
click at [684, 272] on input "text" at bounding box center [698, 270] width 44 height 22
type input "5"
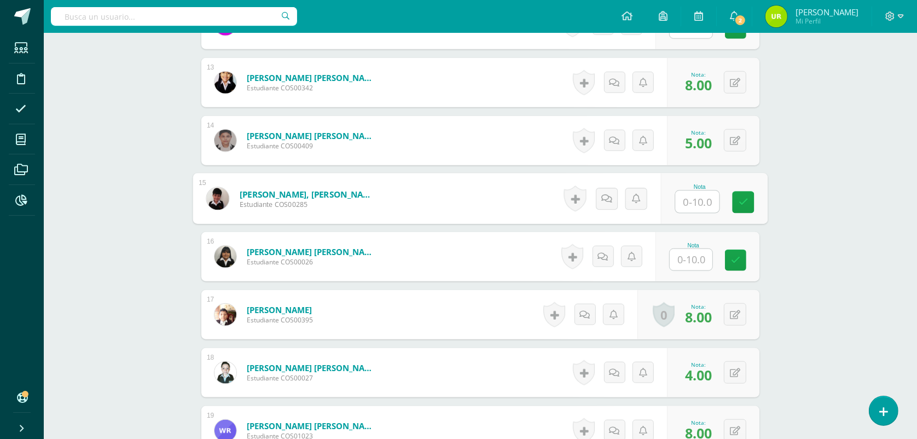
scroll to position [1029, 0]
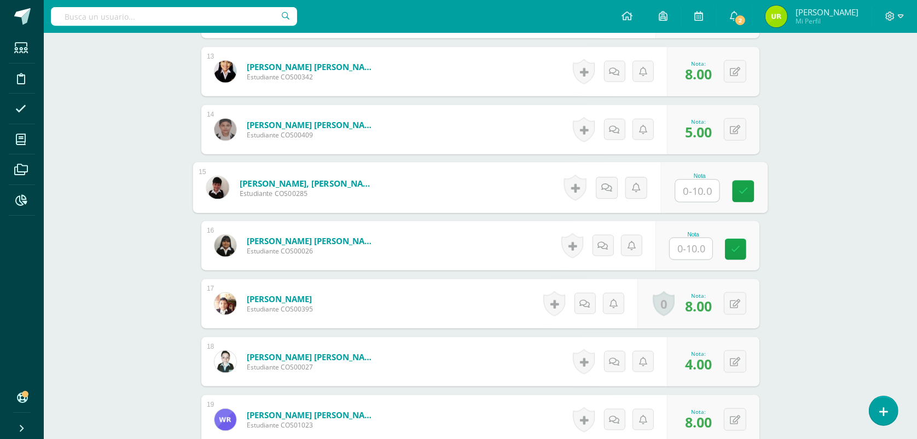
click at [694, 253] on input "text" at bounding box center [691, 248] width 43 height 21
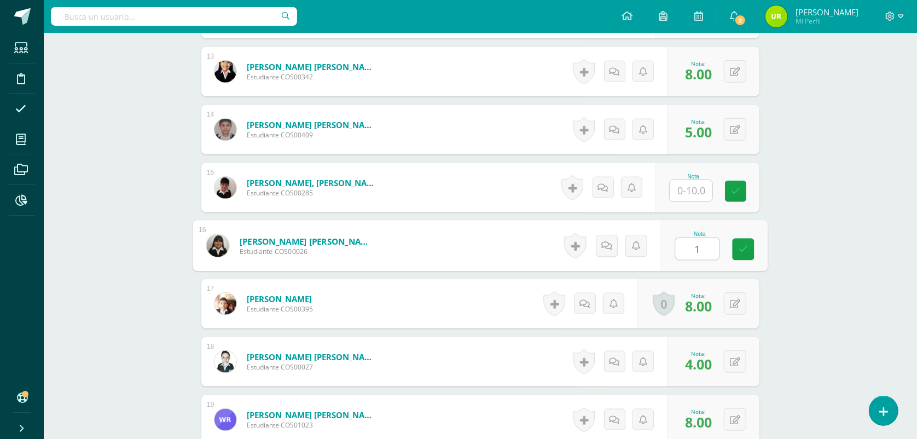
type input "10"
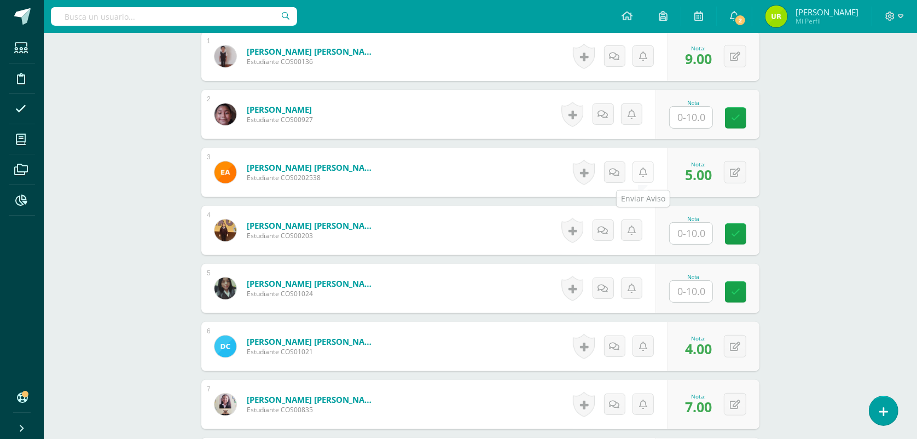
scroll to position [345, 0]
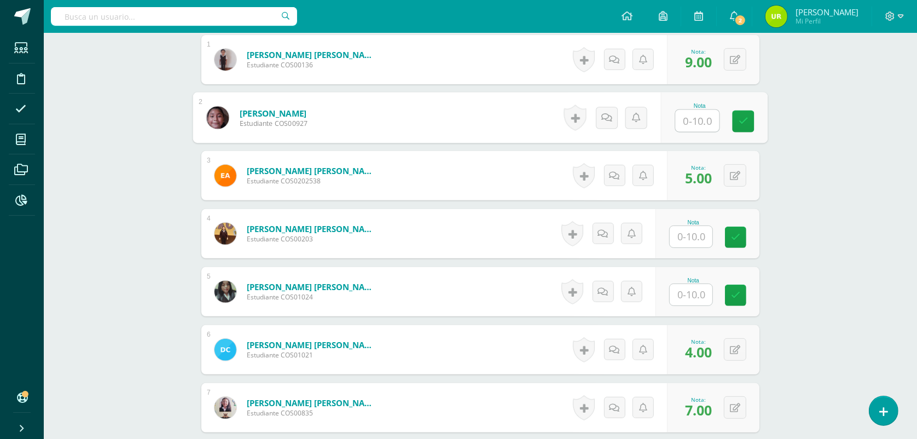
click at [699, 119] on input "text" at bounding box center [698, 121] width 44 height 22
type input "9"
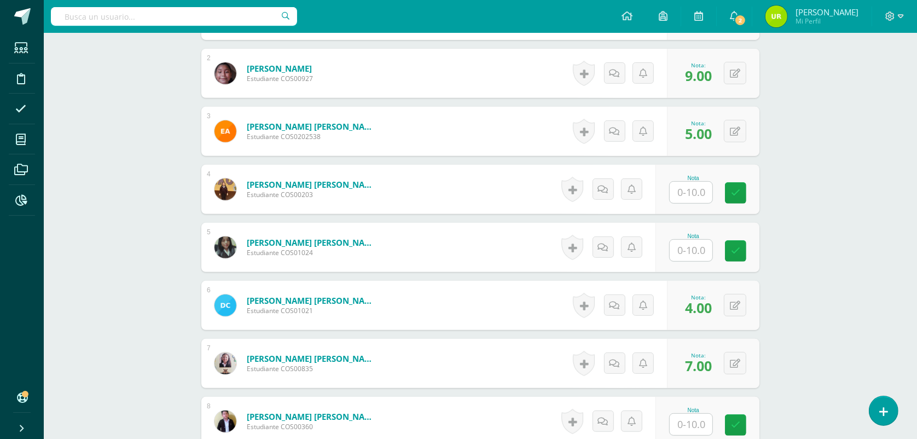
scroll to position [414, 0]
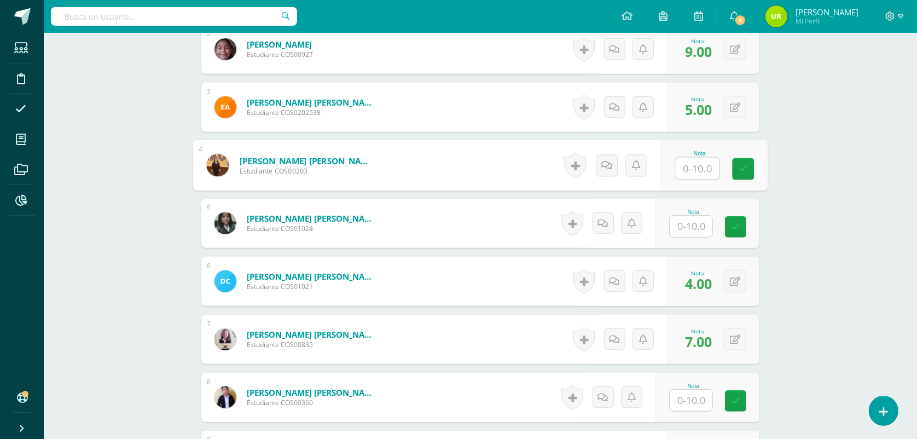
click at [682, 159] on input "text" at bounding box center [698, 169] width 44 height 22
type input "9"
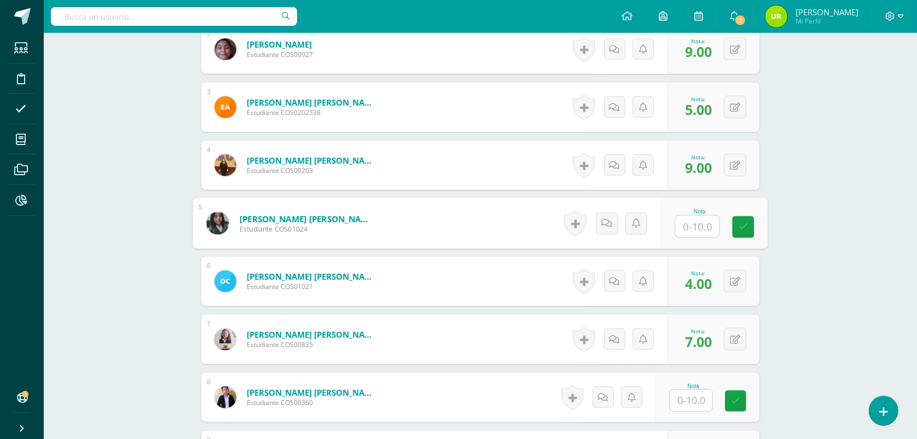
type input "8"
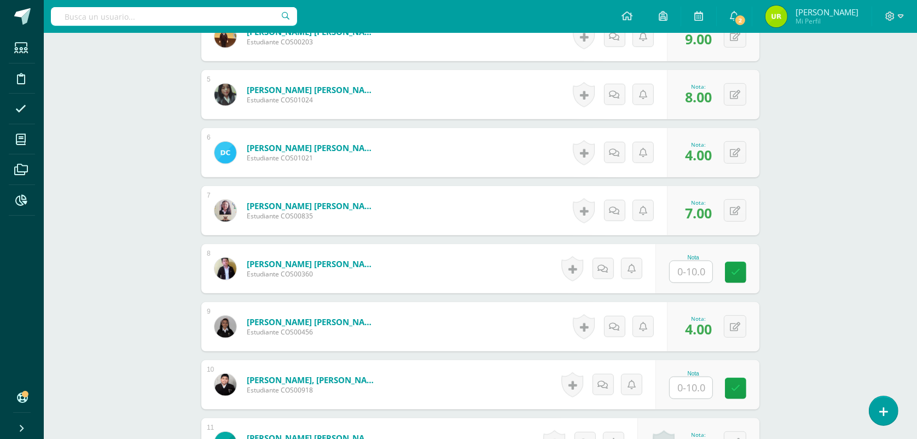
scroll to position [550, 0]
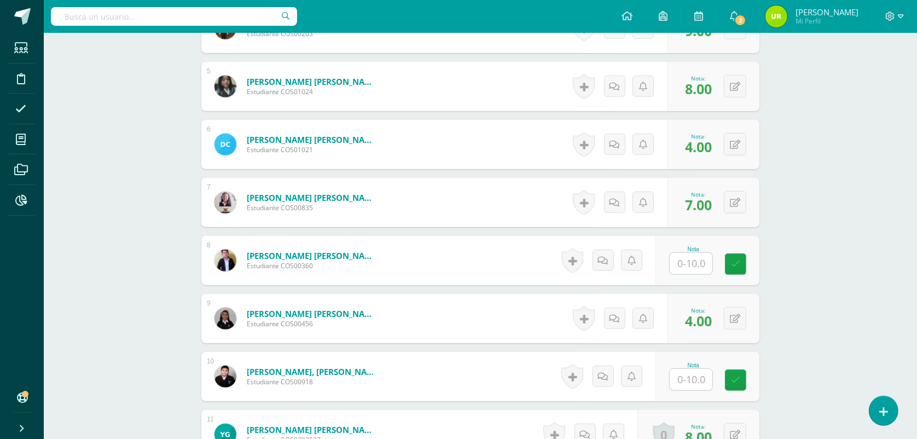
click at [682, 261] on input "text" at bounding box center [691, 263] width 43 height 21
click at [682, 261] on input "text" at bounding box center [698, 264] width 44 height 22
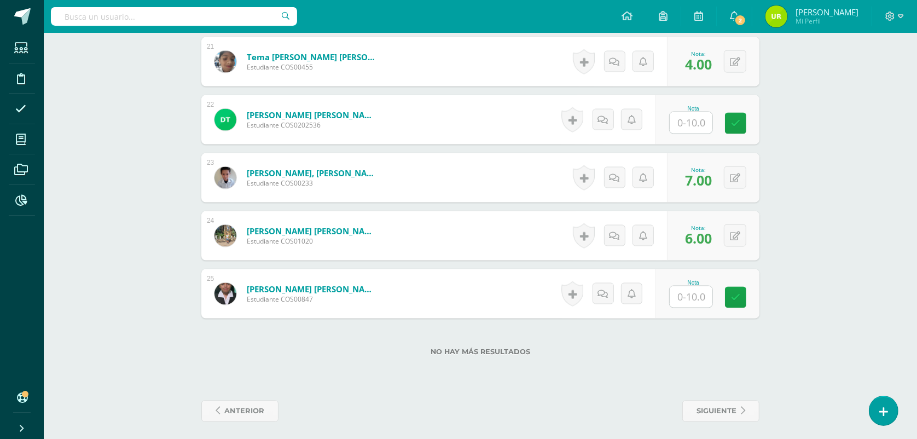
scroll to position [1508, 0]
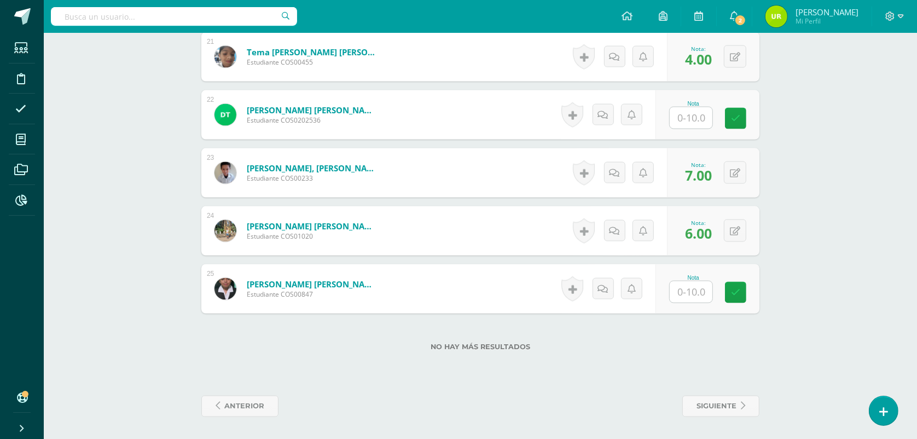
click at [698, 129] on div at bounding box center [691, 118] width 44 height 22
click at [694, 118] on input "text" at bounding box center [691, 117] width 43 height 21
type input "4"
click at [692, 306] on div "Nota" at bounding box center [707, 288] width 104 height 49
click at [688, 290] on input "text" at bounding box center [691, 291] width 43 height 21
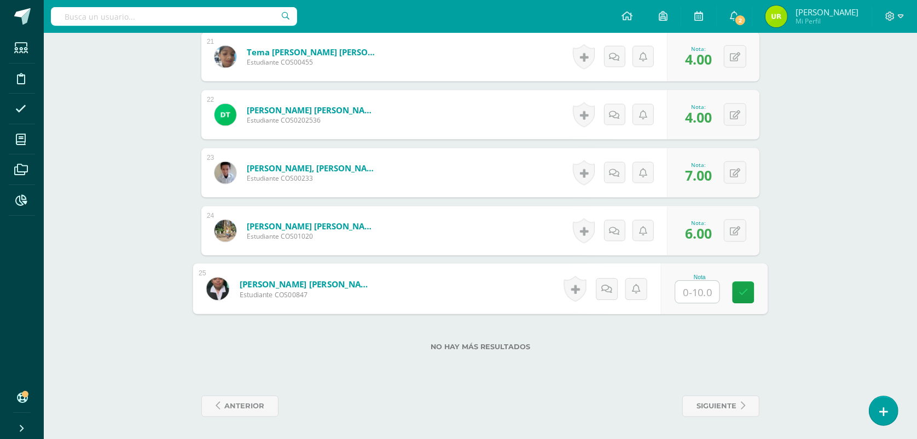
type input "8"
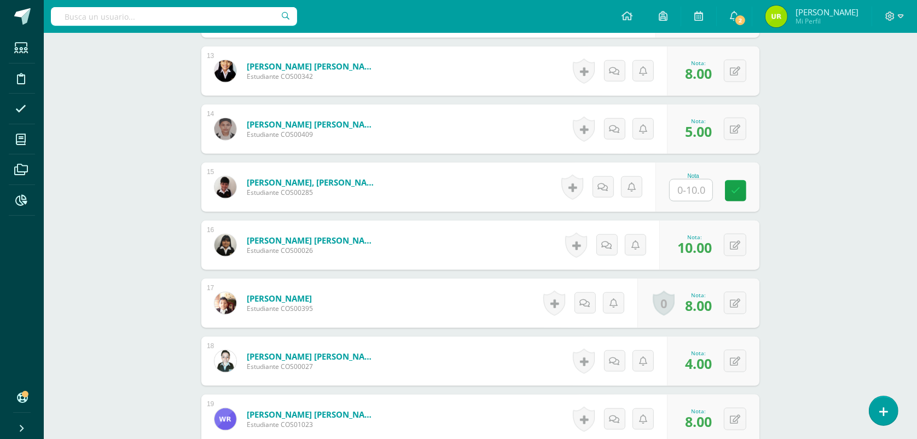
scroll to position [1029, 0]
click at [695, 189] on input "text" at bounding box center [698, 191] width 44 height 22
type input "7"
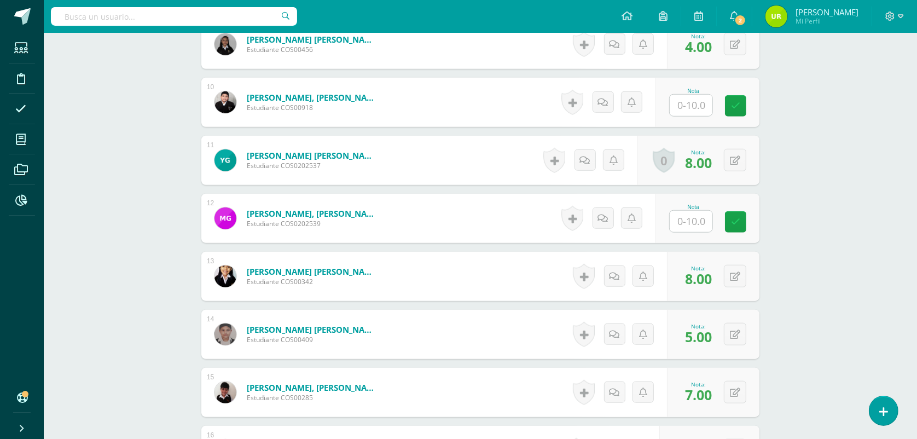
scroll to position [824, 0]
click at [704, 212] on input "text" at bounding box center [698, 222] width 44 height 22
type input "6"
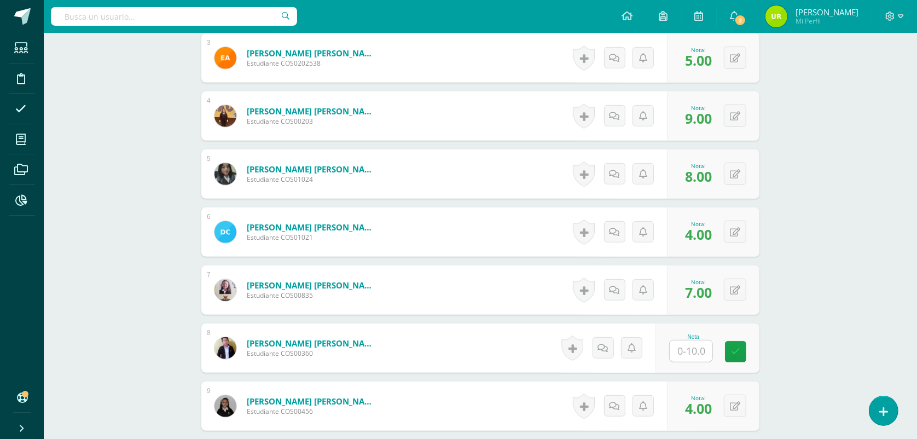
scroll to position [687, 0]
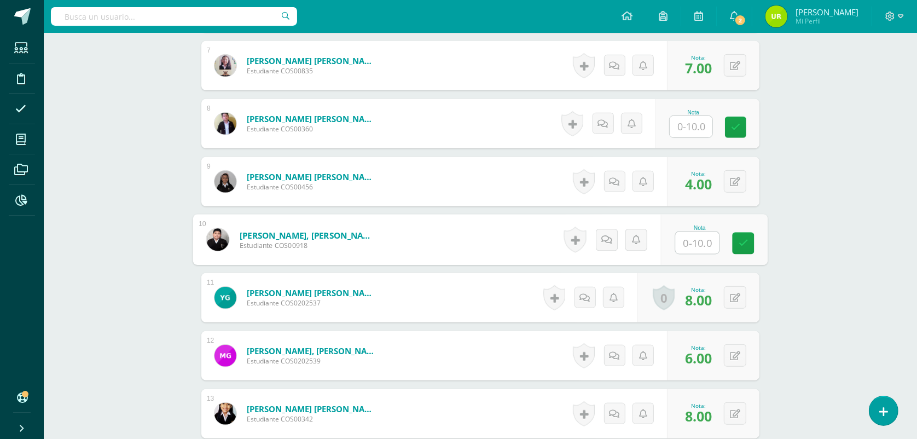
click at [699, 242] on input "text" at bounding box center [698, 243] width 44 height 22
type input "7"
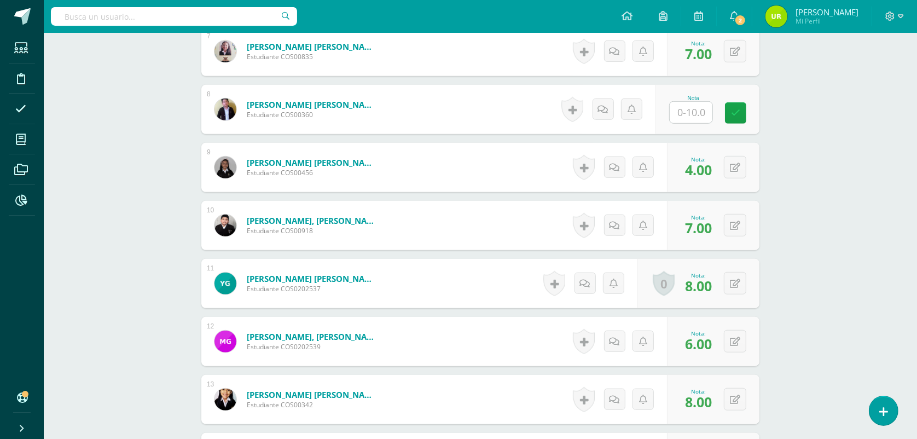
scroll to position [619, 0]
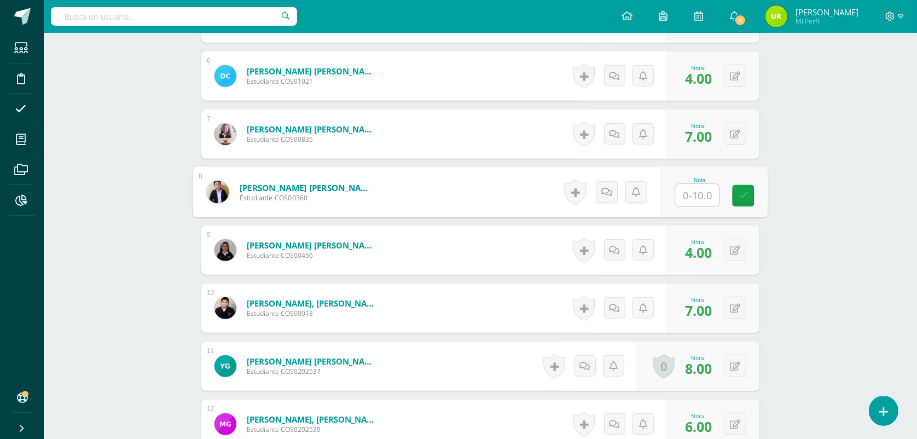
click at [709, 193] on input "text" at bounding box center [698, 195] width 44 height 22
type input "6"
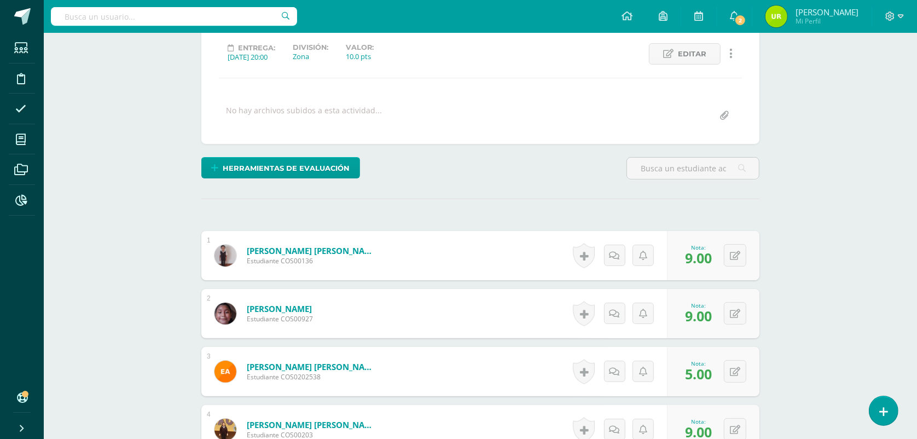
scroll to position [0, 0]
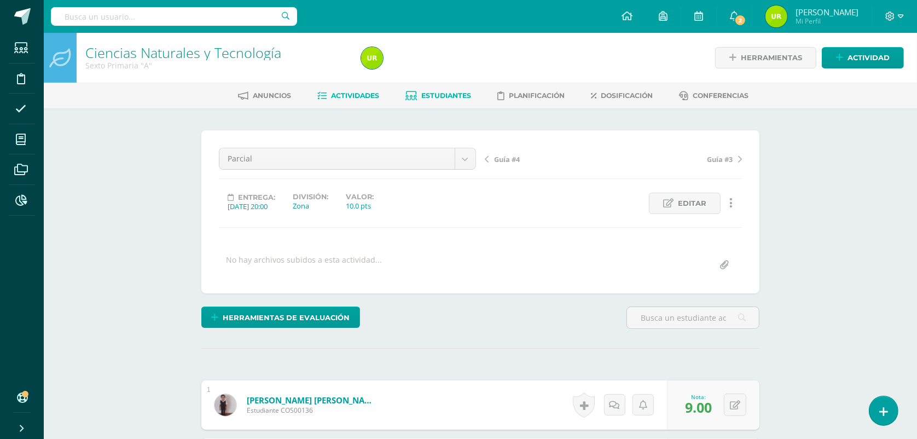
click at [439, 97] on span "Estudiantes" at bounding box center [447, 95] width 50 height 8
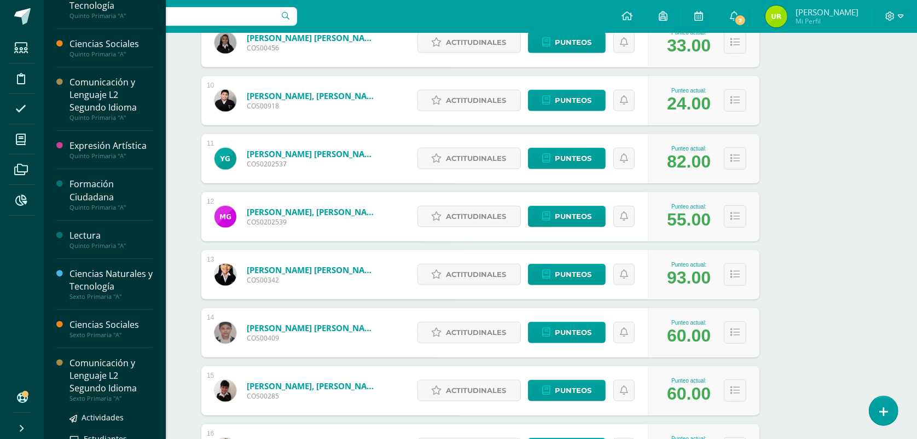
scroll to position [226, 0]
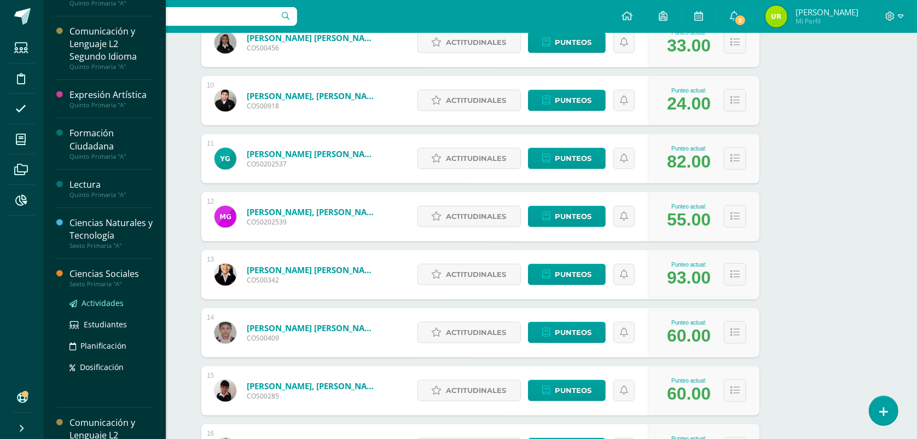
click at [101, 300] on span "Actividades" at bounding box center [103, 303] width 42 height 10
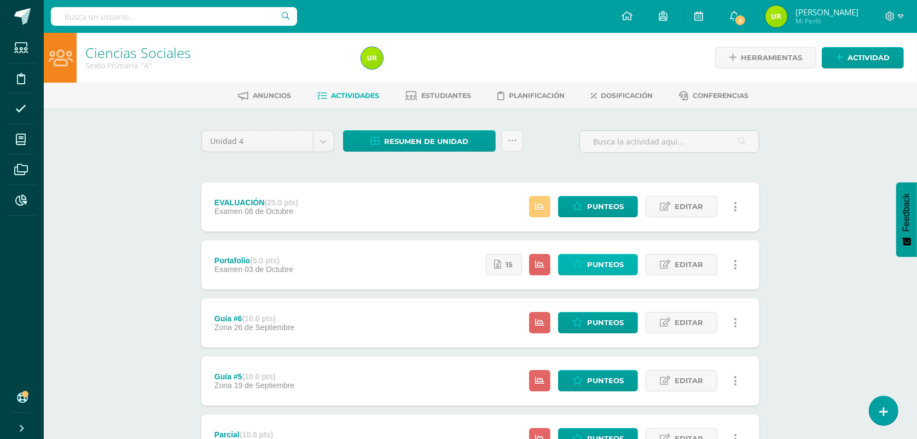
click at [575, 272] on link "Punteos" at bounding box center [598, 264] width 80 height 21
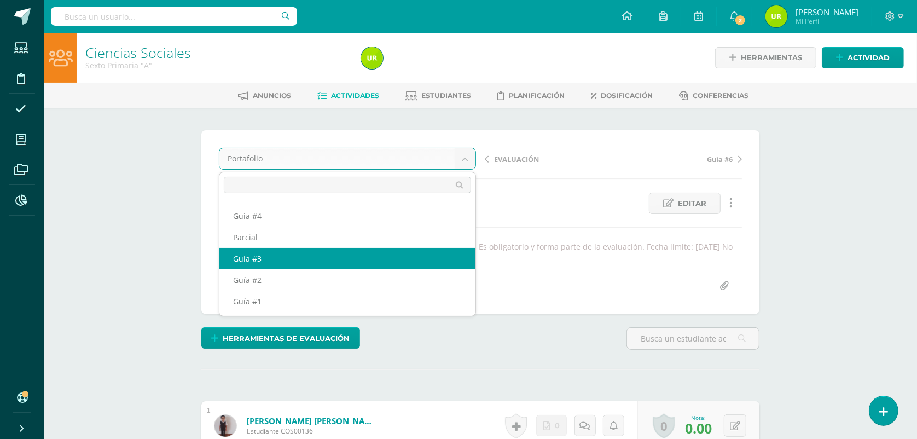
scroll to position [1, 0]
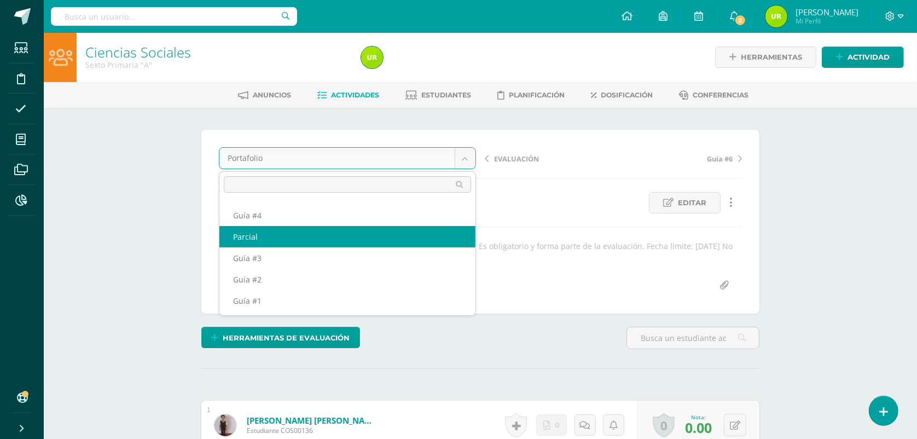
select select "/dashboard/teacher/grade-activity/124220/"
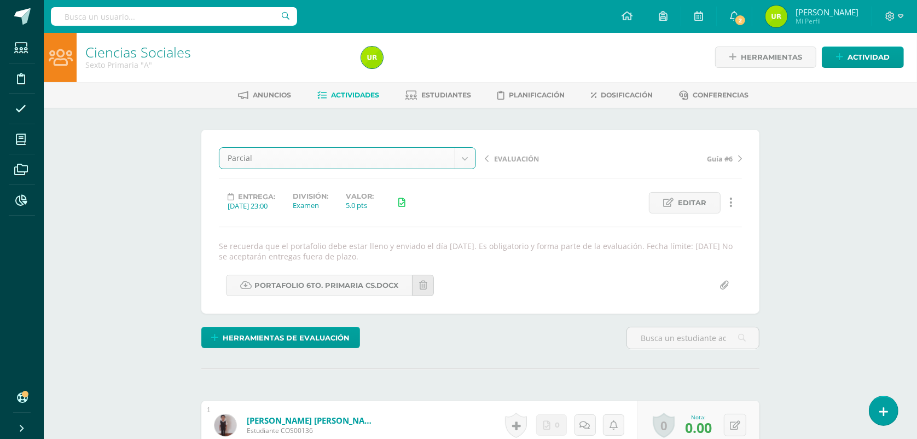
scroll to position [1, 0]
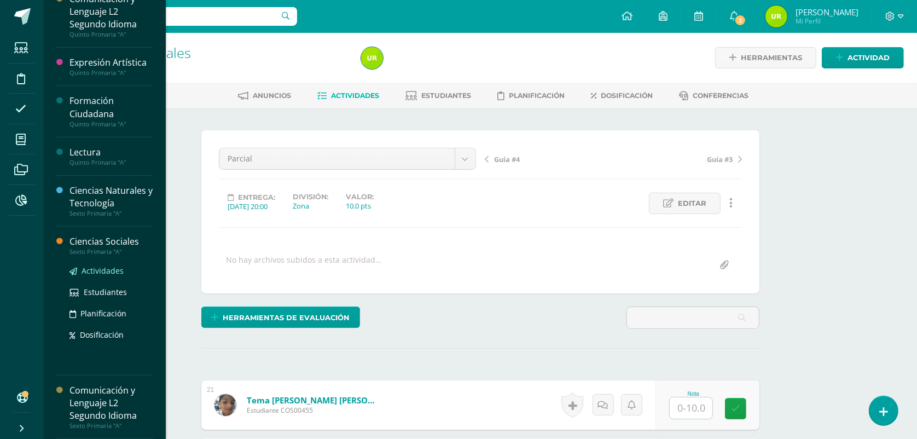
click at [102, 266] on span "Actividades" at bounding box center [103, 270] width 42 height 10
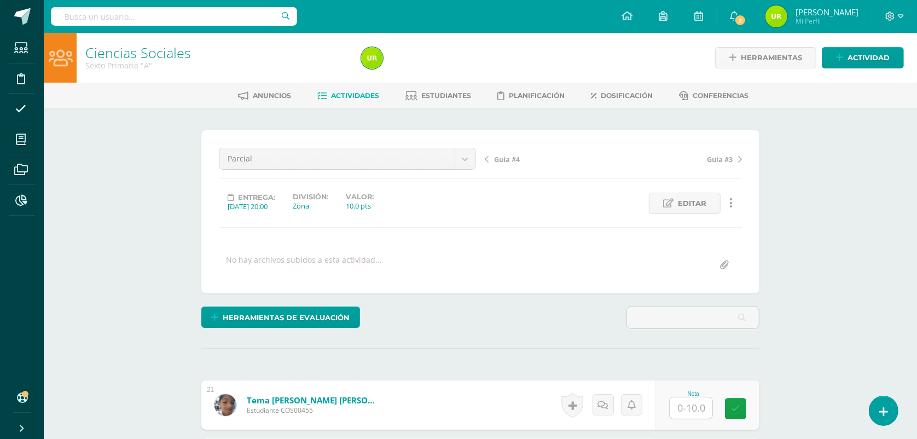
scroll to position [149, 0]
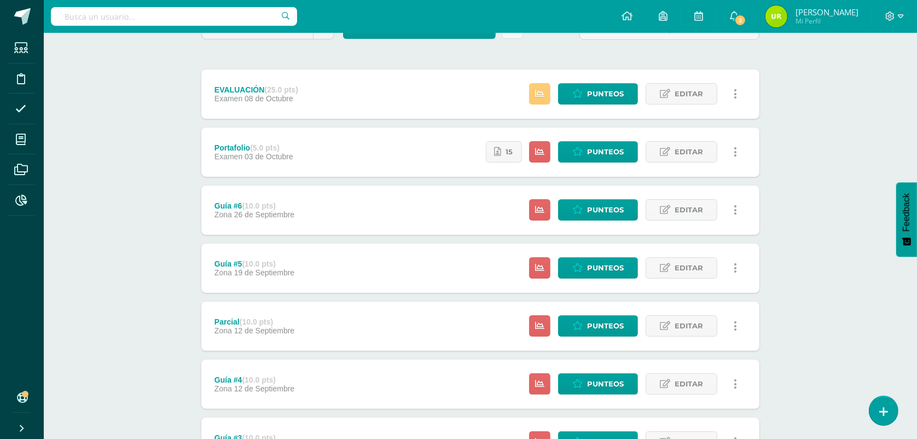
scroll to position [137, 0]
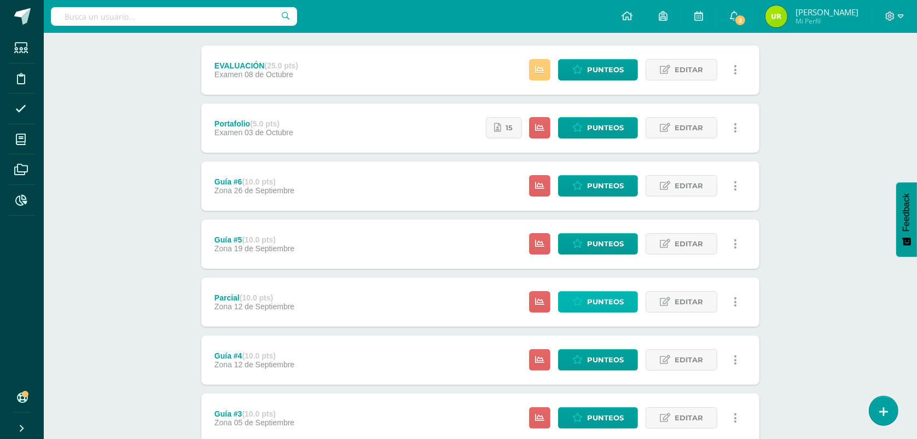
click at [578, 304] on icon at bounding box center [577, 301] width 10 height 9
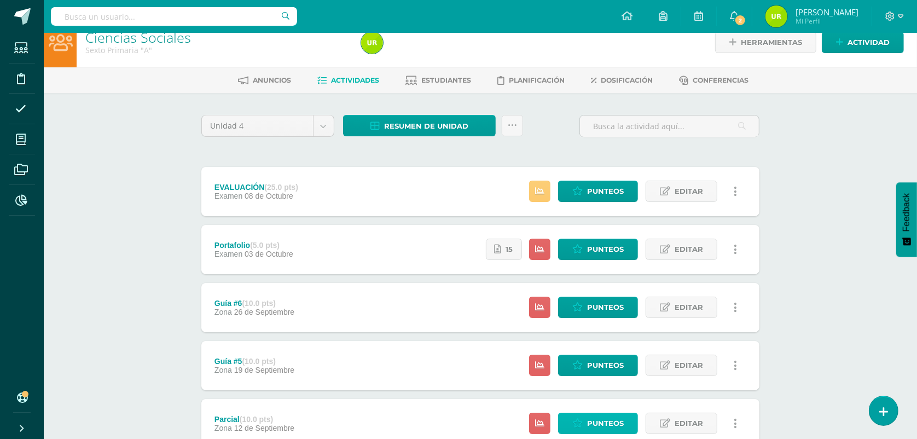
scroll to position [0, 0]
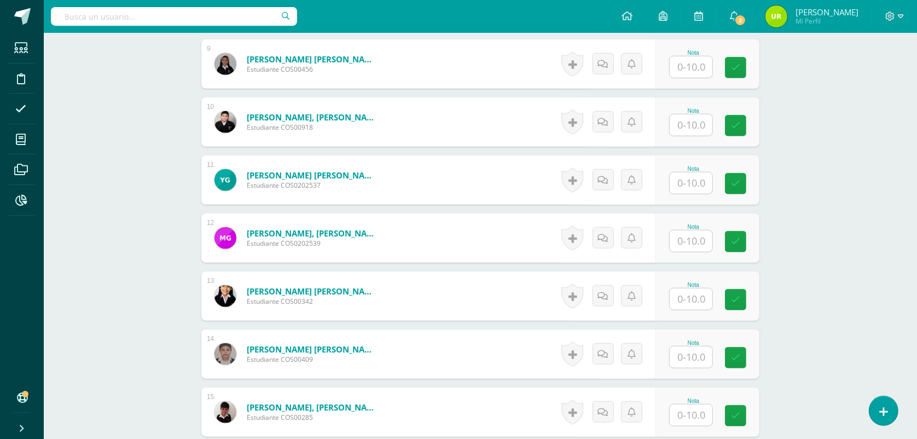
scroll to position [822, 0]
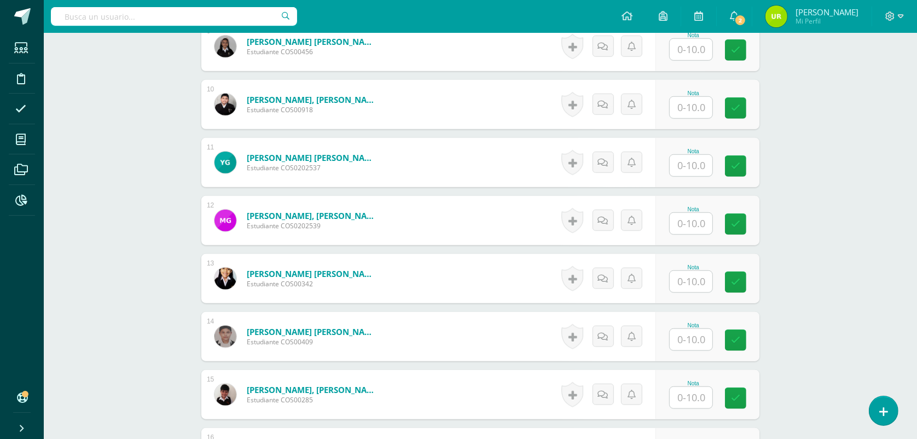
click at [687, 222] on input "text" at bounding box center [691, 223] width 43 height 21
click at [688, 222] on input "text" at bounding box center [698, 224] width 44 height 22
type input "6"
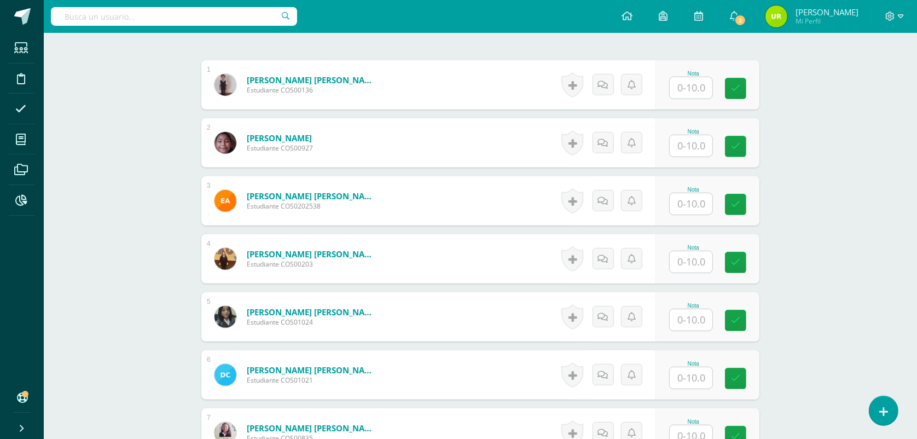
scroll to position [412, 0]
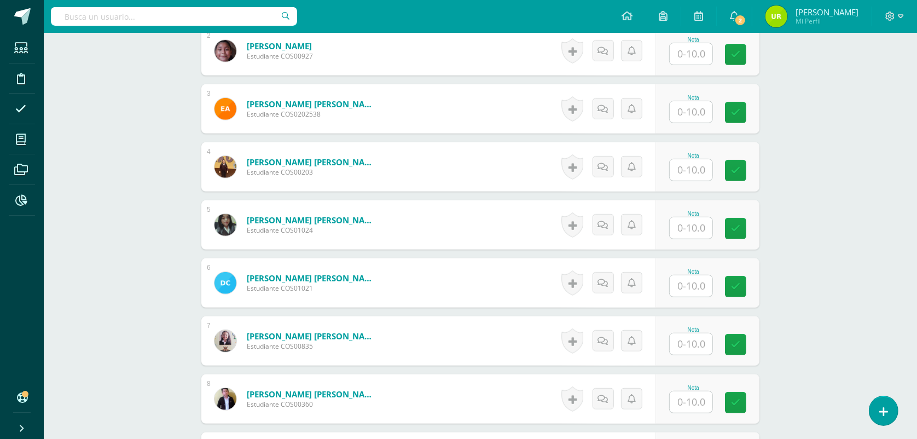
click at [700, 350] on input "text" at bounding box center [691, 343] width 43 height 21
type input "6"
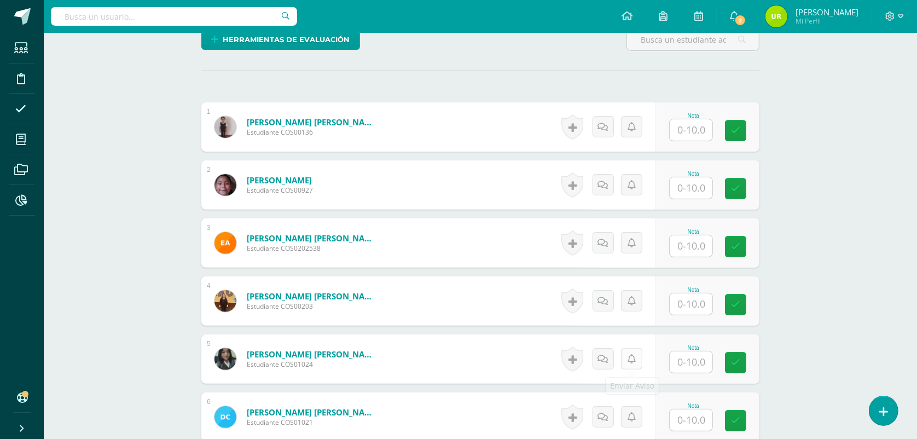
scroll to position [344, 0]
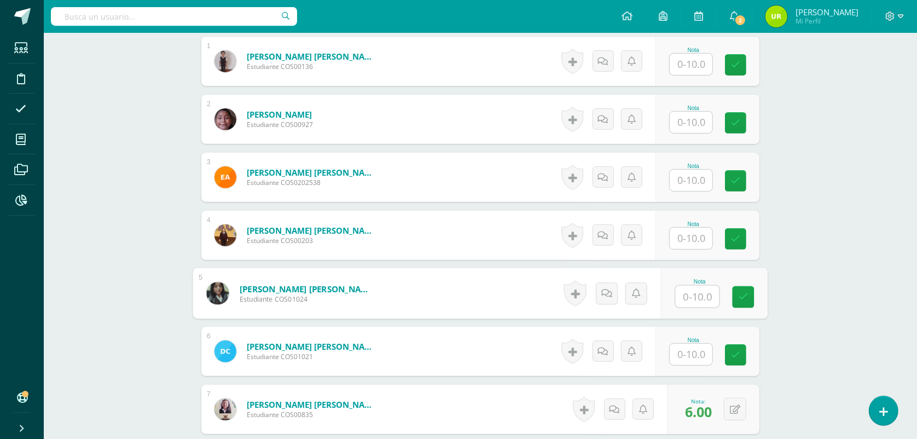
click at [690, 301] on input "text" at bounding box center [698, 297] width 44 height 22
type input "7"
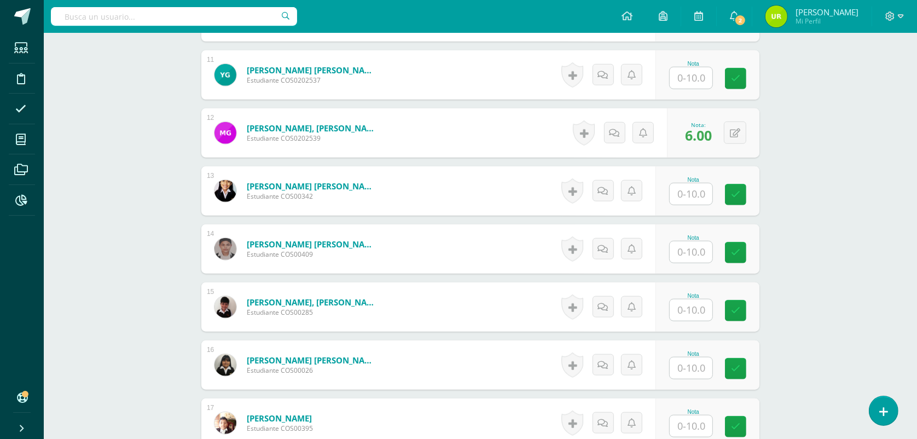
scroll to position [1027, 0]
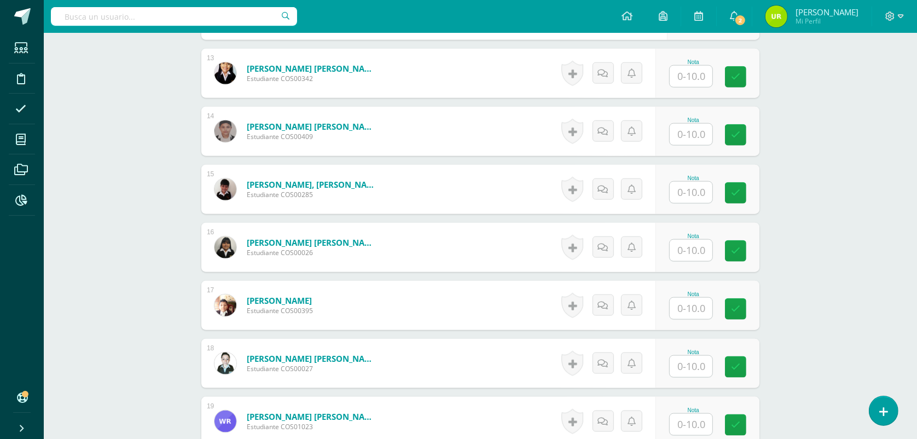
click at [691, 370] on input "text" at bounding box center [691, 366] width 43 height 21
type input "7"
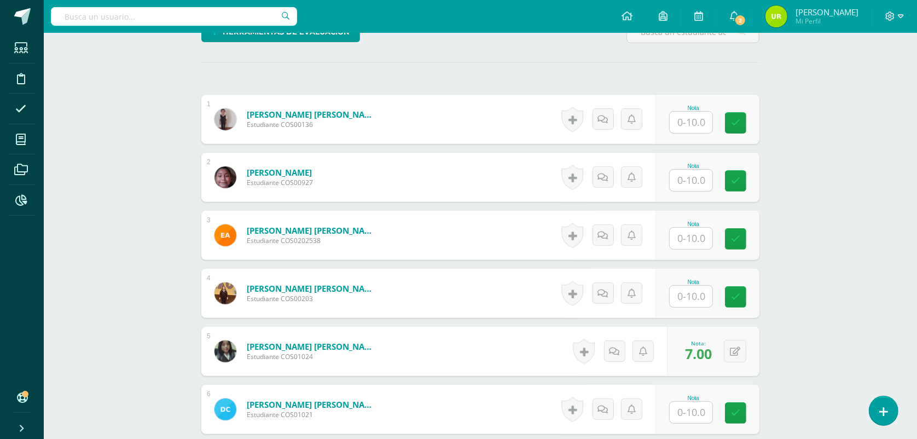
scroll to position [207, 0]
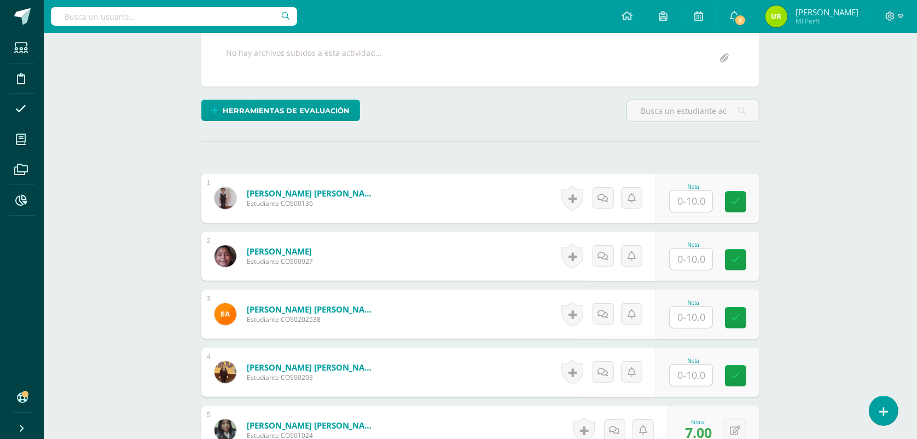
click at [704, 198] on input "text" at bounding box center [691, 200] width 43 height 21
type input "9"
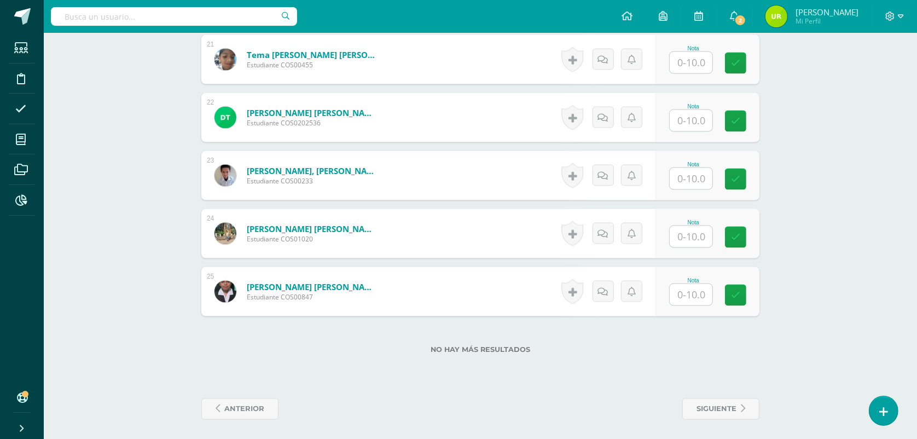
scroll to position [1506, 0]
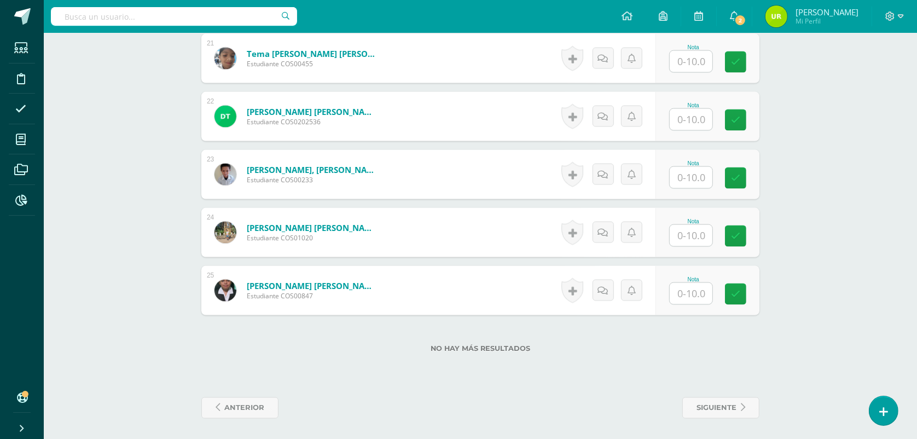
click at [696, 292] on input "text" at bounding box center [691, 293] width 43 height 21
type input "9"
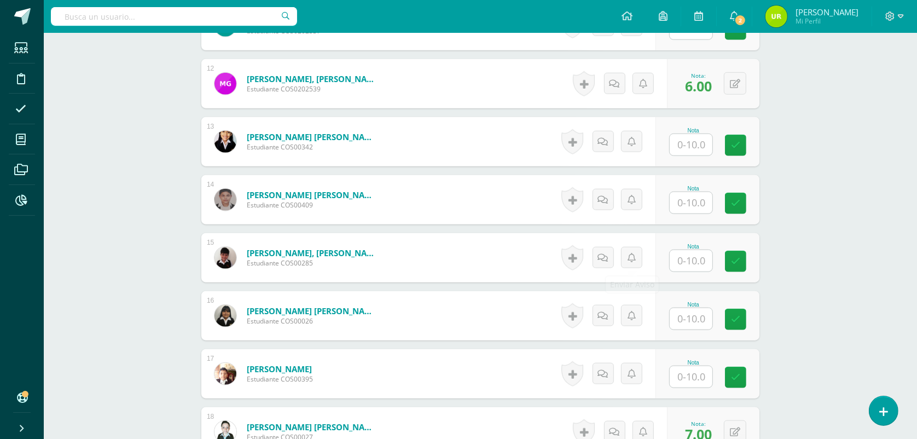
scroll to position [1096, 0]
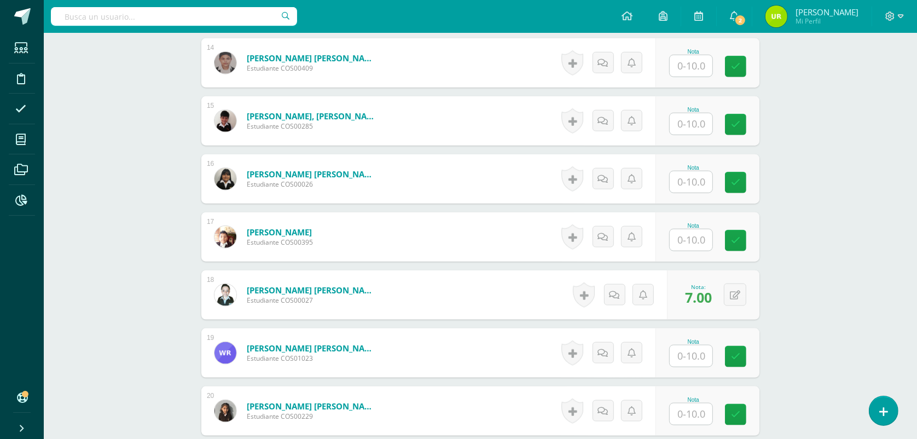
click at [690, 125] on input "text" at bounding box center [691, 123] width 43 height 21
type input "8"
click at [702, 64] on input "text" at bounding box center [698, 66] width 44 height 22
type input "7"
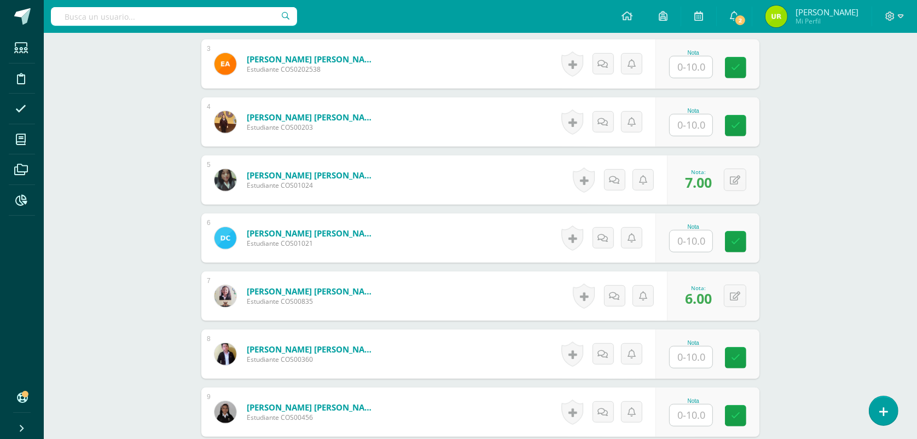
scroll to position [480, 0]
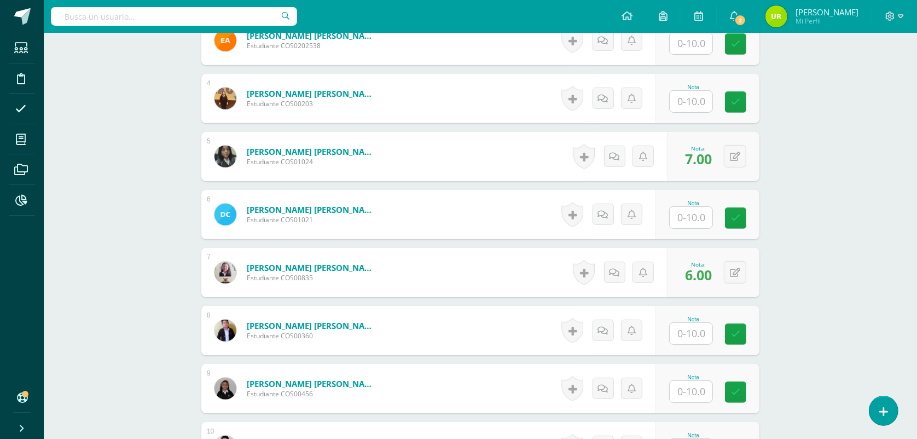
click at [701, 340] on input "text" at bounding box center [691, 333] width 43 height 21
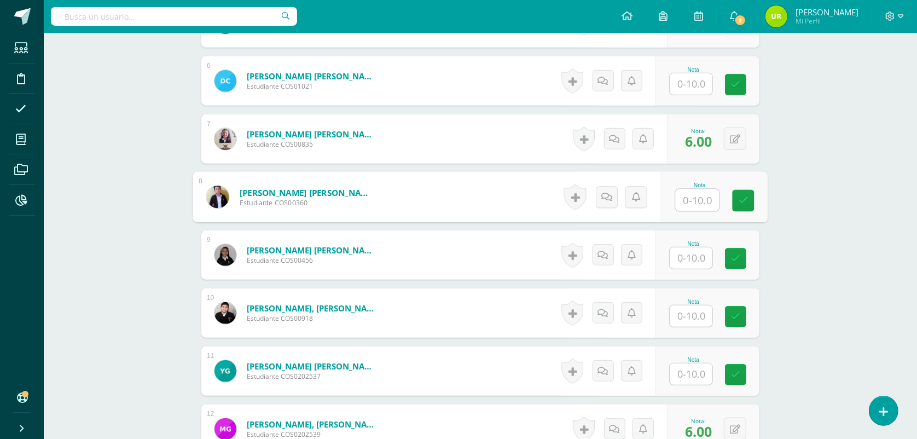
scroll to position [617, 0]
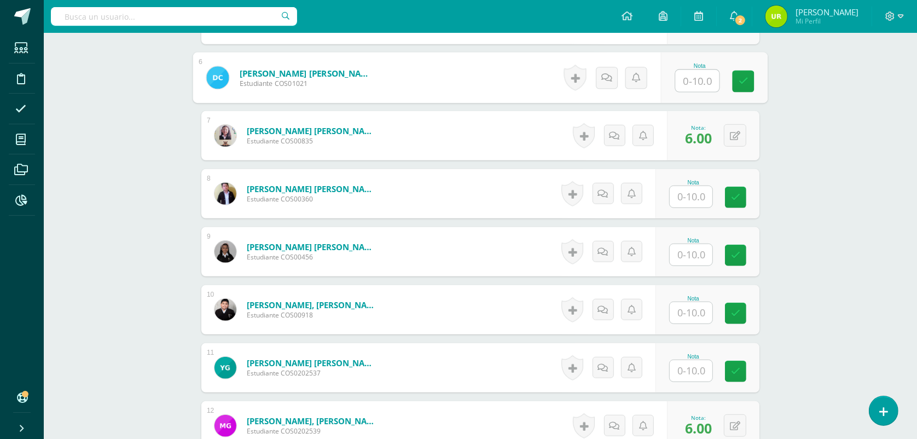
click at [700, 86] on input "text" at bounding box center [698, 81] width 44 height 22
type input "6"
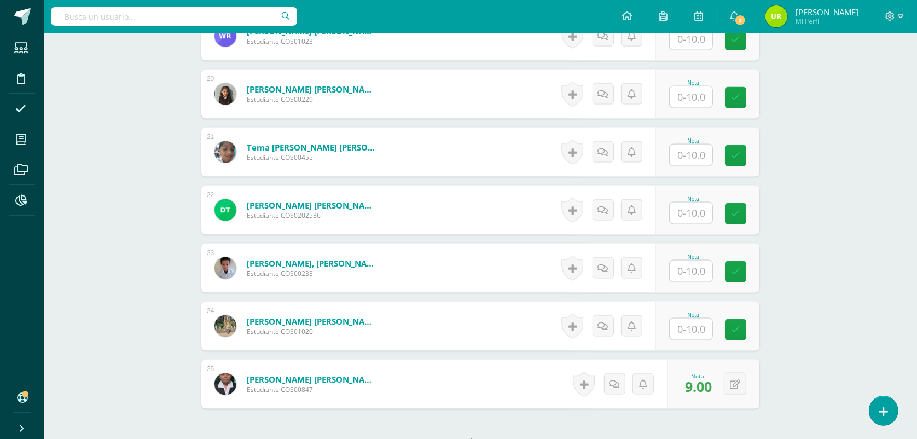
scroll to position [1506, 0]
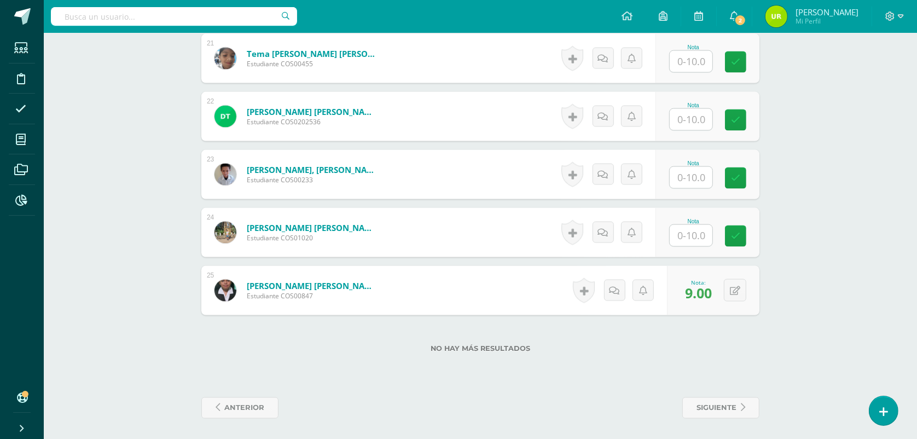
click at [700, 59] on input "text" at bounding box center [691, 61] width 43 height 21
type input "7"
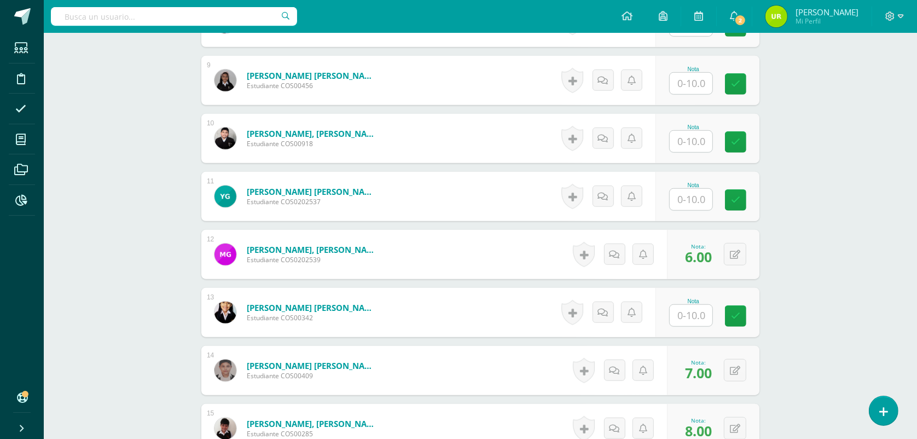
scroll to position [754, 0]
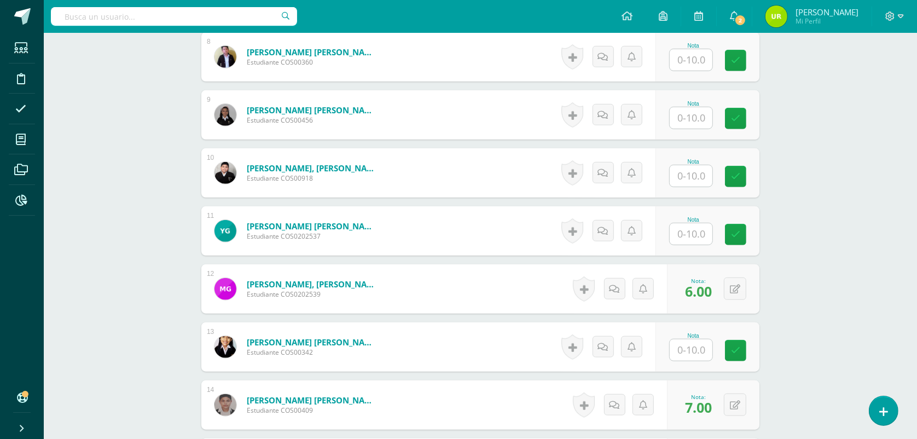
click at [698, 60] on input "text" at bounding box center [691, 59] width 43 height 21
type input "7"
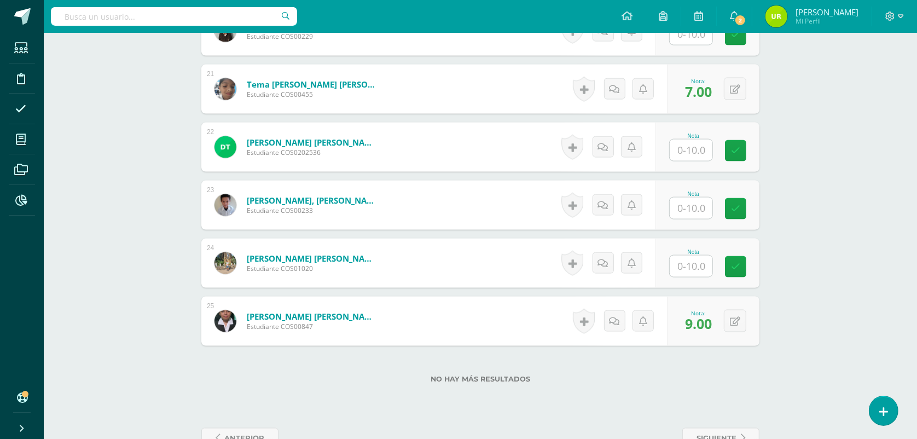
scroll to position [1508, 0]
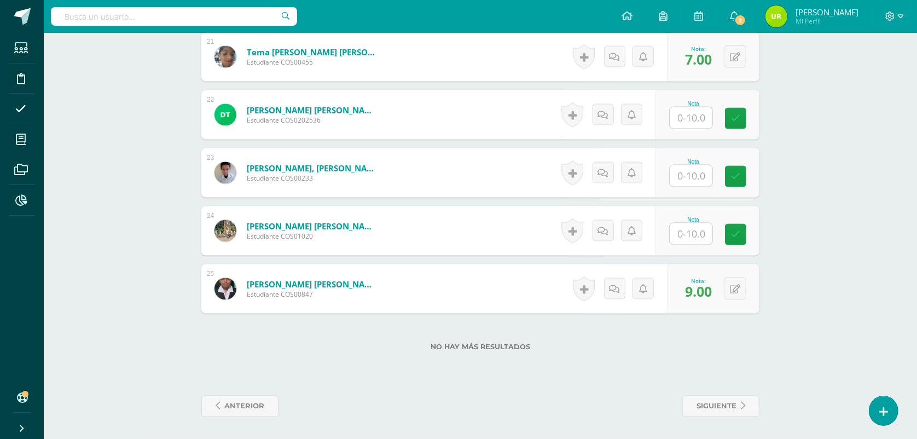
click at [693, 124] on input "text" at bounding box center [691, 117] width 43 height 21
type input "6"
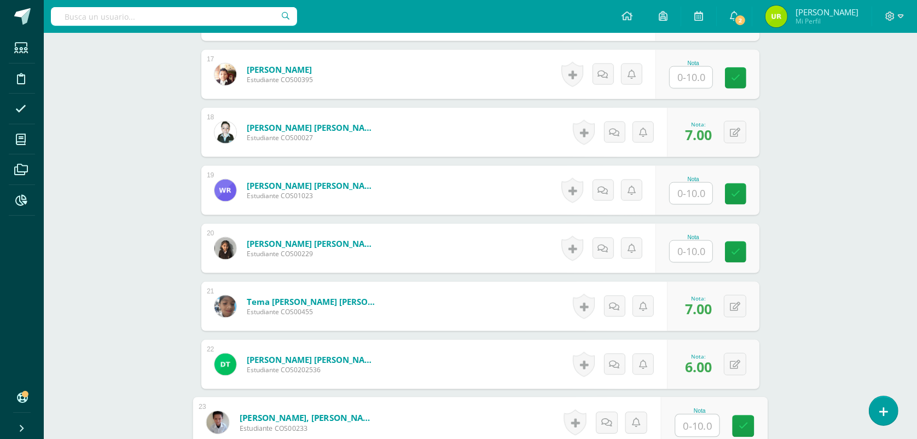
scroll to position [1234, 0]
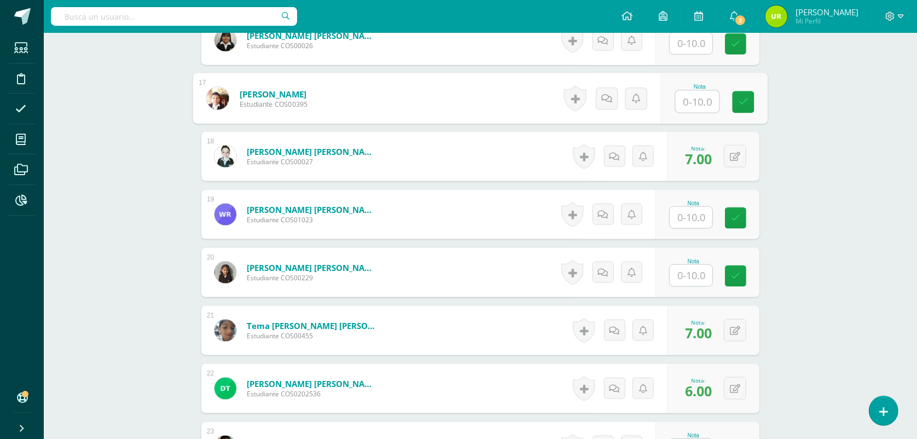
click at [704, 95] on input "text" at bounding box center [698, 102] width 44 height 22
type input "7"
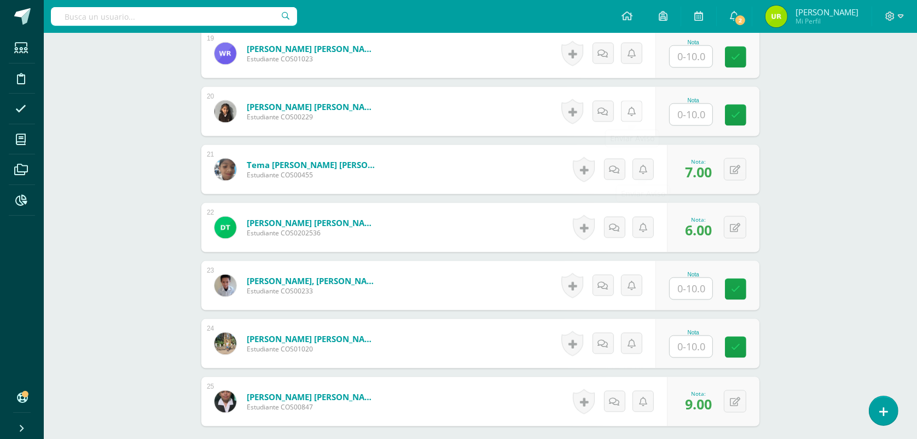
scroll to position [1371, 0]
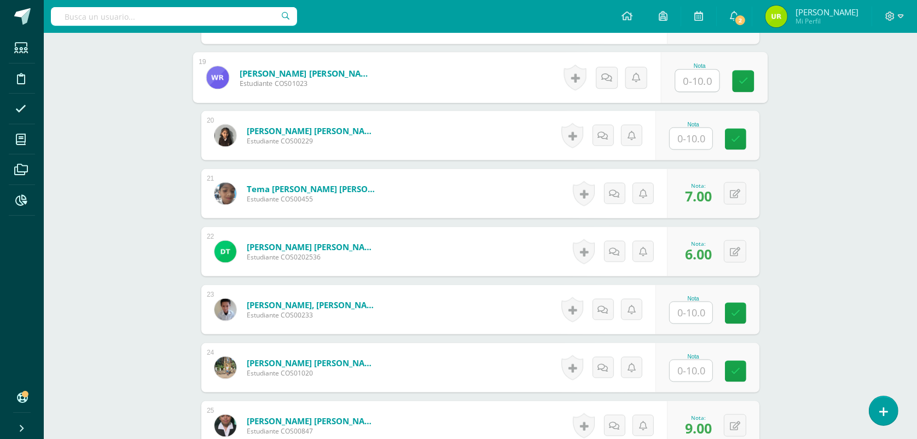
click at [707, 82] on input "text" at bounding box center [698, 81] width 44 height 22
type input "6"
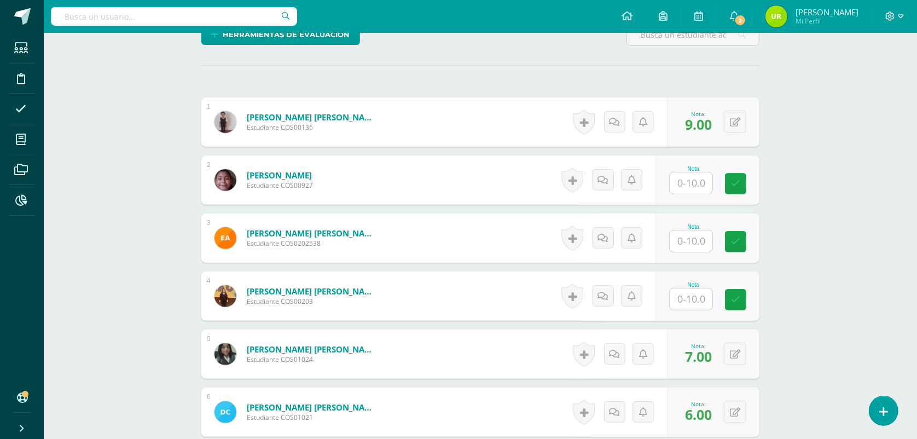
scroll to position [277, 0]
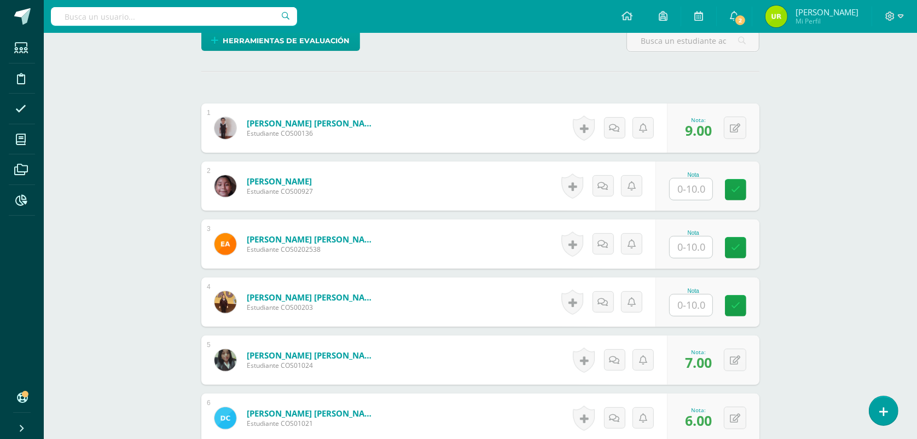
click at [691, 252] on input "text" at bounding box center [691, 246] width 43 height 21
type input "5"
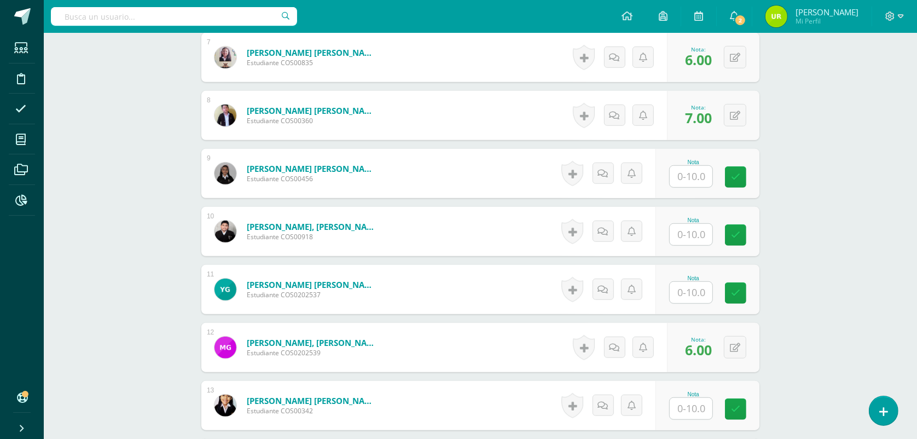
scroll to position [824, 0]
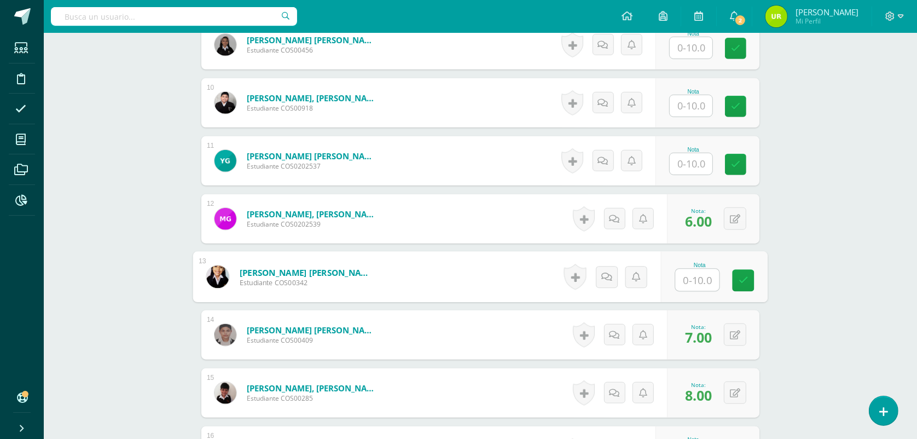
click at [698, 274] on input "text" at bounding box center [698, 280] width 44 height 22
type input "9"
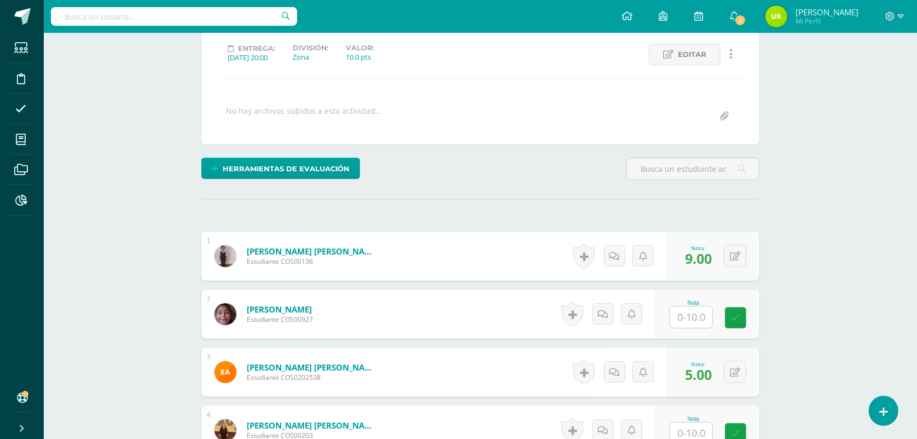
scroll to position [208, 0]
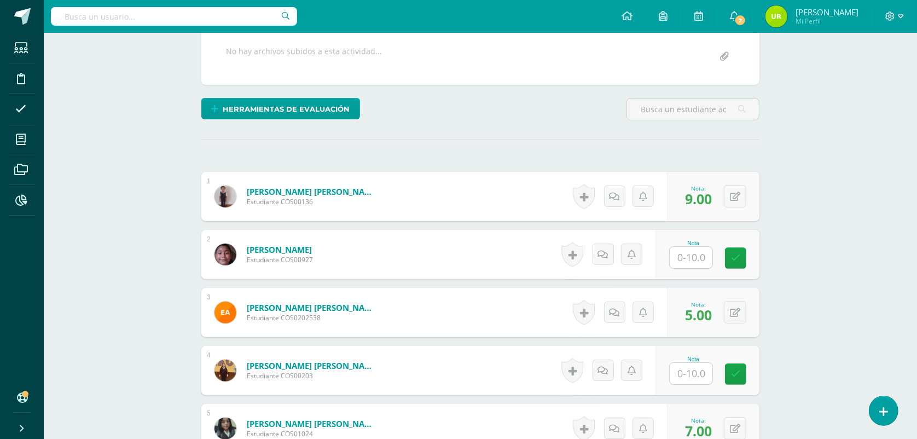
click at [700, 255] on input "text" at bounding box center [691, 257] width 43 height 21
type input "9"
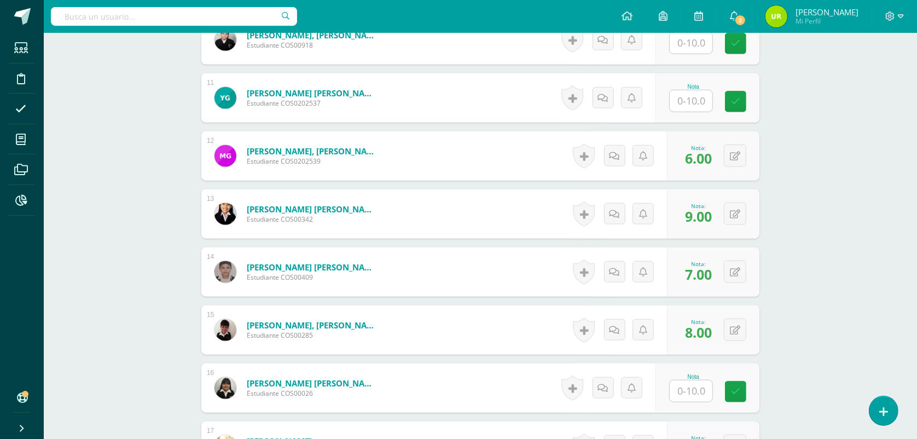
scroll to position [892, 0]
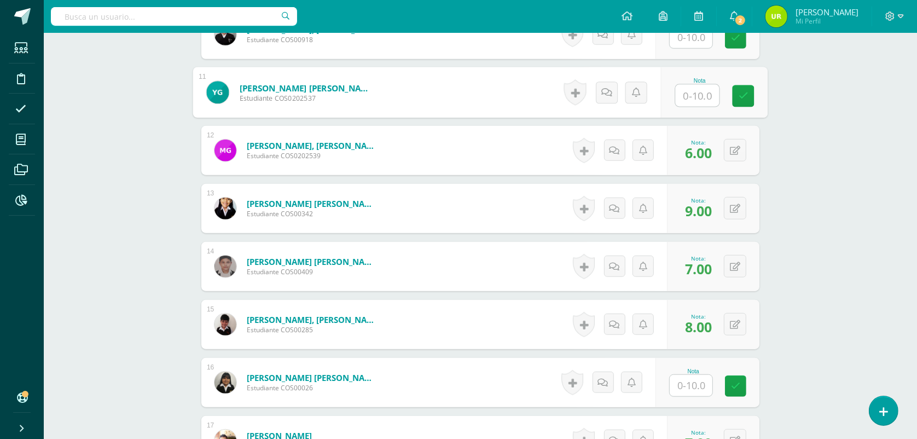
click at [696, 103] on input "text" at bounding box center [698, 96] width 44 height 22
type input "7"
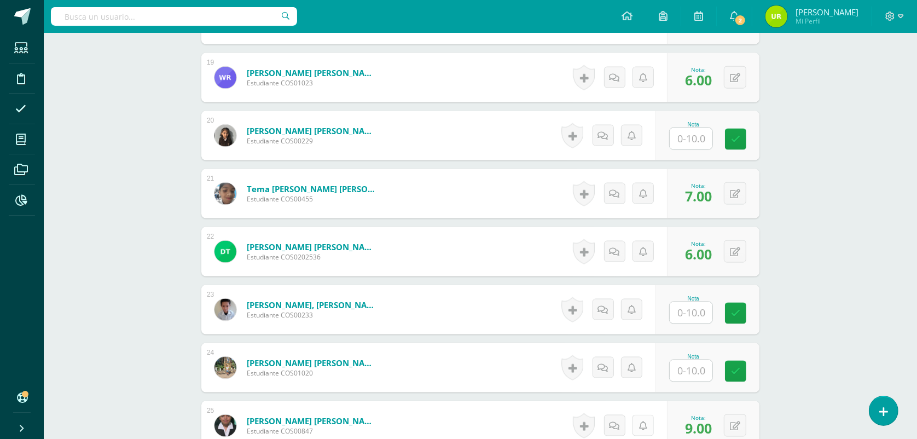
scroll to position [1508, 0]
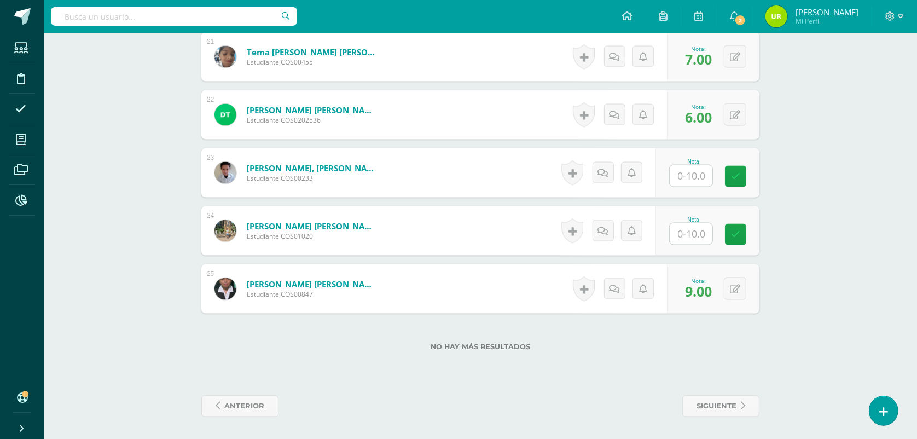
click at [705, 176] on input "text" at bounding box center [691, 175] width 43 height 21
type input "5"
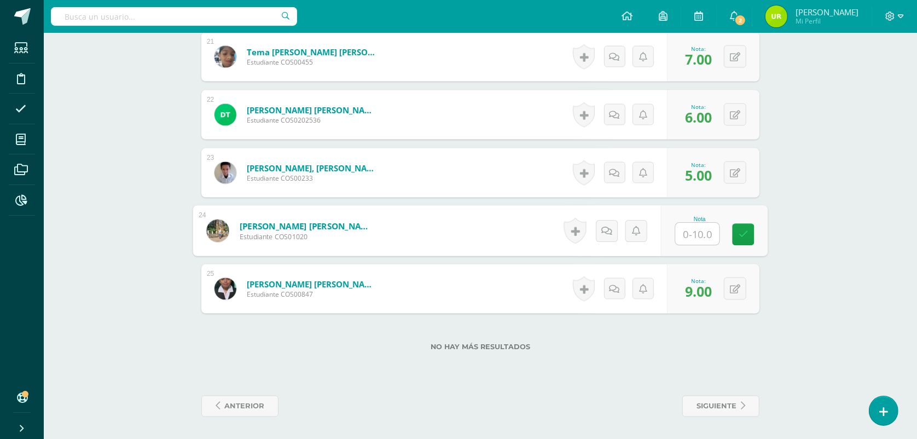
type input "6"
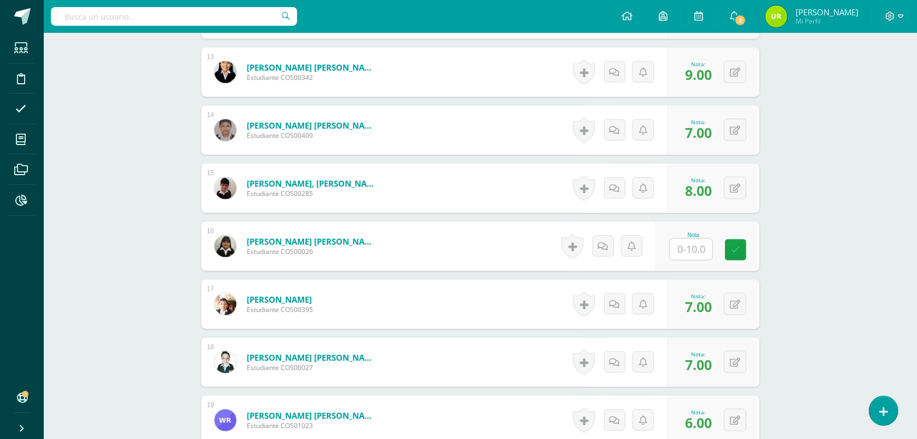
scroll to position [1029, 0]
click at [702, 253] on input "text" at bounding box center [698, 249] width 44 height 22
type input "9"
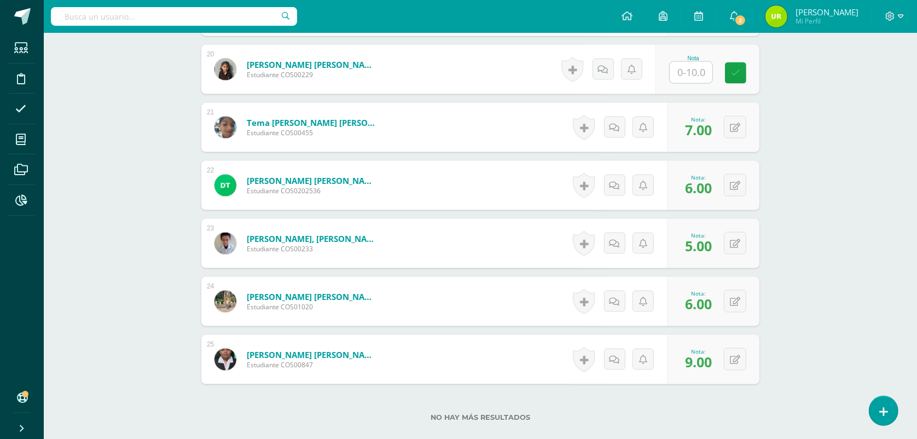
scroll to position [1371, 0]
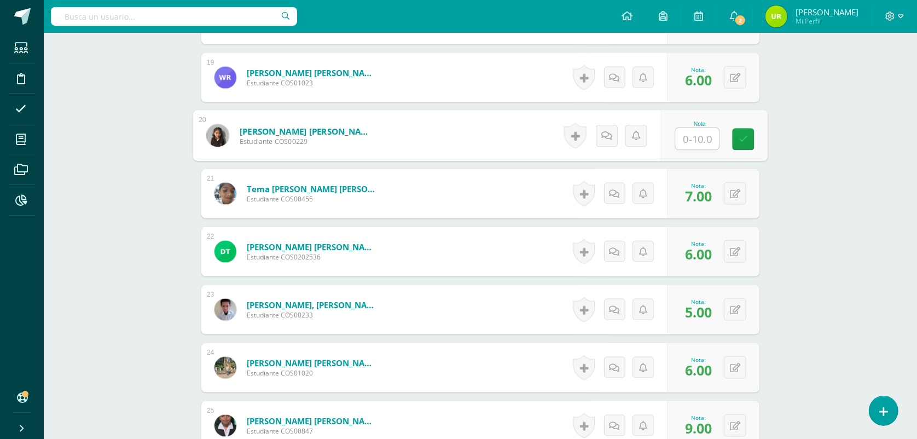
click at [695, 132] on input "text" at bounding box center [698, 139] width 44 height 22
type input "7"
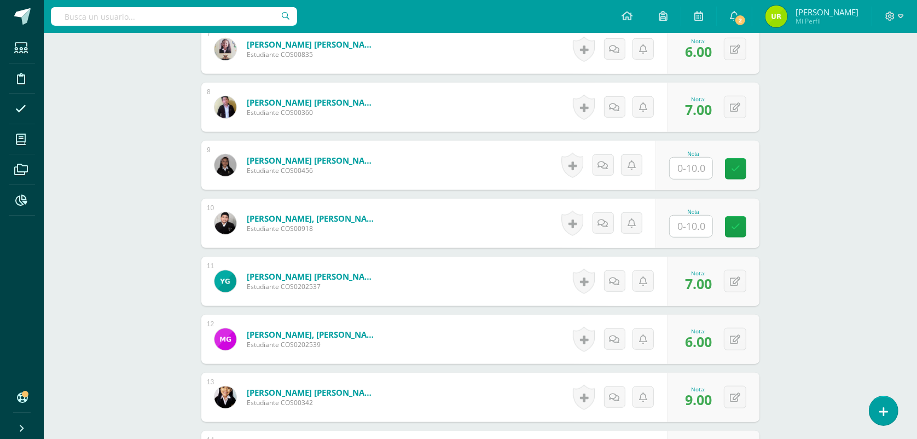
scroll to position [687, 0]
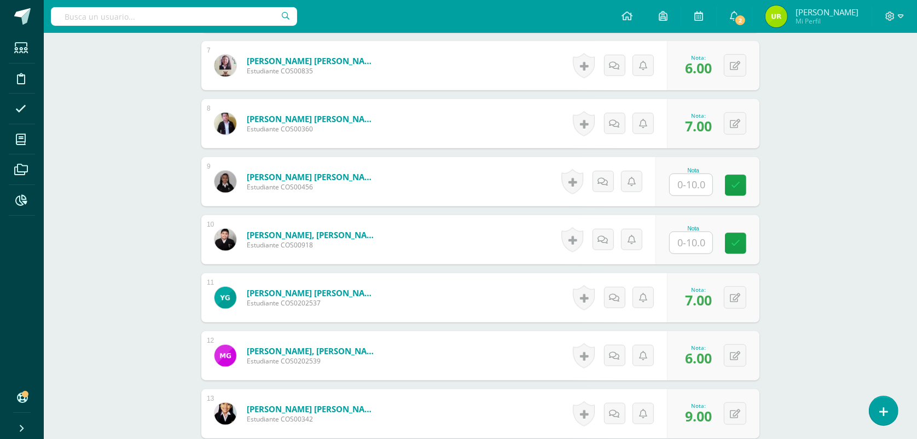
click at [699, 244] on input "text" at bounding box center [691, 242] width 43 height 21
type input "5"
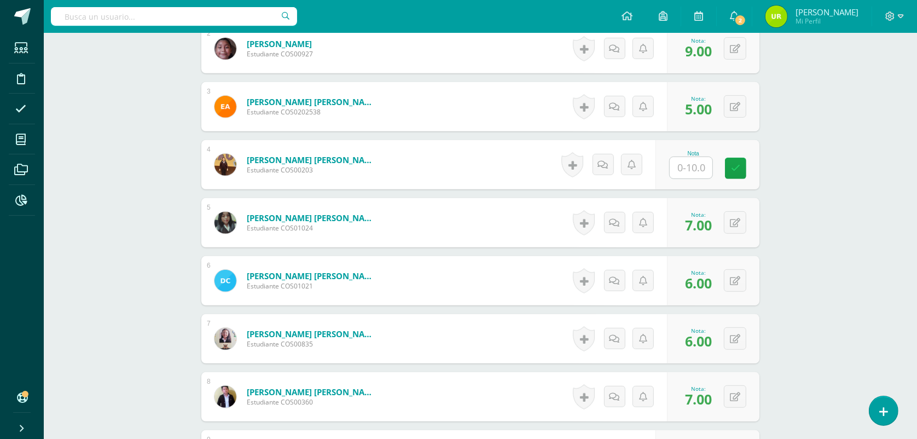
scroll to position [414, 0]
click at [698, 170] on input "text" at bounding box center [698, 169] width 44 height 22
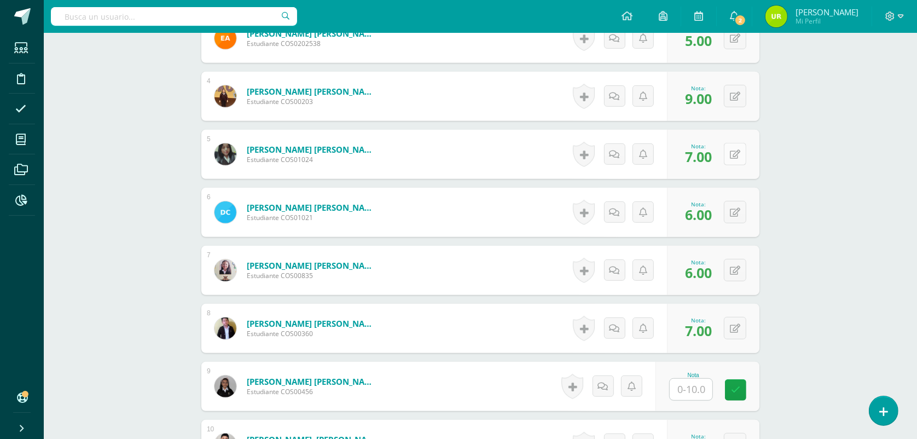
scroll to position [482, 0]
click at [740, 95] on button at bounding box center [742, 96] width 23 height 23
type input "8"
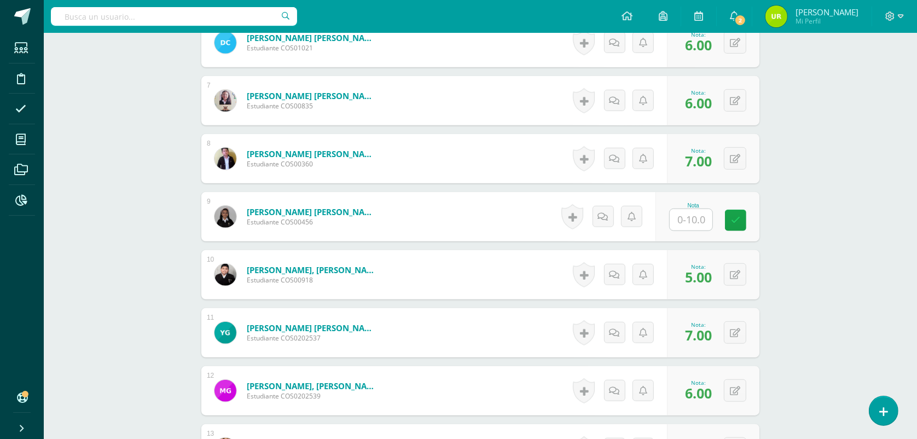
scroll to position [687, 0]
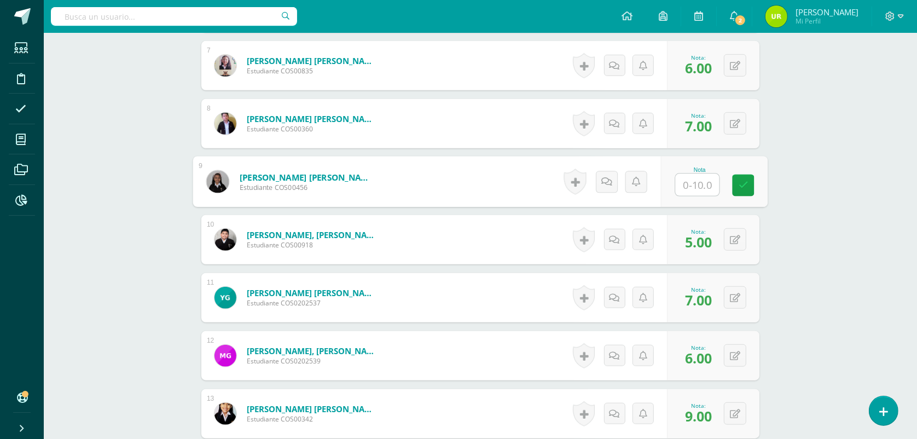
click at [690, 185] on input "text" at bounding box center [698, 185] width 44 height 22
type input "6"
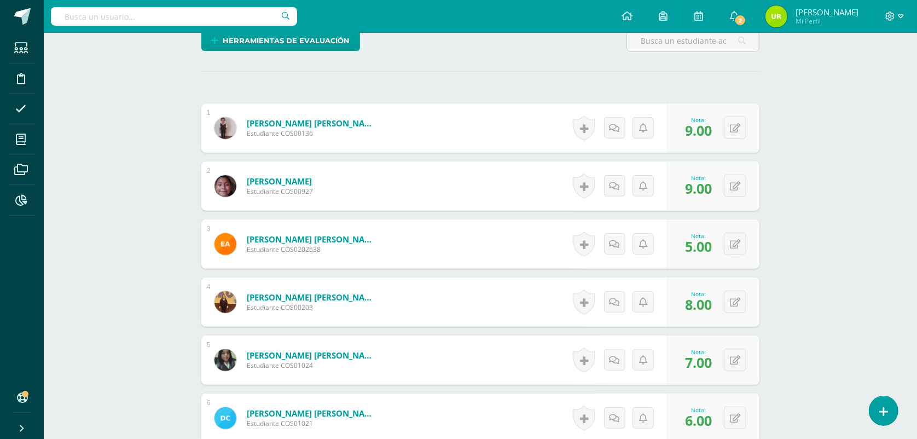
scroll to position [0, 0]
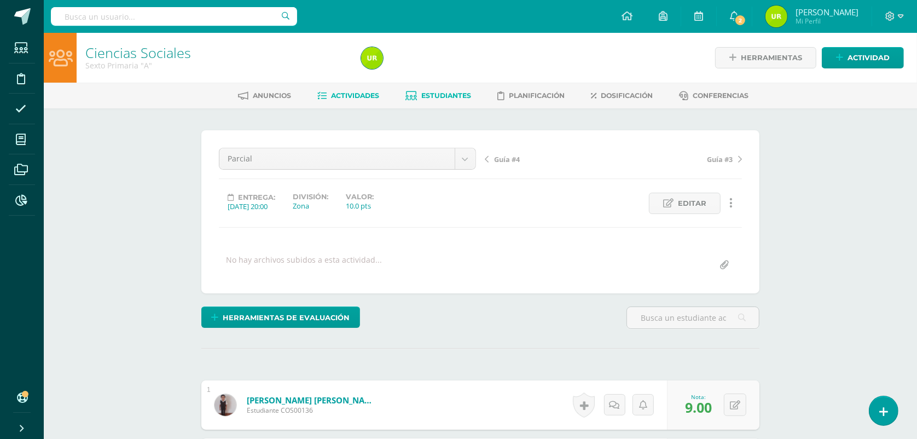
click at [439, 101] on link "Estudiantes" at bounding box center [439, 96] width 66 height 18
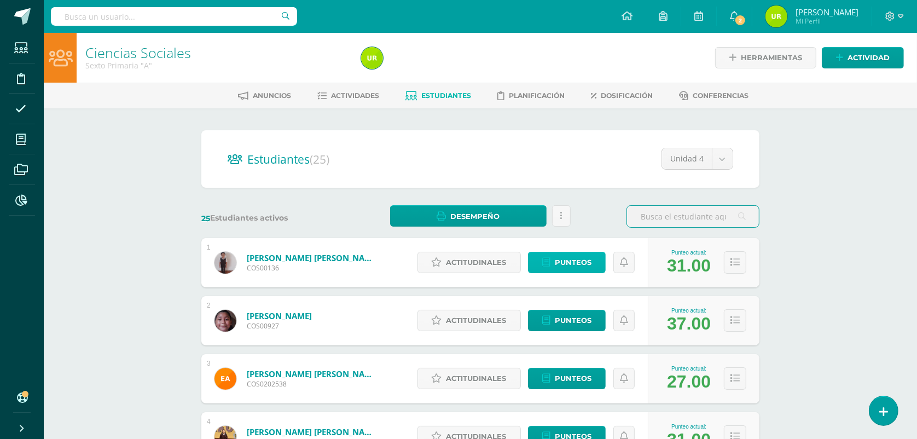
click at [561, 263] on span "Punteos" at bounding box center [573, 262] width 37 height 20
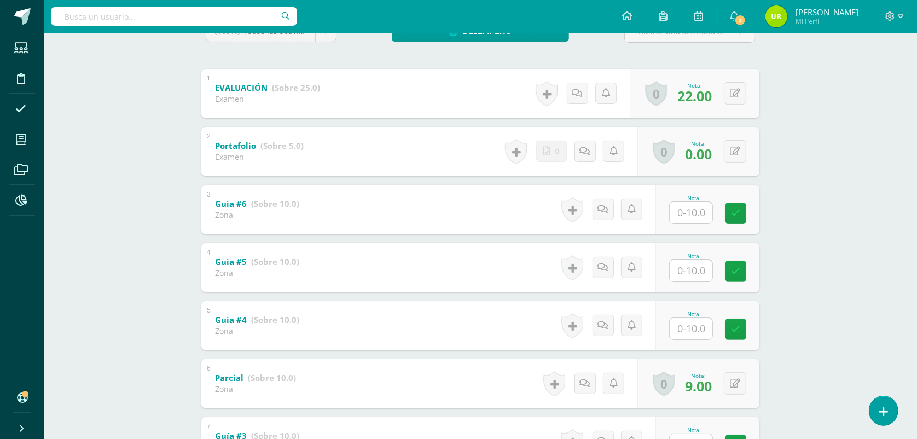
scroll to position [205, 0]
click at [704, 209] on input "text" at bounding box center [691, 211] width 43 height 21
type input "10"
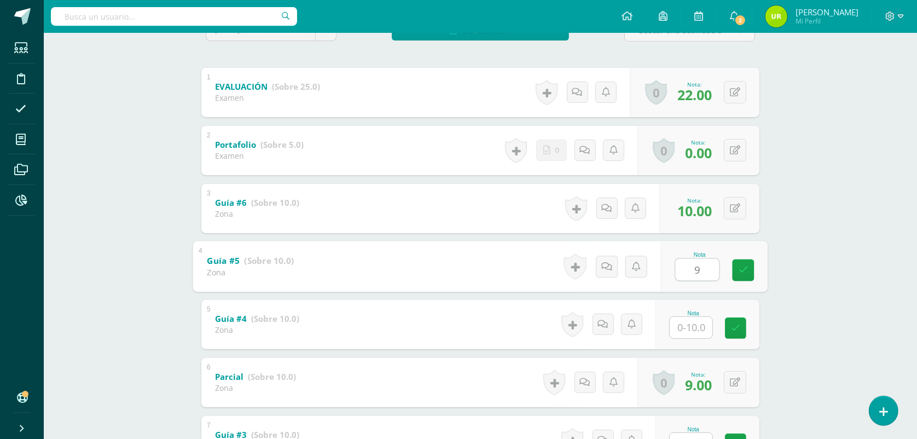
type input "9"
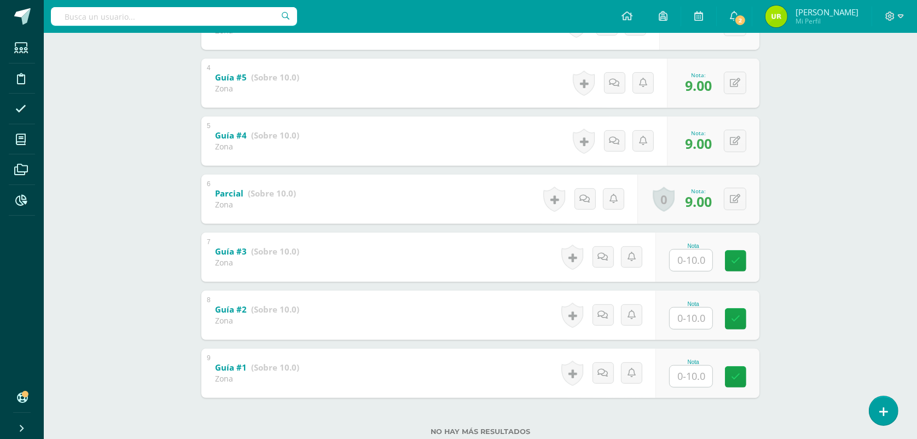
scroll to position [420, 0]
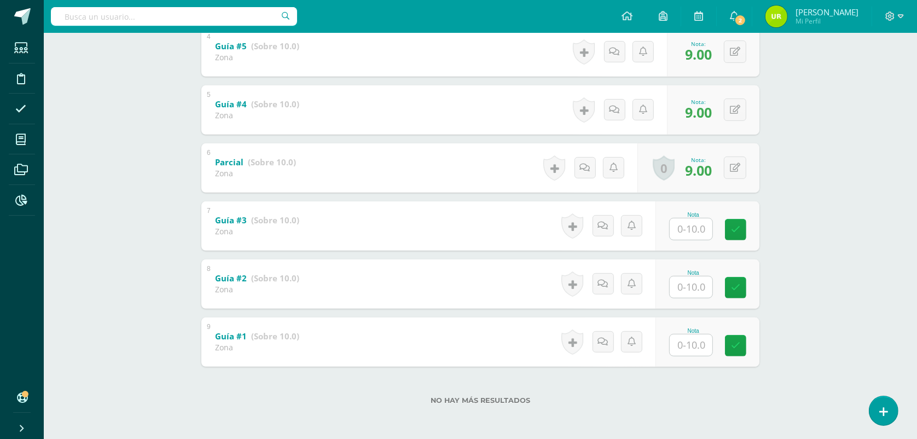
click at [693, 224] on input "text" at bounding box center [691, 228] width 43 height 21
type input "10"
type input "9"
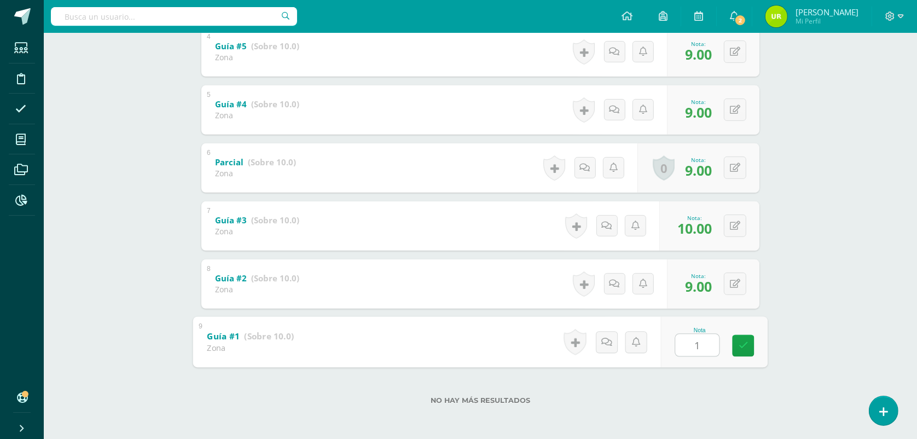
type input "10"
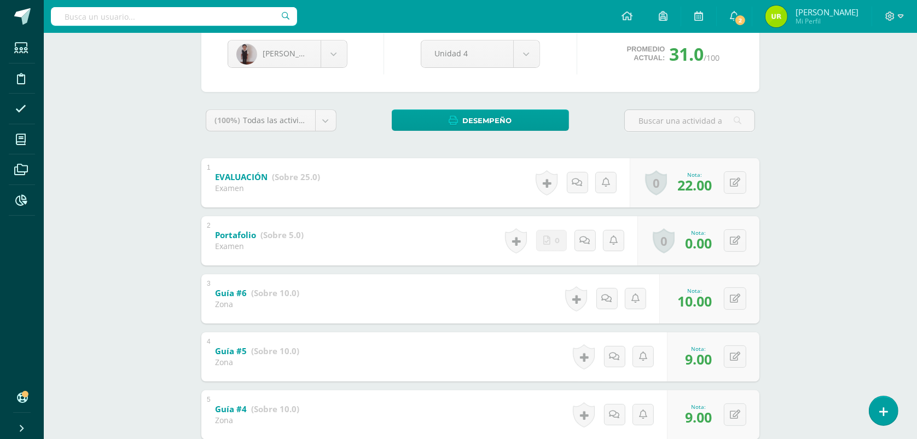
scroll to position [78, 0]
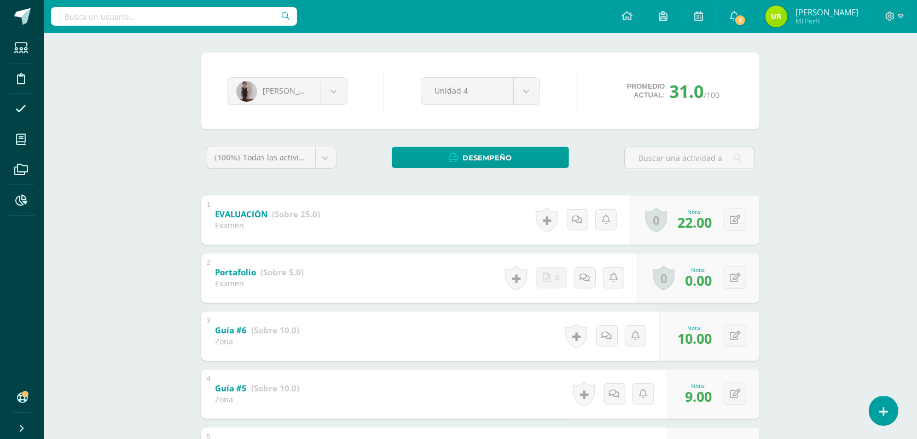
click at [346, 105] on div "[PERSON_NAME] [PERSON_NAME] [PERSON_NAME] [PERSON_NAME] [PERSON_NAME] [PERSON_N…" at bounding box center [480, 91] width 514 height 42
click at [334, 96] on body "Estudiantes Disciplina Asistencia Mis cursos Archivos Reportes Soporte Ayuda Re…" at bounding box center [458, 351] width 917 height 859
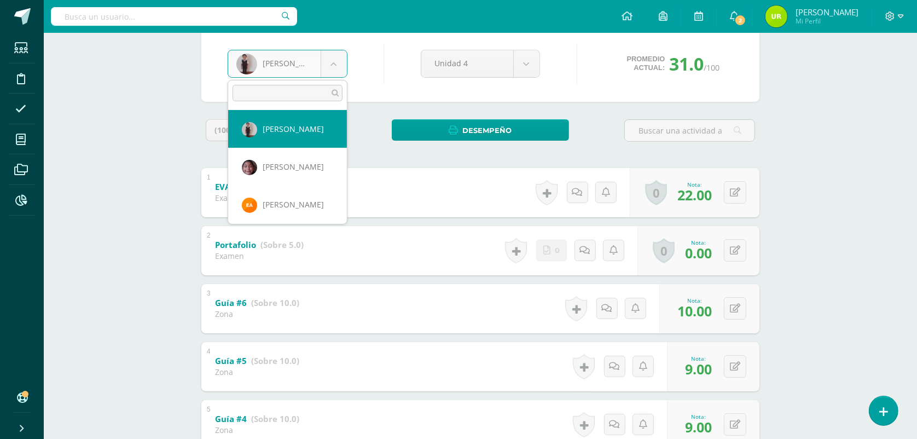
click at [335, 75] on body "Estudiantes Disciplina Asistencia Mis cursos Archivos Reportes Soporte Ayuda Re…" at bounding box center [458, 324] width 917 height 859
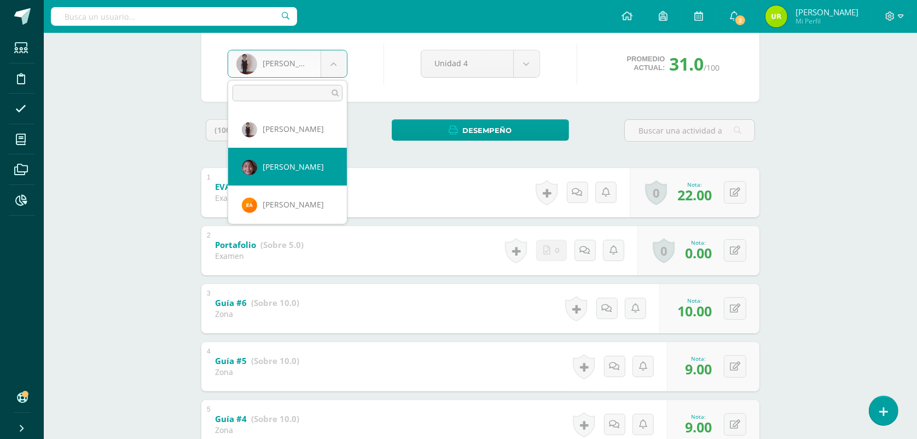
select select "1332"
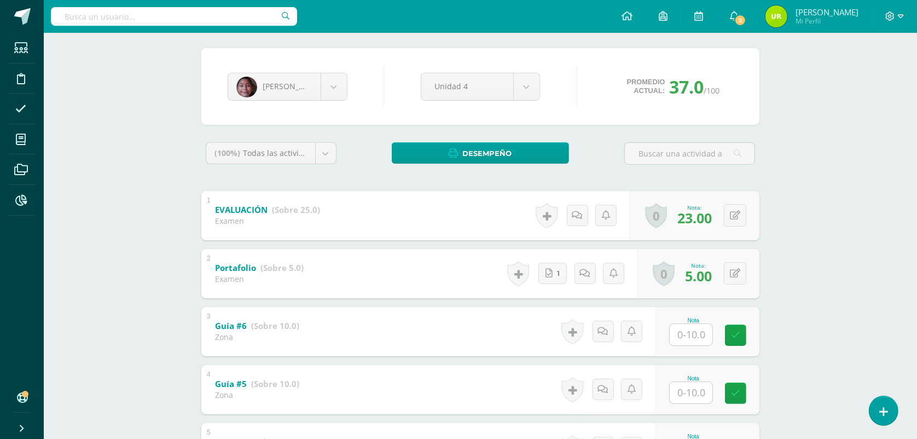
scroll to position [137, 0]
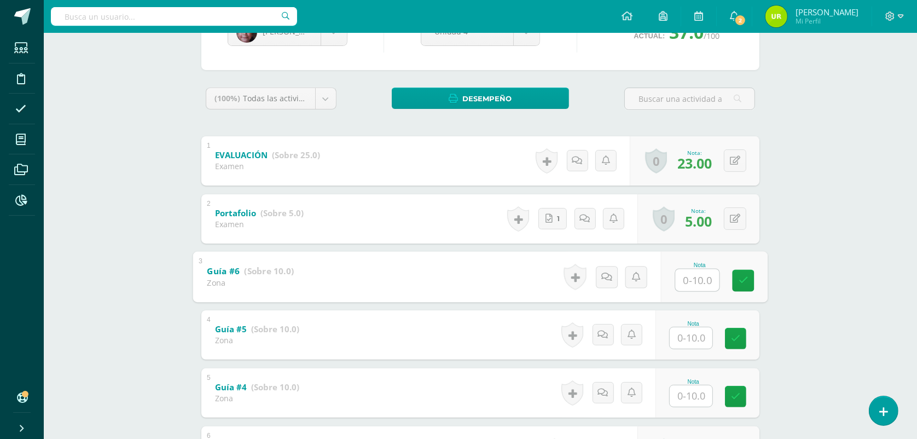
click at [706, 288] on input "text" at bounding box center [698, 280] width 44 height 22
type input "10"
type input "9"
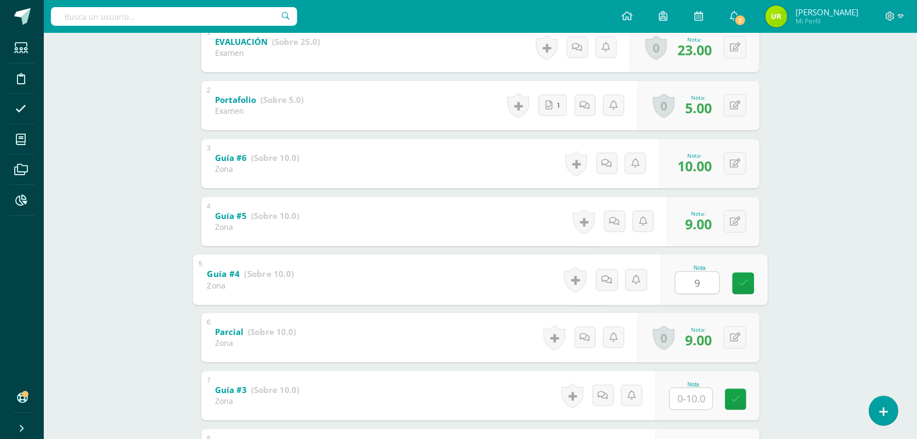
scroll to position [274, 0]
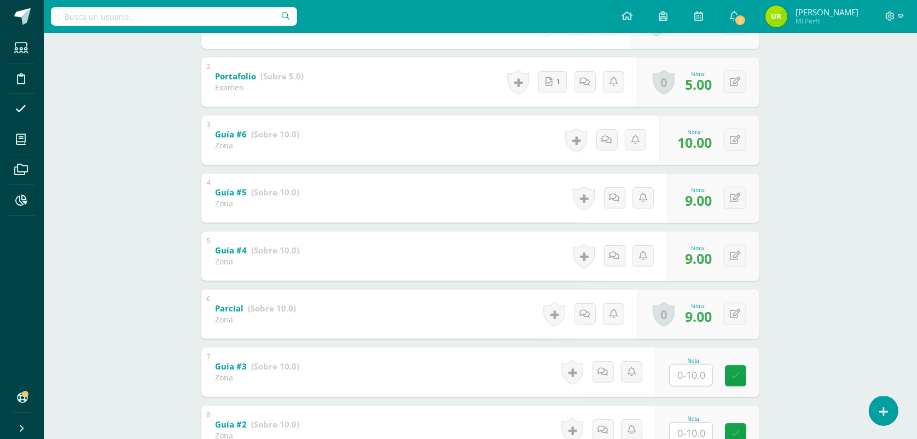
click at [696, 362] on div "Nota" at bounding box center [693, 361] width 48 height 6
click at [704, 368] on input "text" at bounding box center [698, 375] width 44 height 22
type input "10"
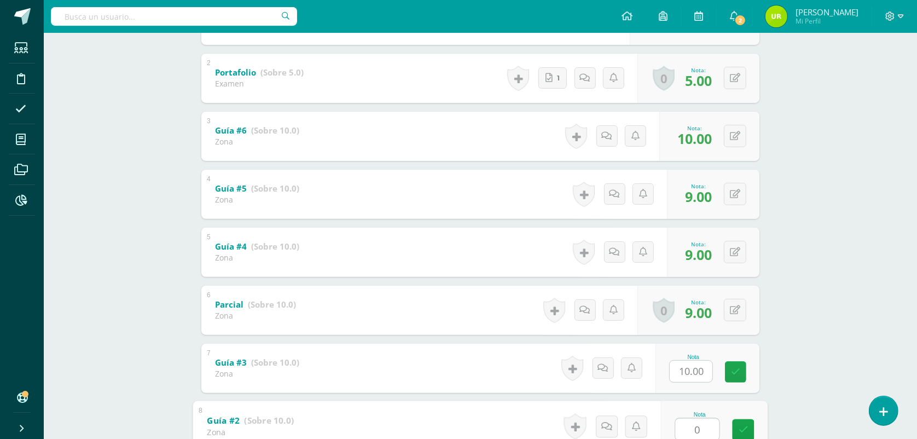
type input "0"
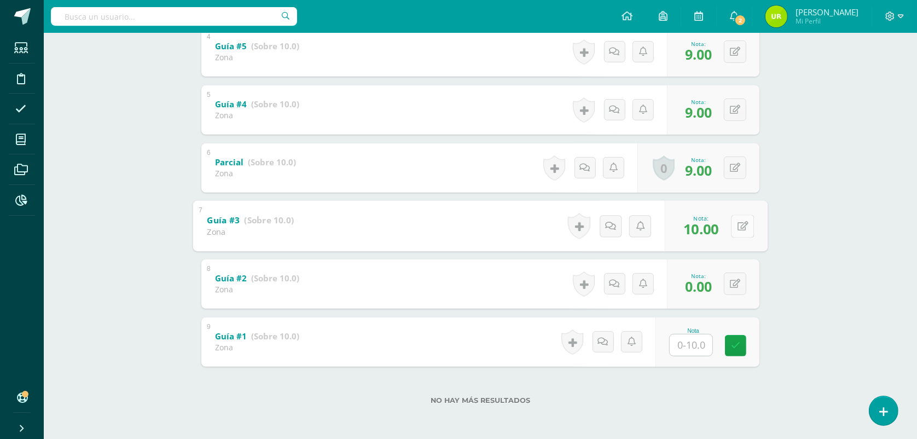
click at [743, 230] on button at bounding box center [742, 225] width 23 height 23
type input "9"
click at [737, 287] on icon at bounding box center [742, 283] width 11 height 9
type input "10"
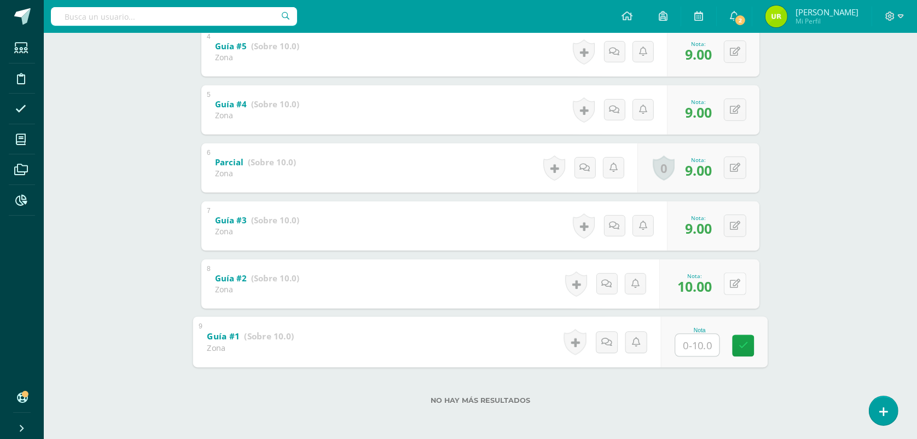
type input "0"
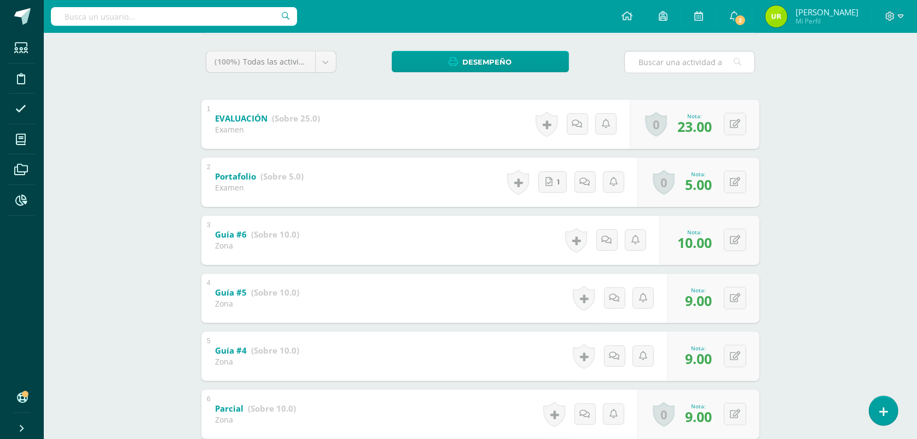
scroll to position [0, 0]
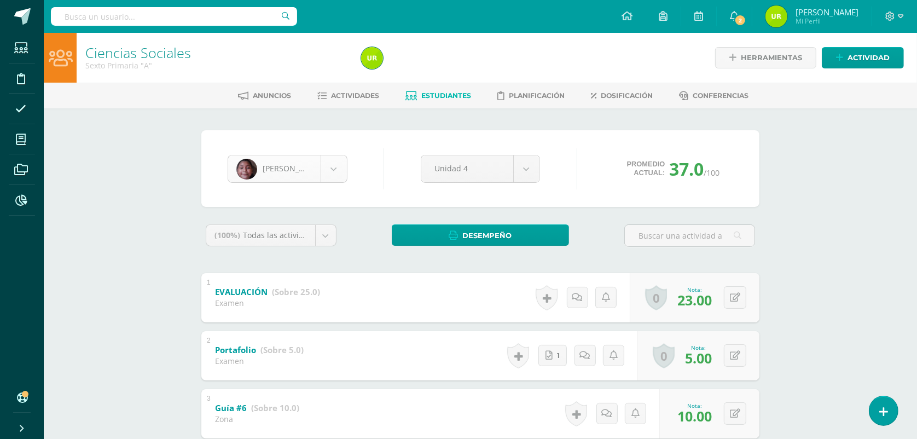
click at [338, 163] on body "Estudiantes Disciplina Asistencia Mis cursos Archivos Reportes Soporte Ayuda Re…" at bounding box center [458, 429] width 917 height 859
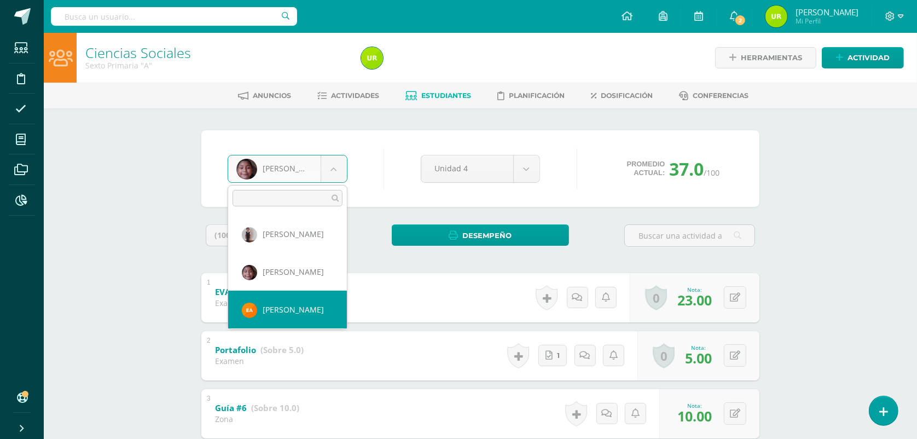
select select "1617"
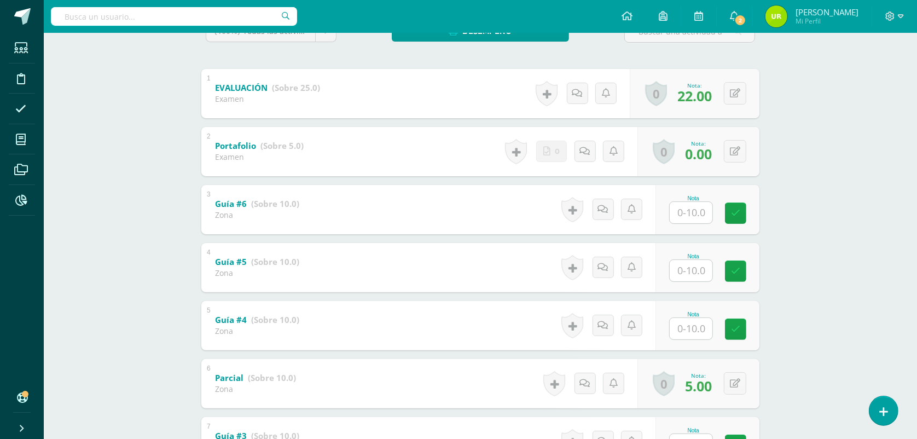
scroll to position [205, 0]
click at [693, 208] on input "text" at bounding box center [698, 211] width 44 height 22
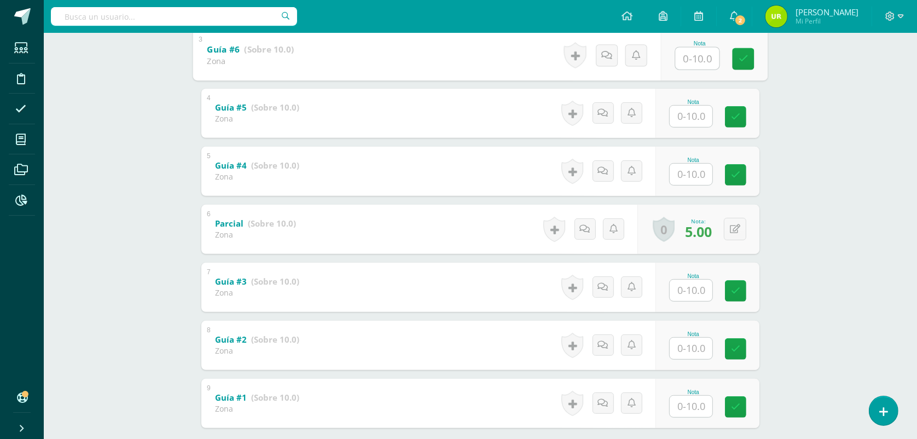
scroll to position [420, 0]
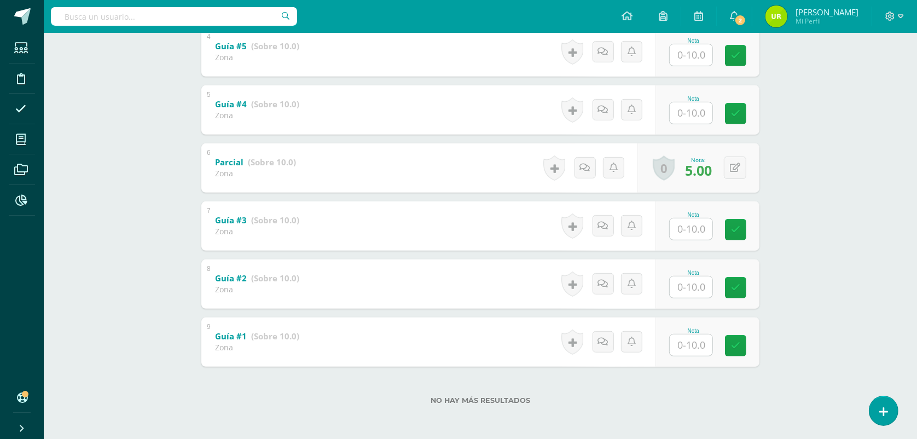
click at [699, 352] on input "text" at bounding box center [691, 344] width 43 height 21
type input "6"
click at [700, 284] on input "text" at bounding box center [698, 287] width 44 height 22
type input "0"
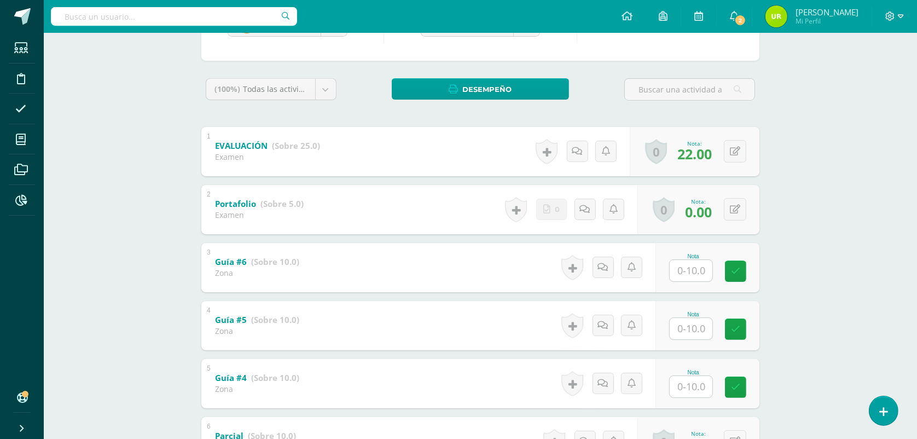
scroll to position [9, 0]
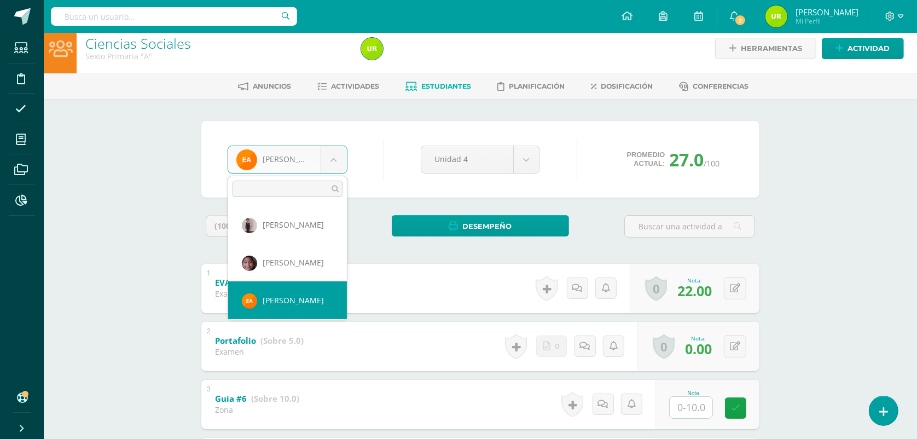
click at [334, 159] on body "Estudiantes Disciplina Asistencia Mis cursos Archivos Reportes Soporte Ayuda Re…" at bounding box center [458, 420] width 917 height 859
select select "52"
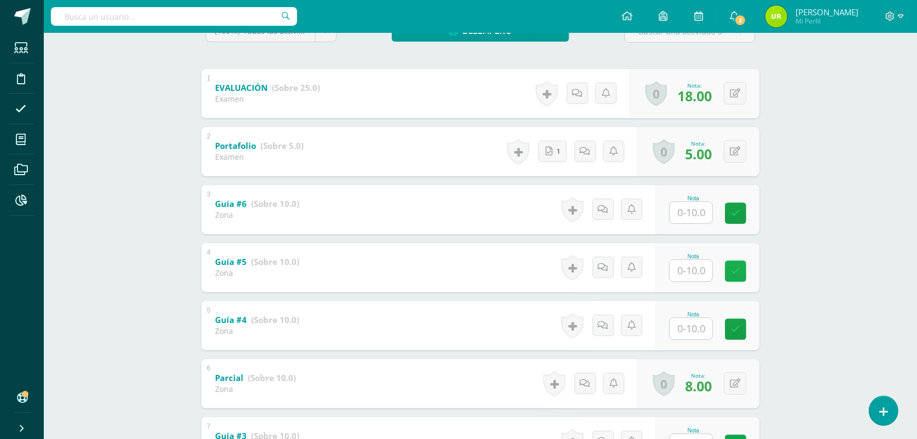
scroll to position [205, 0]
click at [688, 207] on input "text" at bounding box center [691, 211] width 43 height 21
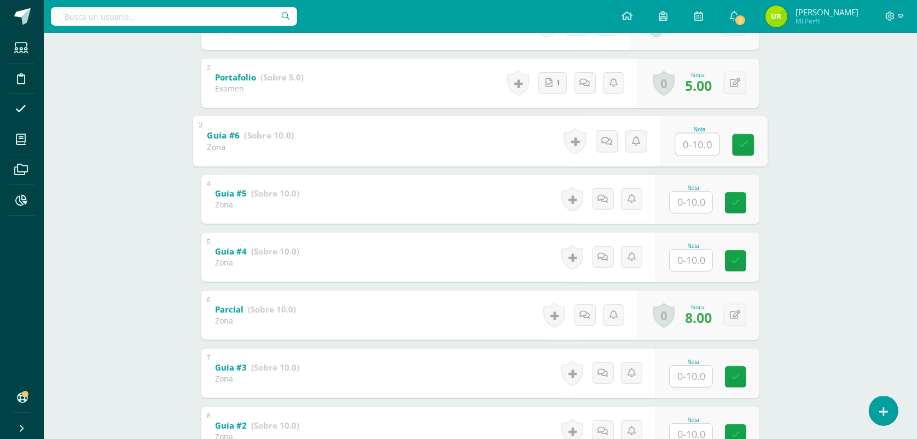
scroll to position [274, 0]
type input "10"
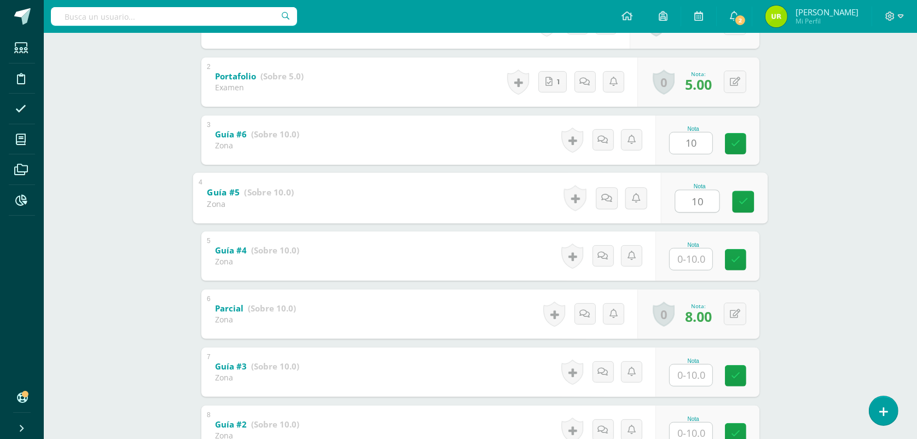
type input "10"
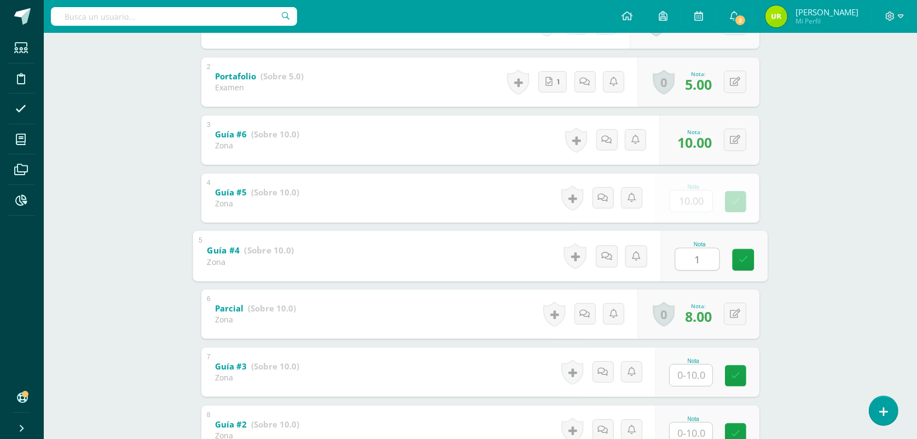
type input "10"
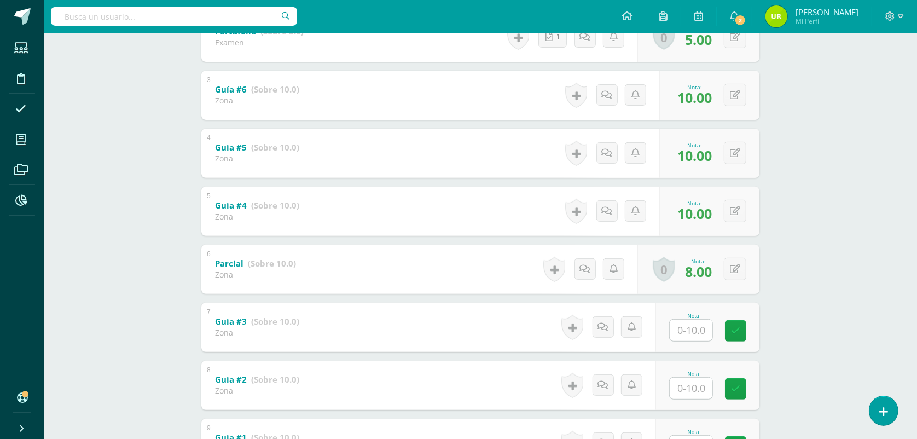
scroll to position [420, 0]
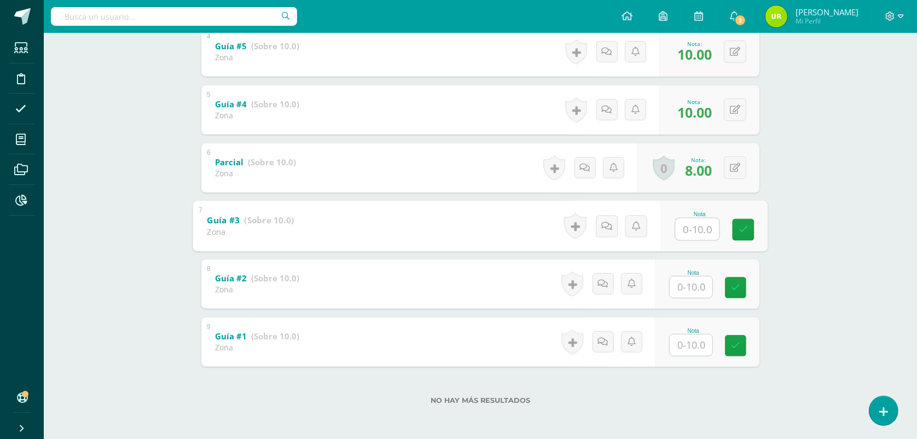
click at [704, 228] on input "text" at bounding box center [698, 229] width 44 height 22
type input "9"
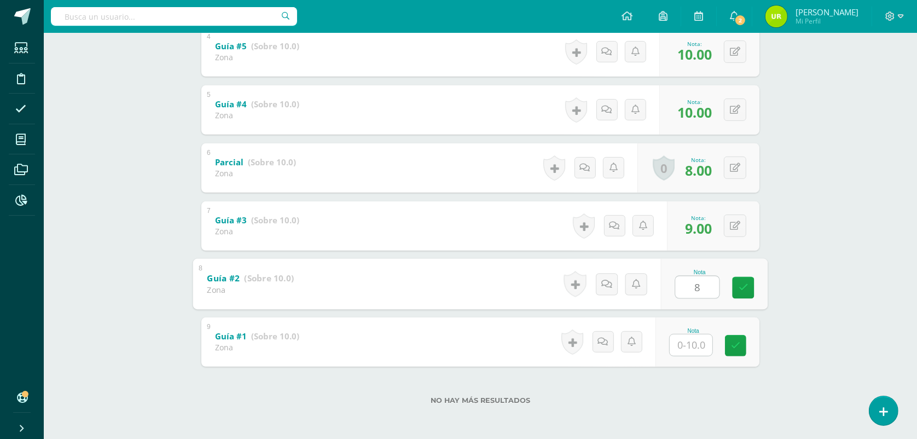
type input "8"
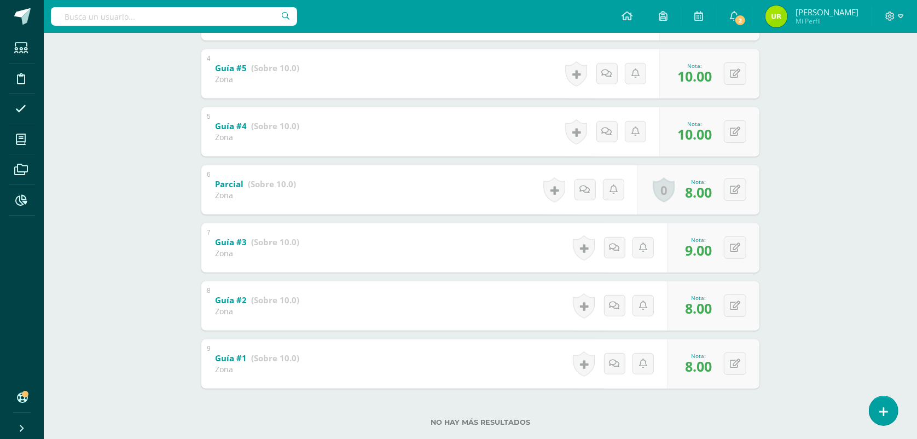
scroll to position [0, 0]
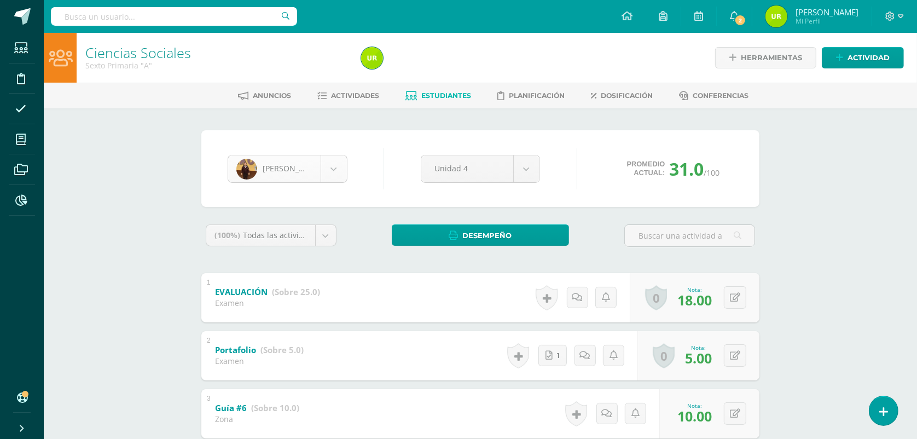
click at [322, 164] on body "Estudiantes Disciplina Asistencia Mis cursos Archivos Reportes Soporte Ayuda Re…" at bounding box center [458, 429] width 917 height 859
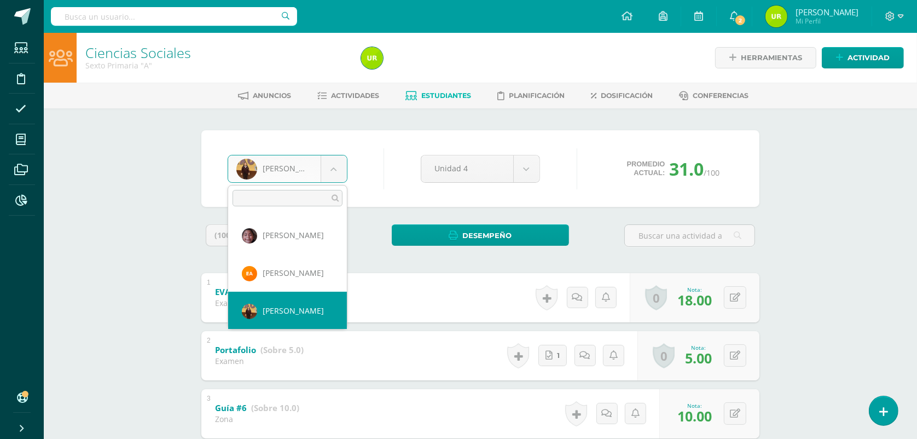
scroll to position [75, 0]
select select "1450"
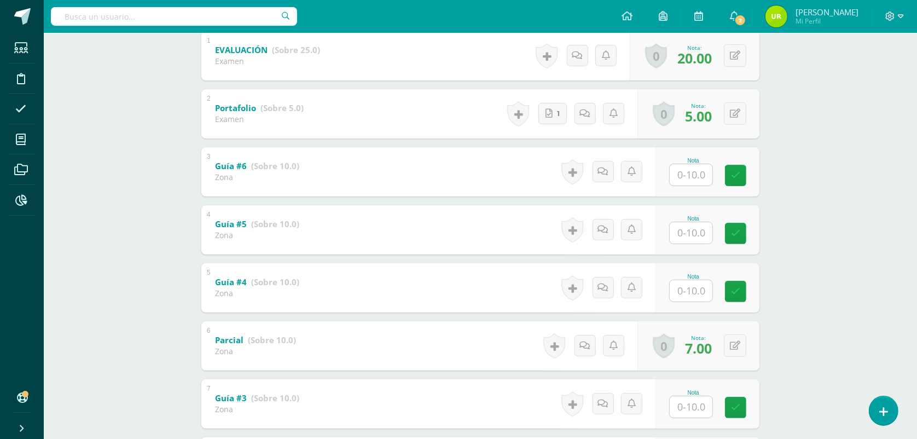
scroll to position [274, 0]
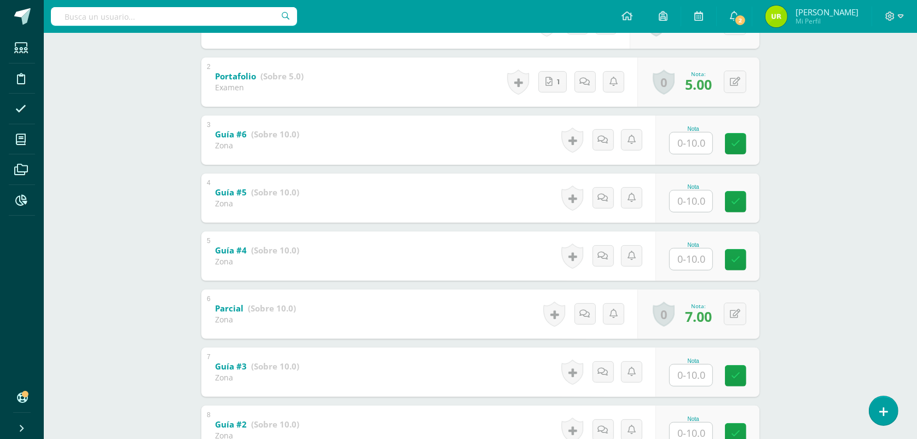
click at [705, 147] on input "text" at bounding box center [691, 142] width 43 height 21
type input "9"
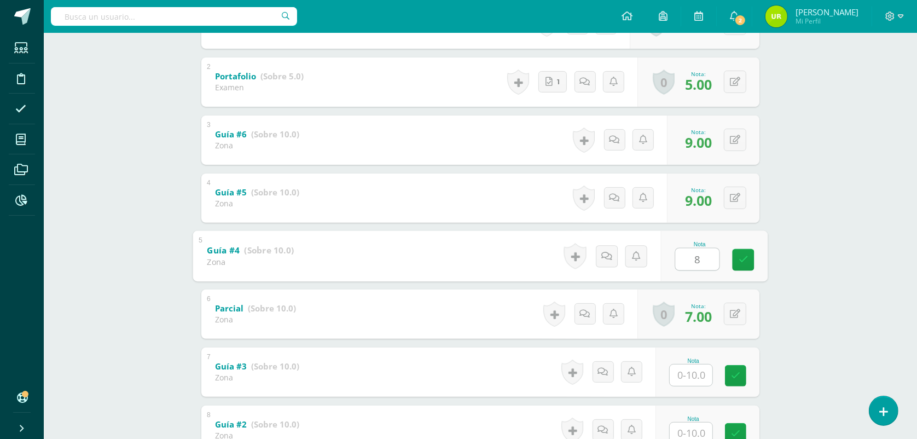
type input "8."
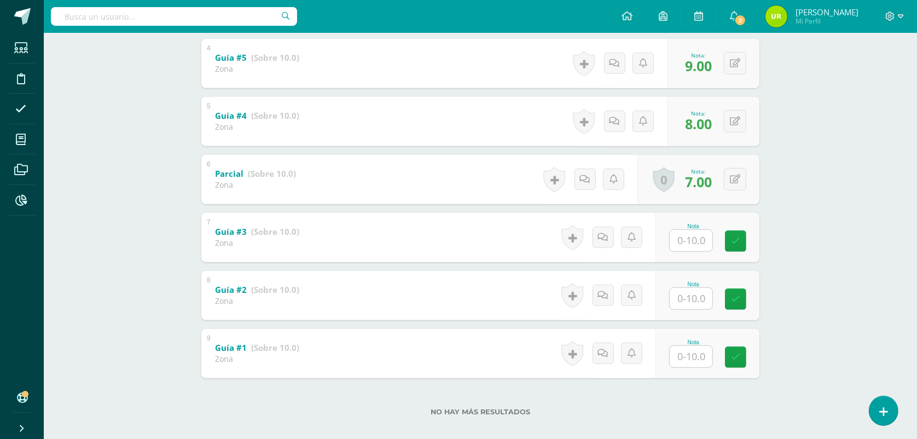
scroll to position [420, 0]
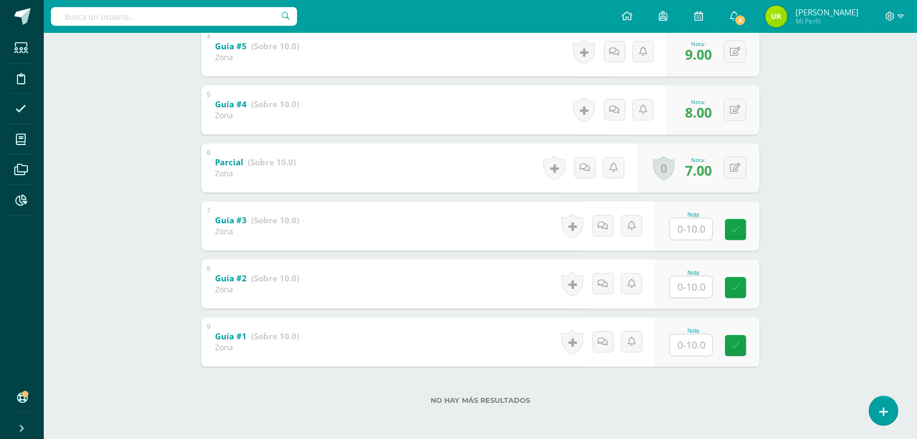
click at [688, 233] on input "text" at bounding box center [691, 228] width 43 height 21
type input "9"
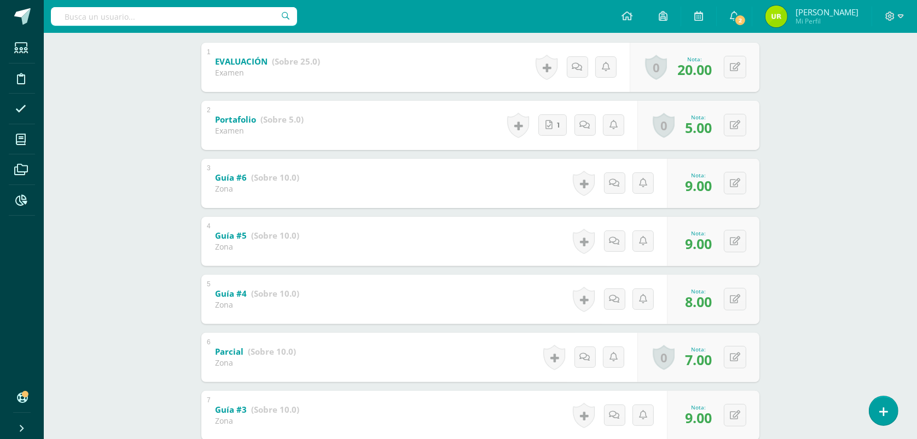
scroll to position [9, 0]
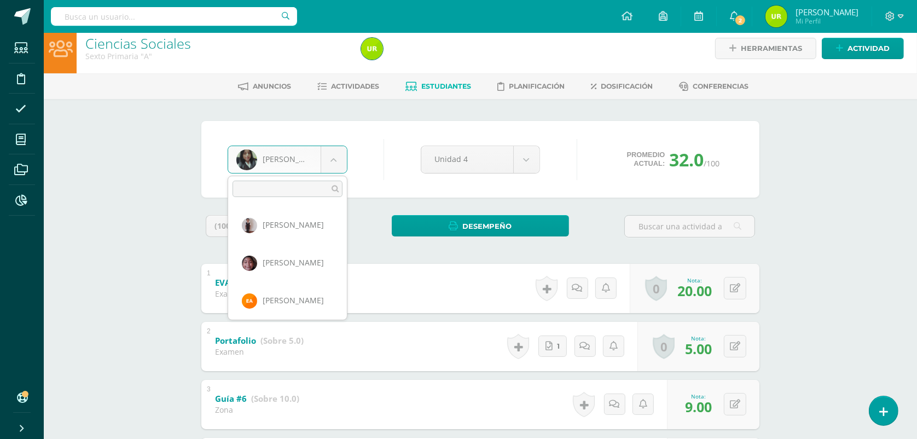
click at [338, 158] on body "Estudiantes Disciplina Asistencia Mis cursos Archivos Reportes Soporte Ayuda Re…" at bounding box center [458, 420] width 917 height 859
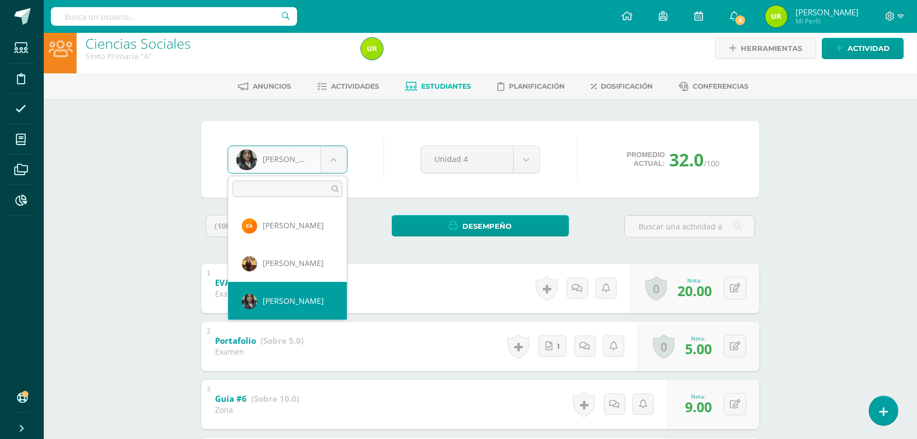
scroll to position [113, 0]
select select "1442"
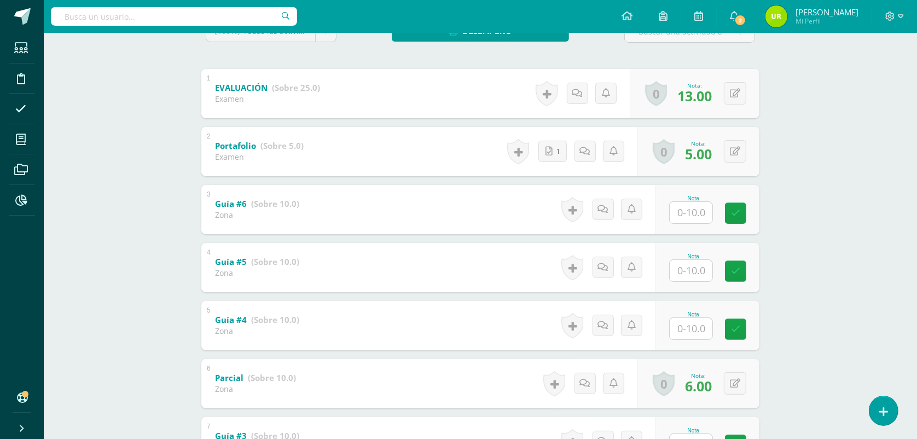
scroll to position [205, 0]
click at [698, 211] on input "text" at bounding box center [698, 211] width 44 height 22
type input "8"
type input "7"
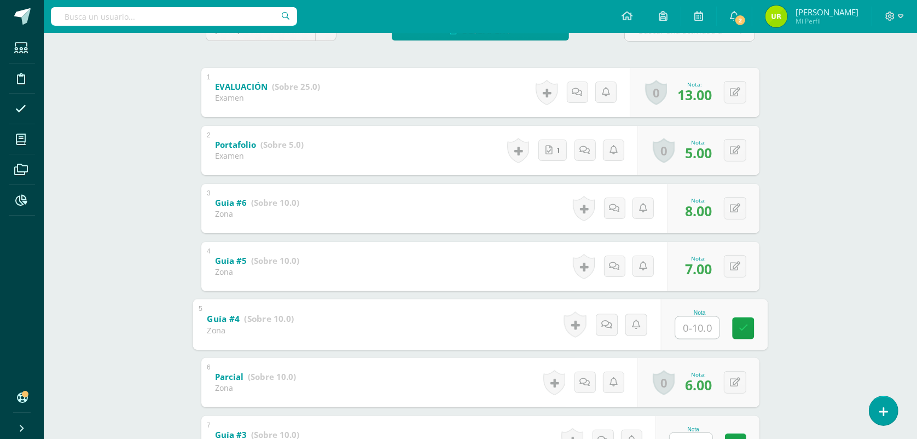
type input "0"
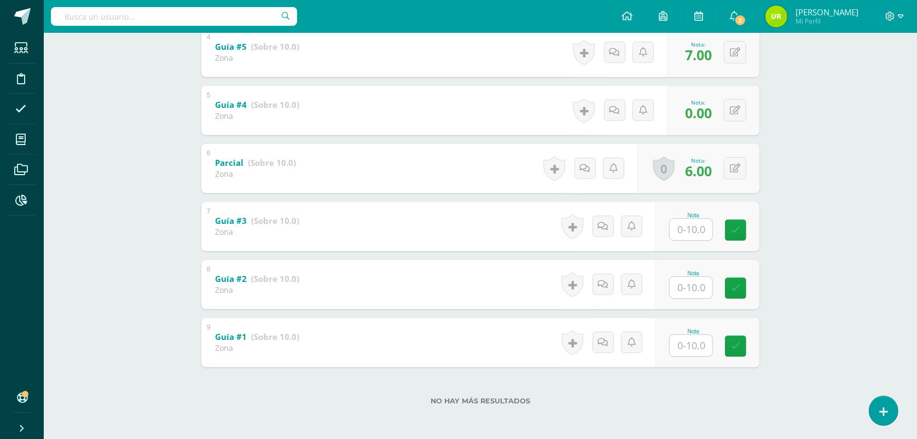
scroll to position [420, 0]
click at [696, 222] on input "text" at bounding box center [698, 229] width 44 height 22
type input "7"
type input "5"
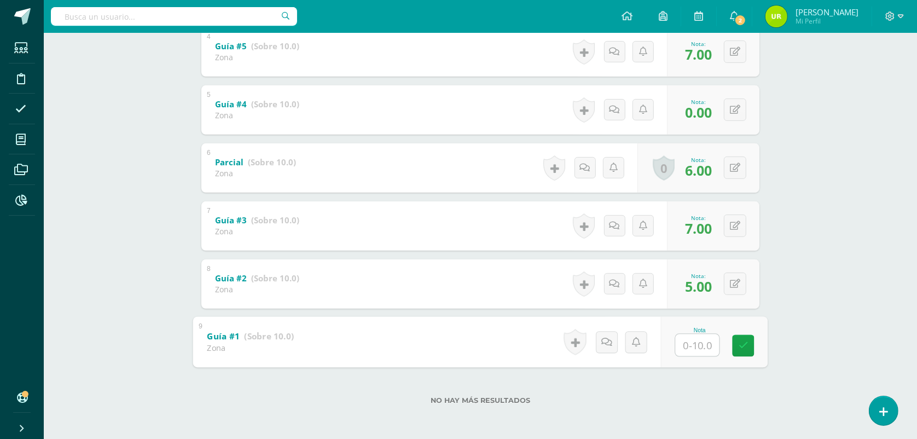
type input "6"
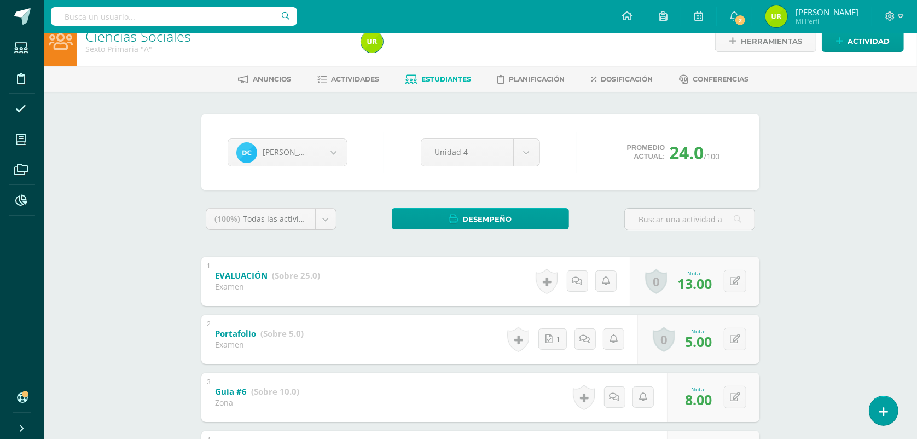
scroll to position [0, 0]
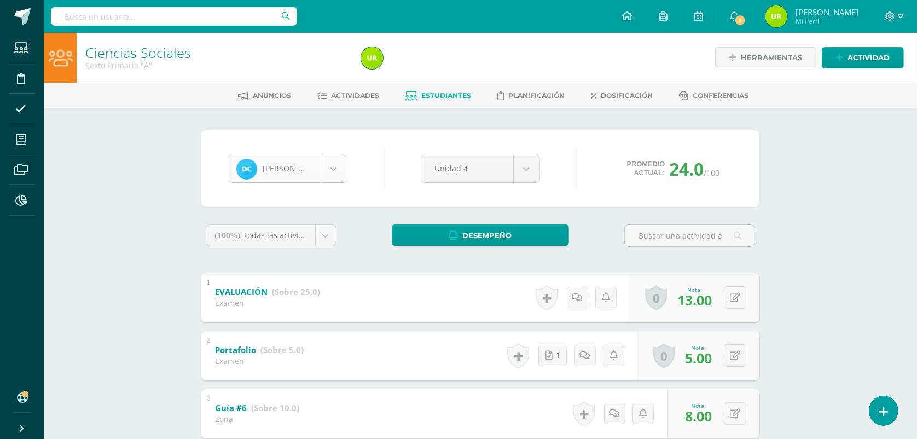
click at [321, 173] on body "Estudiantes Disciplina Asistencia Mis cursos Archivos Reportes Soporte Ayuda Re…" at bounding box center [458, 429] width 917 height 859
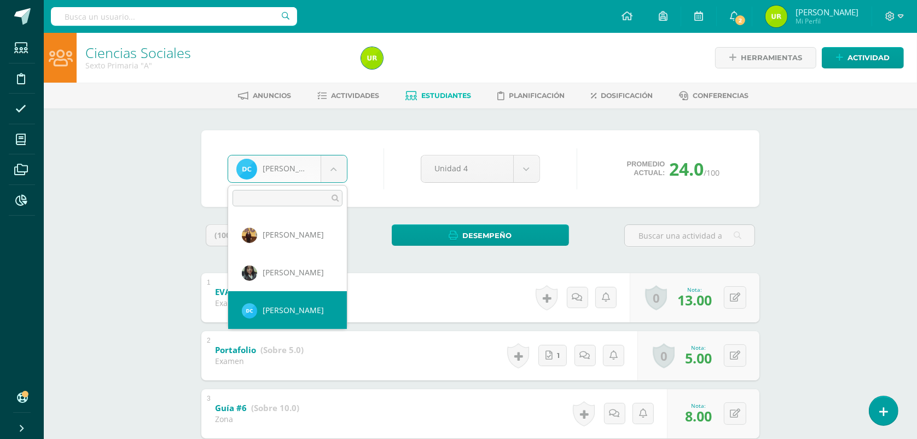
scroll to position [150, 0]
select select "1285"
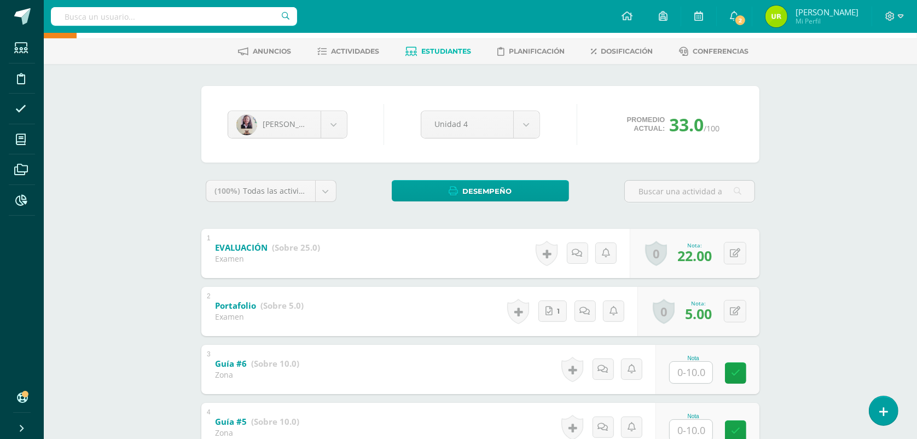
scroll to position [68, 0]
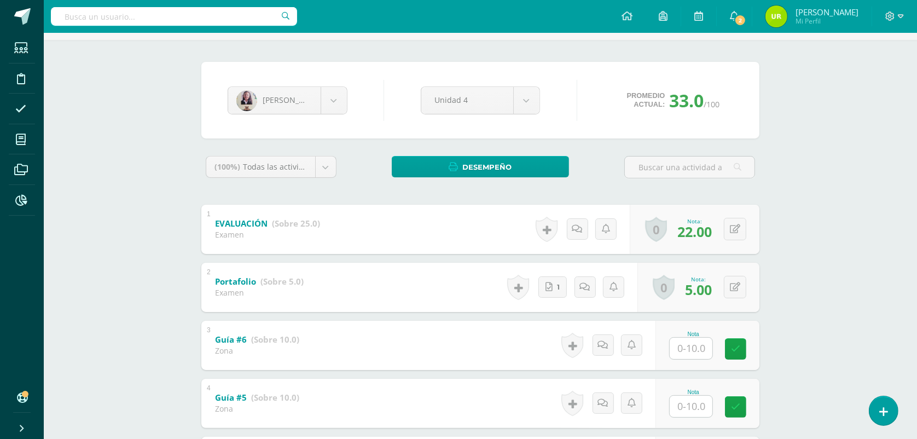
click at [689, 340] on input "text" at bounding box center [691, 348] width 43 height 21
type input "9"
type input "10"
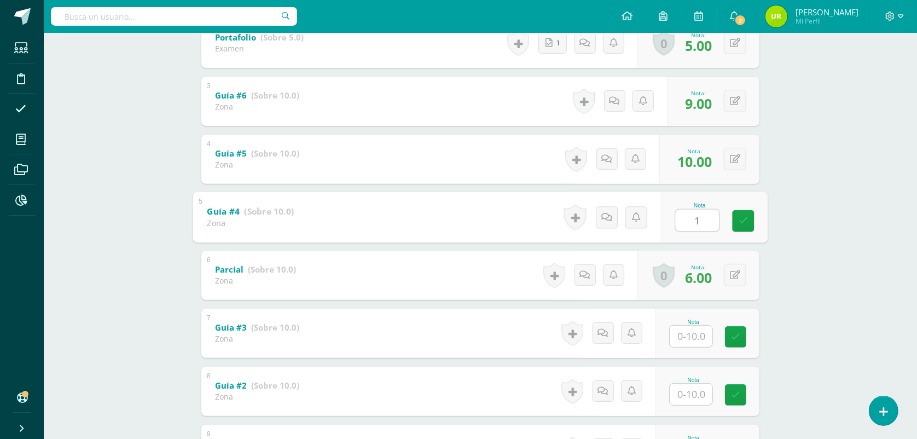
type input "10"
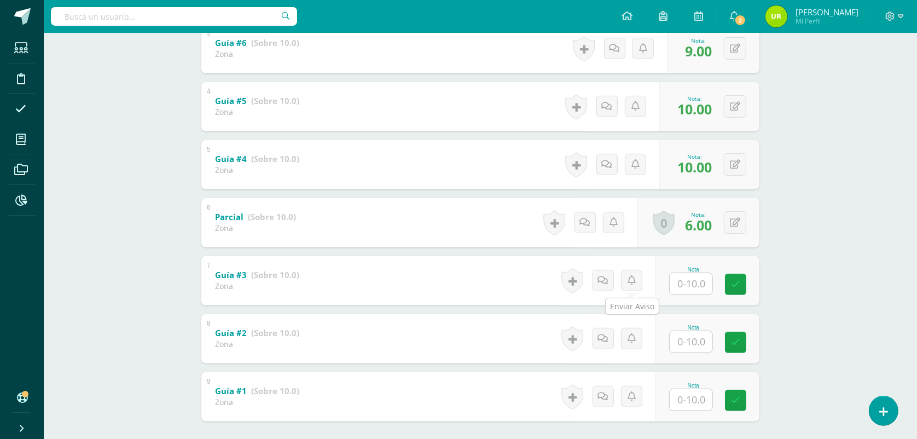
scroll to position [381, 0]
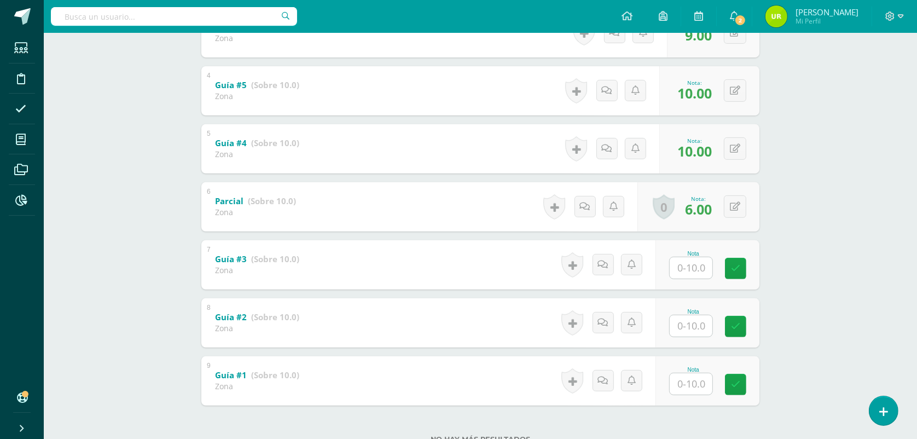
click at [701, 263] on input "text" at bounding box center [691, 267] width 43 height 21
type input "8"
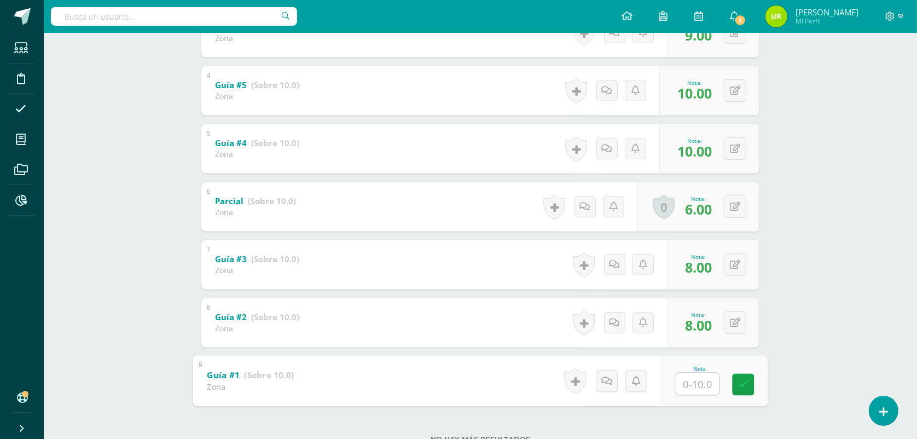
type input "7"
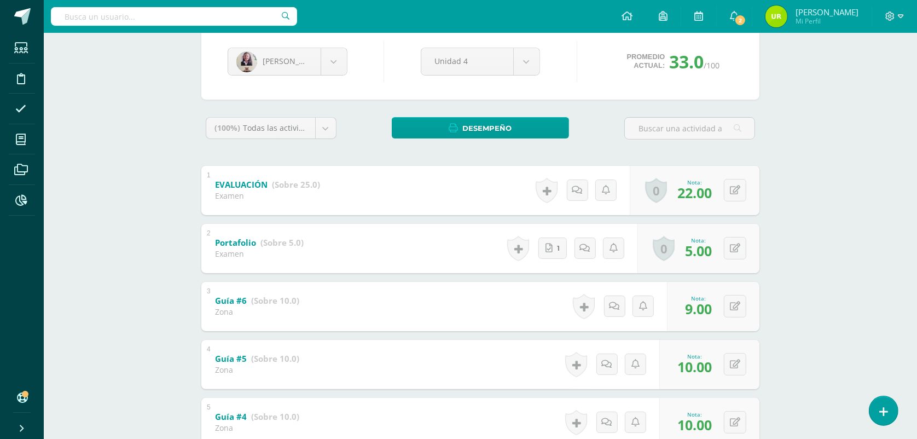
scroll to position [0, 0]
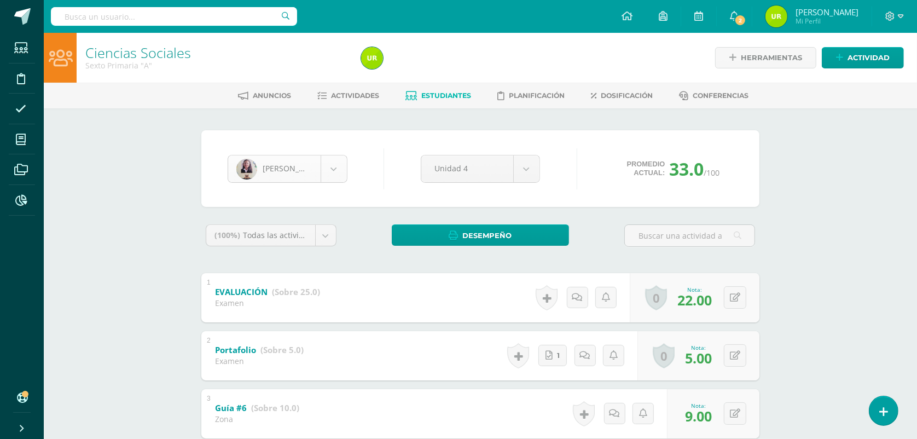
click at [344, 167] on body "Estudiantes Disciplina Asistencia Mis cursos Archivos Reportes Soporte Ayuda Re…" at bounding box center [458, 429] width 917 height 859
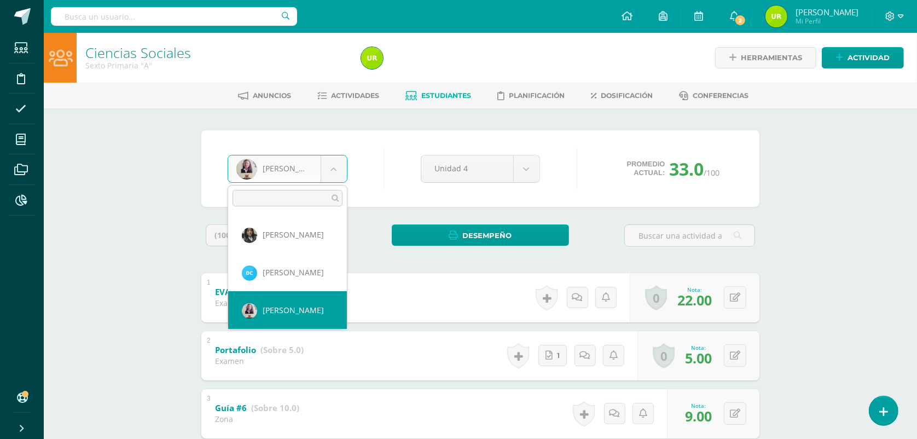
scroll to position [188, 0]
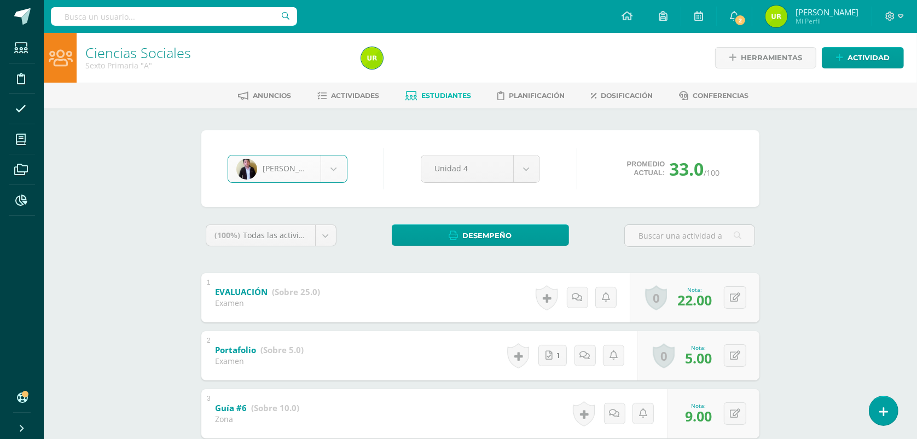
select select "835"
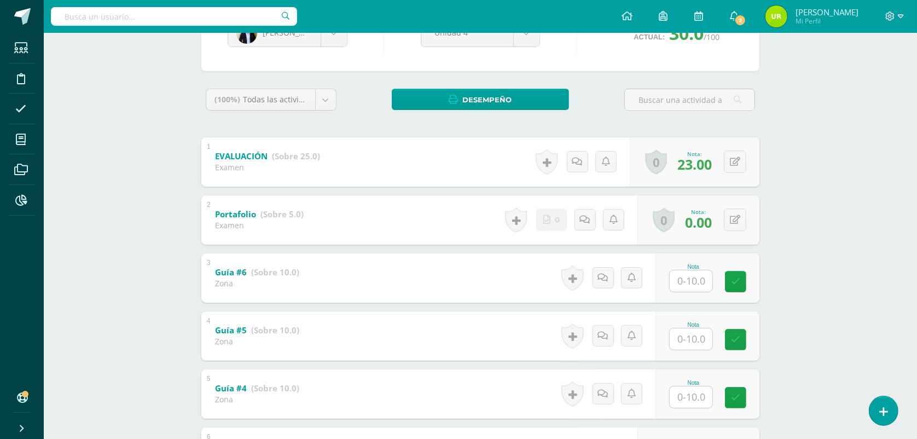
scroll to position [137, 0]
click at [709, 286] on input "text" at bounding box center [691, 279] width 43 height 21
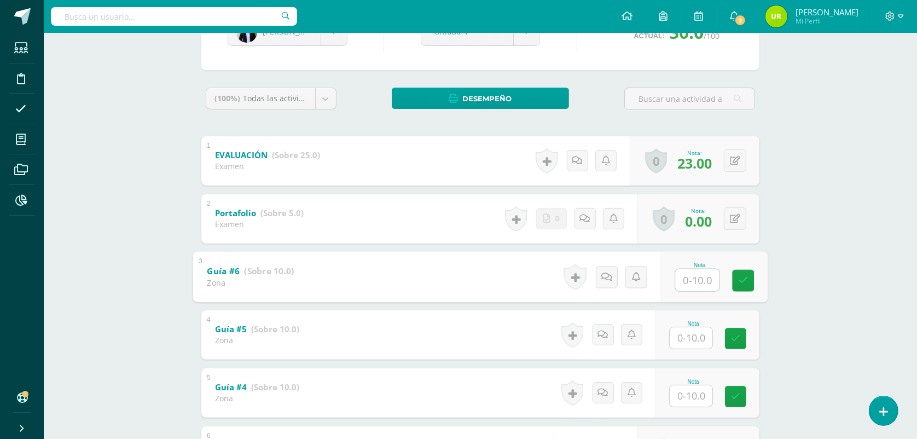
scroll to position [205, 0]
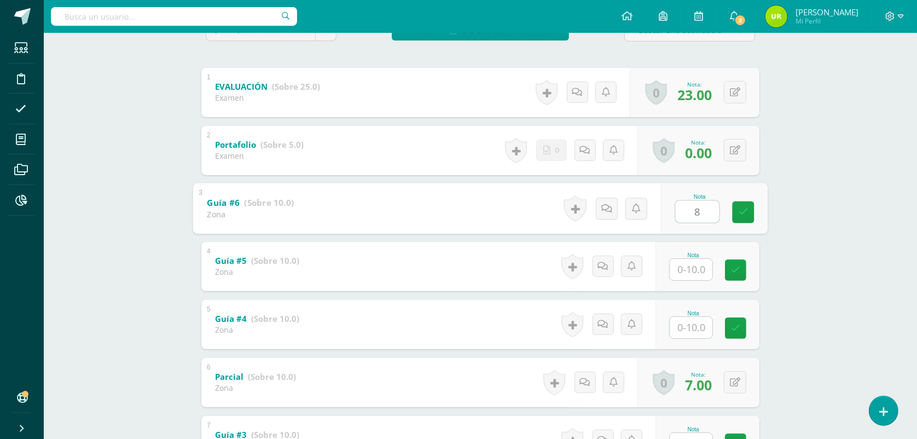
type input "8"
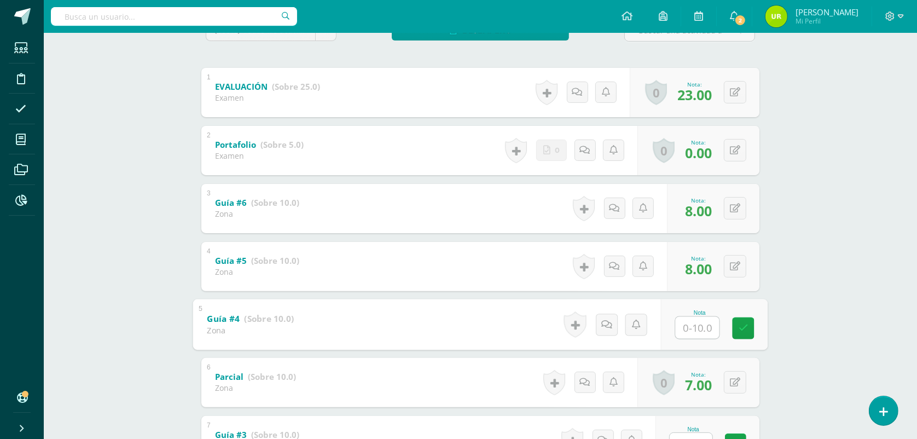
type input "0"
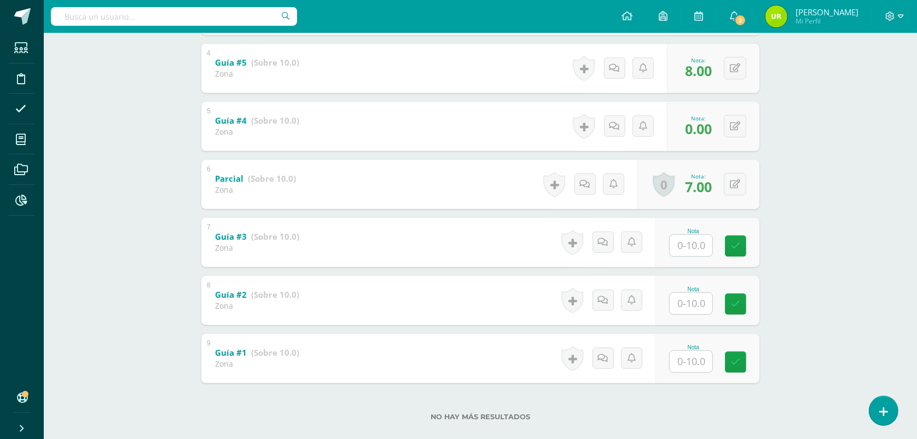
scroll to position [410, 0]
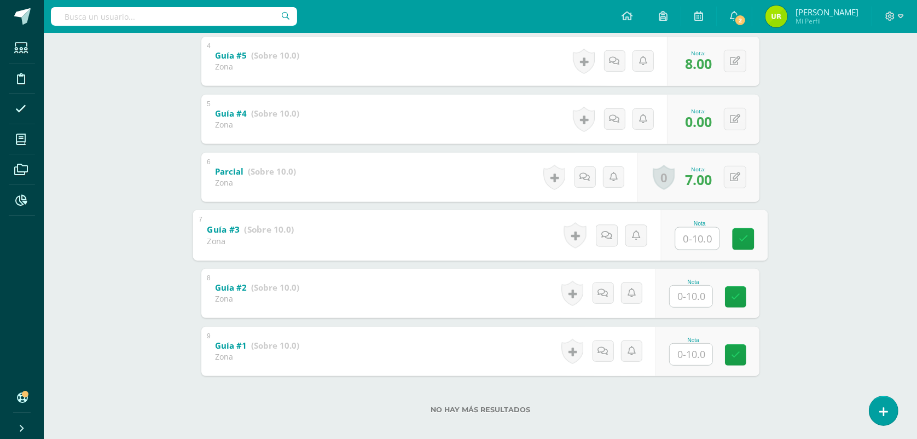
click at [704, 234] on input "text" at bounding box center [698, 238] width 44 height 22
type input "8"
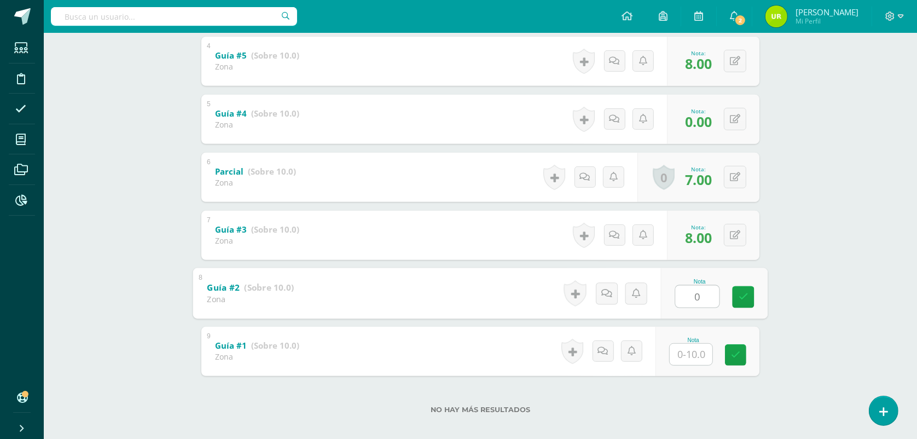
type input "0"
type input "7"
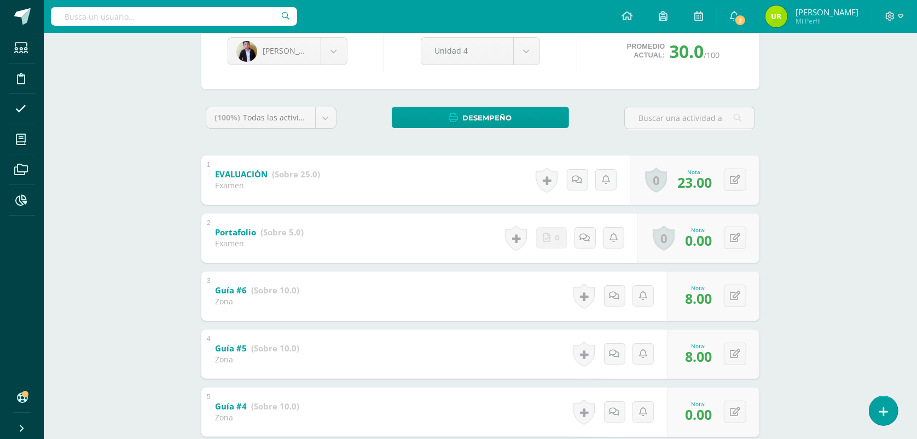
scroll to position [0, 0]
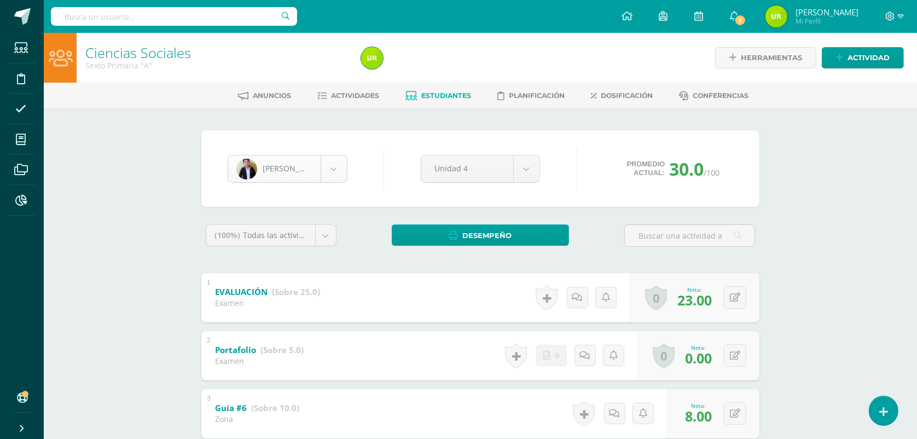
click at [323, 158] on body "Estudiantes Disciplina Asistencia Mis cursos Archivos Reportes Soporte Ayuda Re…" at bounding box center [458, 429] width 917 height 859
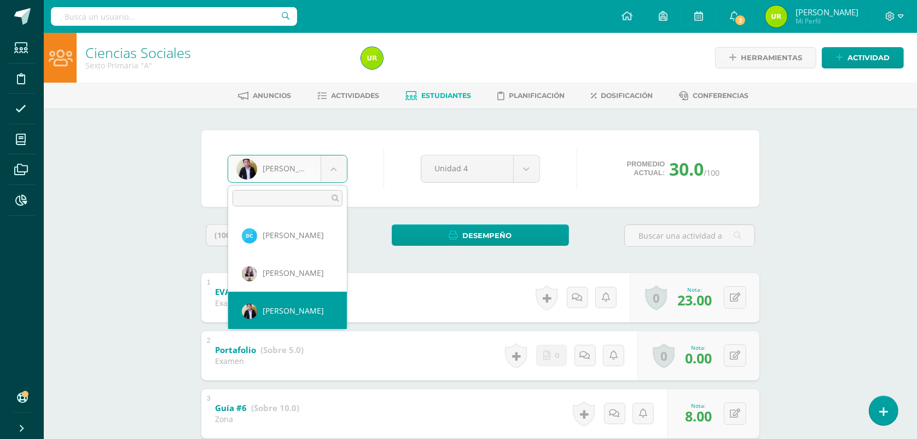
scroll to position [225, 0]
select select "831"
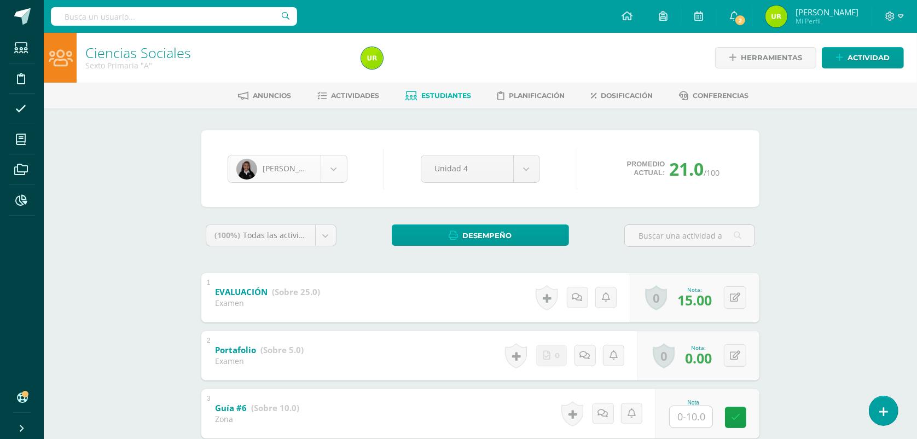
click at [323, 178] on body "Estudiantes Disciplina Asistencia Mis cursos Archivos Reportes Soporte Ayuda Re…" at bounding box center [458, 429] width 917 height 859
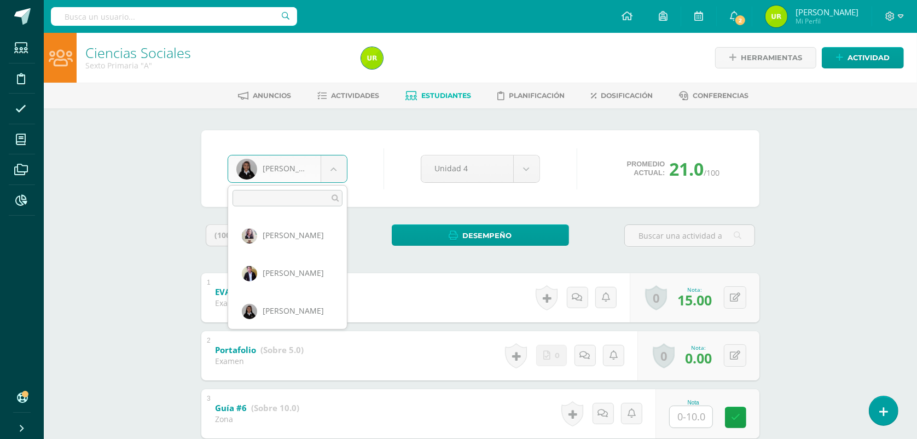
scroll to position [263, 0]
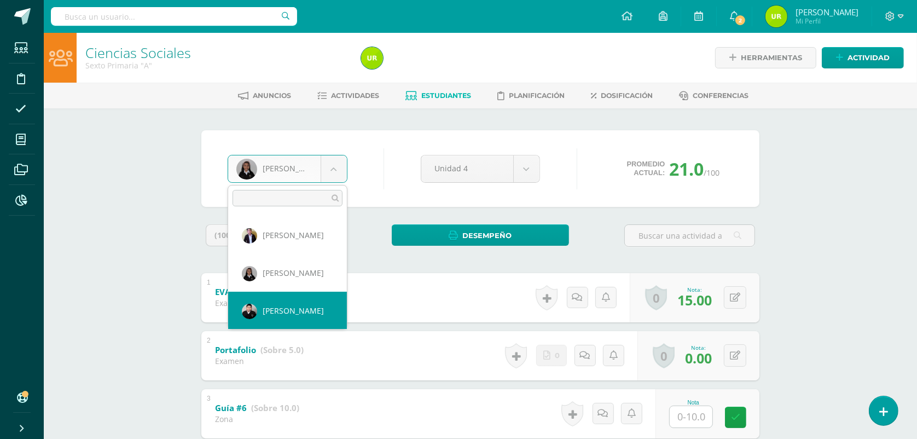
select select "1275"
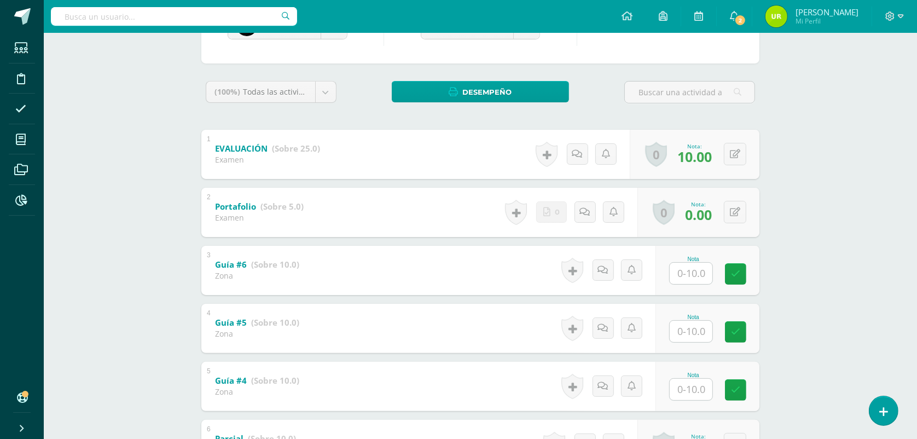
scroll to position [274, 0]
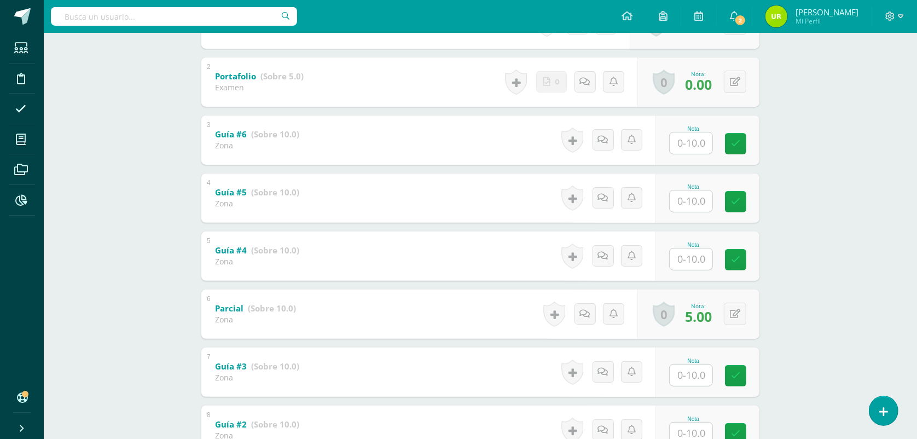
click at [690, 135] on input "text" at bounding box center [691, 142] width 43 height 21
type input "0"
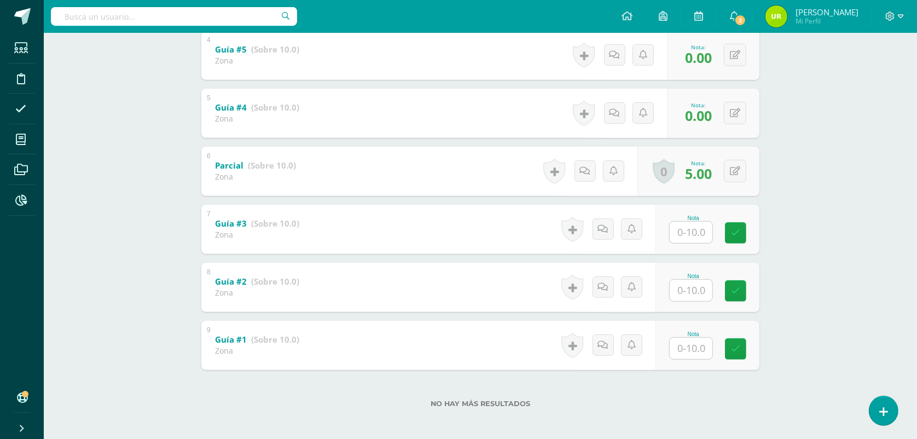
scroll to position [420, 0]
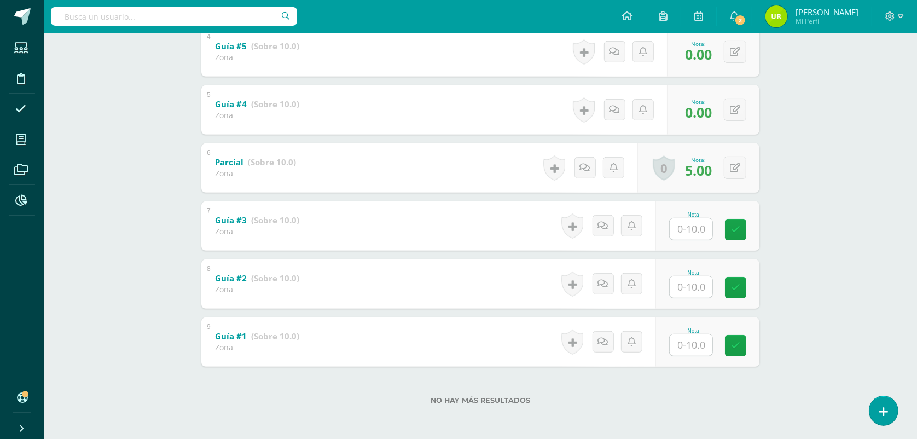
click at [706, 226] on input "text" at bounding box center [691, 228] width 43 height 21
click at [706, 225] on input "text" at bounding box center [691, 228] width 43 height 21
type input "4"
type input "0"
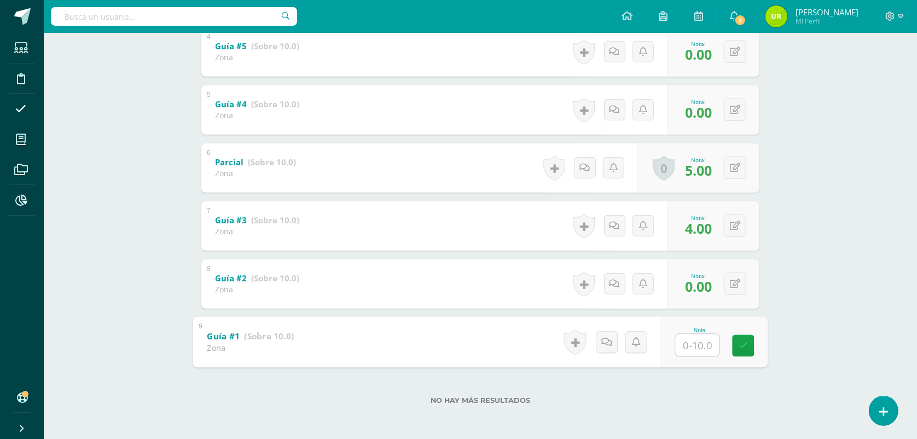
type input "6"
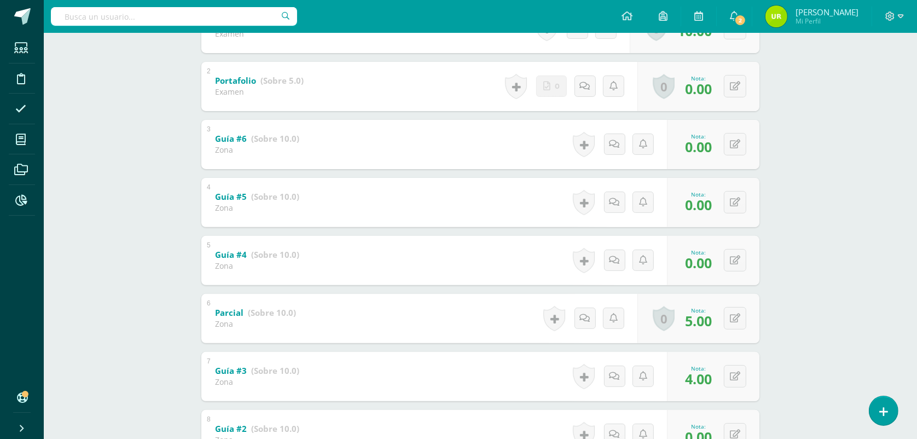
scroll to position [9, 0]
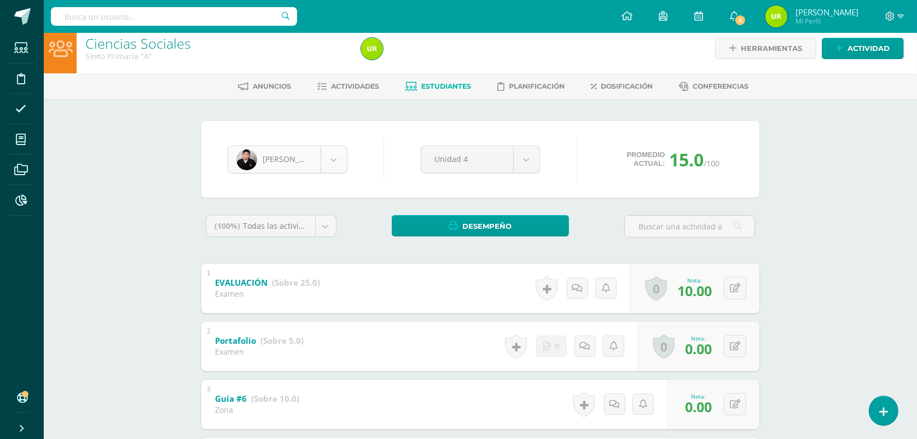
click at [338, 162] on body "Estudiantes Disciplina Asistencia Mis cursos Archivos Reportes Soporte Ayuda Re…" at bounding box center [458, 420] width 917 height 859
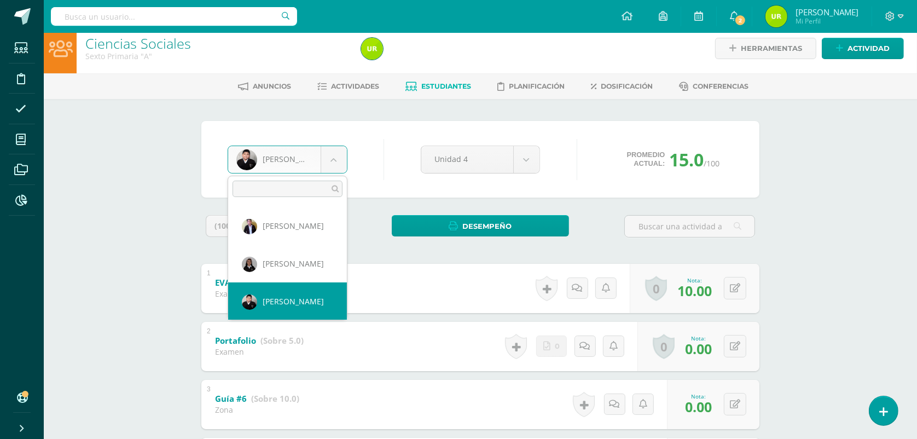
scroll to position [301, 0]
select select "1616"
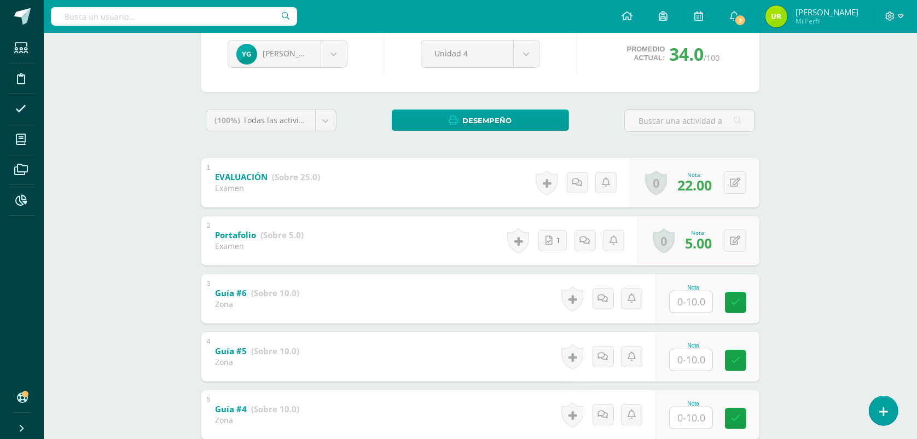
scroll to position [205, 0]
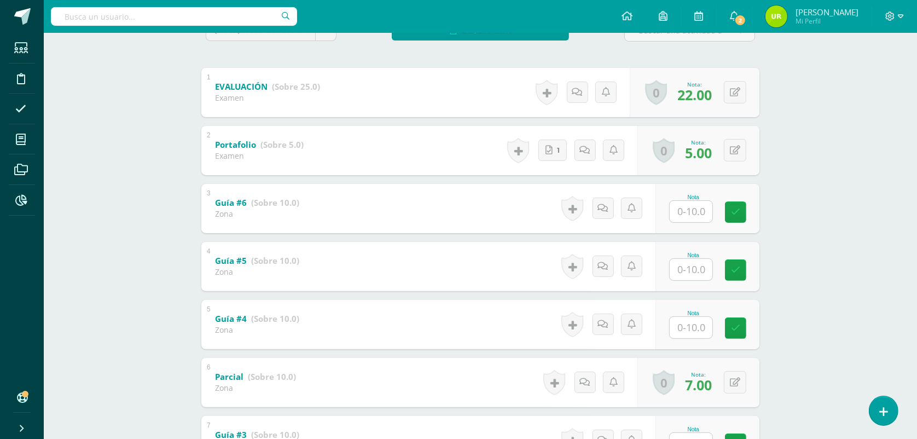
click at [693, 213] on input "text" at bounding box center [691, 211] width 43 height 21
type input "7"
type input "8"
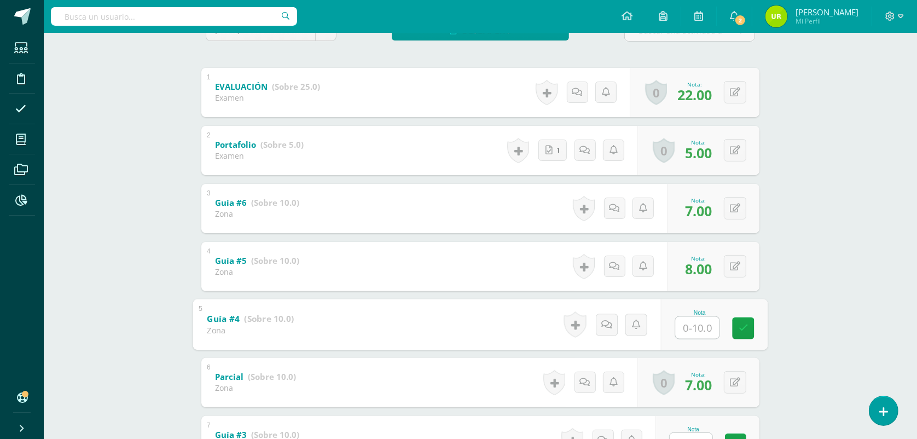
type input "7"
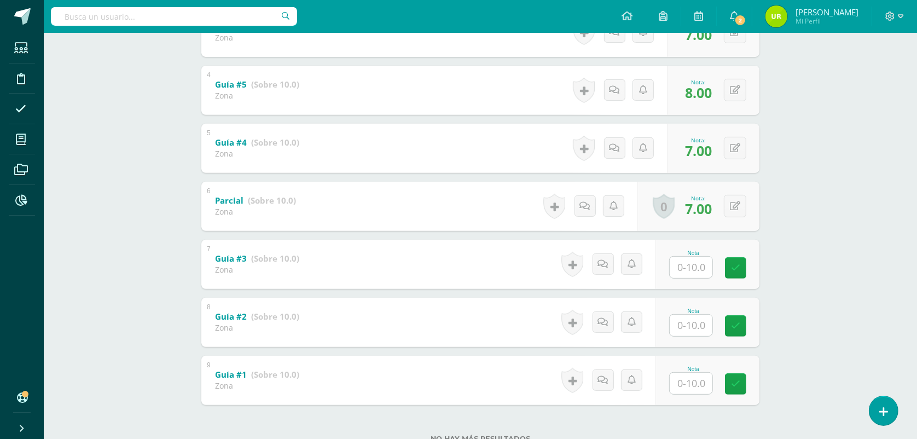
scroll to position [420, 0]
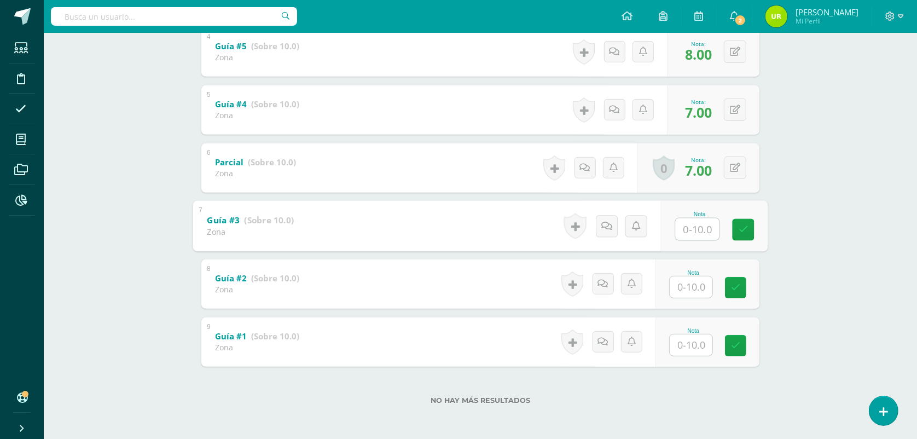
click at [696, 230] on input "text" at bounding box center [698, 229] width 44 height 22
type input "7"
type input "8"
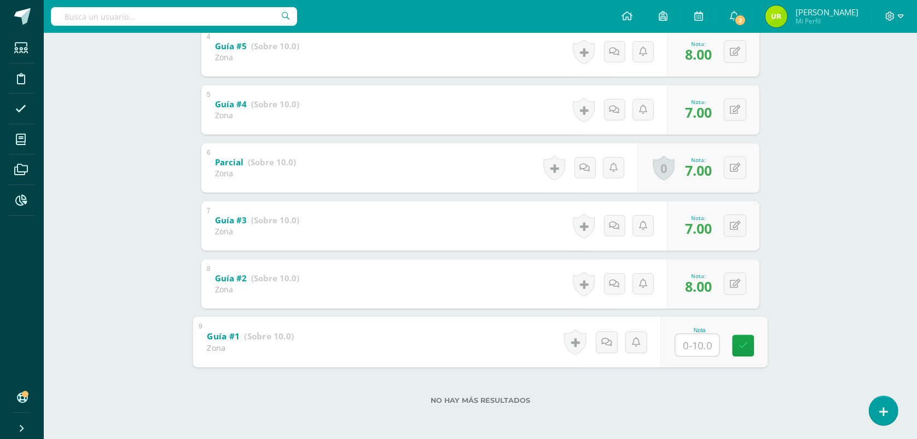
type input "6"
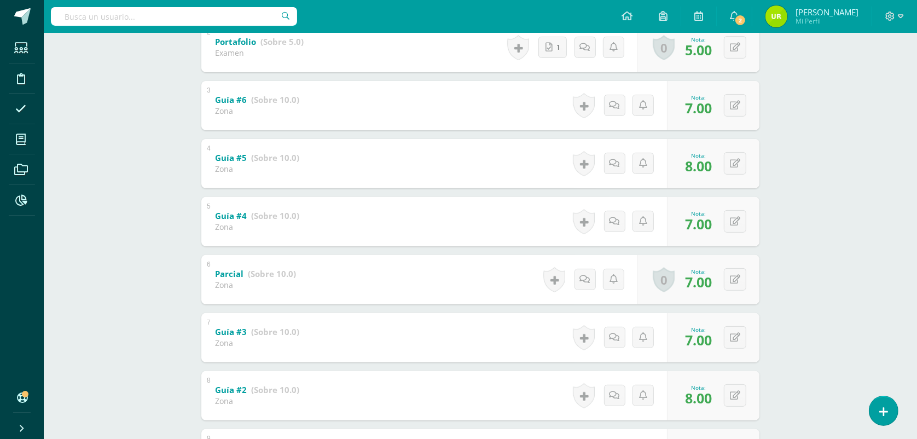
scroll to position [9, 0]
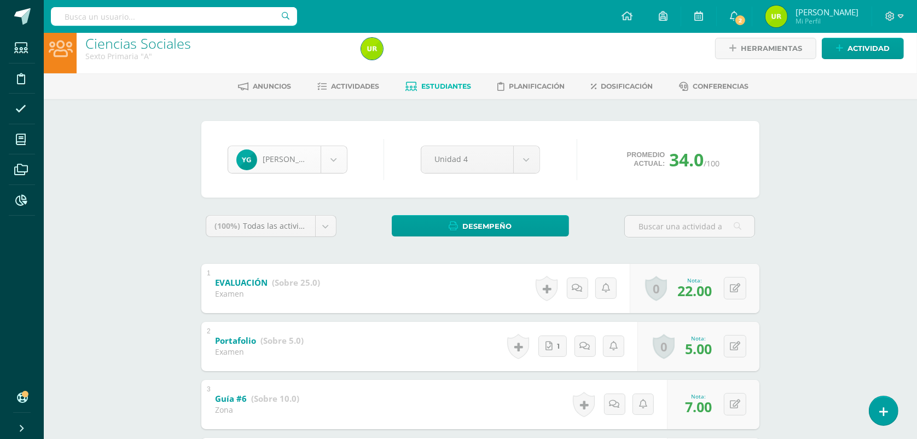
click at [327, 164] on body "Estudiantes Disciplina Asistencia Mis cursos Archivos Reportes Soporte Ayuda Re…" at bounding box center [458, 420] width 917 height 859
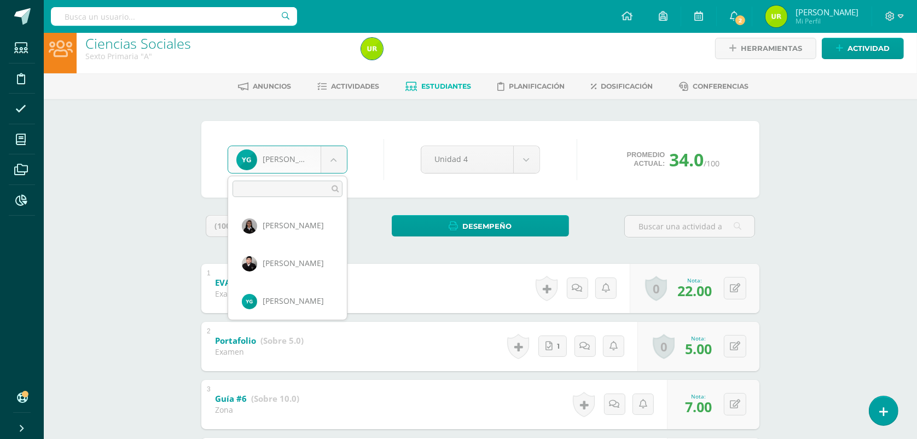
scroll to position [339, 0]
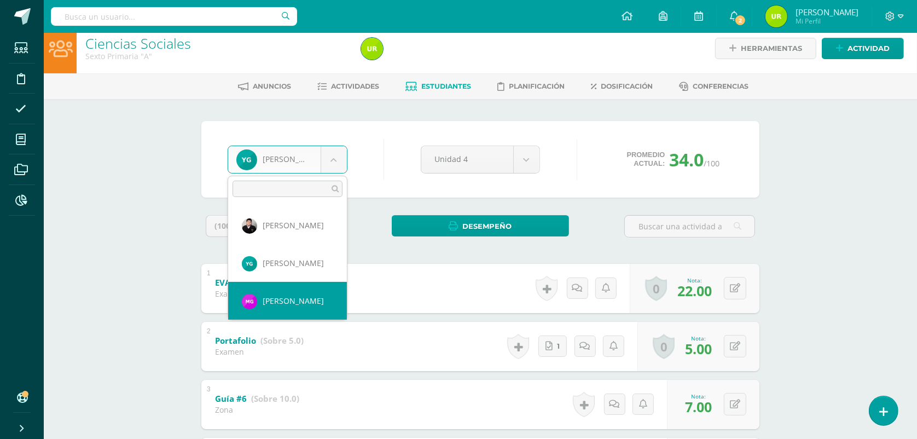
select select "1618"
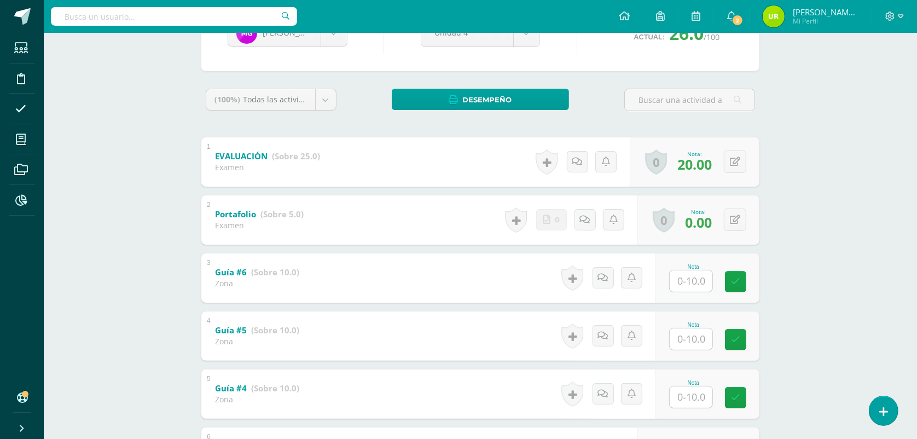
scroll to position [137, 0]
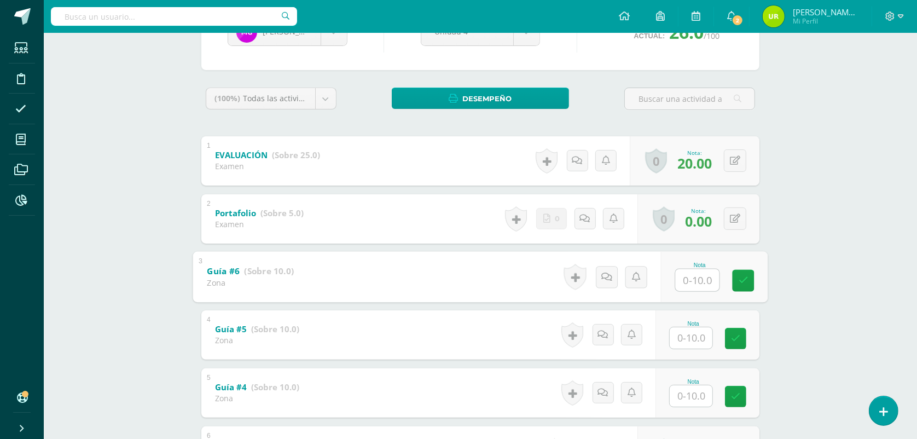
click at [699, 281] on input "text" at bounding box center [698, 280] width 44 height 22
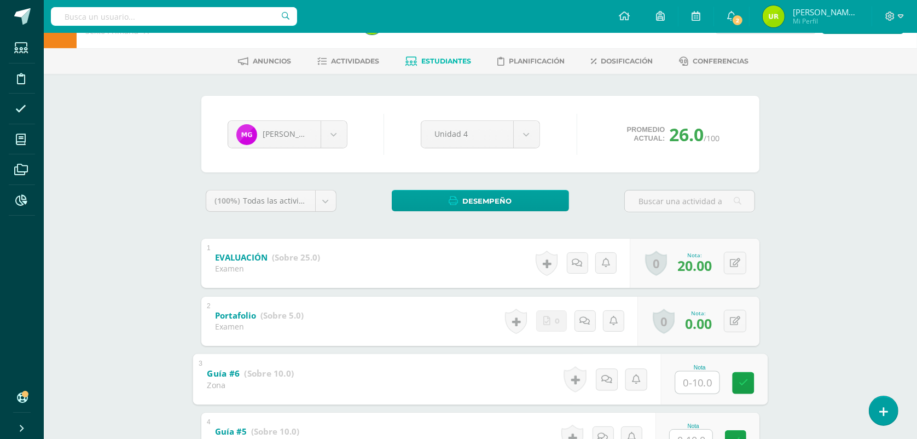
scroll to position [68, 0]
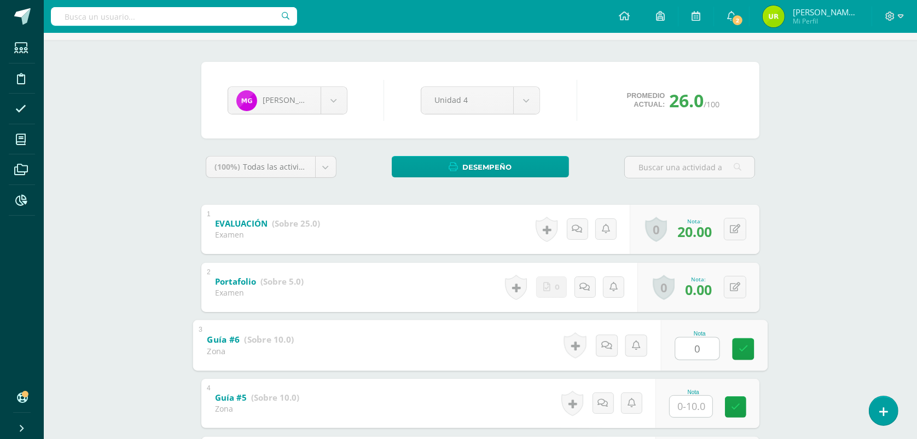
type input "0"
type input "10"
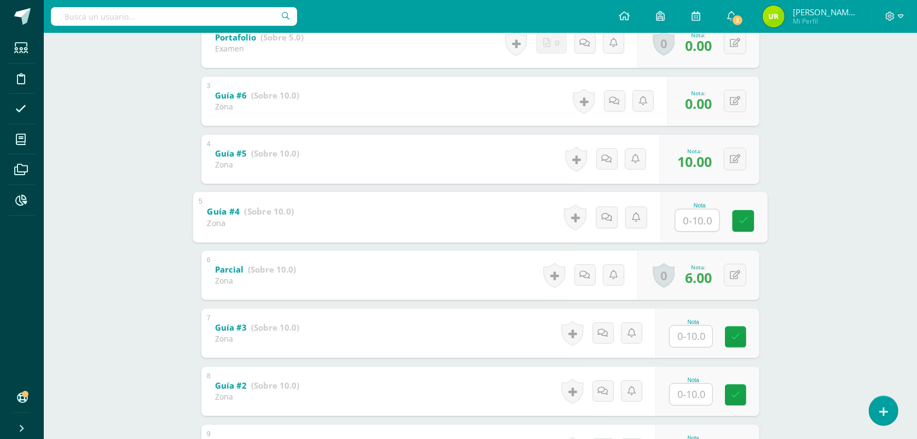
type input "0"
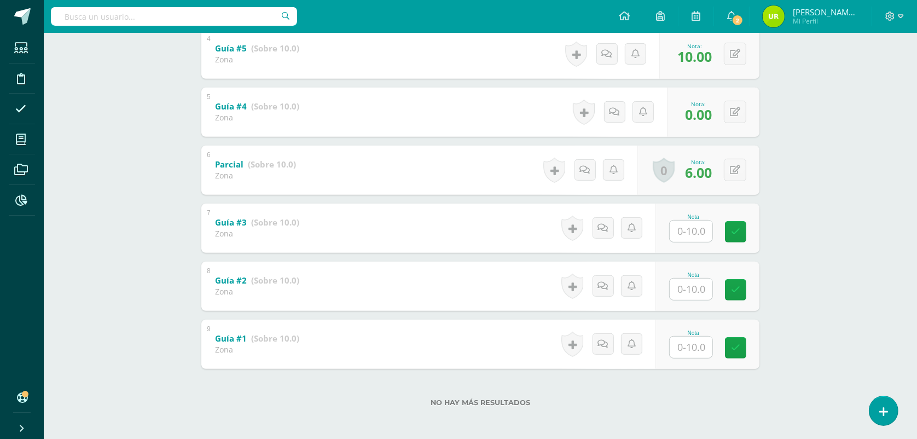
scroll to position [420, 0]
click at [698, 234] on input "text" at bounding box center [691, 228] width 43 height 21
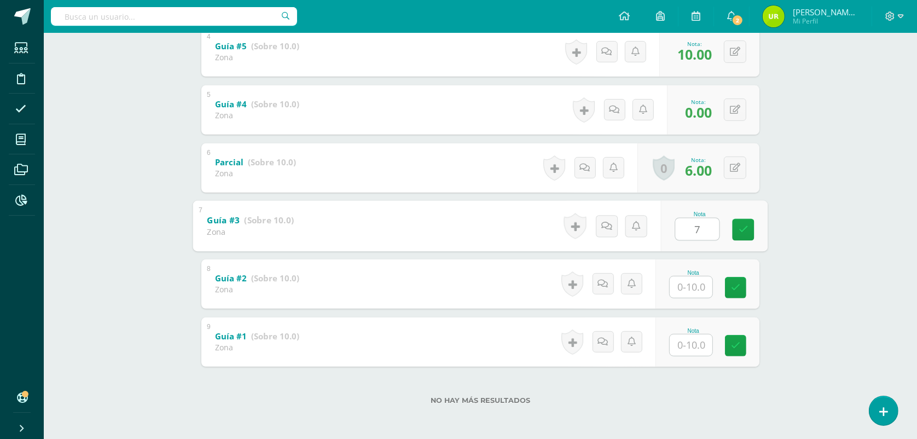
type input "7"
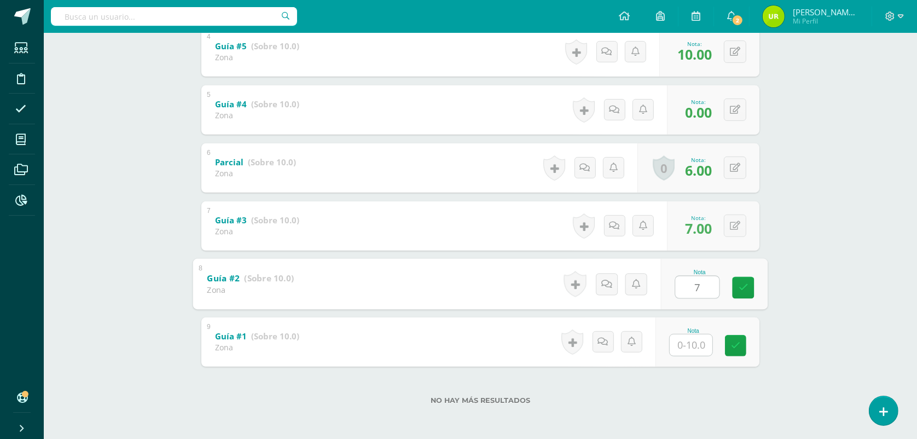
type input "7"
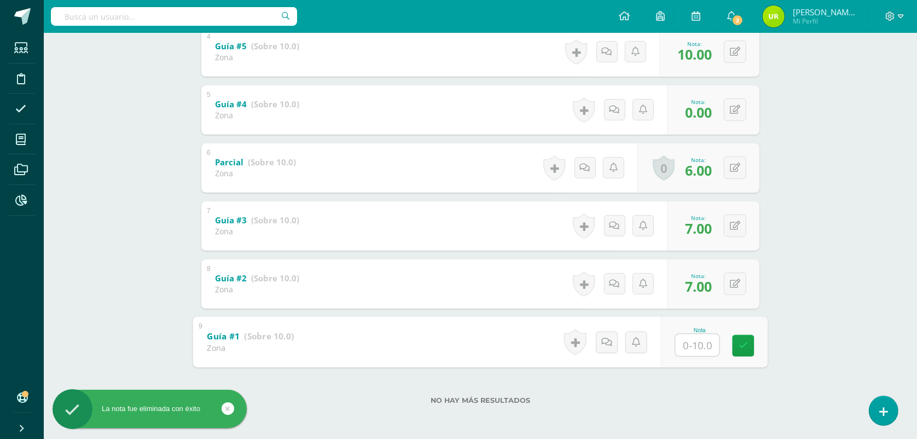
click at [700, 349] on input "text" at bounding box center [698, 345] width 44 height 22
type input "6"
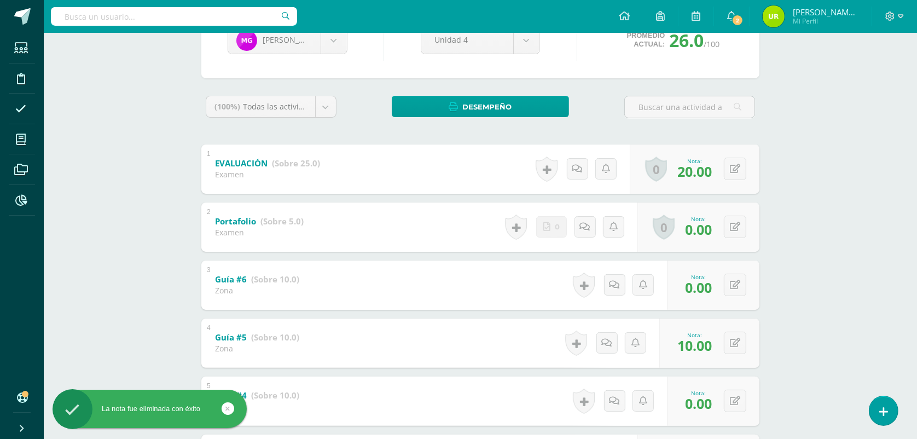
scroll to position [78, 0]
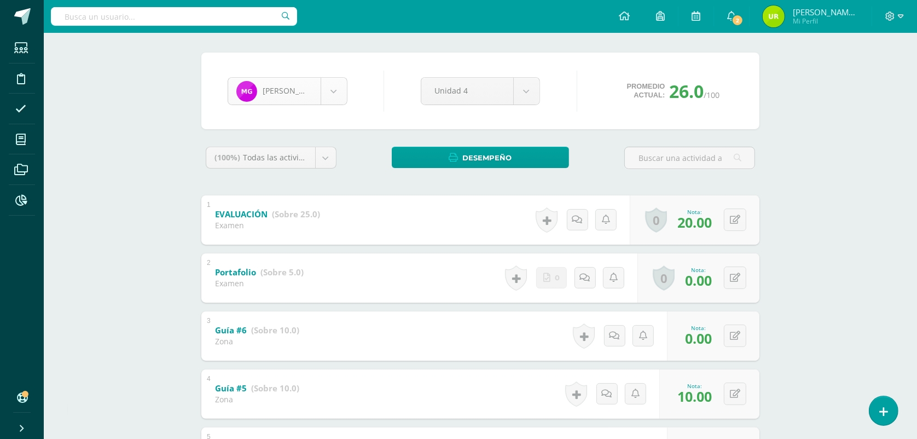
click at [330, 96] on body "La nota fue eliminada con éxito Estudiantes Disciplina Asistencia Mis cursos Ar…" at bounding box center [458, 351] width 917 height 859
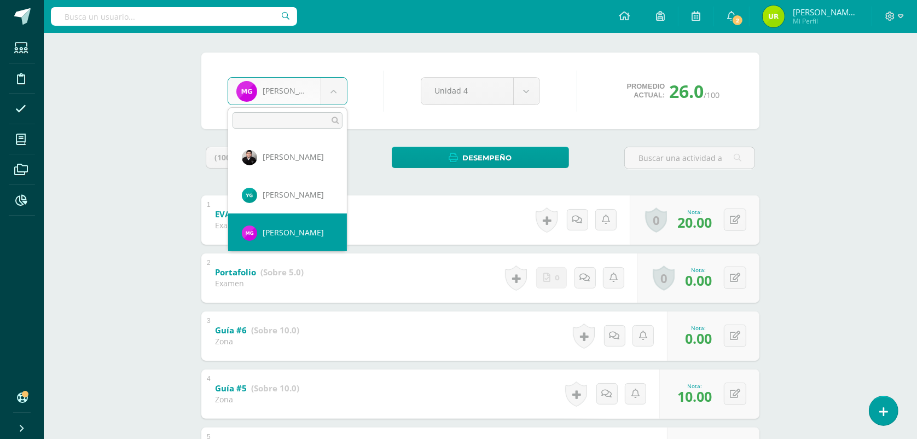
scroll to position [376, 0]
select select "829"
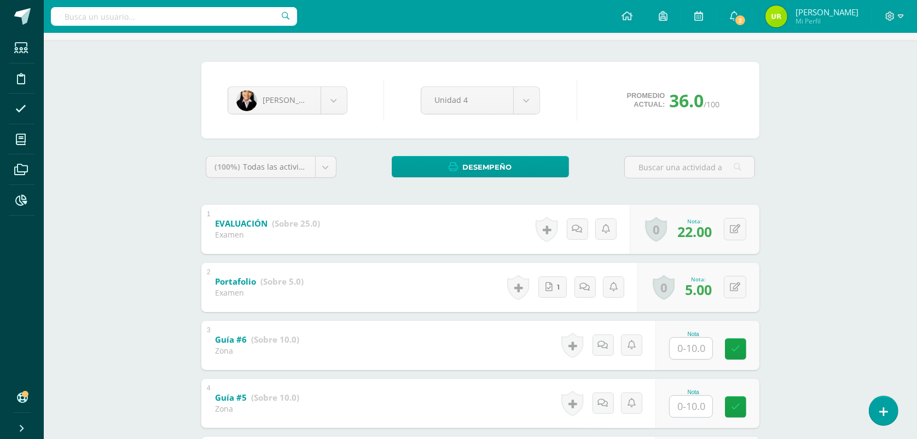
scroll to position [137, 0]
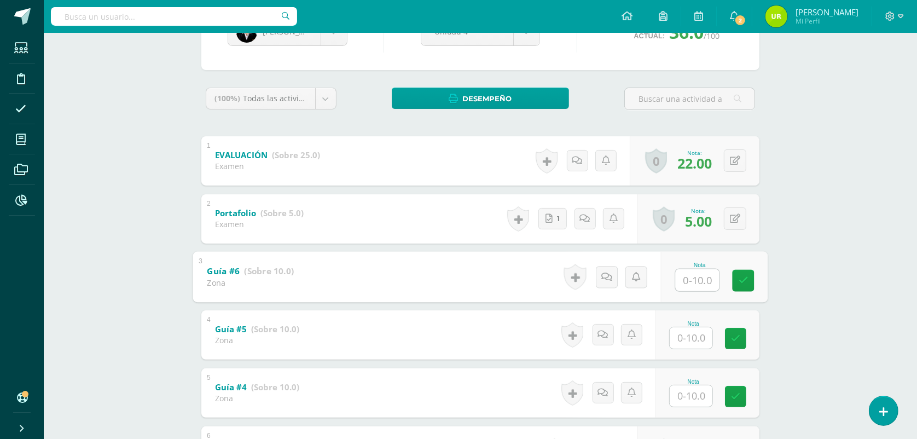
click at [690, 275] on input "text" at bounding box center [698, 280] width 44 height 22
type input "10"
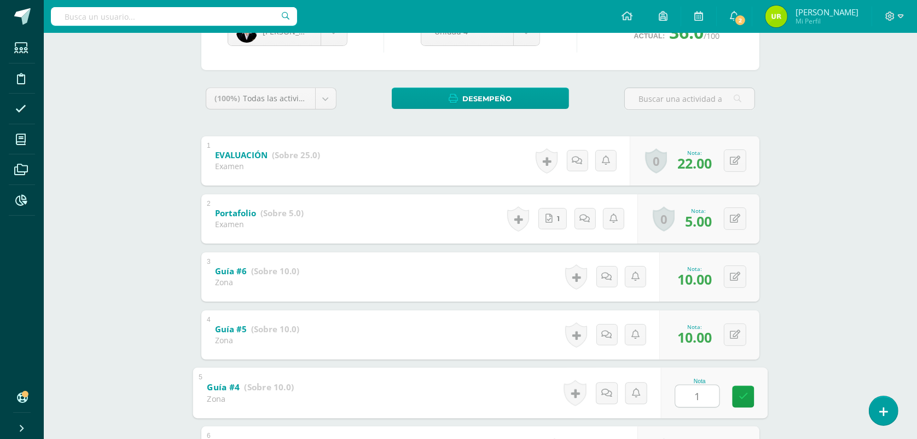
type input "10"
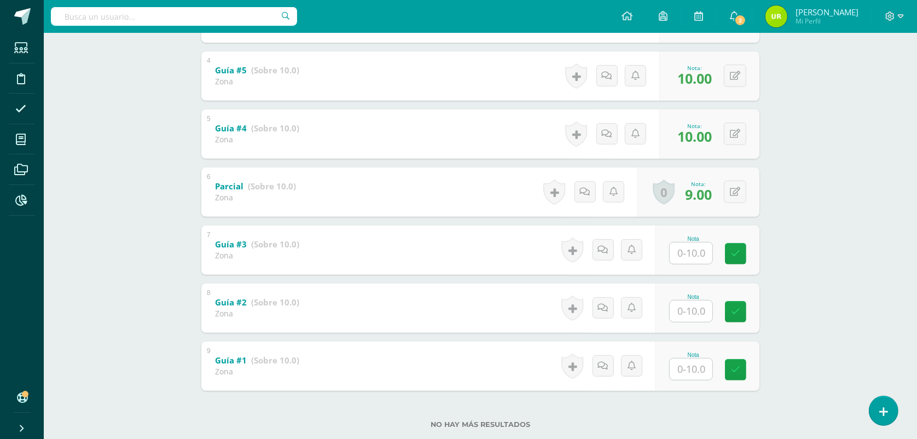
scroll to position [420, 0]
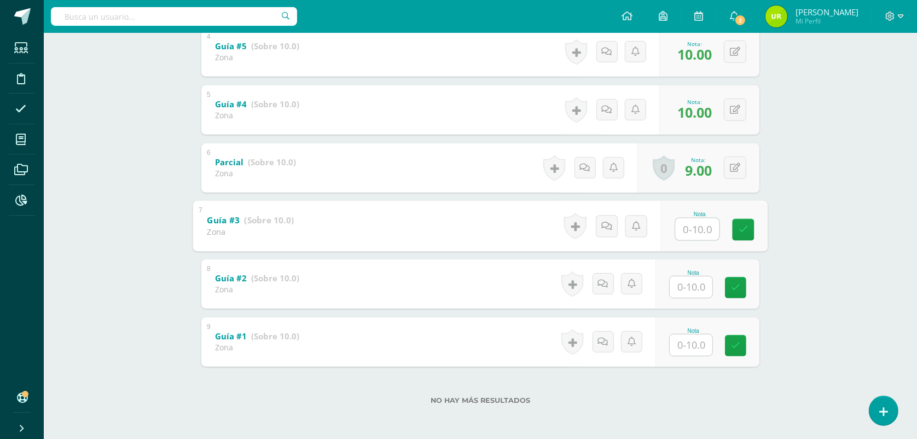
click at [690, 224] on input "text" at bounding box center [698, 229] width 44 height 22
type input "9"
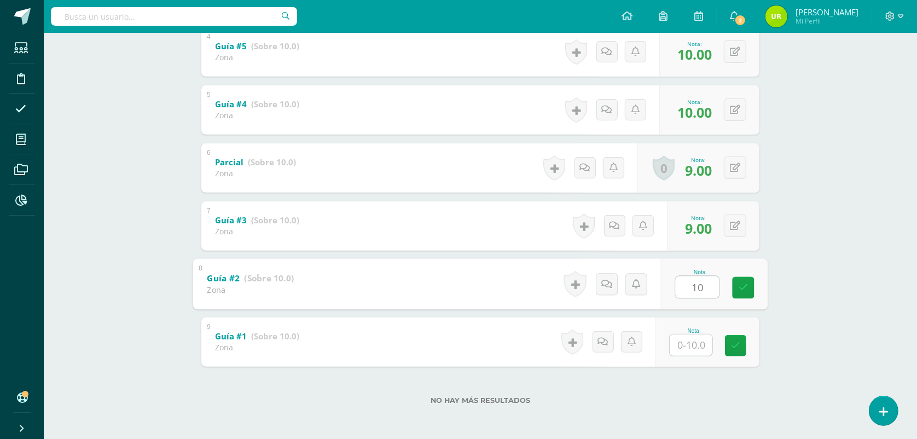
type input "10"
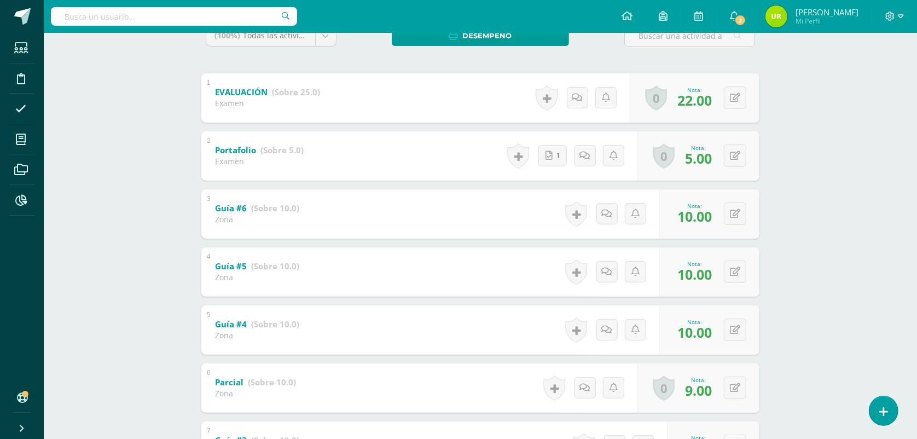
scroll to position [9, 0]
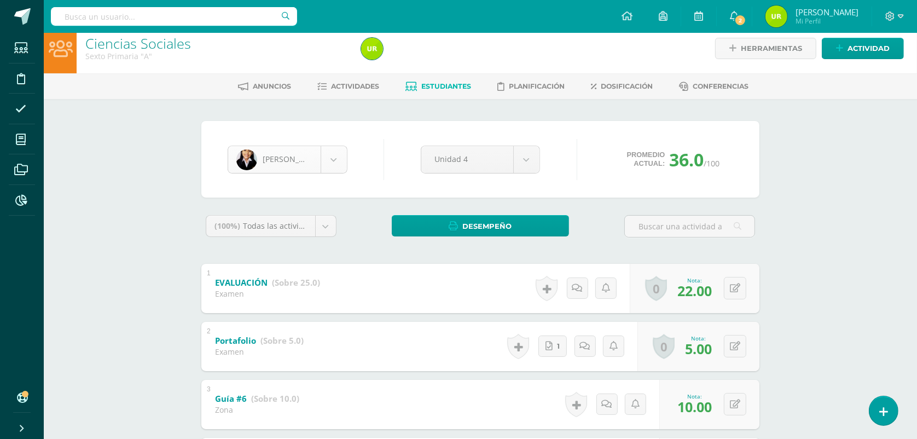
click at [329, 161] on body "Estudiantes Disciplina Asistencia Mis cursos Archivos Reportes Soporte Ayuda Re…" at bounding box center [458, 420] width 917 height 859
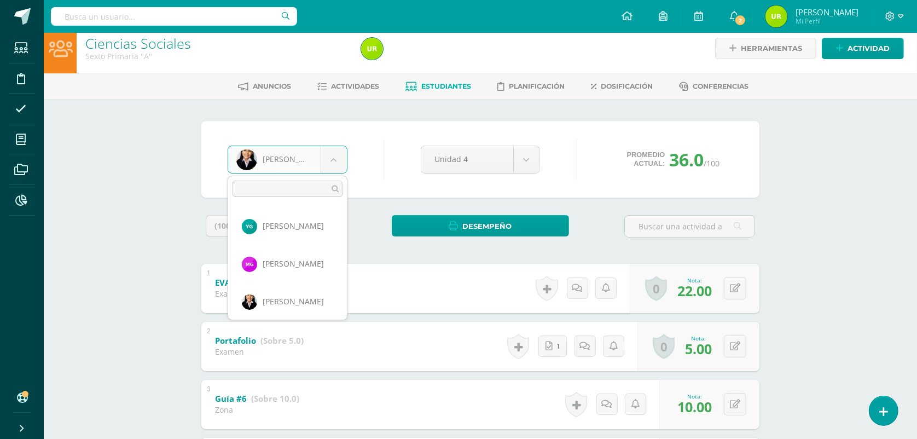
scroll to position [414, 0]
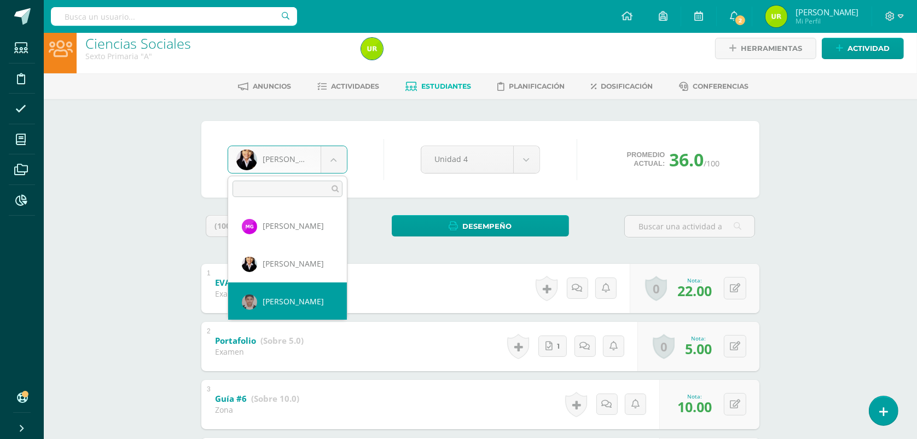
select select "815"
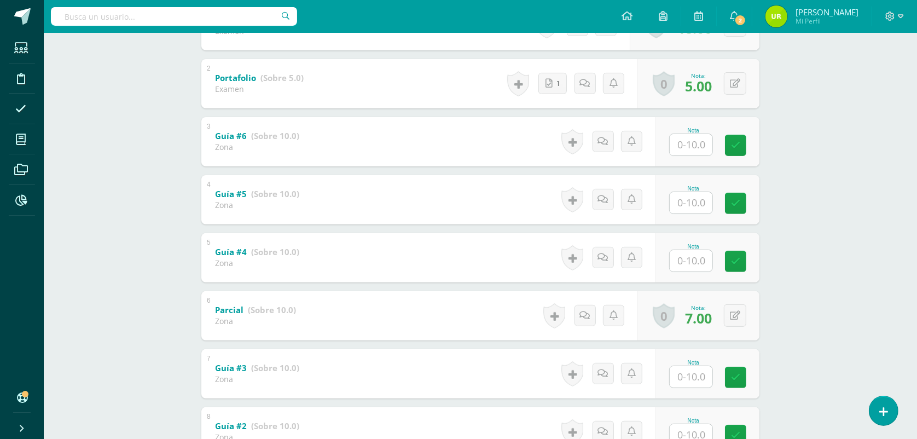
scroll to position [274, 0]
click at [700, 143] on input "text" at bounding box center [698, 143] width 44 height 22
type input "0"
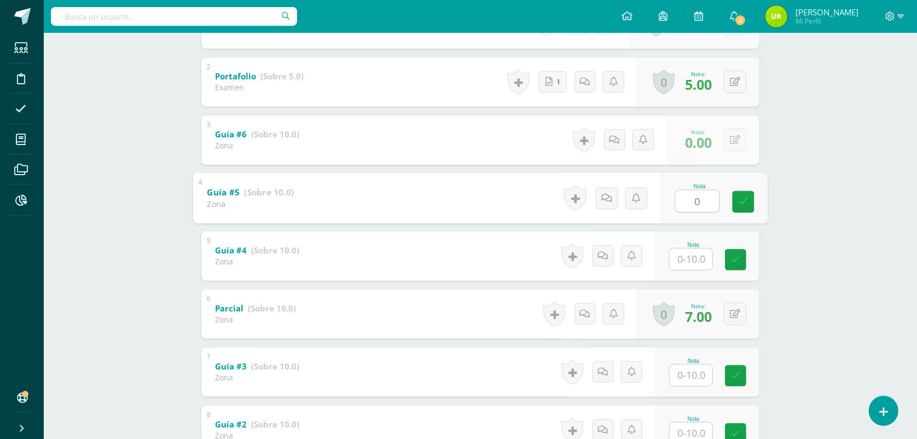
type input "0"
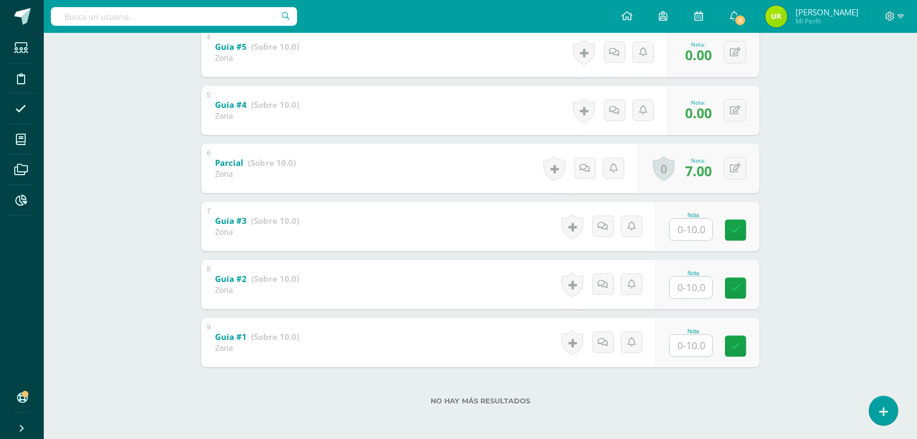
scroll to position [420, 0]
click at [702, 233] on input "text" at bounding box center [698, 229] width 44 height 22
type input "7"
type input "8"
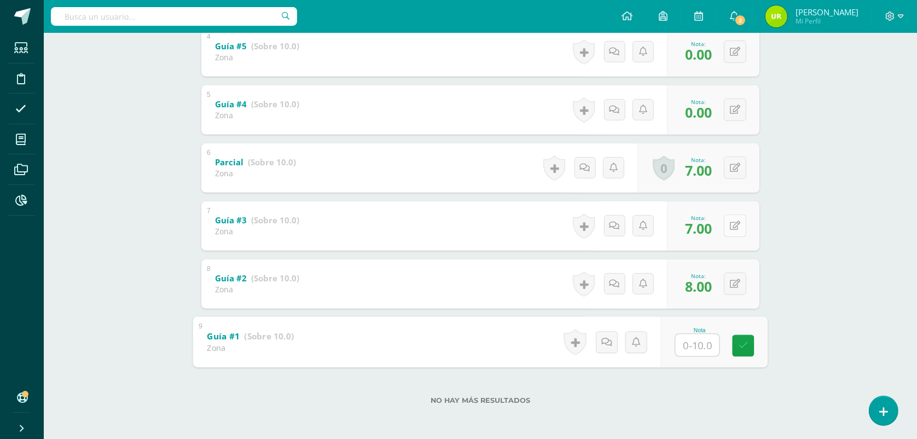
type input "6"
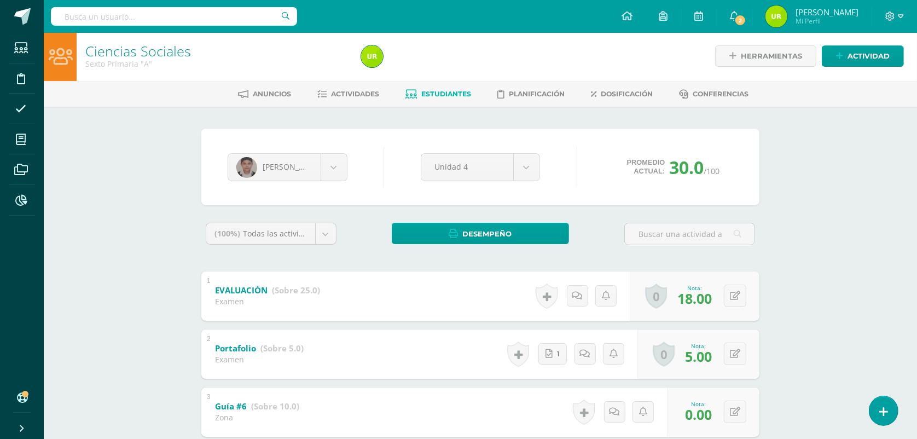
scroll to position [0, 0]
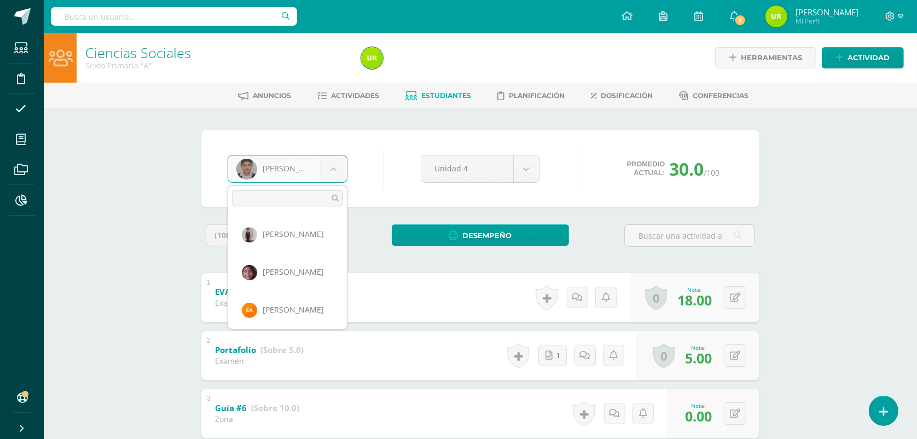
click at [345, 166] on body "Estudiantes Disciplina Asistencia Mis cursos Archivos Reportes Soporte Ayuda Re…" at bounding box center [458, 429] width 917 height 859
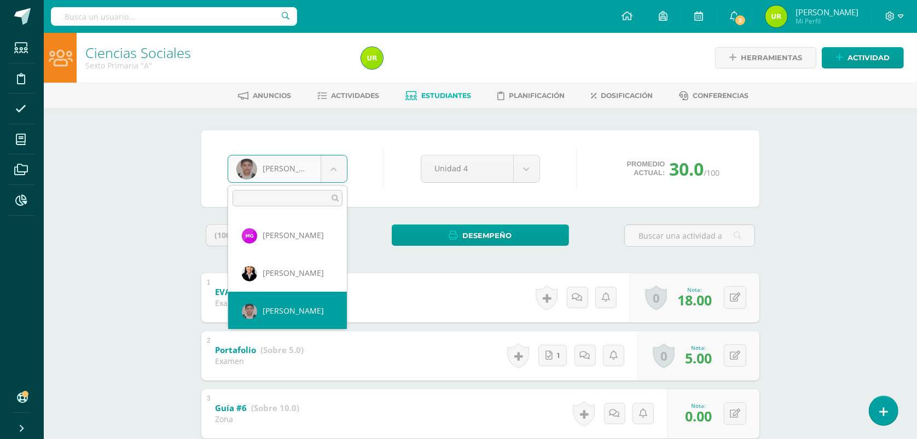
scroll to position [452, 0]
select select "697"
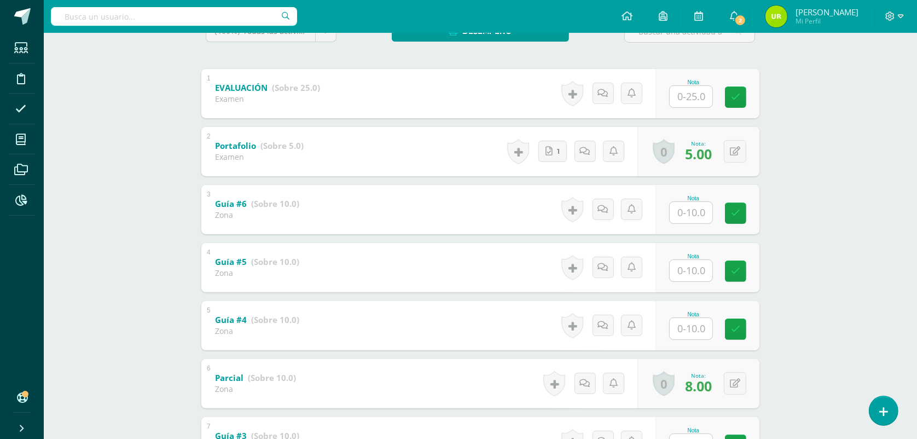
scroll to position [205, 0]
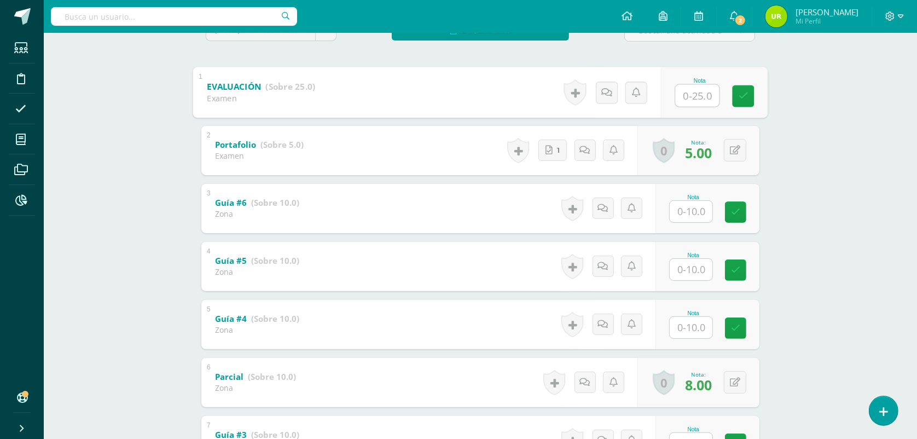
click at [698, 96] on input "text" at bounding box center [698, 95] width 44 height 22
click at [688, 203] on input "text" at bounding box center [691, 211] width 43 height 21
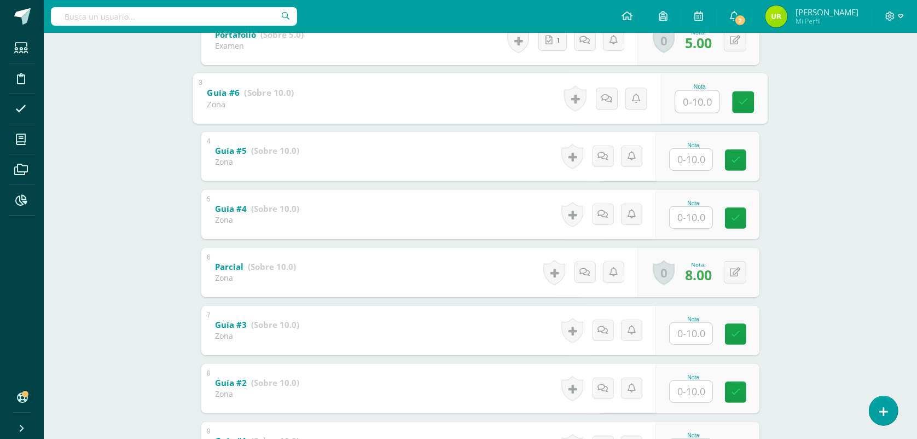
scroll to position [420, 0]
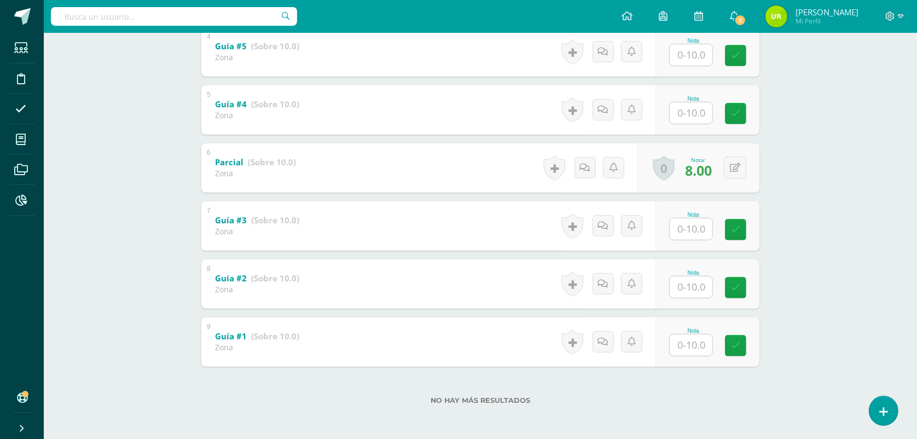
click at [710, 340] on input "text" at bounding box center [691, 344] width 43 height 21
type input "7"
click at [690, 283] on input "text" at bounding box center [698, 287] width 44 height 22
type input "7"
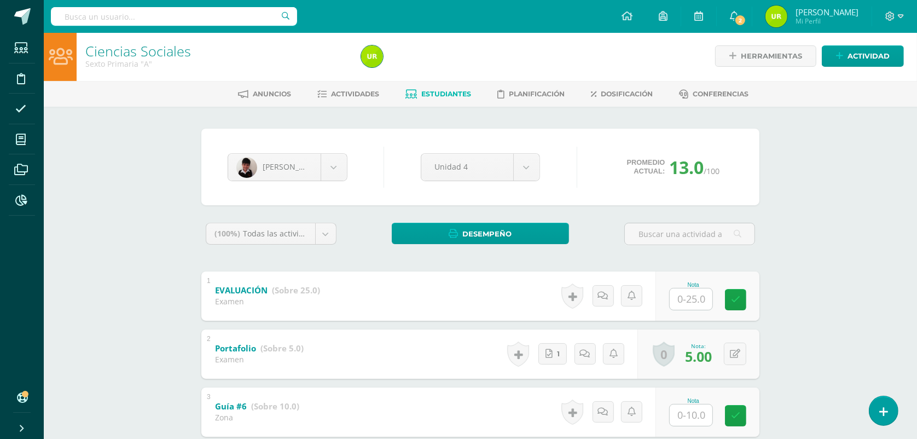
scroll to position [0, 0]
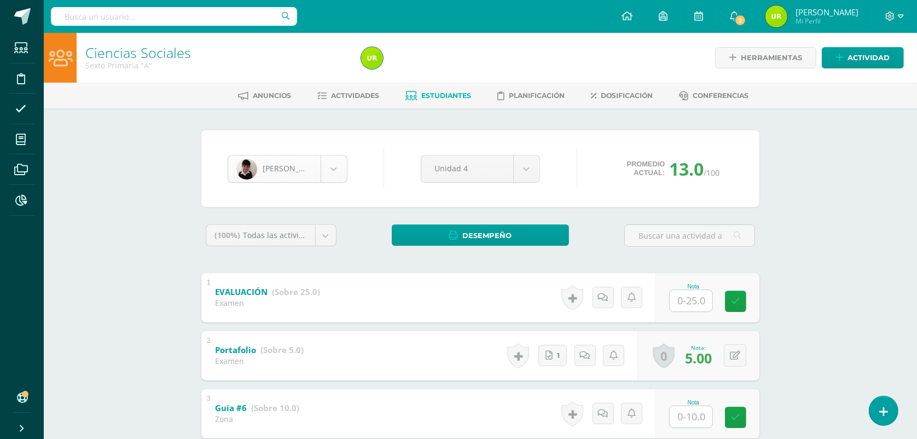
click at [336, 158] on body "Estudiantes Disciplina Asistencia Mis cursos Archivos Reportes Soporte Ayuda Re…" at bounding box center [458, 429] width 917 height 859
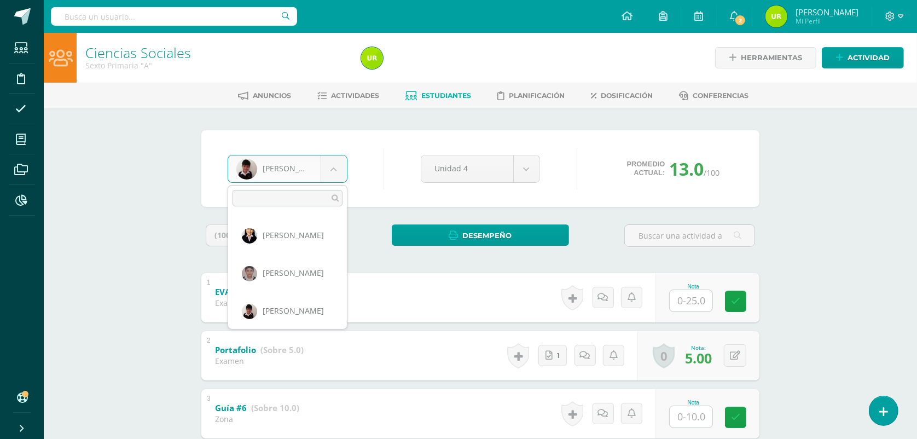
scroll to position [490, 0]
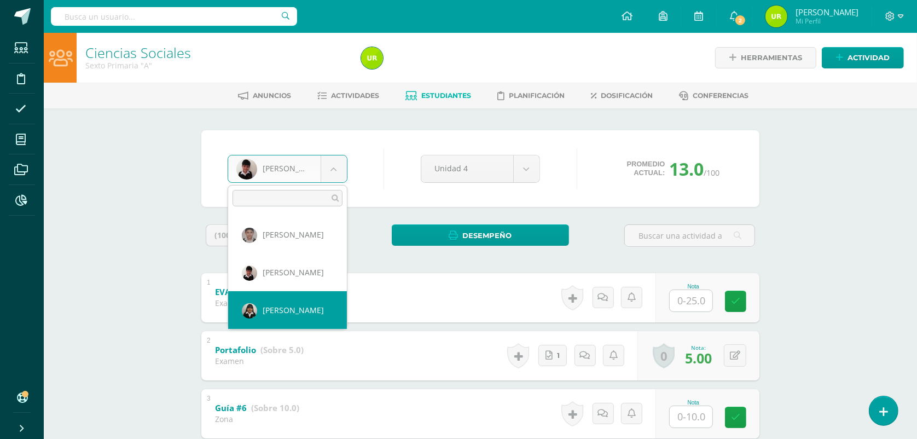
select select "46"
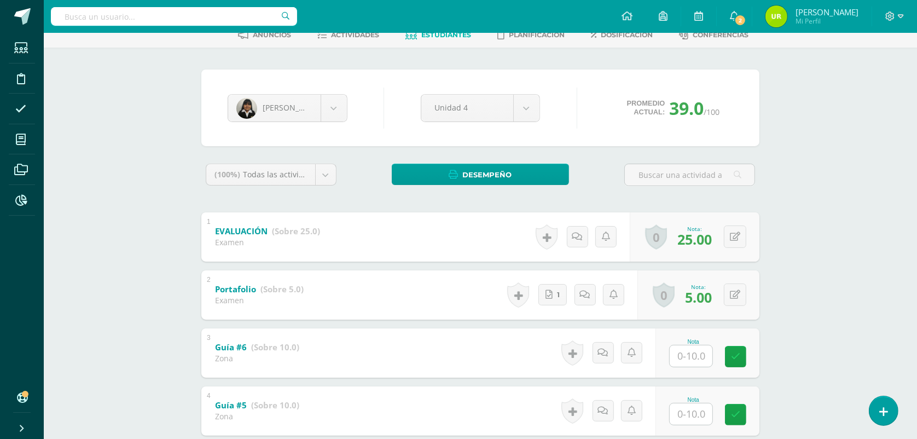
scroll to position [342, 0]
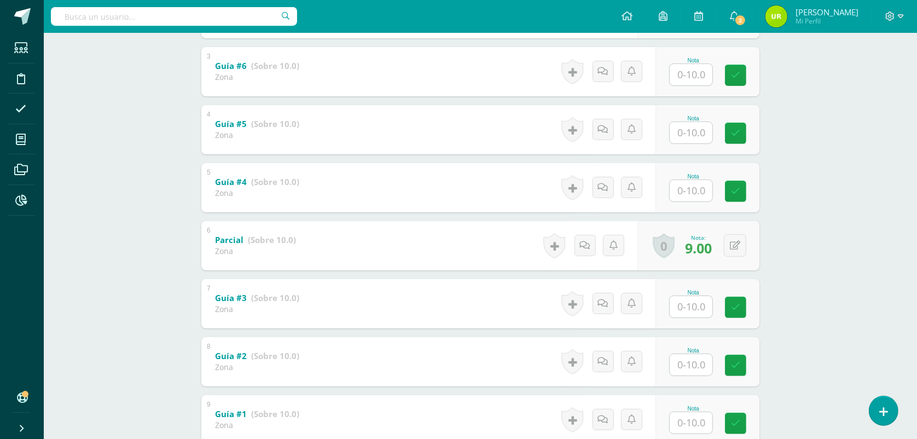
click at [704, 67] on input "text" at bounding box center [691, 74] width 43 height 21
type input "10"
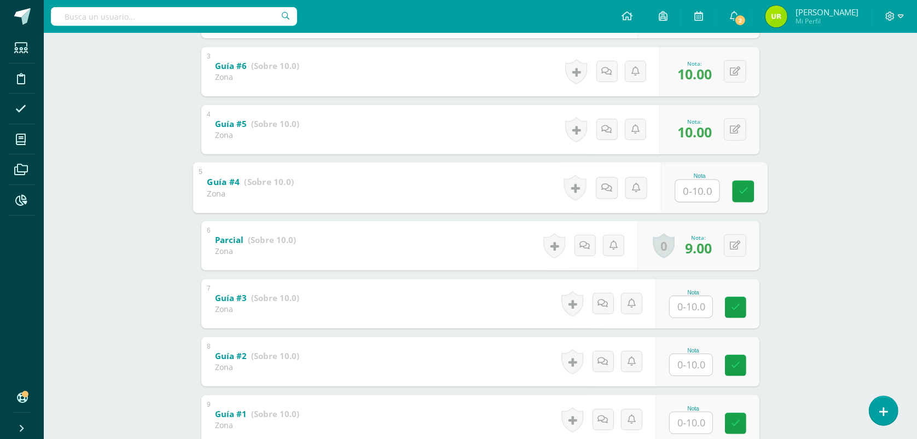
type input "9"
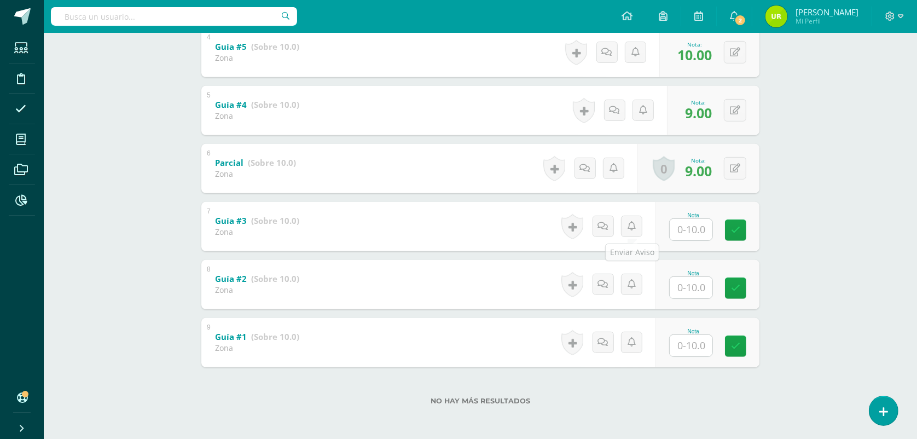
scroll to position [420, 0]
click at [702, 236] on input "text" at bounding box center [691, 228] width 43 height 21
type input "0"
type input "10"
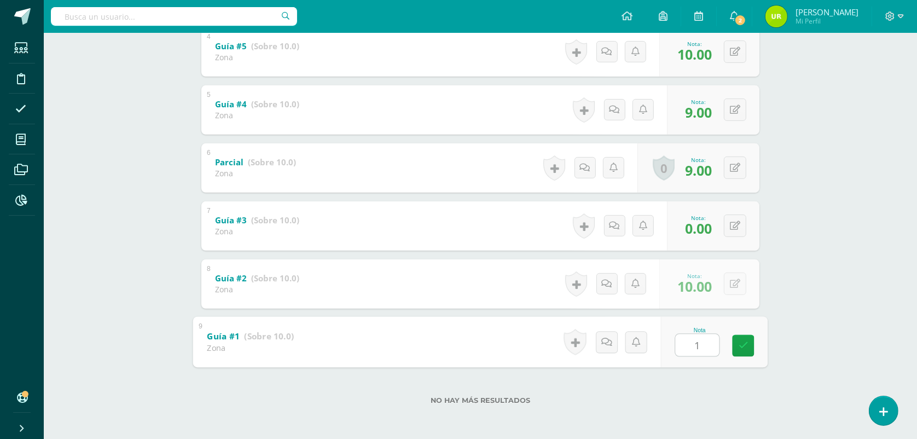
type input "10"
click at [739, 217] on button at bounding box center [735, 225] width 22 height 22
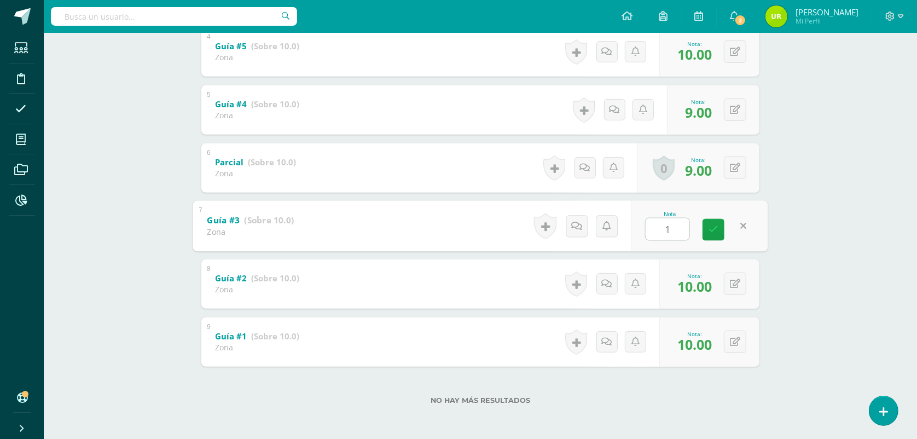
type input "10"
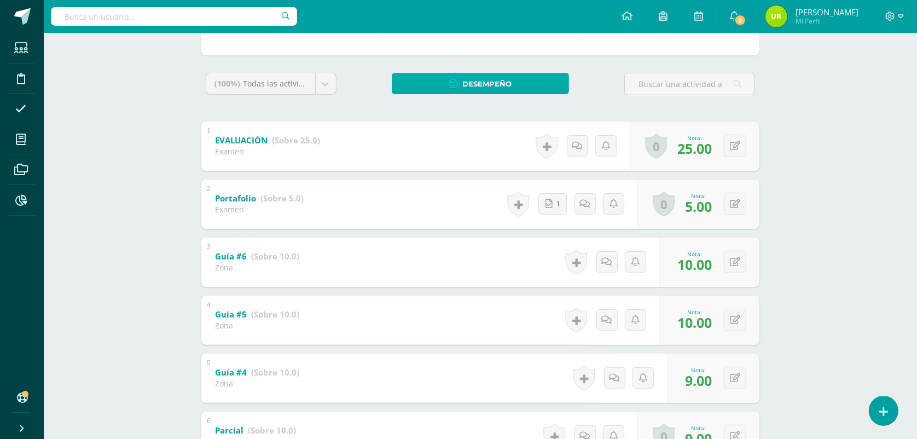
scroll to position [0, 0]
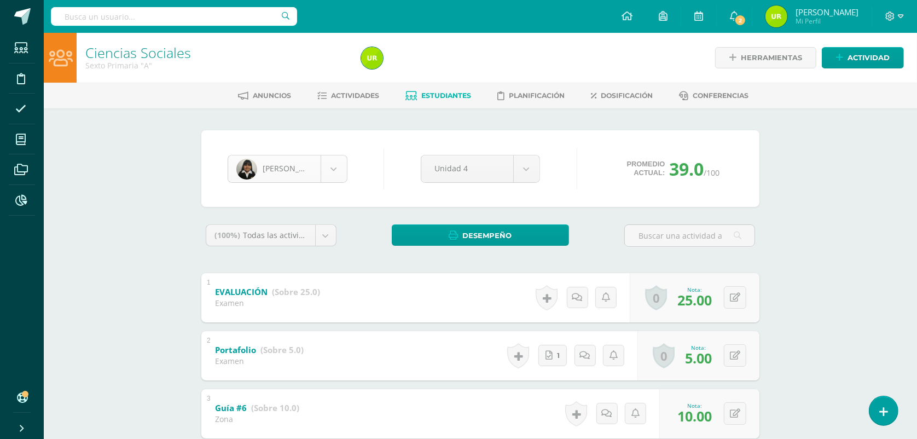
click at [341, 159] on body "Estudiantes Disciplina Asistencia Mis cursos Archivos Reportes Soporte Ayuda Re…" at bounding box center [458, 429] width 917 height 859
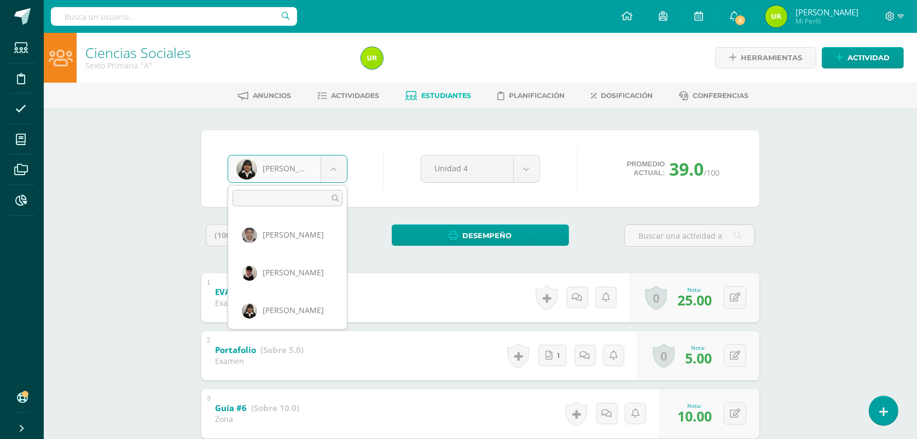
scroll to position [528, 0]
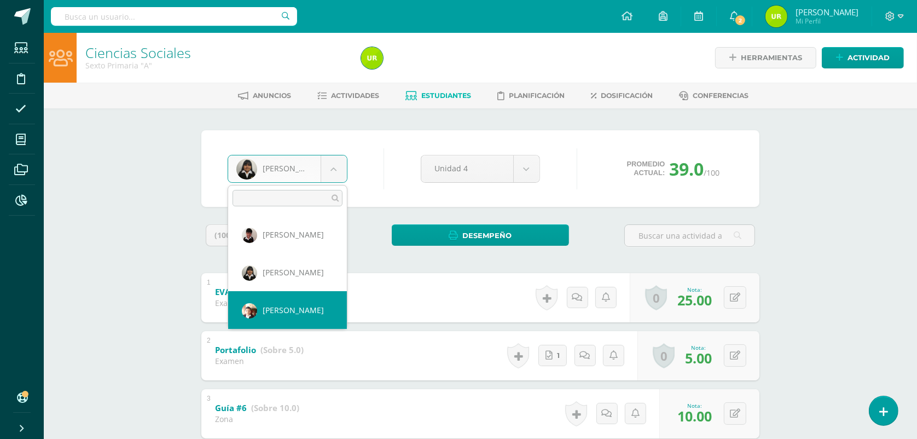
select select "801"
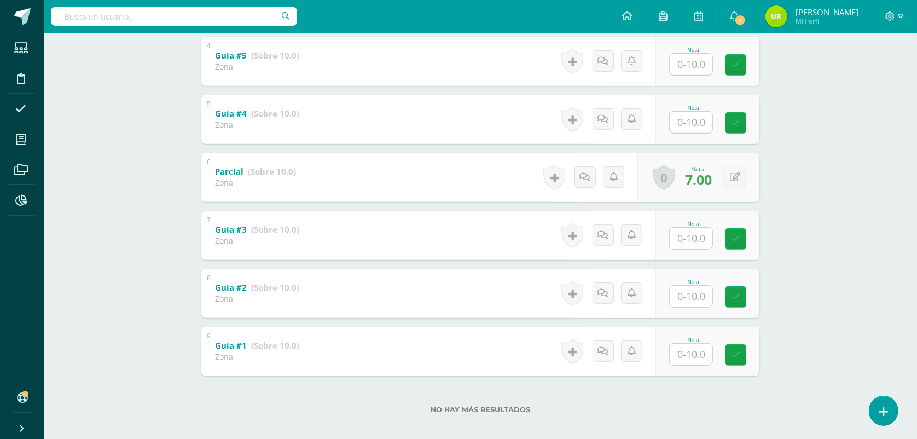
scroll to position [274, 0]
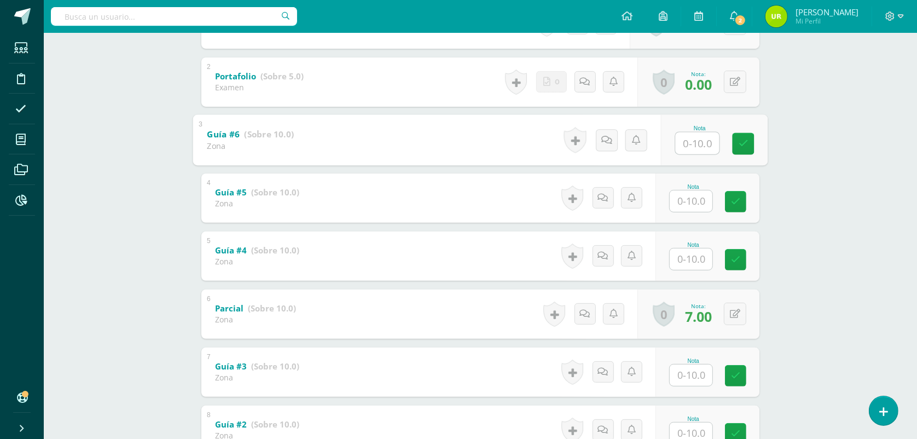
drag, startPoint x: 704, startPoint y: 138, endPoint x: 923, endPoint y: 51, distance: 236.5
click at [704, 137] on input "text" at bounding box center [698, 143] width 44 height 22
click at [703, 136] on input "text" at bounding box center [698, 143] width 44 height 22
type input "5"
type input "0"
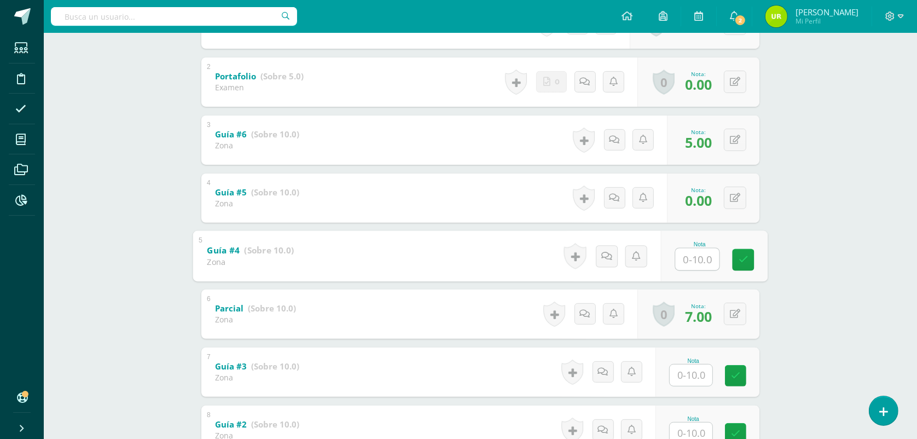
type input "0"
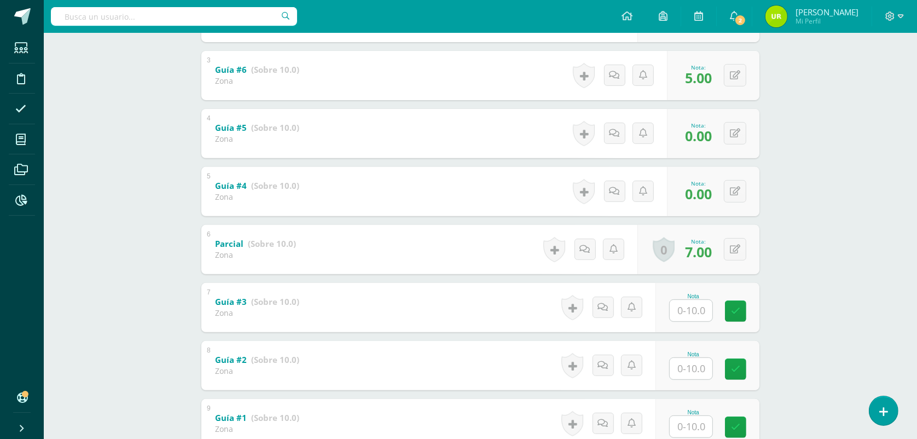
scroll to position [420, 0]
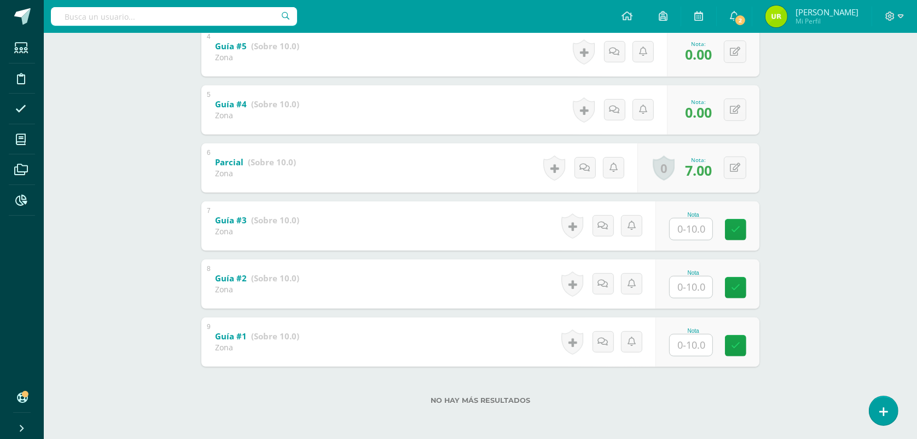
click at [695, 231] on input "text" at bounding box center [691, 228] width 43 height 21
type input "5"
type input "0"
type input "6"
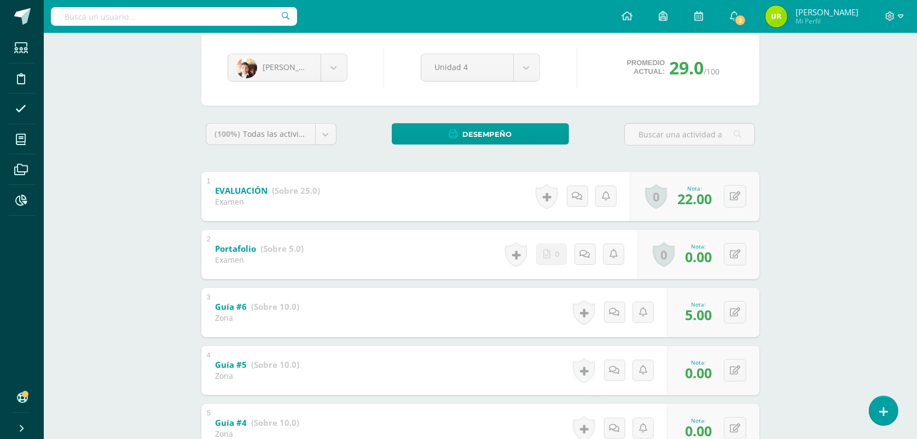
scroll to position [78, 0]
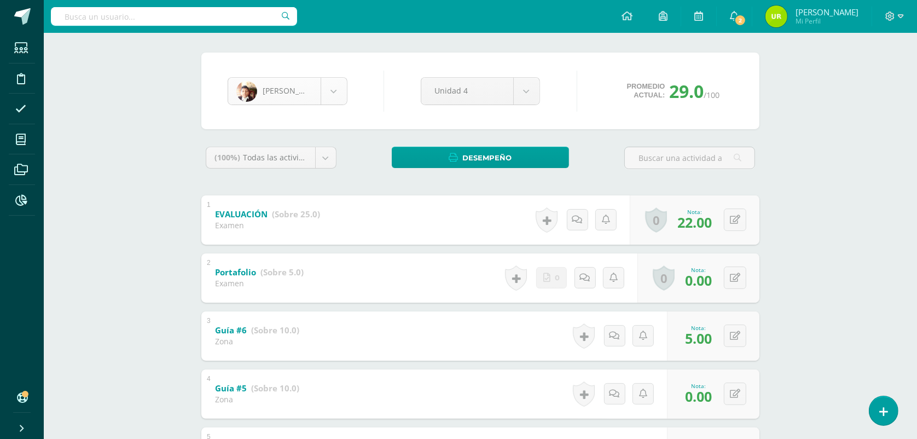
click at [331, 86] on body "Estudiantes Disciplina Asistencia Mis cursos Archivos Reportes Soporte Ayuda Re…" at bounding box center [458, 351] width 917 height 859
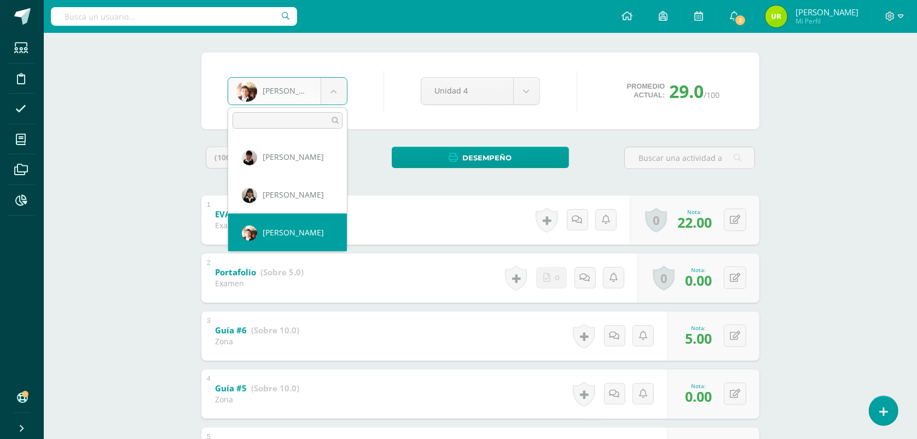
scroll to position [565, 0]
select select "45"
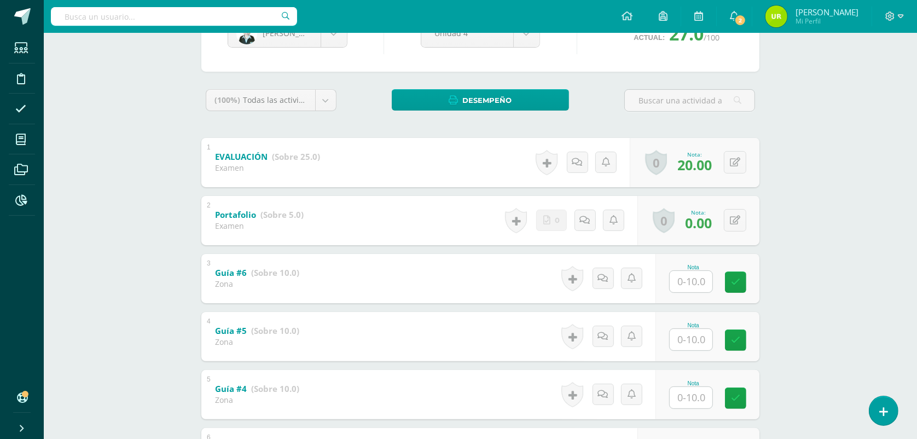
scroll to position [137, 0]
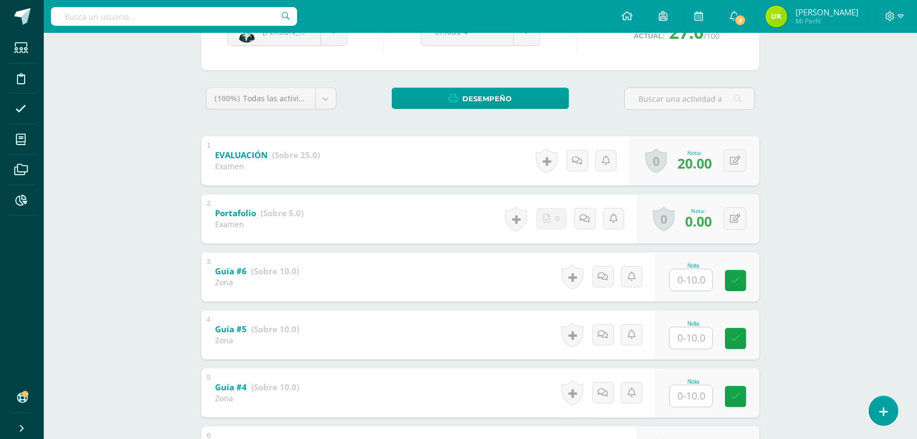
click at [701, 271] on input "text" at bounding box center [691, 279] width 43 height 21
type input "0"
type input "10"
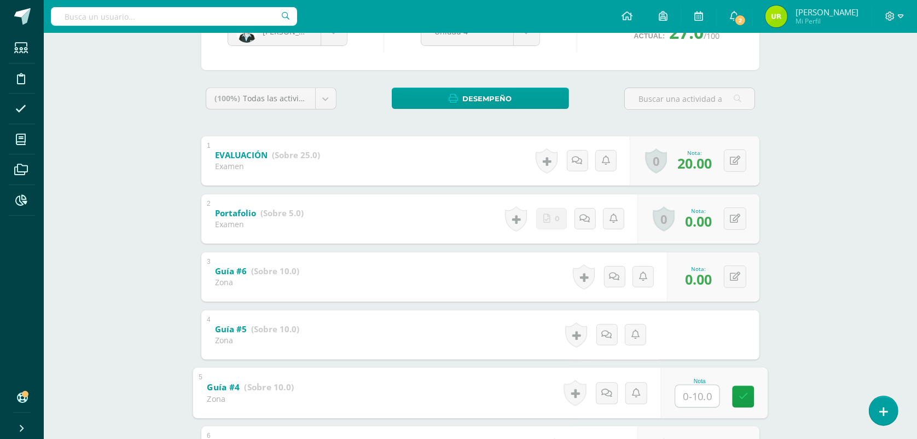
type input "0"
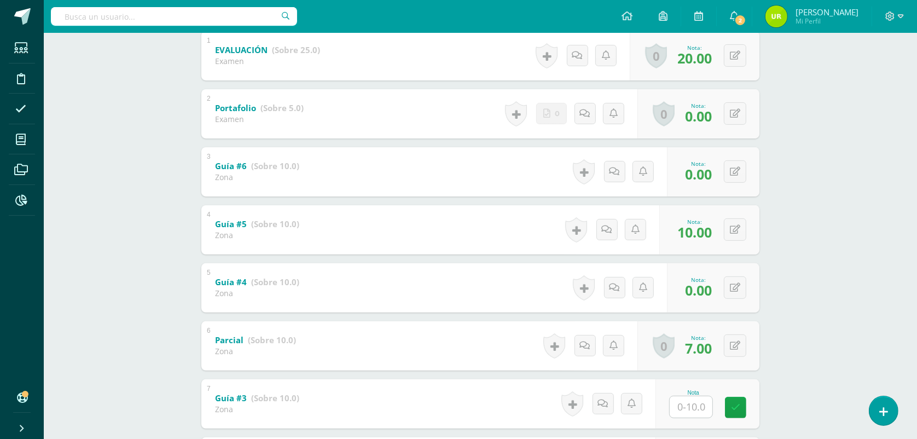
scroll to position [420, 0]
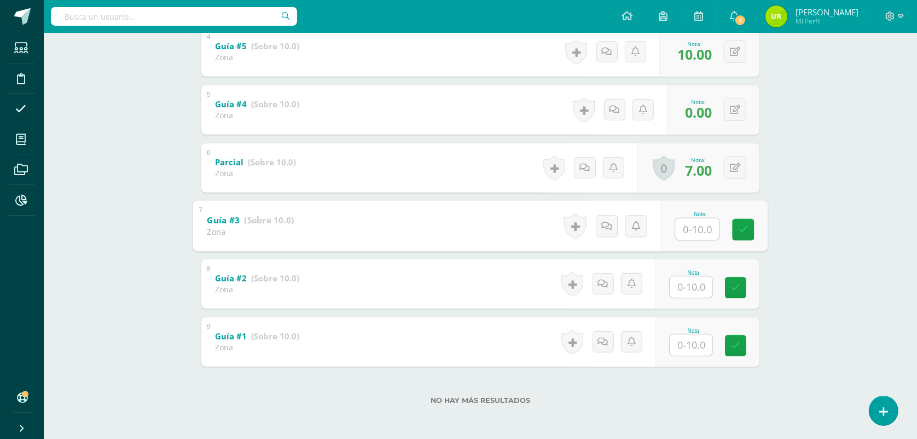
click at [710, 225] on input "text" at bounding box center [698, 229] width 44 height 22
type input "8"
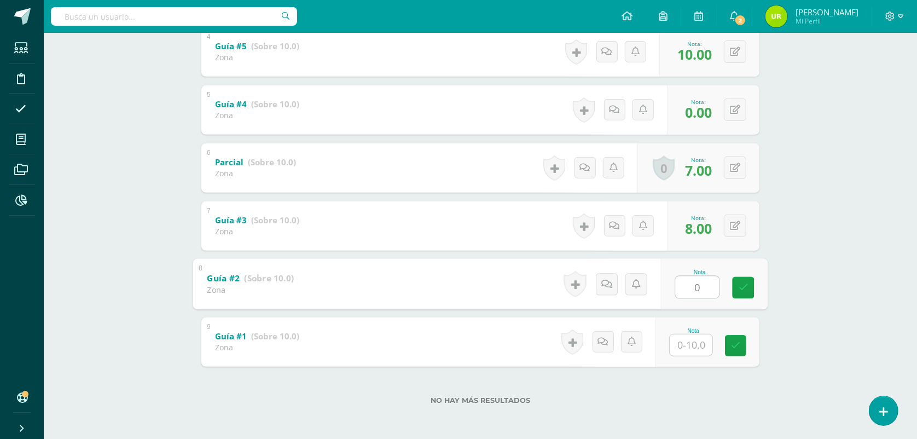
type input "0"
type input "6"
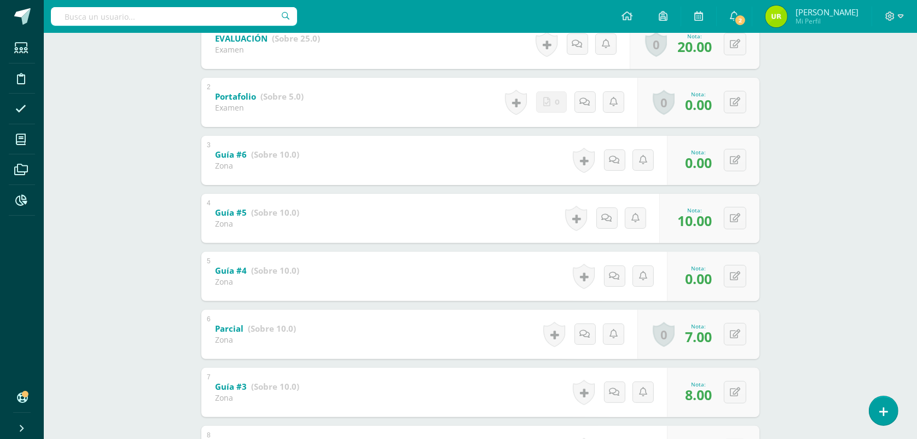
scroll to position [78, 0]
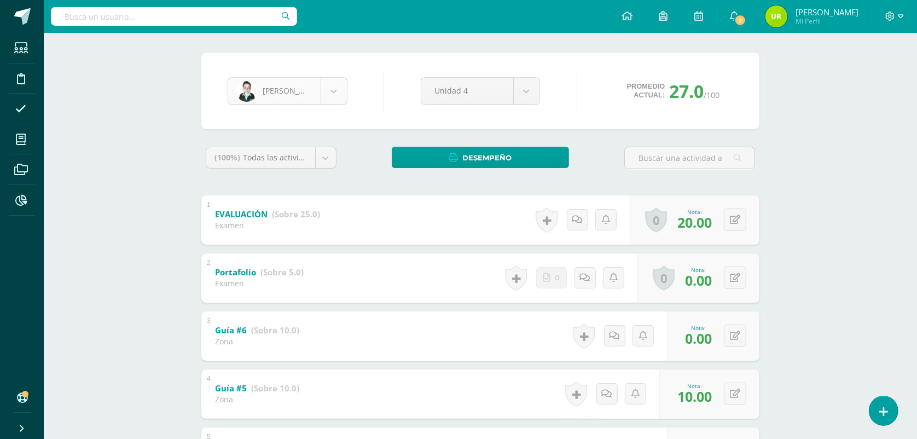
click at [318, 91] on body "Estudiantes Disciplina Asistencia Mis cursos Archivos Reportes Soporte Ayuda Re…" at bounding box center [458, 351] width 917 height 859
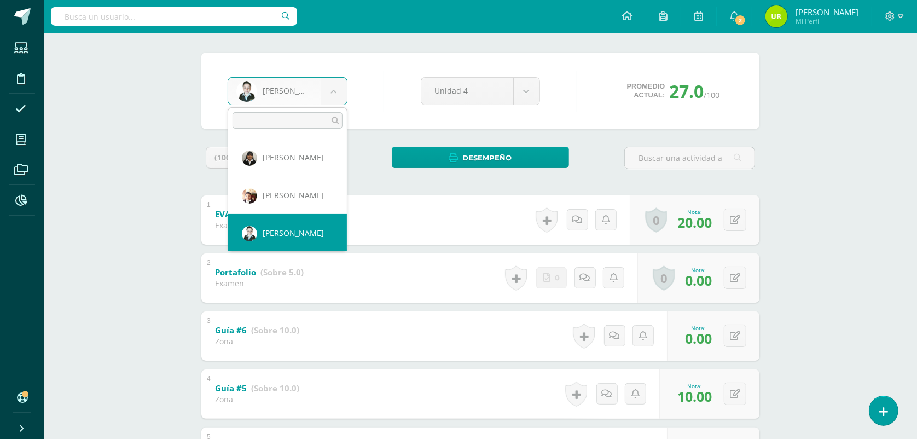
scroll to position [603, 0]
select select "1444"
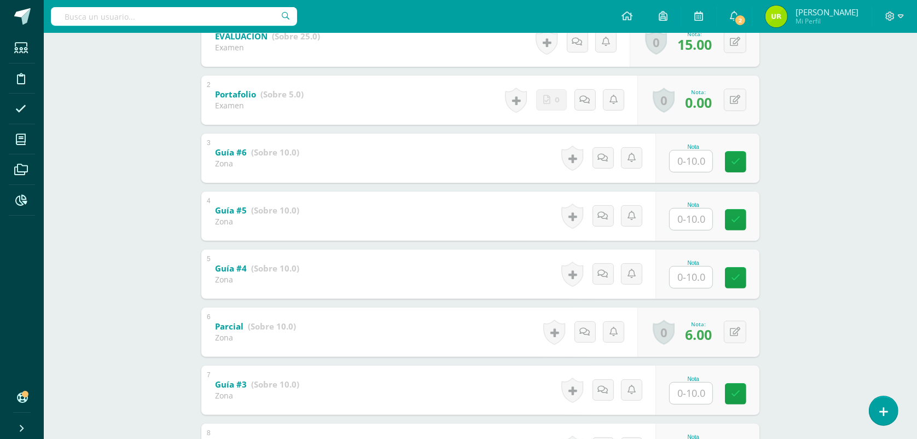
scroll to position [274, 0]
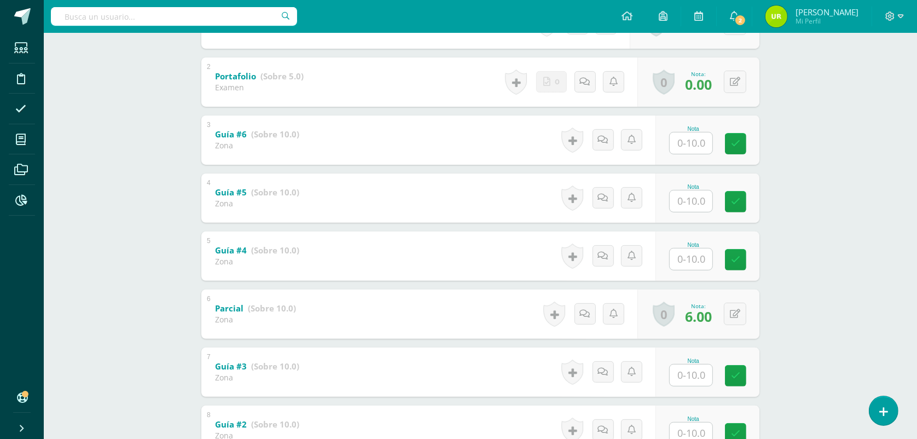
click at [693, 138] on input "text" at bounding box center [691, 142] width 43 height 21
type input "0"
type input "9"
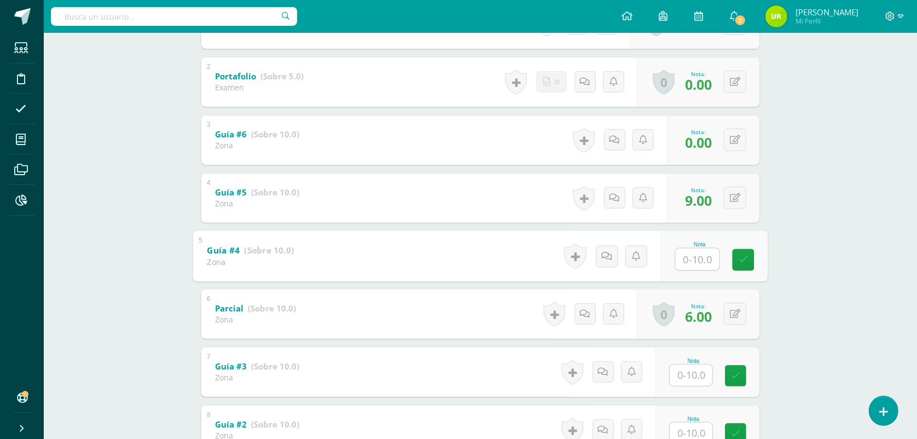
type input "0"
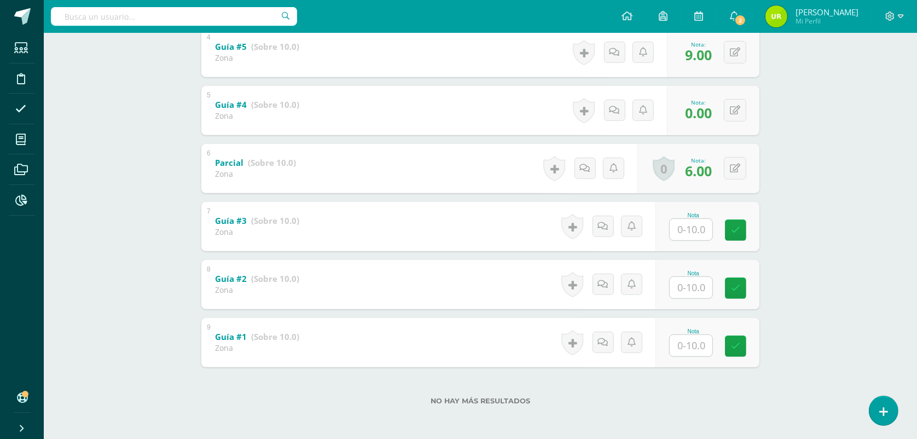
scroll to position [420, 0]
click at [688, 234] on input "text" at bounding box center [691, 228] width 43 height 21
type input "7"
type input "0"
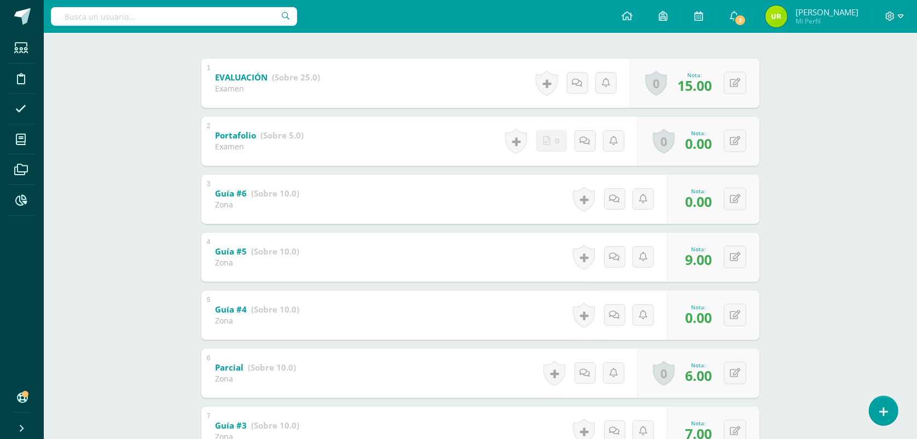
scroll to position [0, 0]
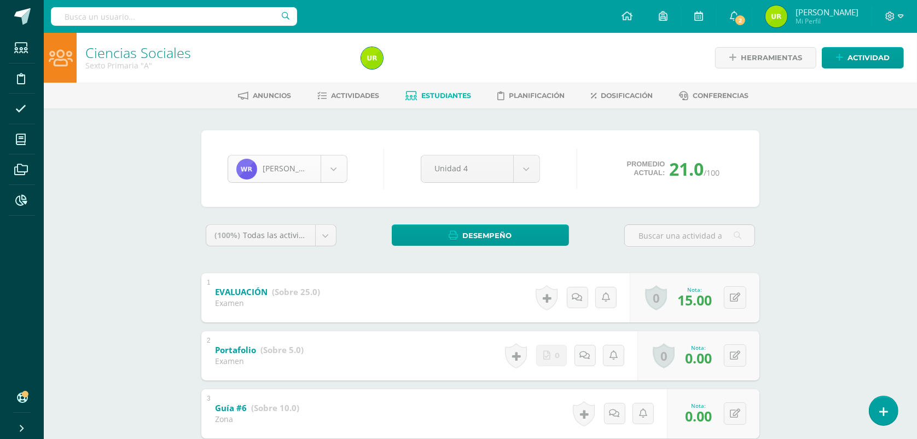
click at [326, 166] on body "Estudiantes Disciplina Asistencia Mis cursos Archivos Reportes Soporte Ayuda Re…" at bounding box center [458, 429] width 917 height 859
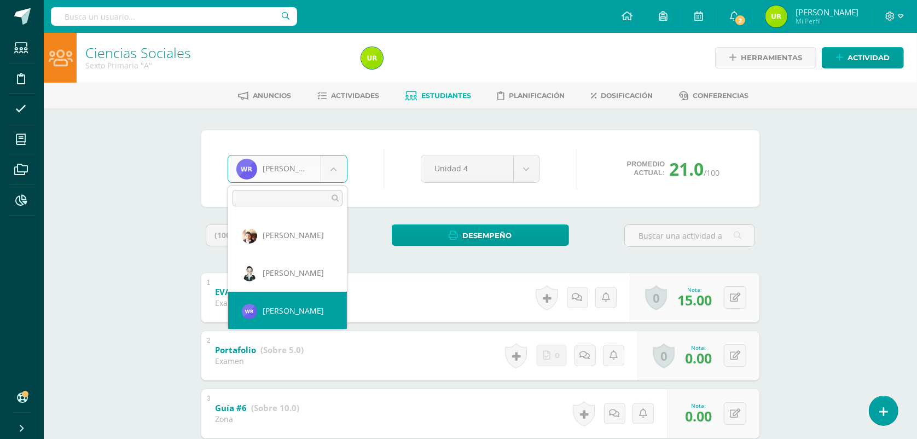
scroll to position [641, 0]
select select "44"
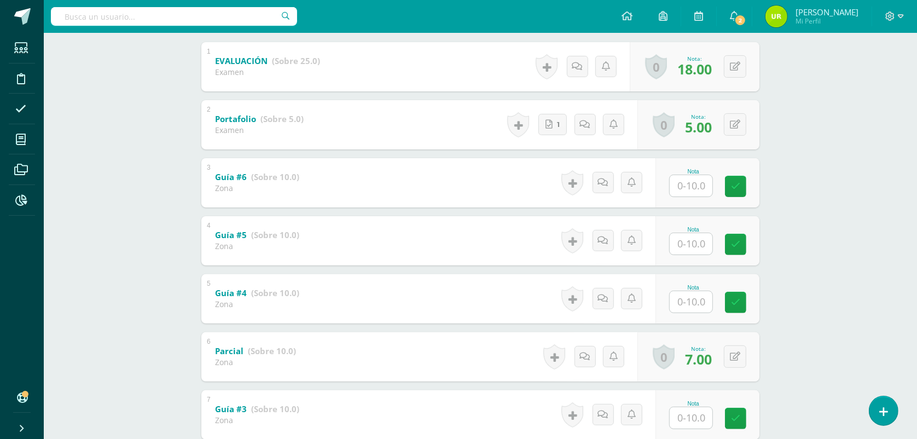
scroll to position [274, 0]
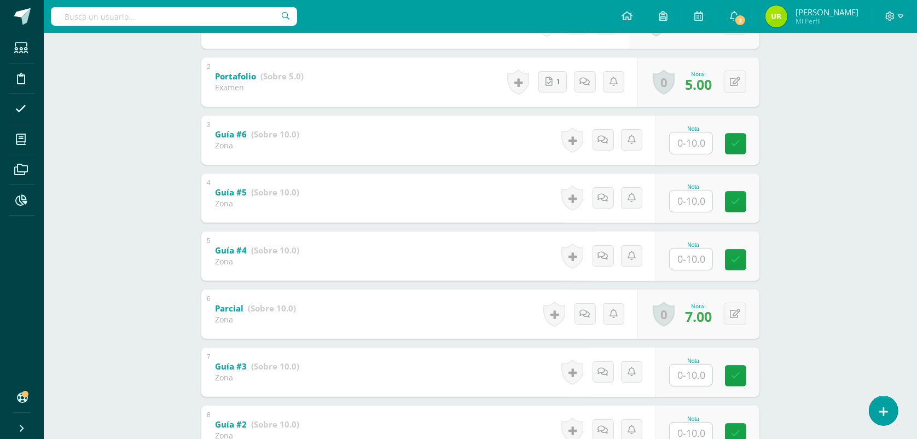
click at [708, 143] on input "text" at bounding box center [691, 142] width 43 height 21
type input "9"
type input "8"
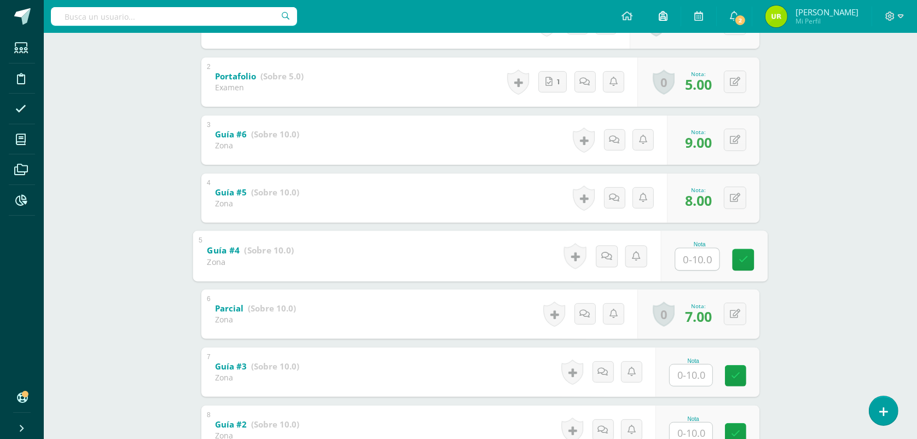
type input "8"
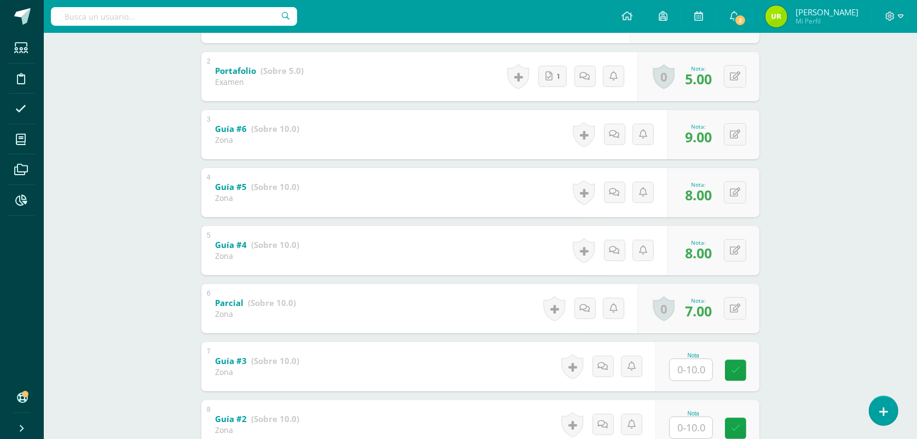
scroll to position [420, 0]
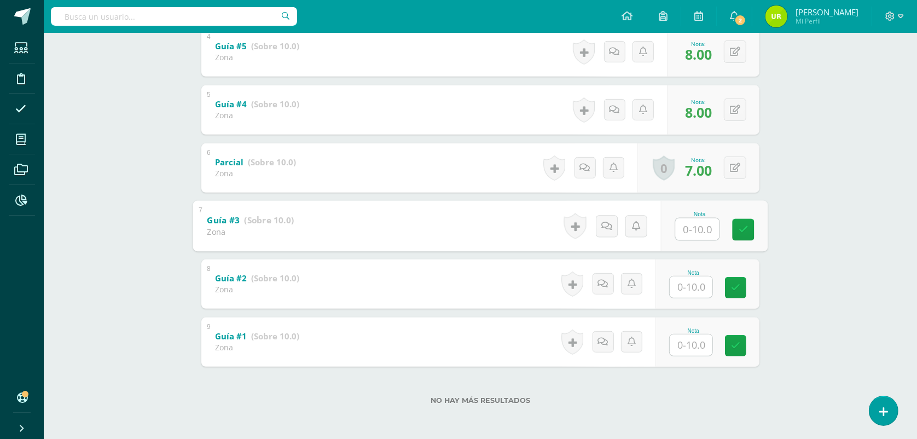
click at [696, 228] on input "text" at bounding box center [698, 229] width 44 height 22
type input "7"
type input "10"
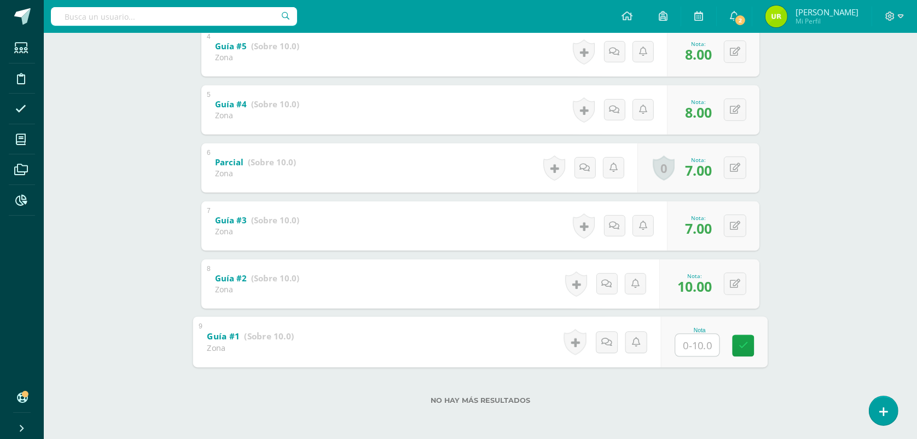
type input "6"
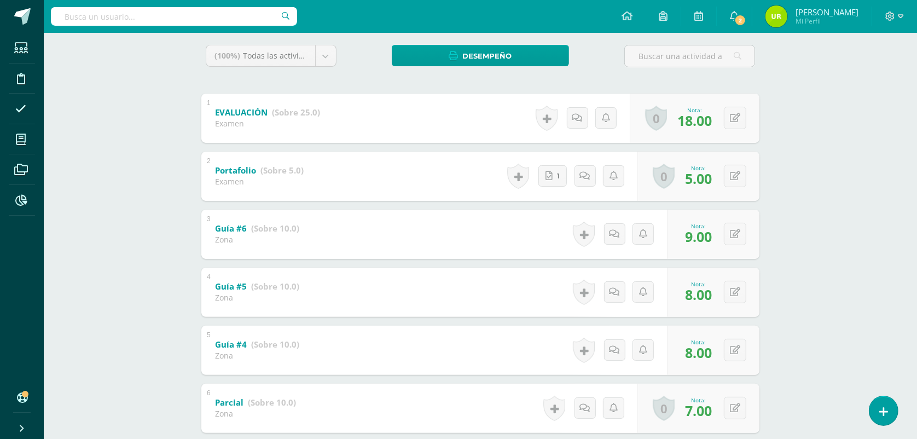
scroll to position [78, 0]
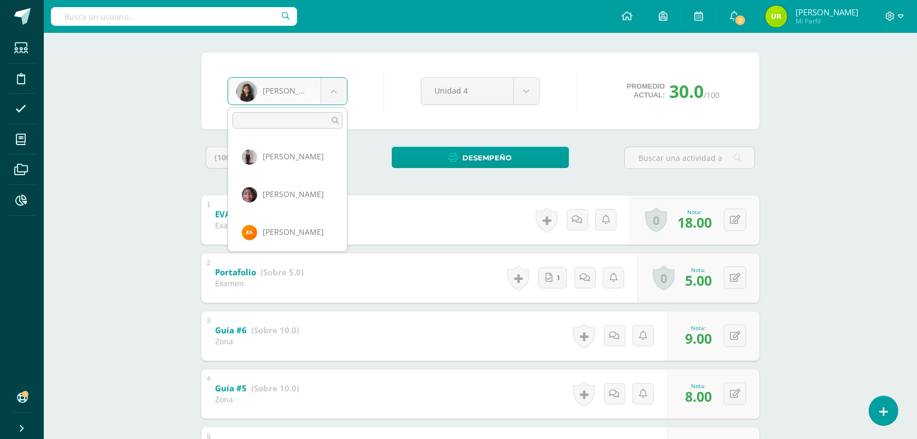
click at [324, 91] on body "Estudiantes Disciplina Asistencia Mis cursos Archivos Reportes Soporte Ayuda Re…" at bounding box center [458, 351] width 917 height 859
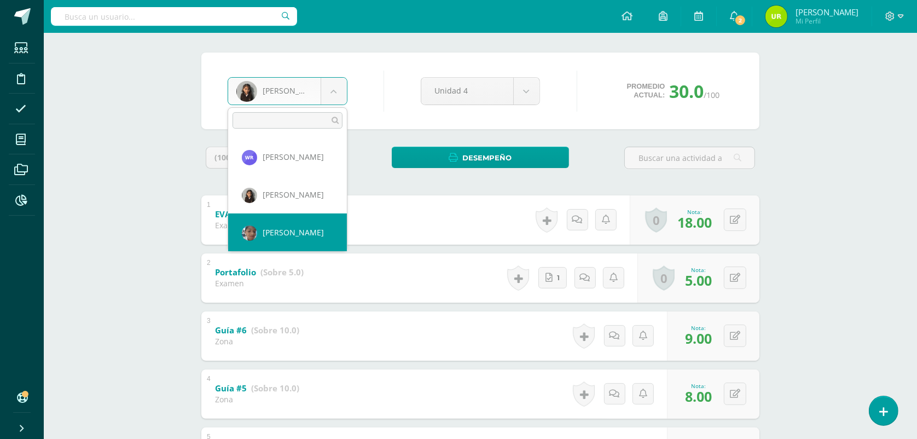
select select "832"
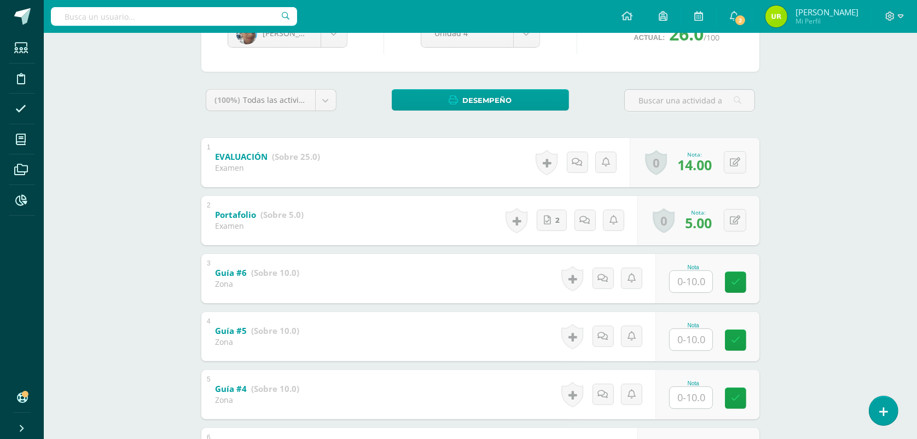
scroll to position [137, 0]
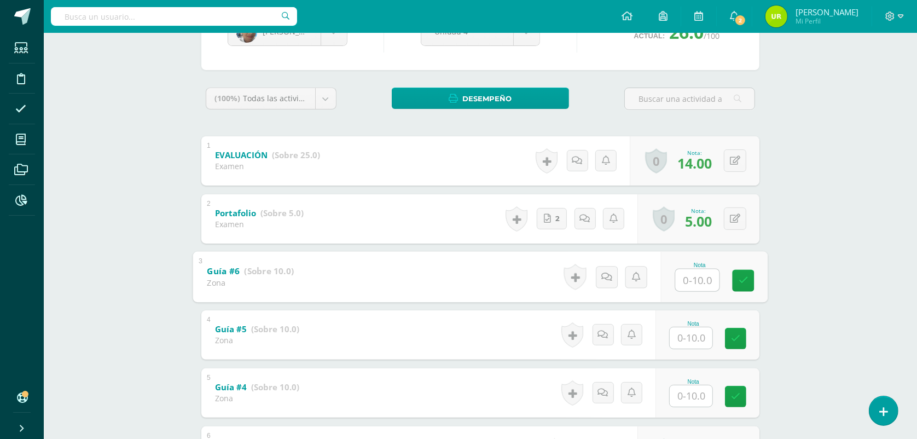
drag, startPoint x: 695, startPoint y: 274, endPoint x: 826, endPoint y: 263, distance: 131.2
click at [693, 272] on input "text" at bounding box center [698, 280] width 44 height 22
type input "0"
type input "8"
type input "6"
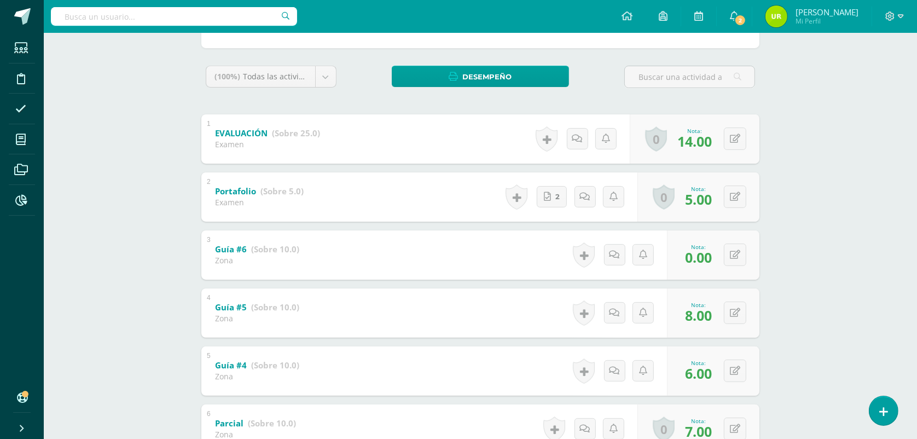
scroll to position [410, 0]
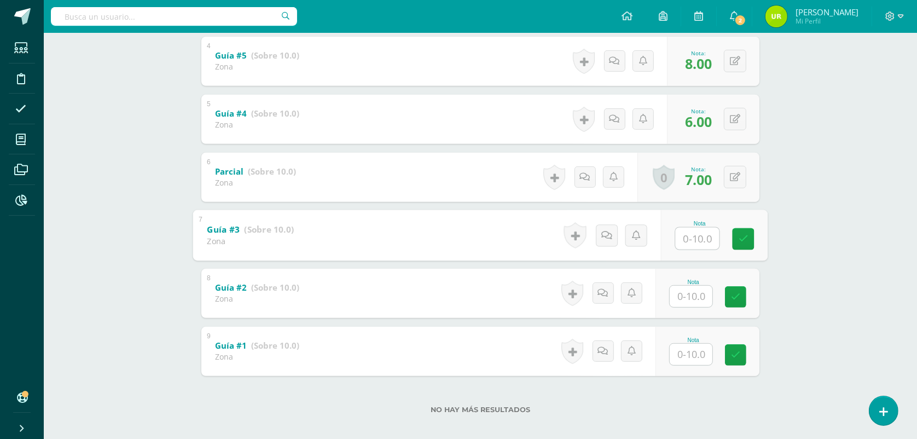
click at [701, 233] on input "text" at bounding box center [698, 238] width 44 height 22
type input "8"
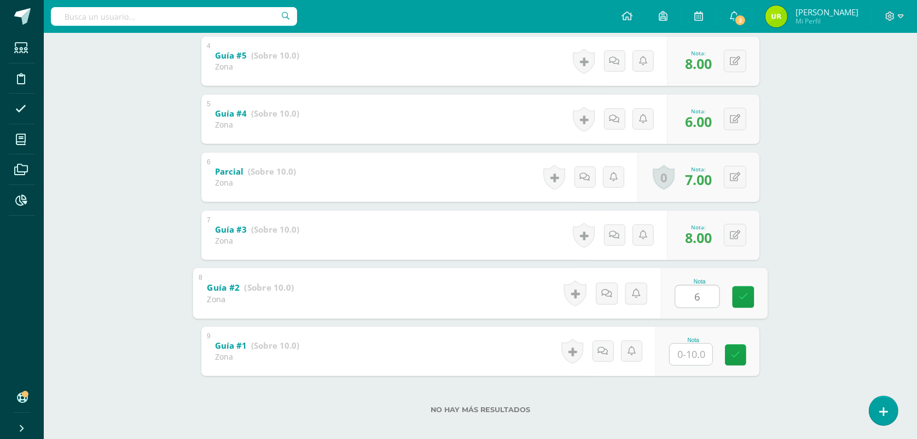
type input "6"
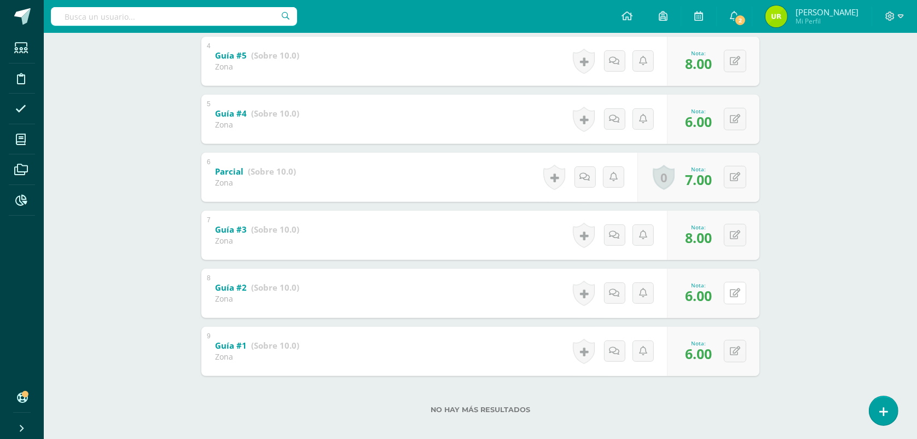
click at [728, 290] on div "0 Logros Logros obtenidos Aún no hay logros agregados Nota: 6.00" at bounding box center [713, 293] width 92 height 49
click at [742, 286] on button at bounding box center [742, 293] width 23 height 23
type input "0"
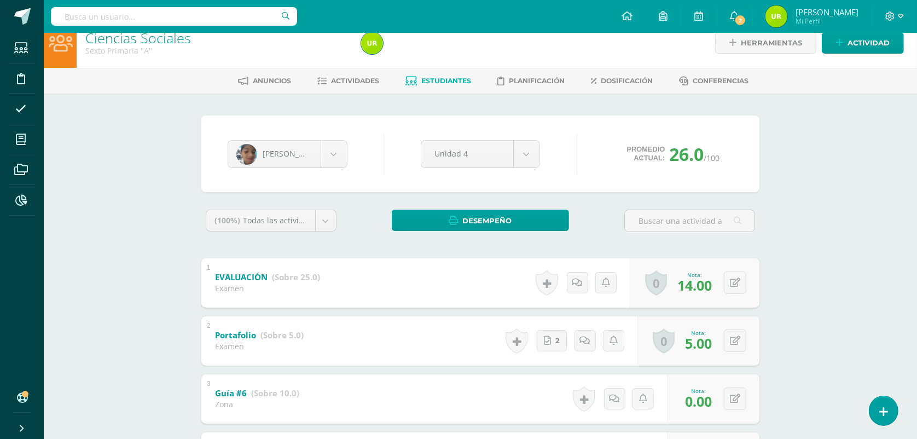
scroll to position [0, 0]
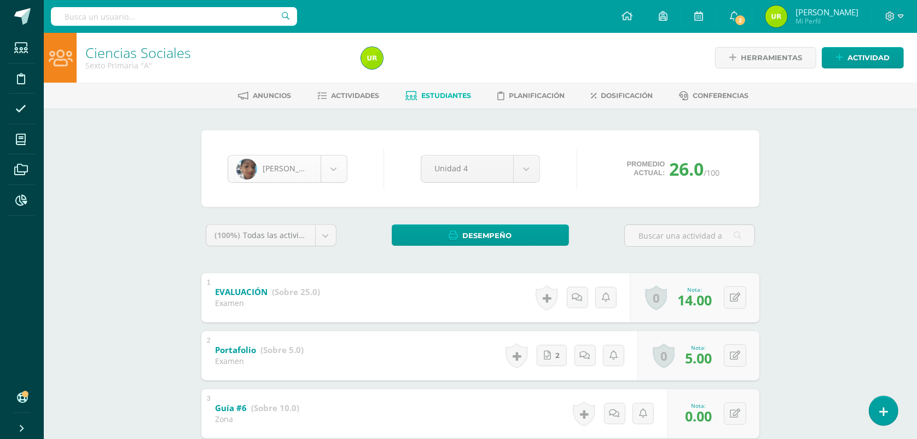
click at [326, 166] on body "Estudiantes Disciplina Asistencia Mis cursos Archivos Reportes Soporte Ayuda Re…" at bounding box center [458, 429] width 917 height 859
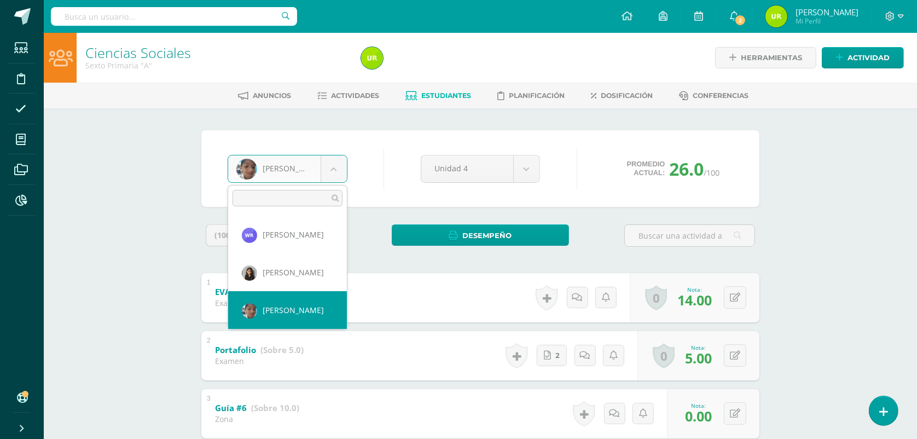
scroll to position [717, 0]
select select "1615"
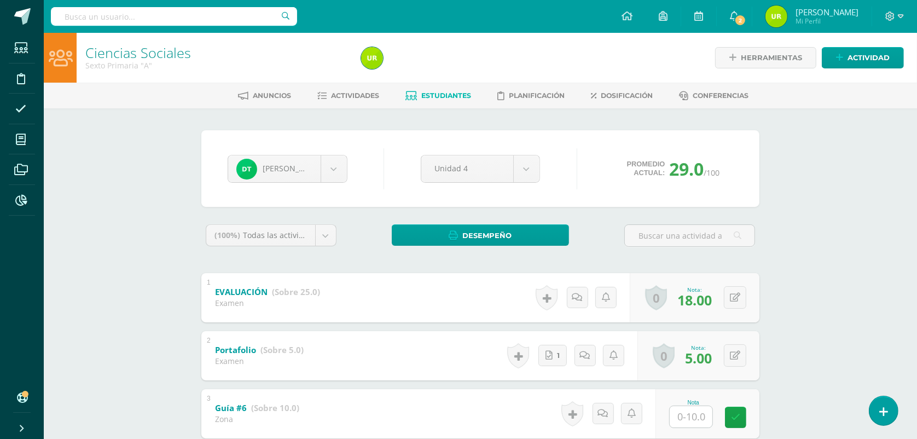
scroll to position [137, 0]
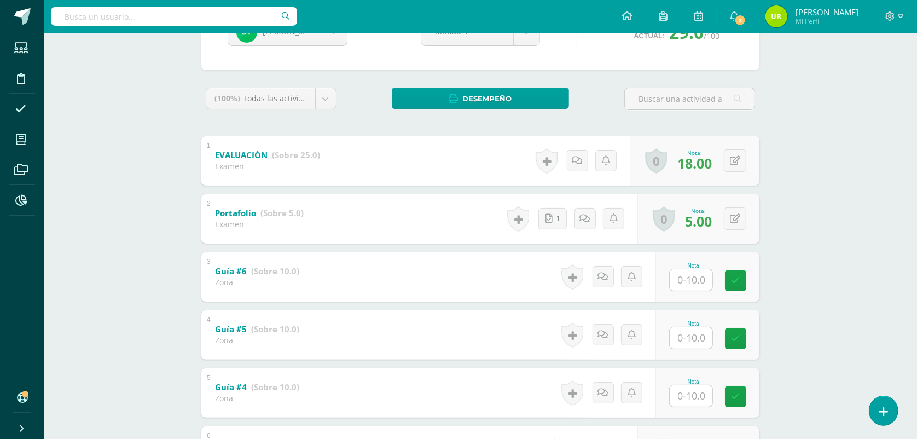
click at [690, 276] on input "text" at bounding box center [691, 279] width 43 height 21
type input "10"
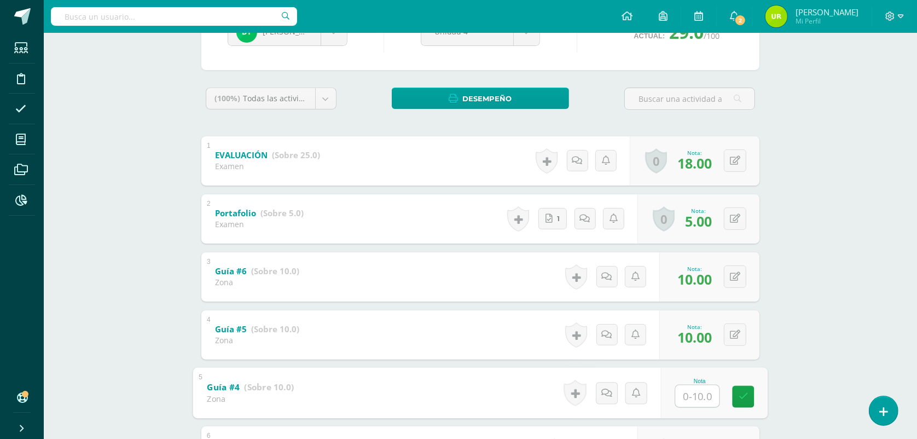
type input "8"
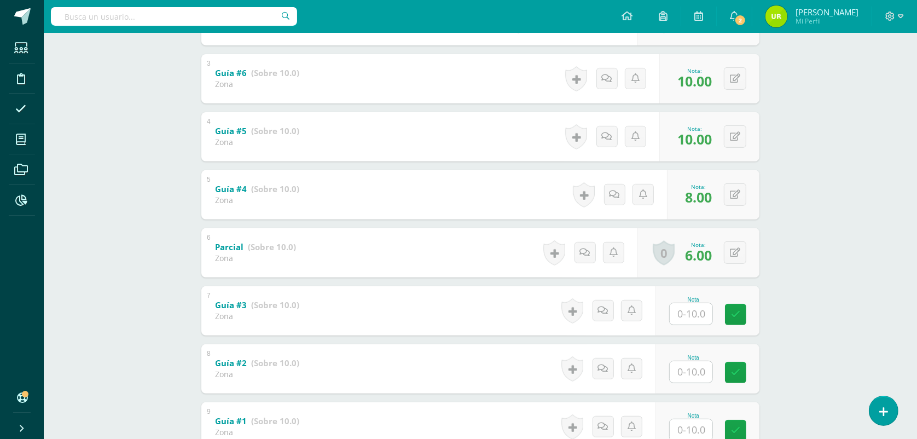
scroll to position [420, 0]
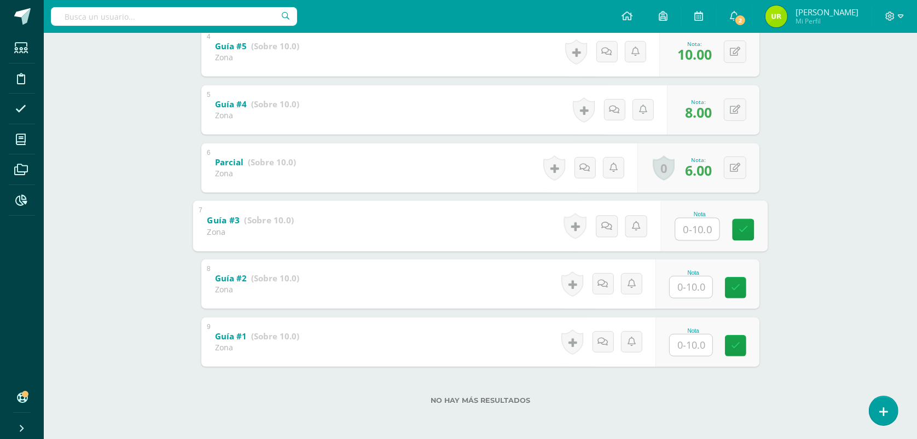
click at [691, 227] on input "text" at bounding box center [698, 229] width 44 height 22
type input "9"
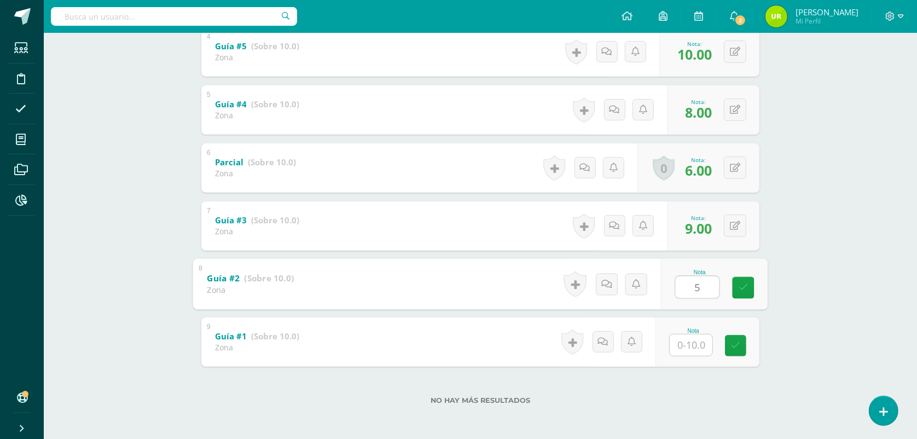
type input "5"
type input "6"
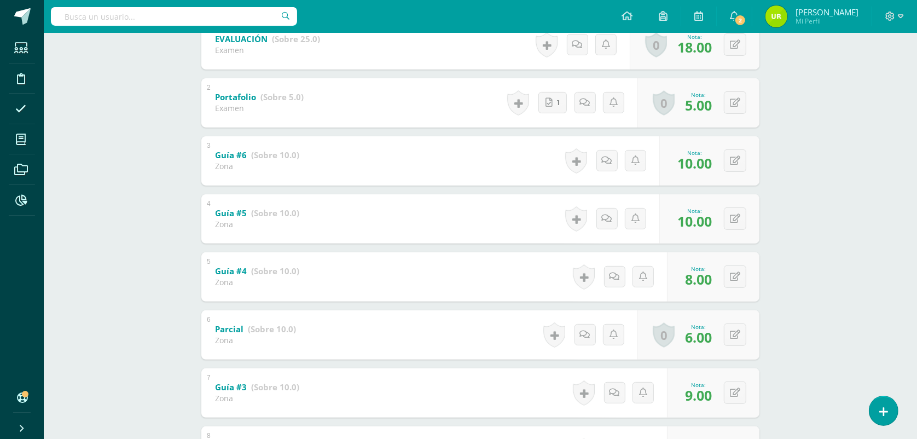
scroll to position [9, 0]
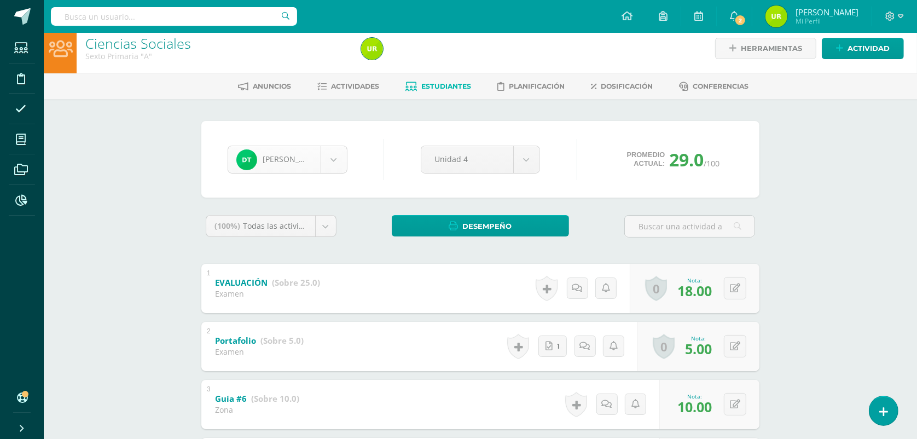
click at [332, 149] on body "Estudiantes Disciplina Asistencia Mis cursos Archivos Reportes Soporte Ayuda Re…" at bounding box center [458, 420] width 917 height 859
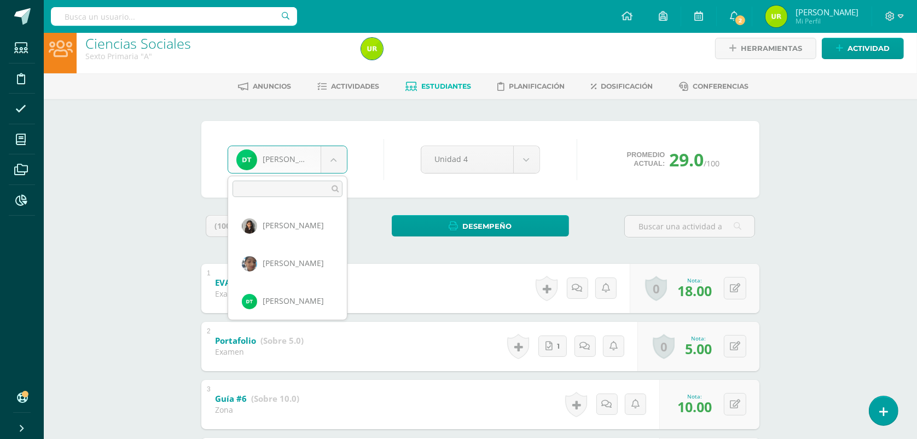
scroll to position [754, 0]
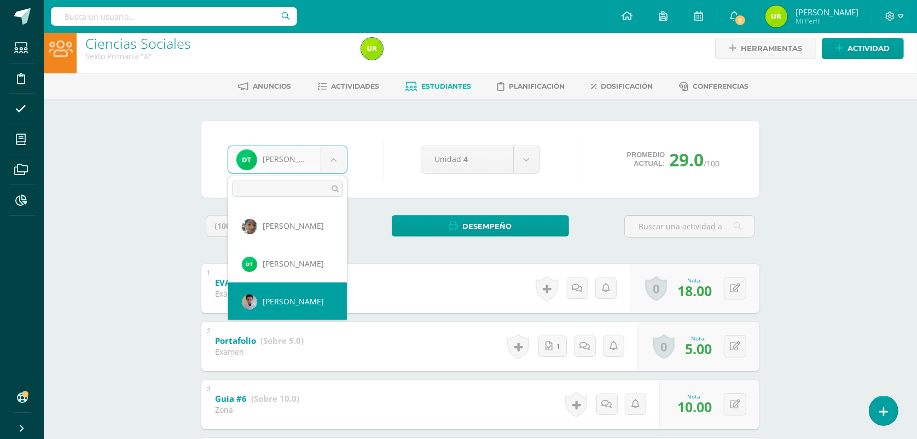
select select "233"
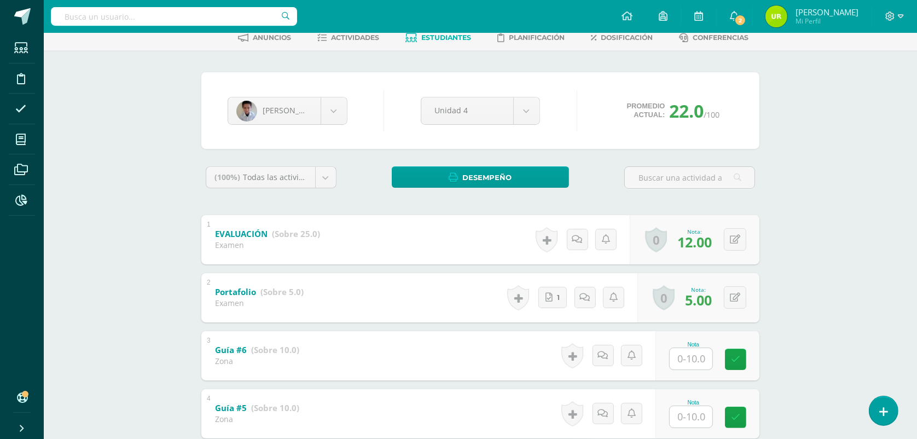
scroll to position [137, 0]
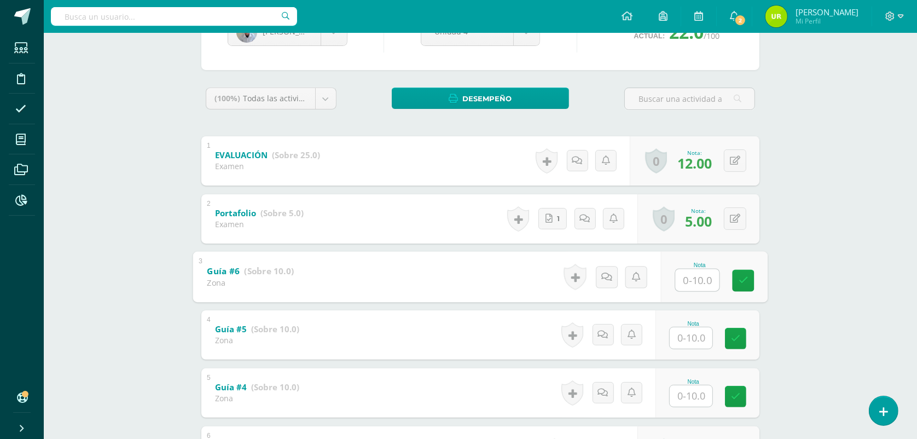
click at [700, 283] on input "text" at bounding box center [698, 280] width 44 height 22
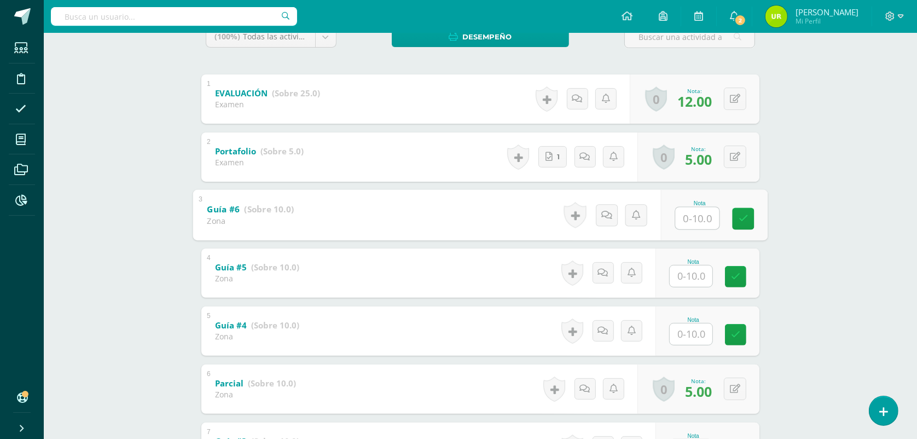
scroll to position [205, 0]
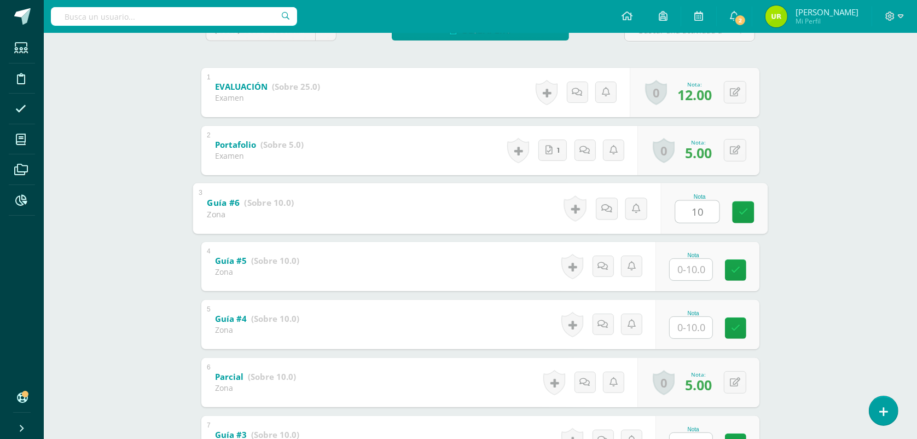
type input "10"
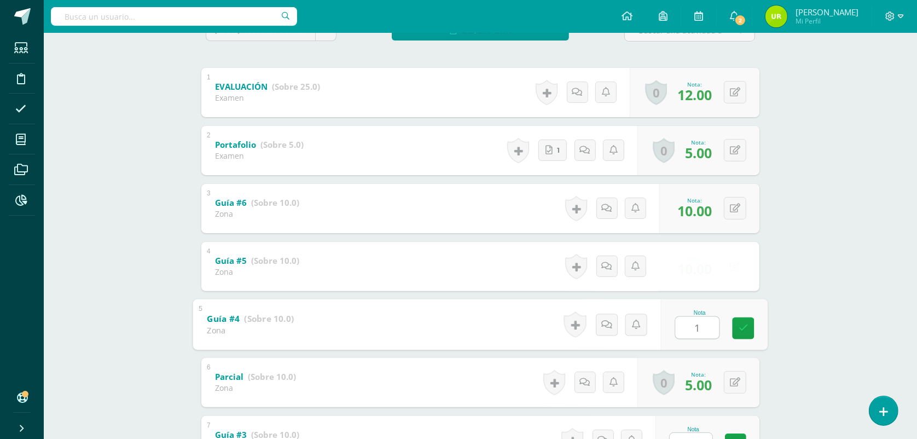
type input "10"
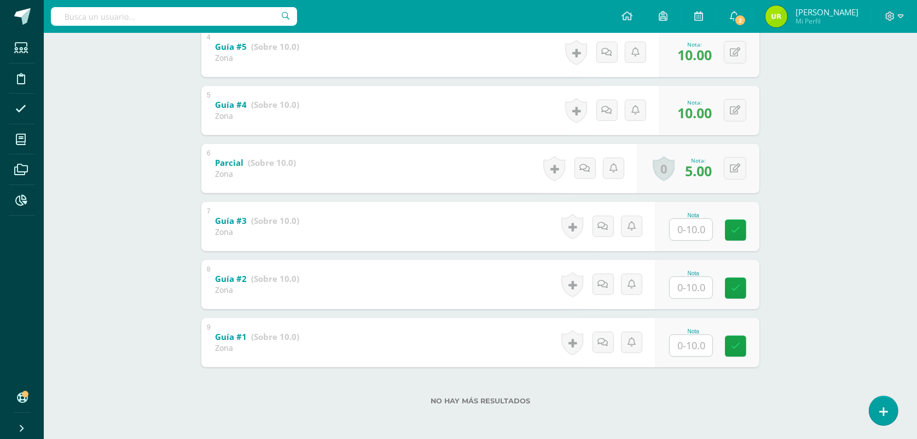
scroll to position [420, 0]
click at [699, 223] on input "text" at bounding box center [698, 229] width 44 height 22
type input "10"
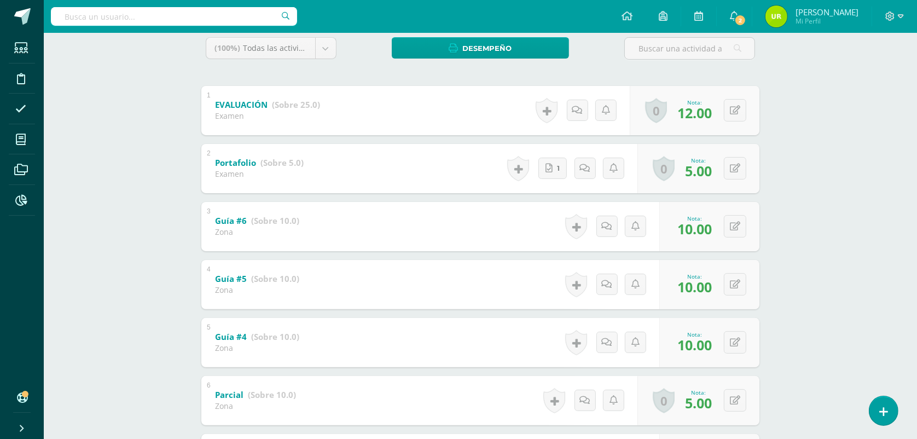
scroll to position [9, 0]
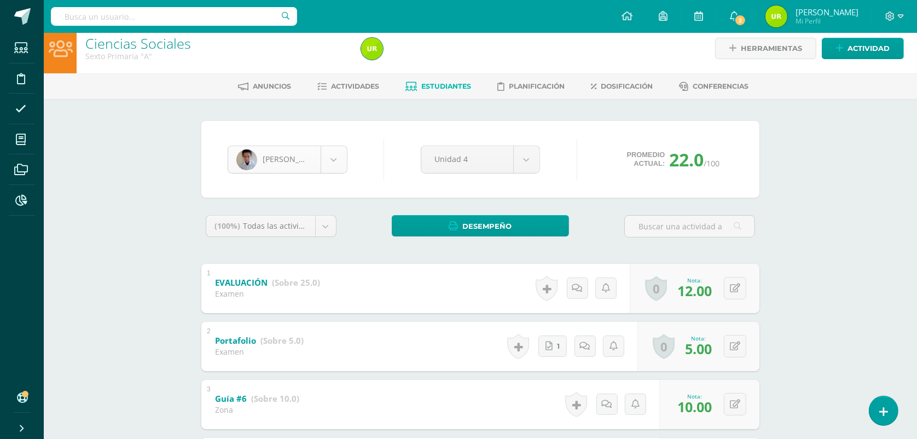
click at [337, 163] on body "Estudiantes Disciplina Asistencia Mis cursos Archivos Reportes Soporte Ayuda Re…" at bounding box center [458, 420] width 917 height 859
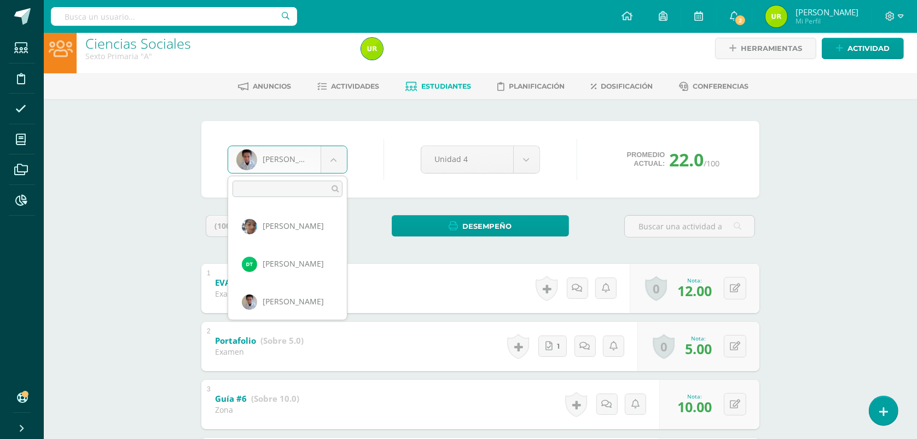
scroll to position [792, 0]
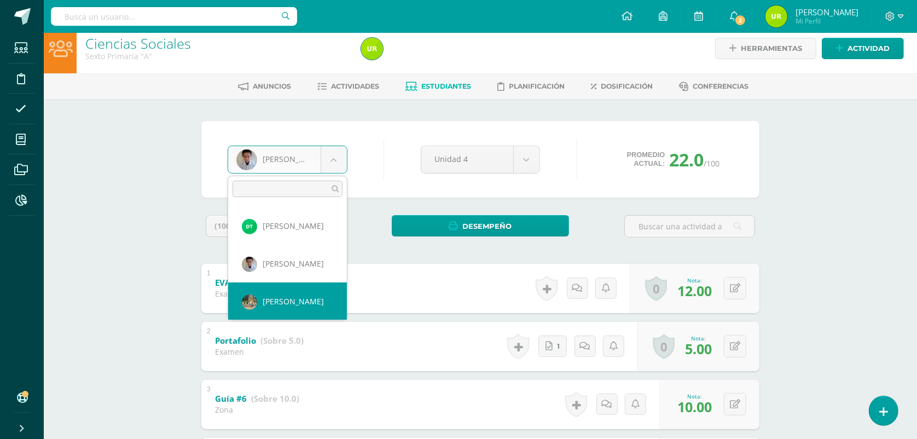
select select "1441"
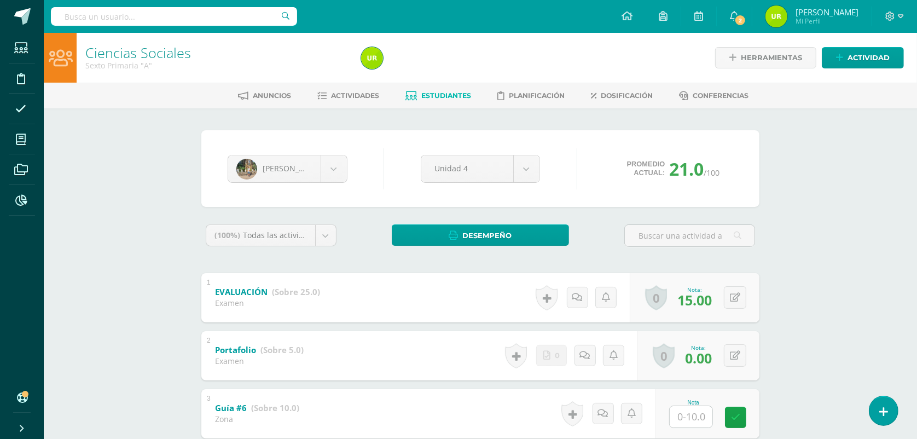
scroll to position [68, 0]
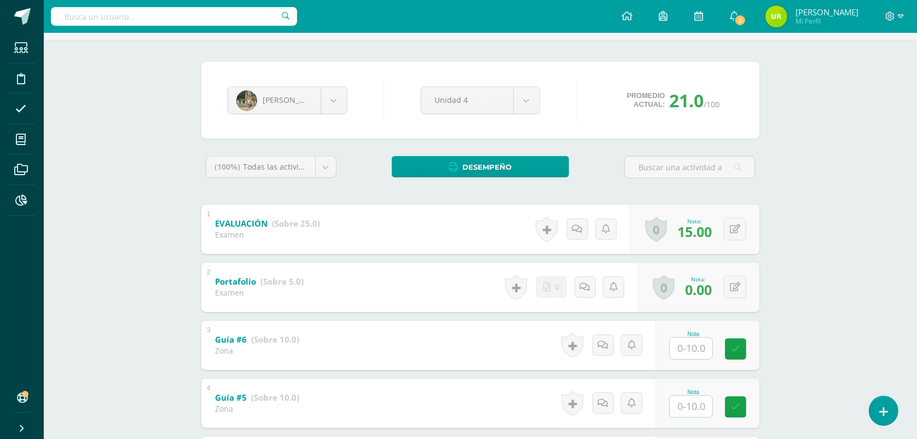
click at [699, 342] on input "text" at bounding box center [691, 348] width 43 height 21
type input "6"
type input "0"
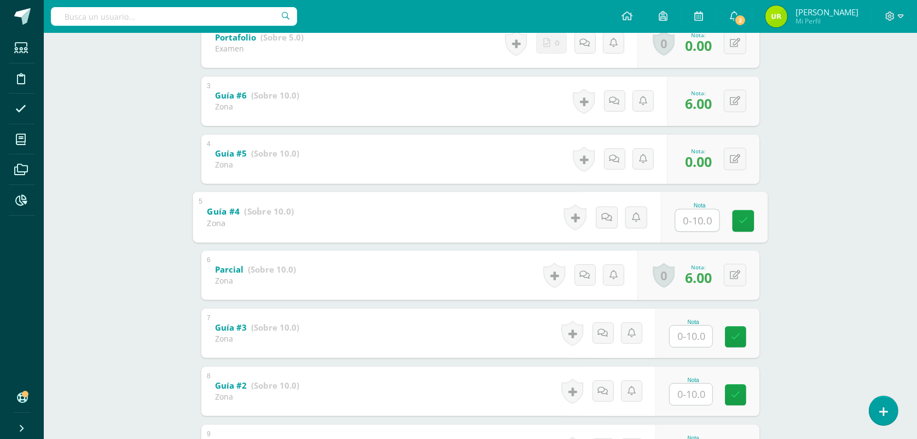
type input "0"
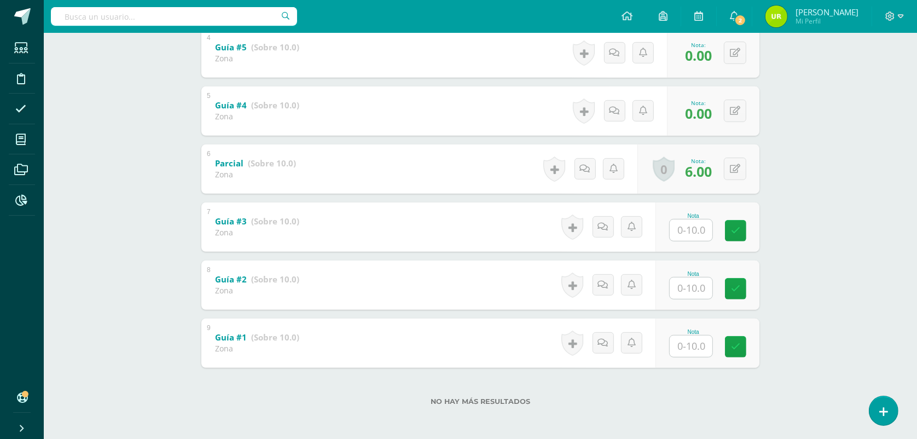
scroll to position [420, 0]
click at [699, 218] on div at bounding box center [691, 229] width 44 height 22
click at [698, 222] on input "text" at bounding box center [691, 228] width 43 height 21
type input "5"
type input "0"
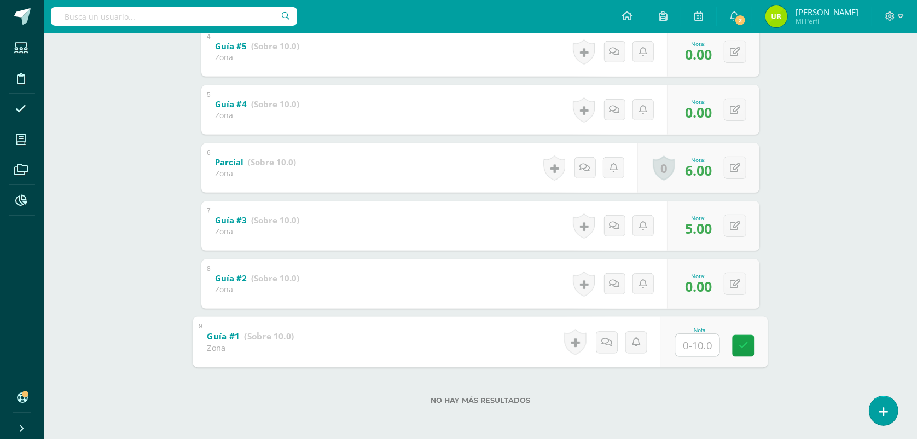
type input "6"
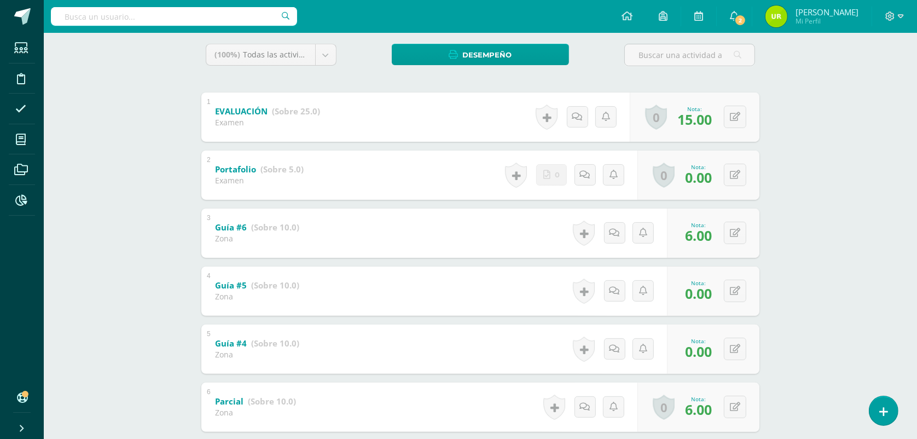
scroll to position [0, 0]
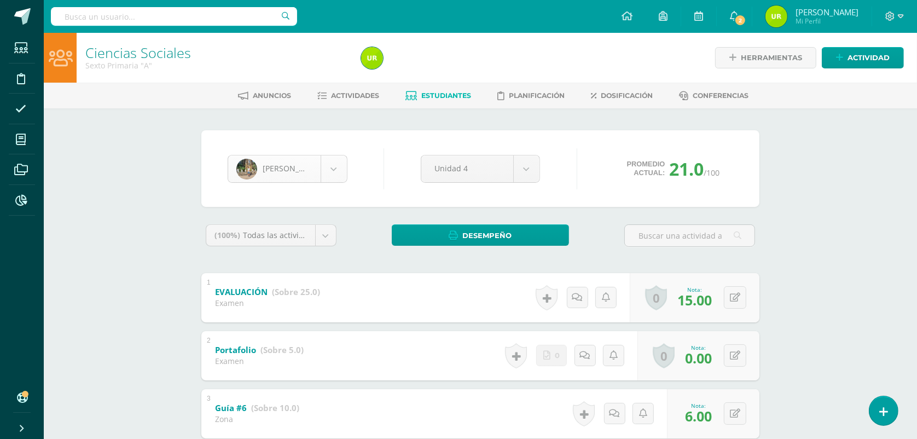
click at [335, 166] on body "Estudiantes Disciplina Asistencia Mis cursos Archivos Reportes Soporte Ayuda Re…" at bounding box center [458, 429] width 917 height 859
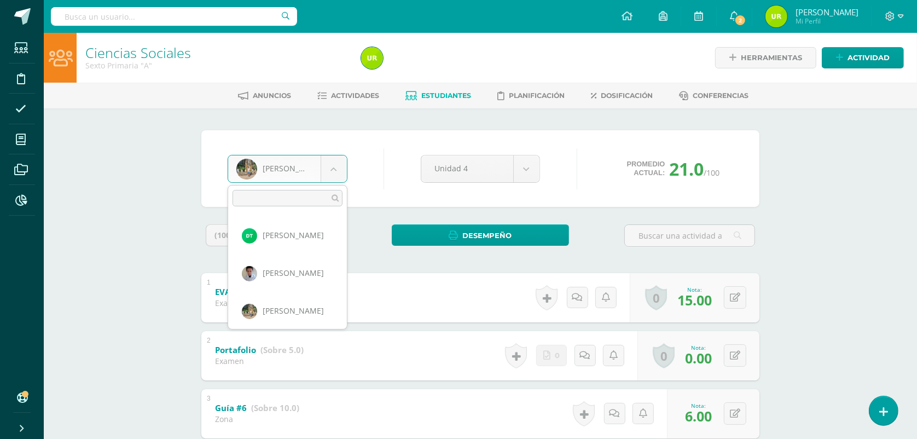
scroll to position [829, 0]
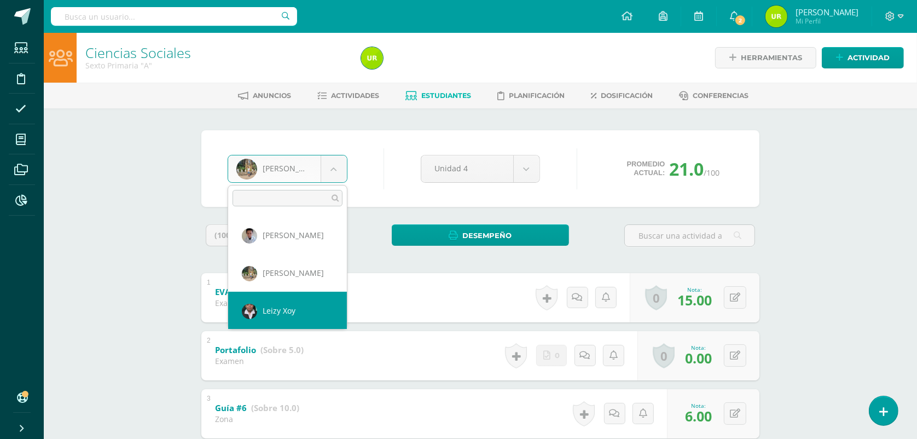
select select "1304"
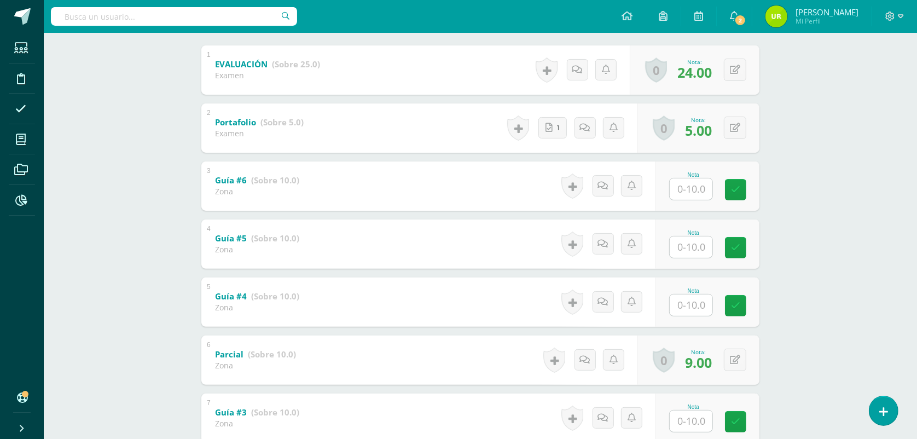
scroll to position [274, 0]
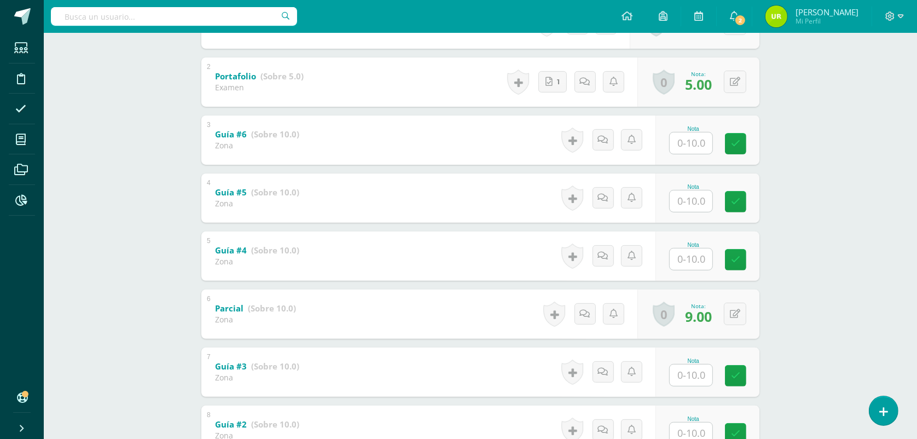
click at [690, 137] on input "text" at bounding box center [691, 142] width 43 height 21
type input "10"
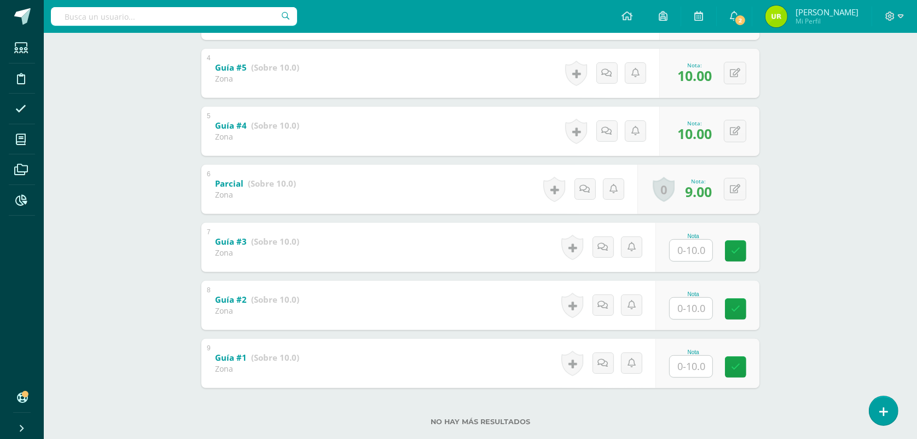
scroll to position [420, 0]
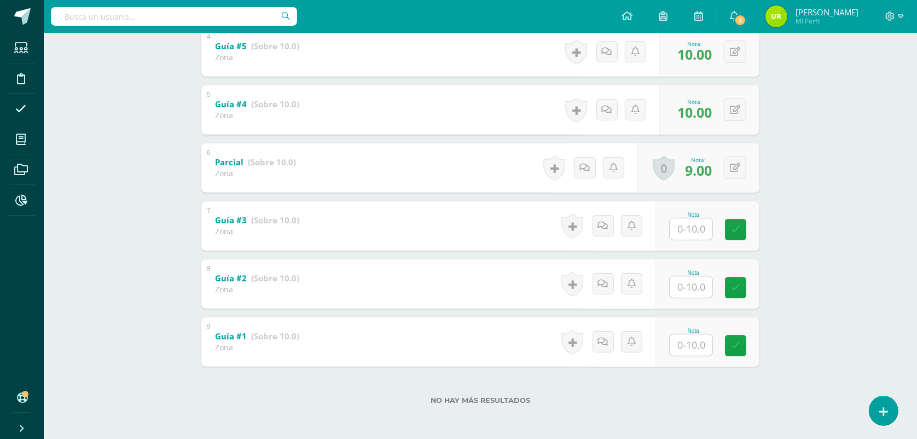
click at [712, 226] on input "text" at bounding box center [691, 228] width 43 height 21
type input "10"
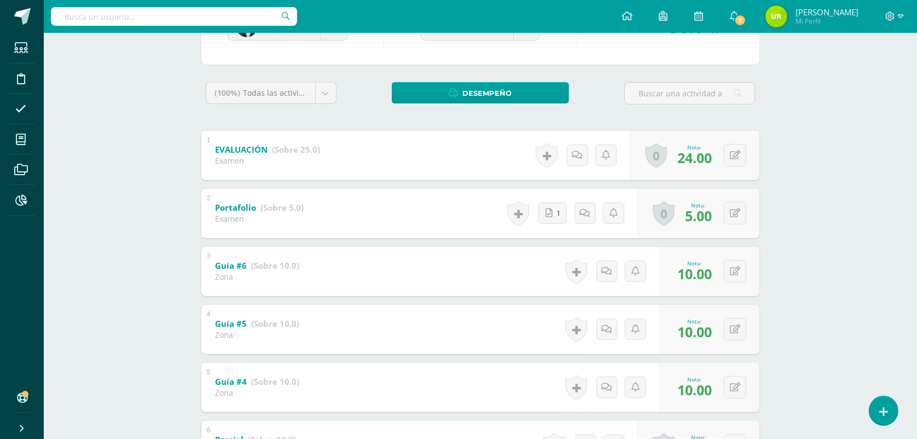
scroll to position [0, 0]
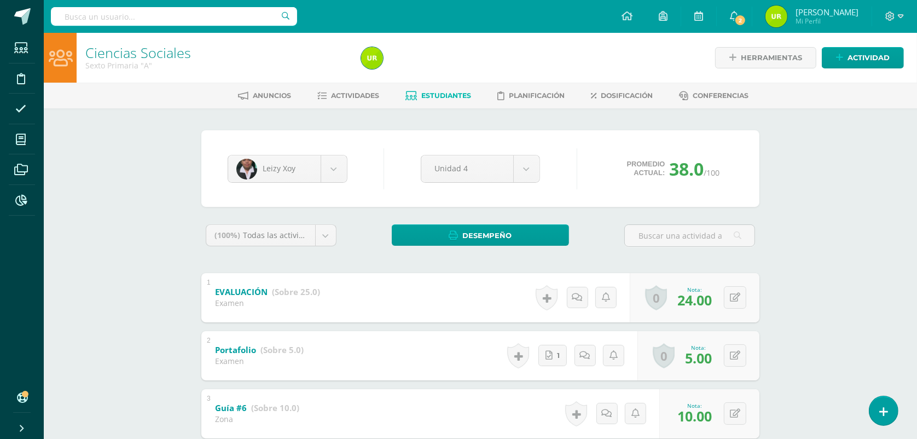
click at [438, 98] on span "Estudiantes" at bounding box center [447, 95] width 50 height 8
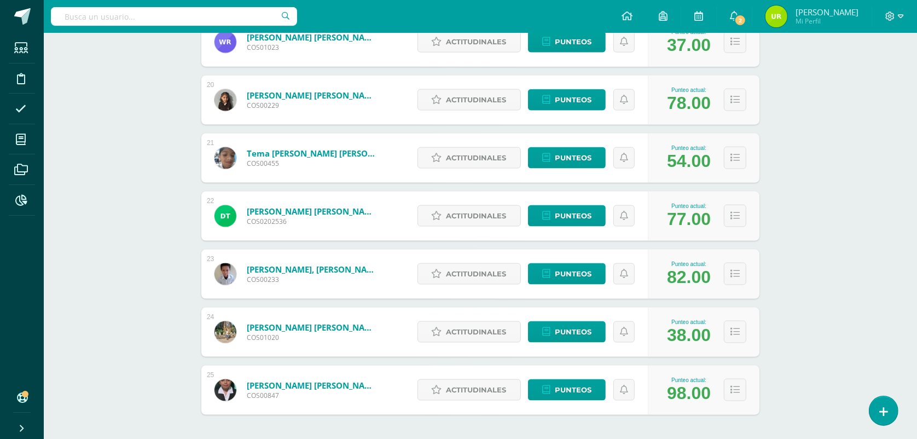
scroll to position [1313, 0]
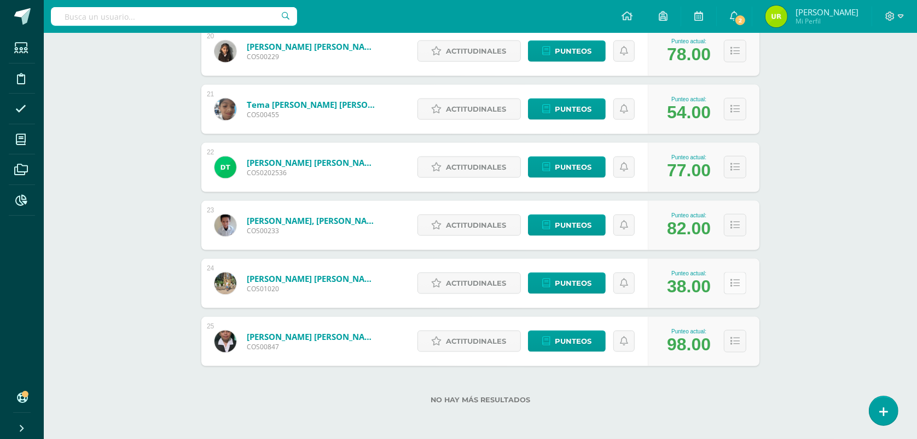
click at [730, 282] on icon at bounding box center [734, 282] width 9 height 9
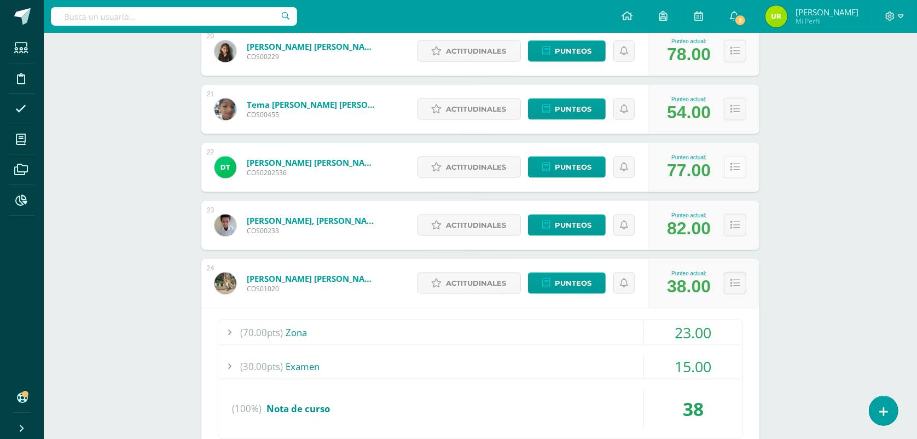
click at [736, 168] on icon at bounding box center [734, 166] width 9 height 9
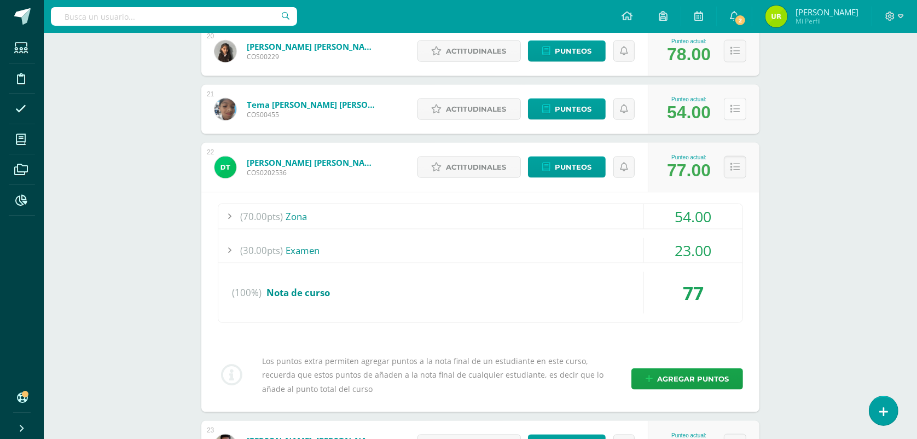
click at [736, 105] on icon at bounding box center [734, 108] width 9 height 9
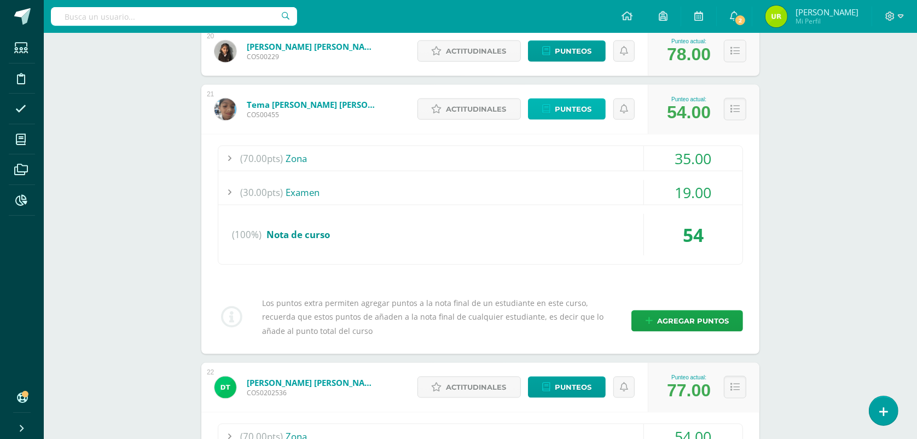
click at [581, 112] on span "Punteos" at bounding box center [573, 109] width 37 height 20
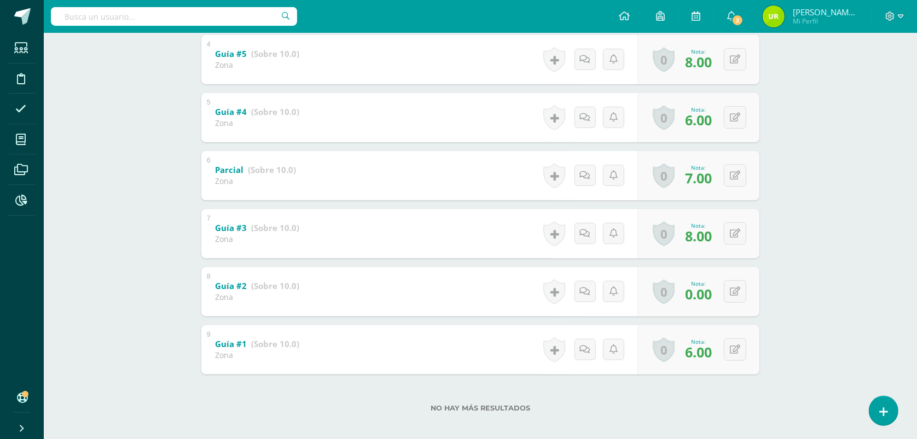
scroll to position [420, 0]
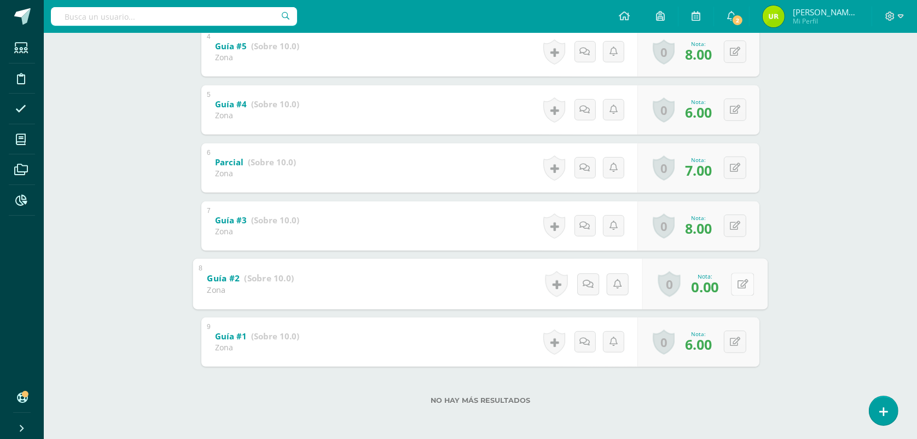
click at [739, 283] on button at bounding box center [742, 283] width 23 height 23
type input "7"
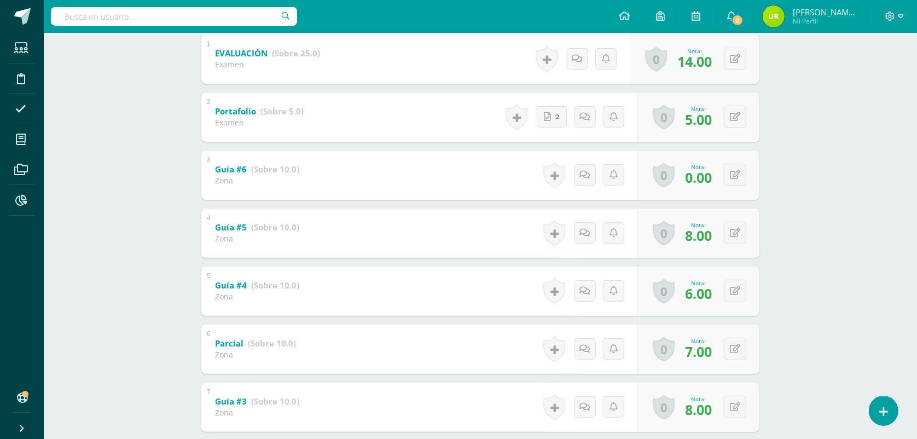
scroll to position [78, 0]
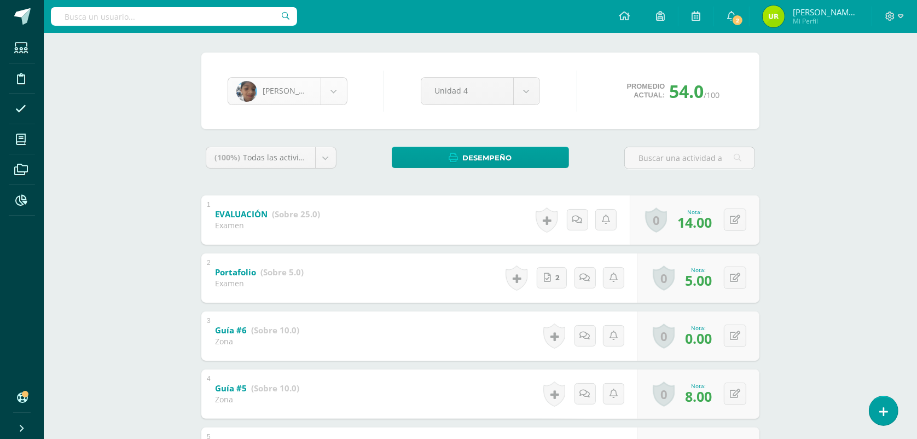
click at [337, 91] on body "Estudiantes Disciplina Asistencia Mis cursos Archivos Reportes Soporte Ayuda Re…" at bounding box center [458, 351] width 917 height 859
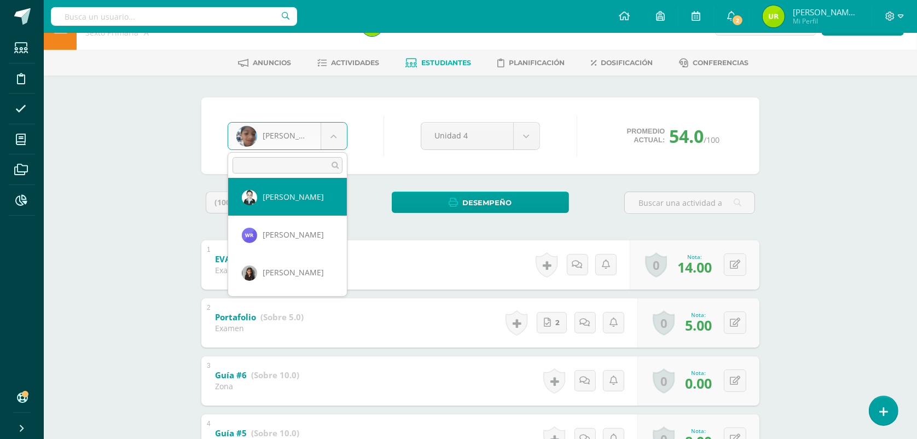
scroll to position [0, 0]
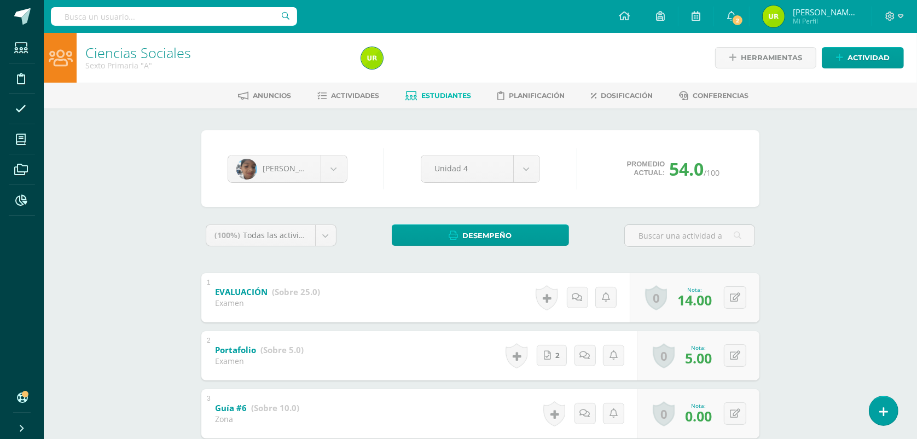
click at [454, 100] on body "Estudiantes Disciplina Asistencia Mis cursos Archivos Reportes Soporte Ayuda Re…" at bounding box center [458, 429] width 917 height 859
click at [452, 97] on span "Estudiantes" at bounding box center [447, 95] width 50 height 8
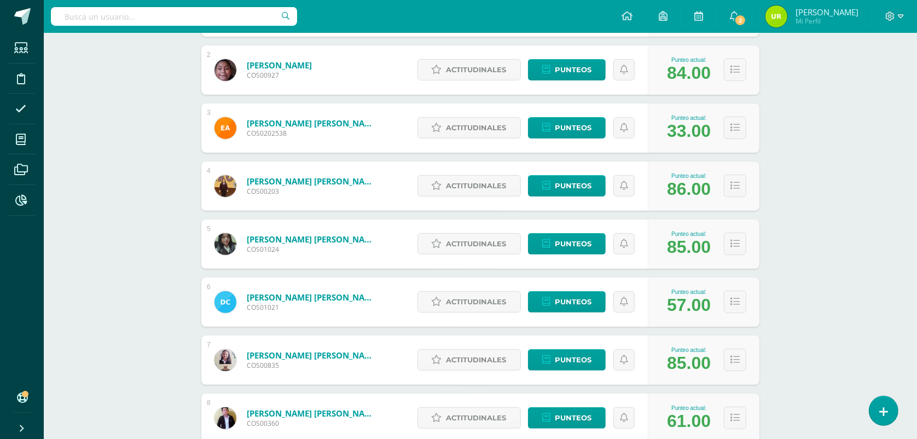
scroll to position [274, 0]
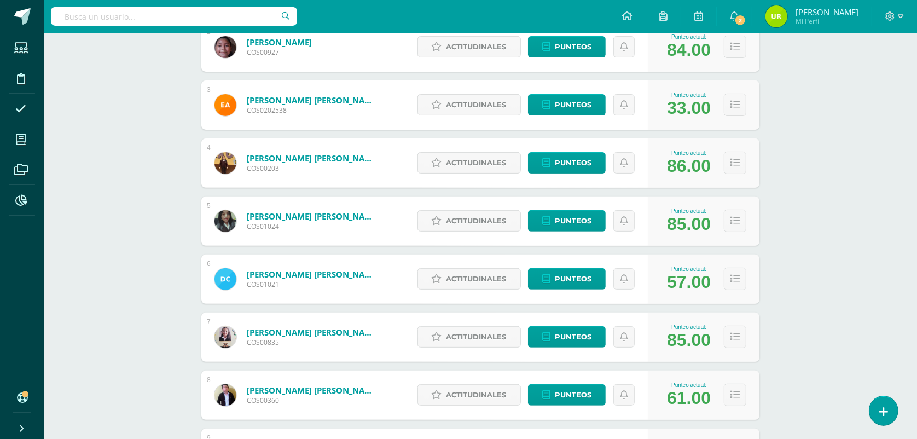
click at [559, 267] on div "Actitudinales Punteos" at bounding box center [530, 278] width 236 height 49
click at [559, 271] on span "Punteos" at bounding box center [573, 279] width 37 height 20
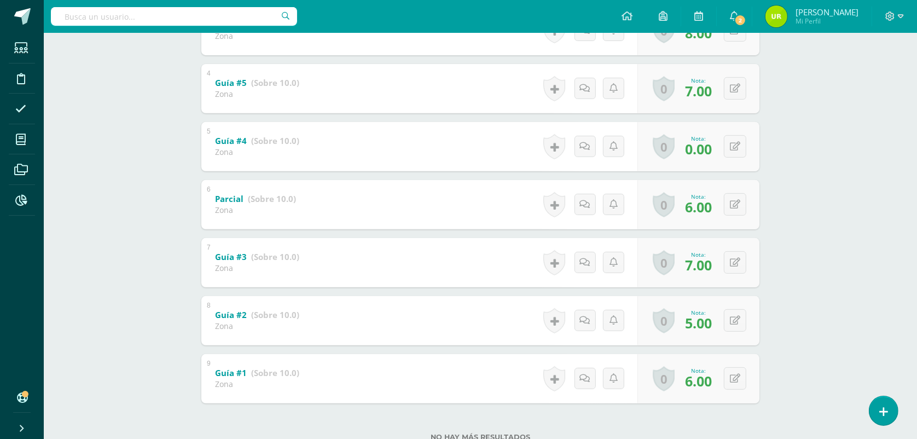
scroll to position [420, 0]
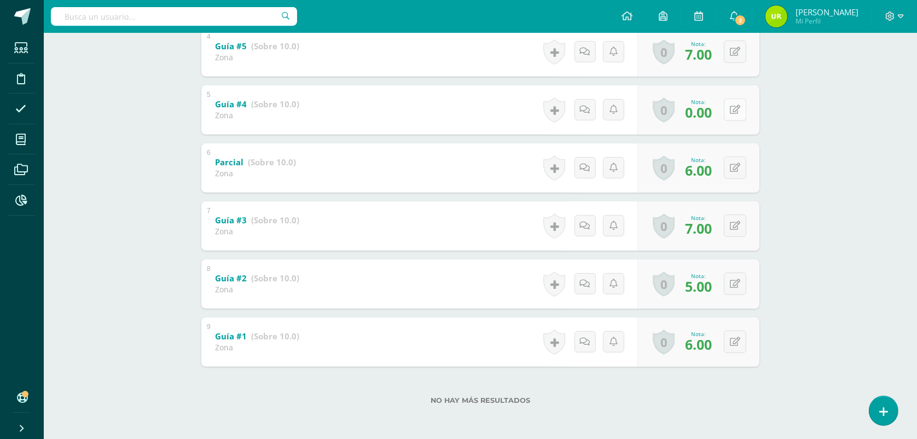
click at [737, 107] on icon at bounding box center [735, 109] width 10 height 9
type input "7"
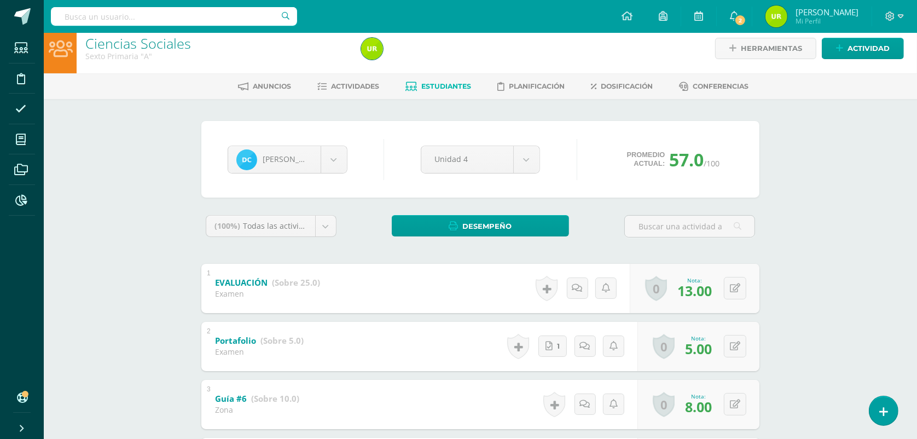
click at [428, 86] on span "Estudiantes" at bounding box center [447, 86] width 50 height 8
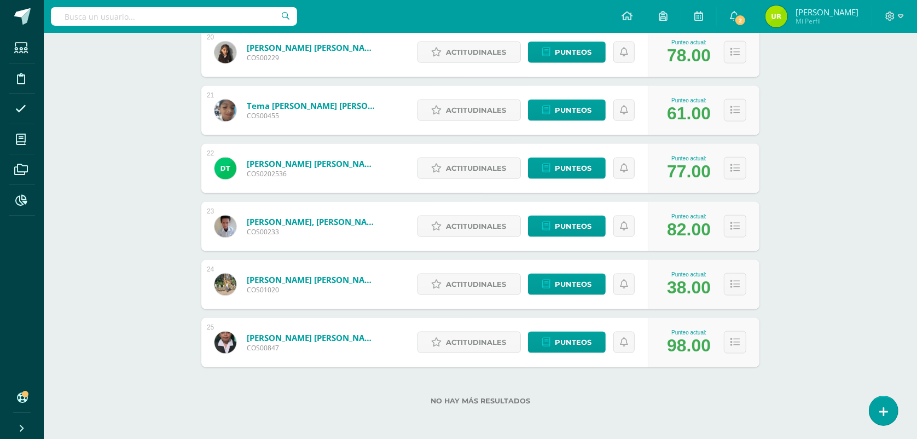
scroll to position [1313, 0]
